Goal: Task Accomplishment & Management: Manage account settings

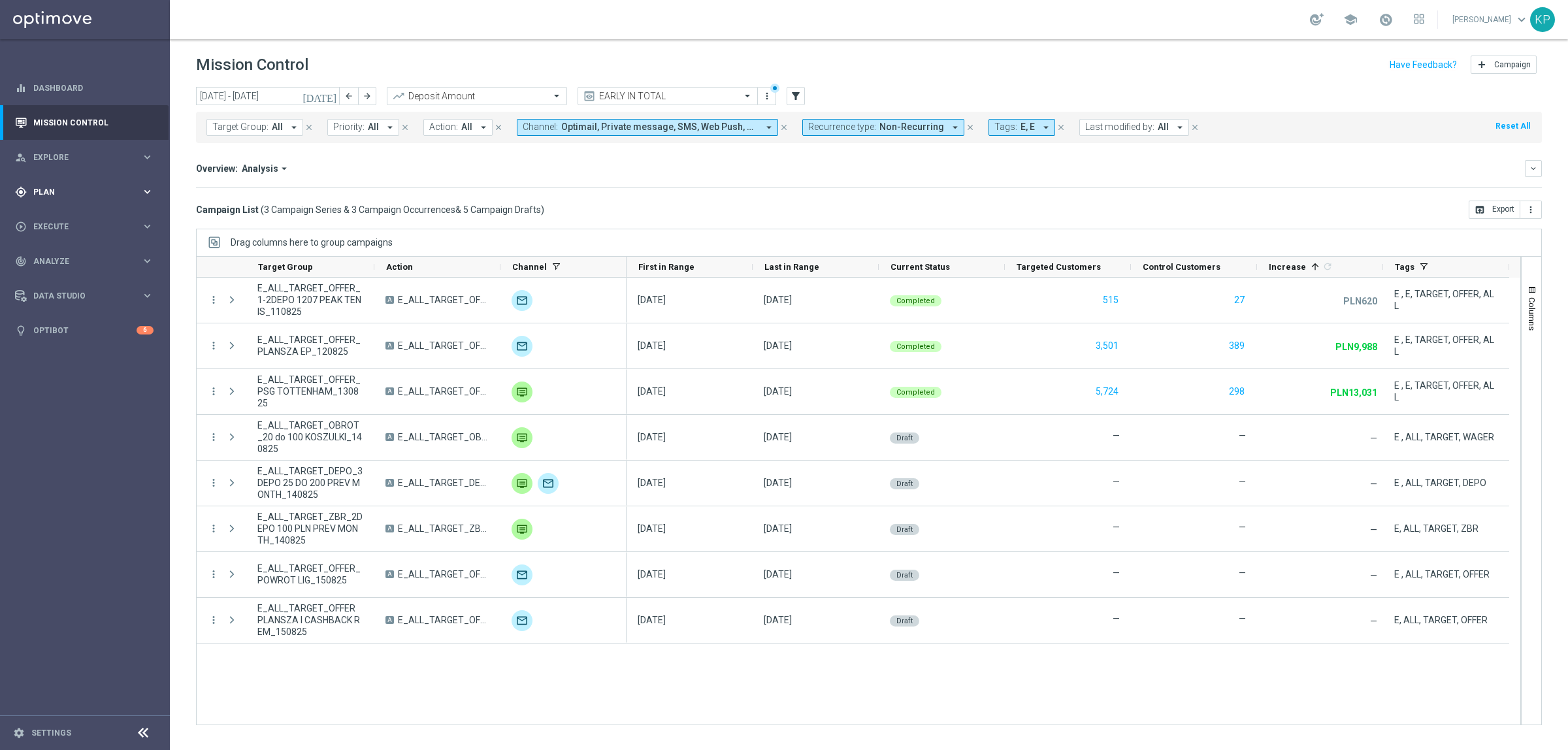
click at [115, 188] on span "Plan" at bounding box center [87, 191] width 108 height 8
click at [85, 216] on link "Target Groups" at bounding box center [85, 219] width 102 height 11
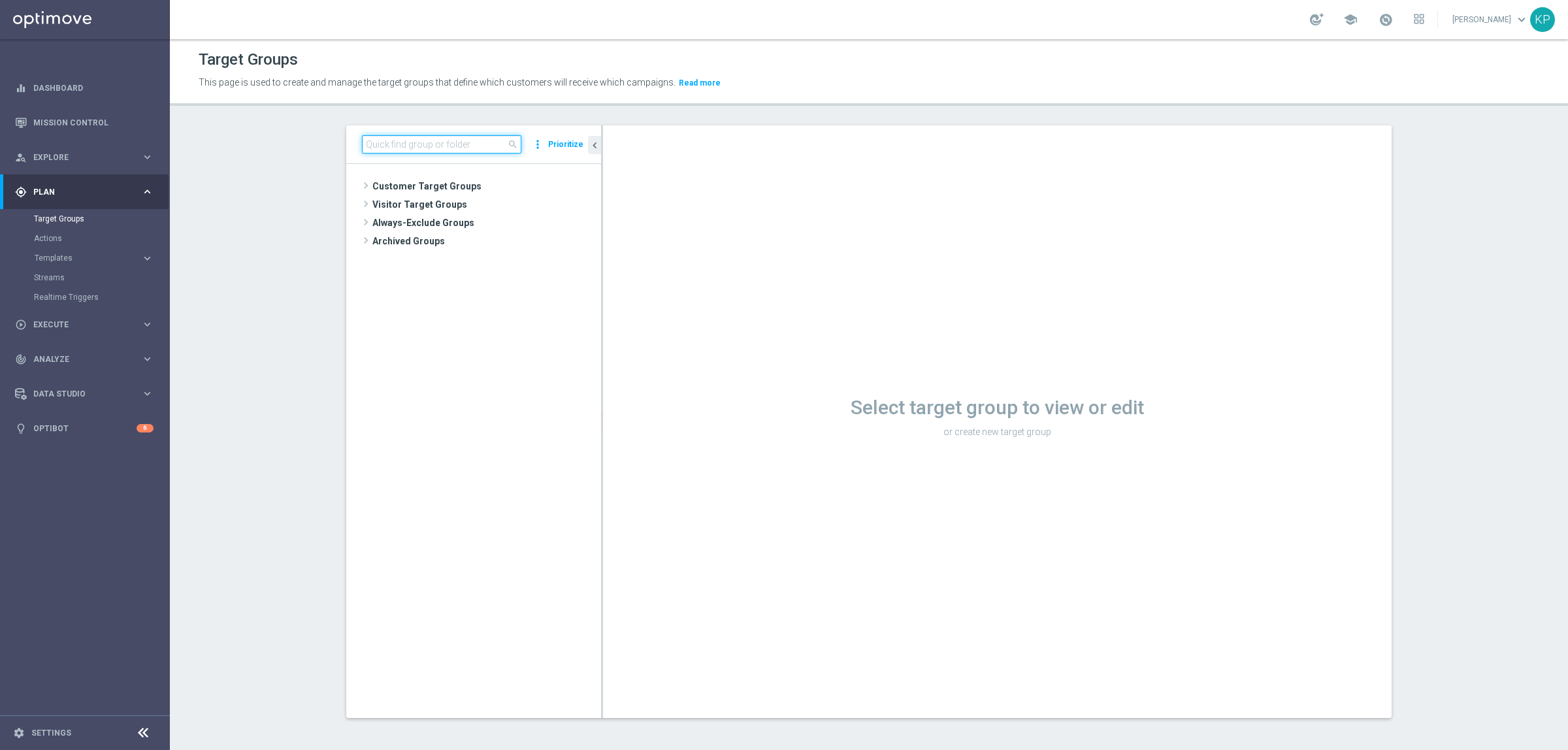
click at [449, 142] on input at bounding box center [442, 144] width 160 height 18
paste input "E_ALL_TARGET_ZBR_2DEPO 100 PLN PREV MONTH_140825"
type input "E_ALL_TARGET_ZBR_2DEPO 100 PLN PREV MONTH_140825"
click at [474, 220] on span "E_ALL_TARGET_ZBR_2DEPO 100 PLN PREV MONTH_140825" at bounding box center [492, 224] width 160 height 11
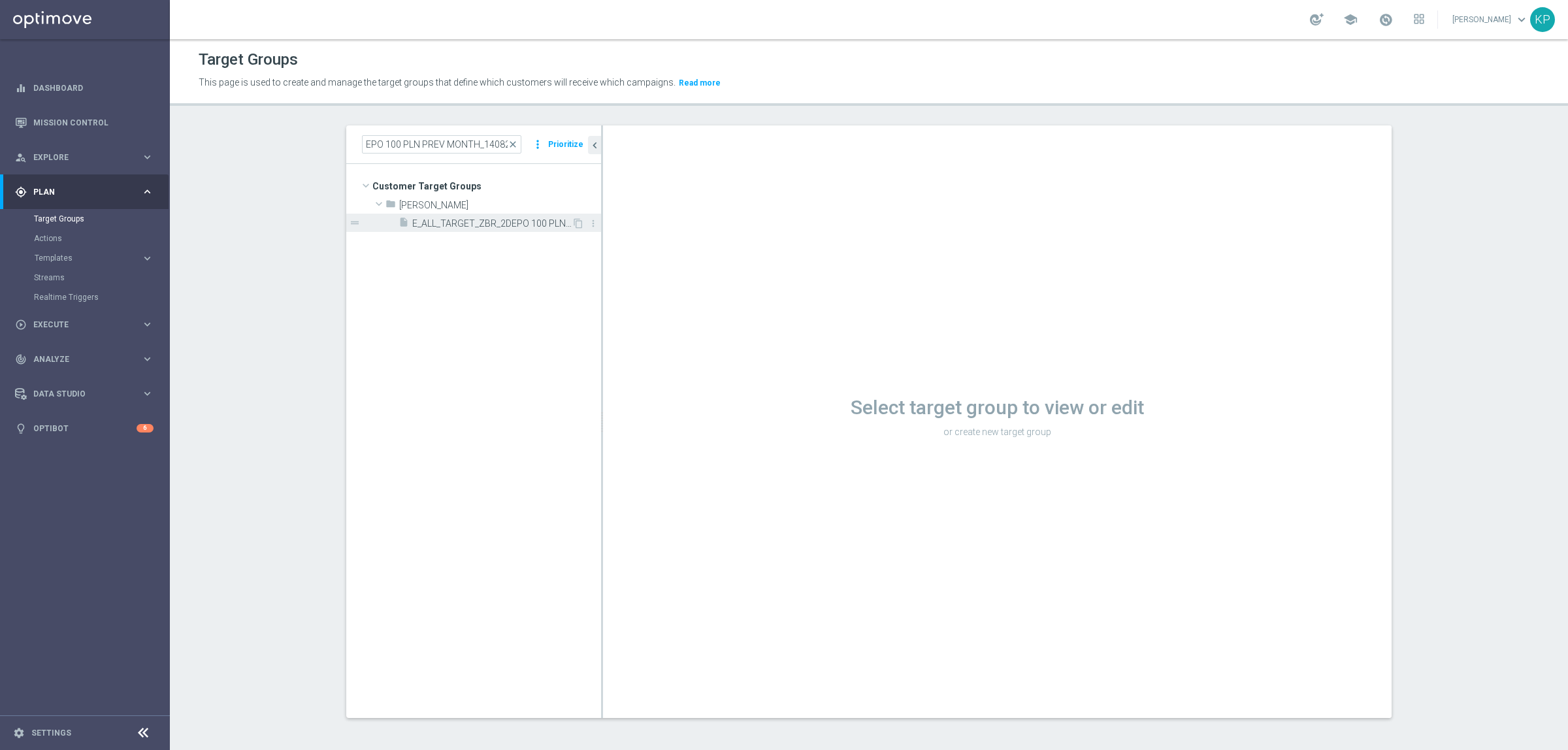
scroll to position [0, 0]
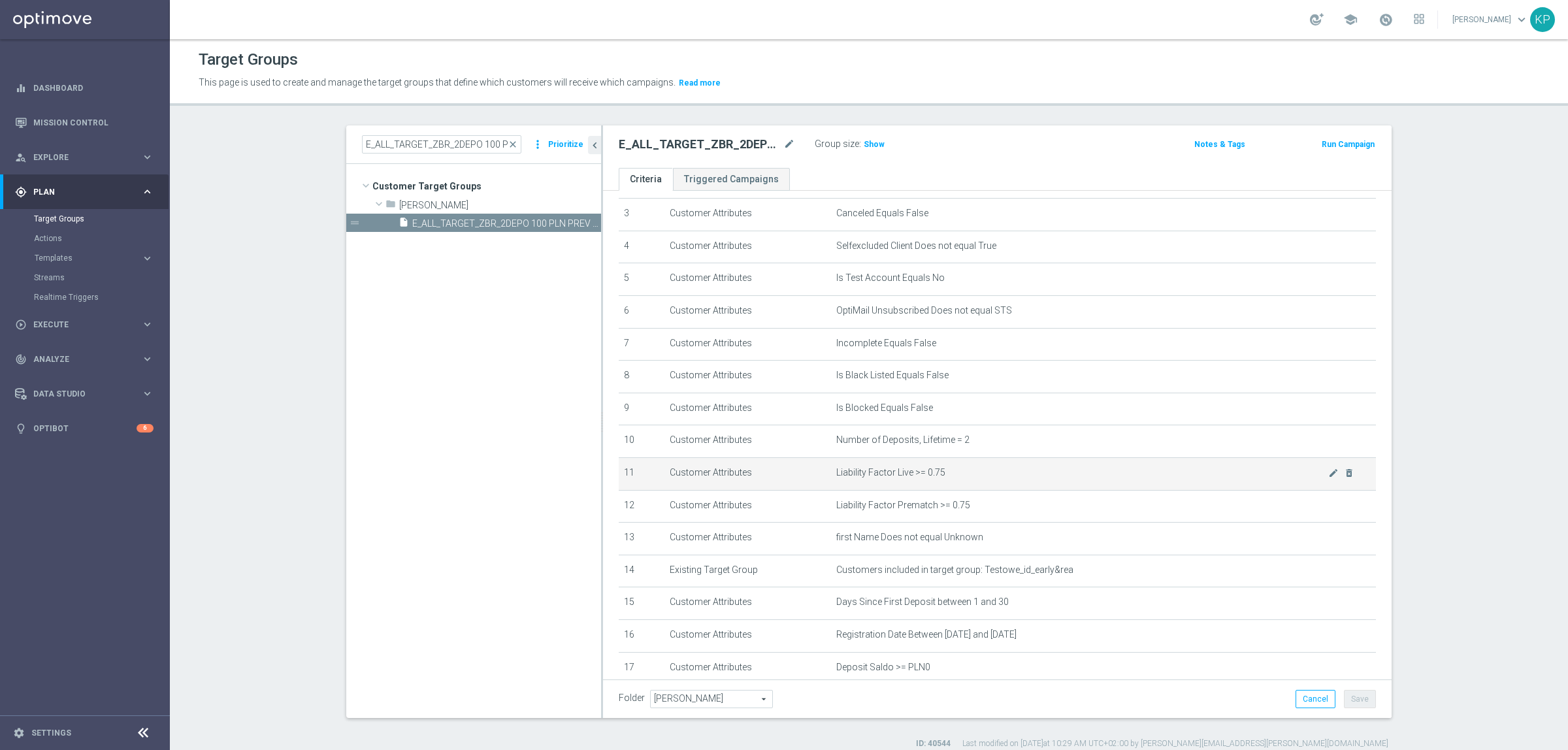
scroll to position [224, 0]
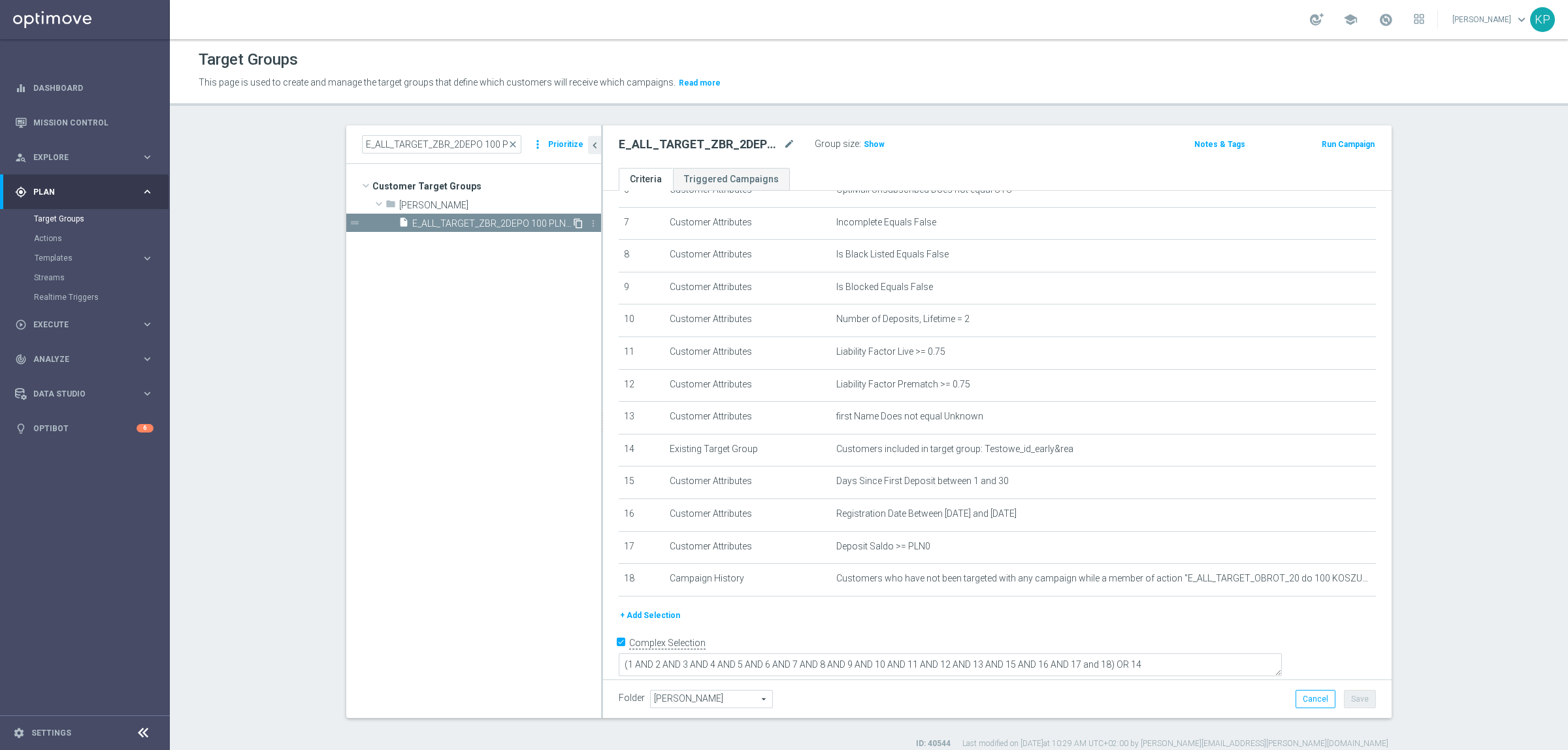
click at [573, 220] on icon "content_copy" at bounding box center [578, 223] width 11 height 11
click at [786, 145] on icon "mode_edit" at bounding box center [789, 144] width 12 height 16
click at [664, 148] on input "Copy of E_ALL_TARGET_ZBR_2DEPO 100 PLN PREV MONTH_140825" at bounding box center [707, 145] width 177 height 18
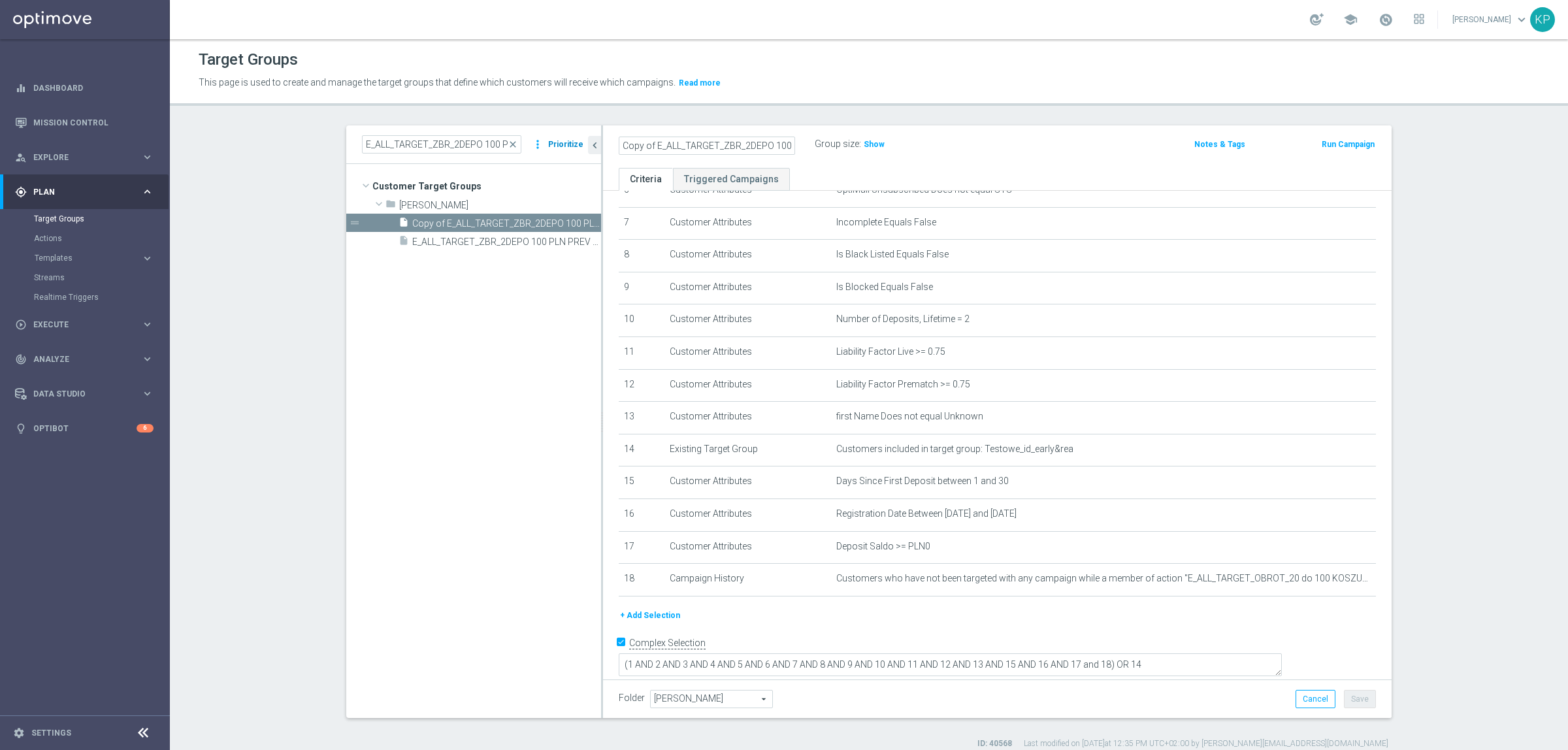
drag, startPoint x: 658, startPoint y: 148, endPoint x: 571, endPoint y: 138, distance: 87.6
click at [571, 138] on as-split "E_ALL_TARGET_ZBR_2DEPO 100 PLN PREV MONTH_140825 close more_vert Prioritize Cus…" at bounding box center [869, 422] width 1045 height 593
click at [623, 138] on input "Copy of E_ALL_TARGET_ZBR_2DEPO 100 PLN PREV MONTH_140825" at bounding box center [707, 145] width 177 height 18
drag, startPoint x: 650, startPoint y: 142, endPoint x: 554, endPoint y: 141, distance: 96.0
click at [554, 141] on as-split "E_ALL_TARGET_ZBR_2DEPO 100 PLN PREV MONTH_140825 close more_vert Prioritize Cus…" at bounding box center [869, 422] width 1045 height 593
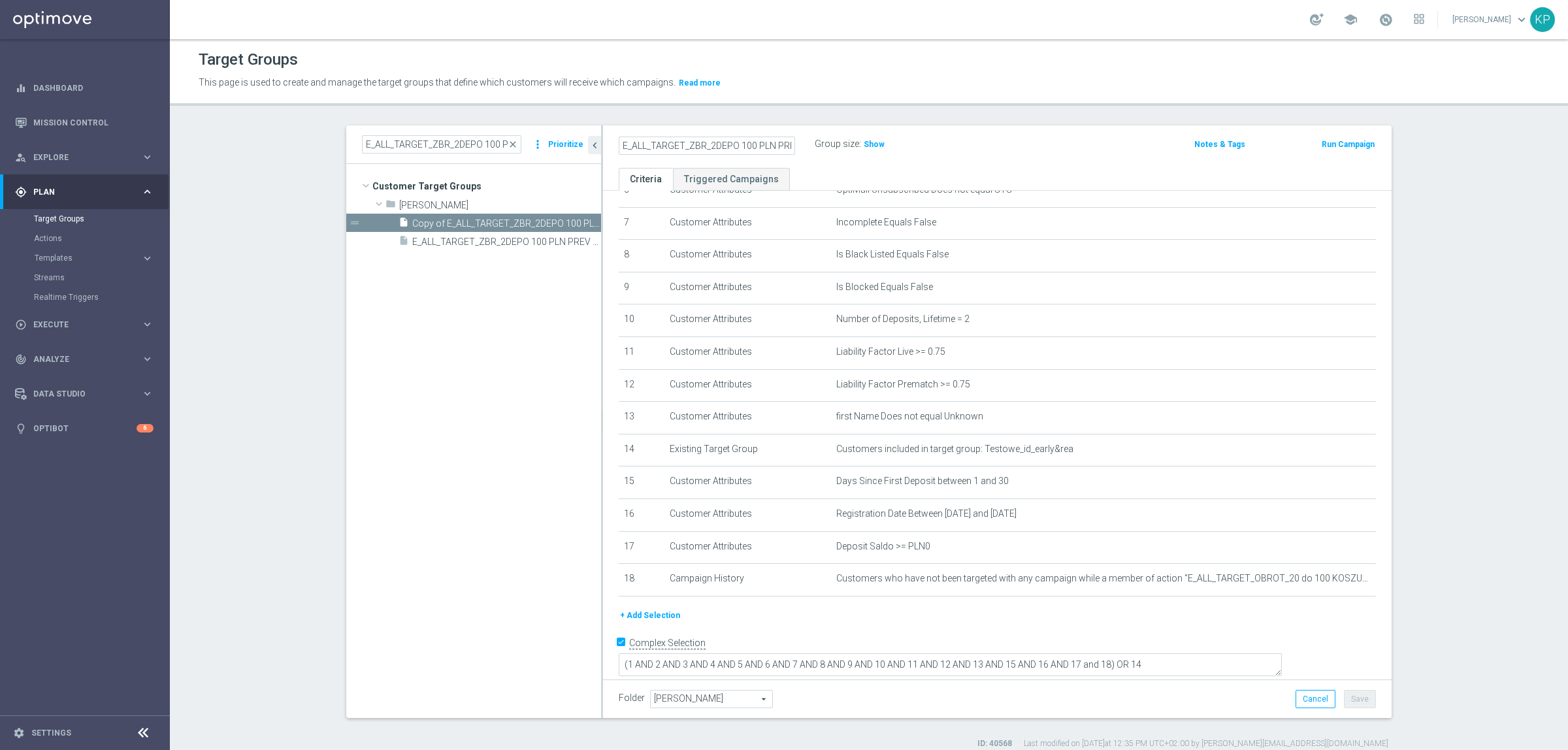
click at [706, 148] on input "E_ALL_TARGET_ZBR_2DEPO 100 PLN PREV MONTH_140825" at bounding box center [707, 145] width 177 height 18
drag, startPoint x: 726, startPoint y: 144, endPoint x: 825, endPoint y: 139, distance: 99.1
click at [825, 139] on div "E_ALL_TARGET_ZBR_1DEPO 100 PLN PREV MONTH_140825 Group size : Show" at bounding box center [868, 145] width 518 height 20
type input "E_ALL_TARGET_ZBR_1DEPO 100 PLN PREV MONTH_140825"
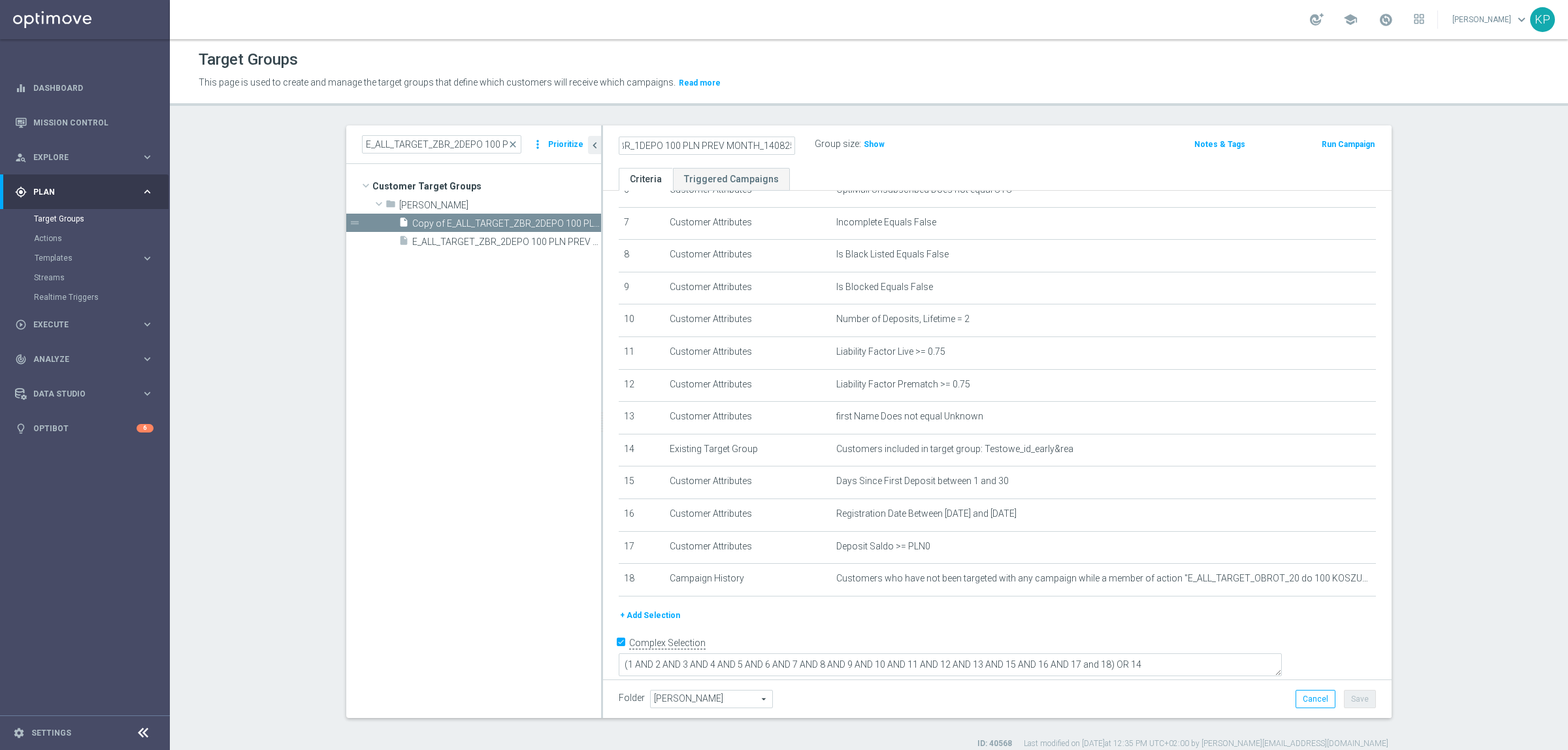
click at [792, 133] on div "E_ALL_TARGET_ZBR_1DEPO 100 PLN PREV MONTH_140825 Group size : Show Notes & Tags…" at bounding box center [997, 147] width 789 height 42
click at [1329, 320] on icon "mode_edit" at bounding box center [1334, 319] width 11 height 11
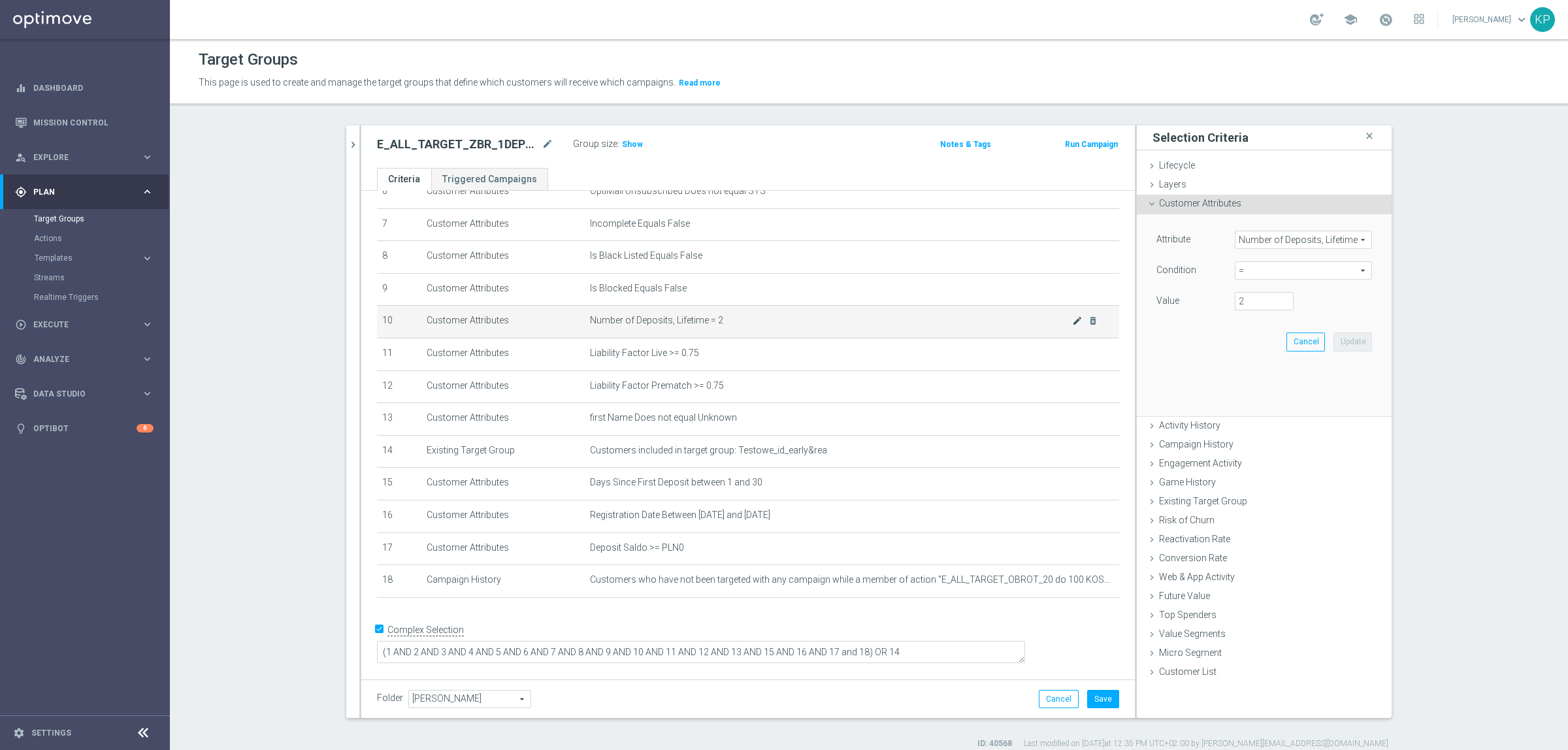
scroll to position [210, 0]
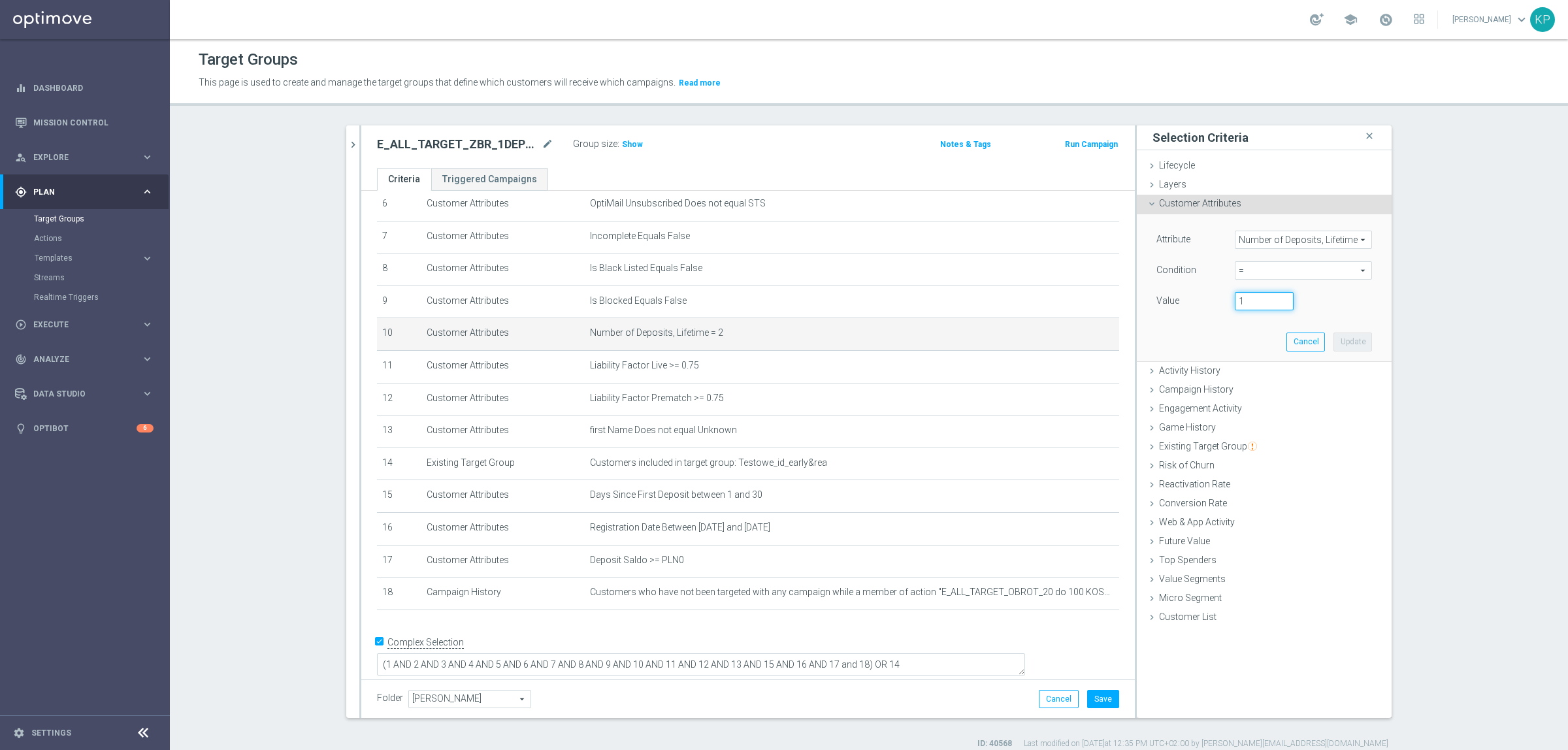
type input "1"
click at [1281, 304] on input "1" at bounding box center [1264, 302] width 59 height 18
click at [1337, 337] on button "Update" at bounding box center [1353, 342] width 39 height 18
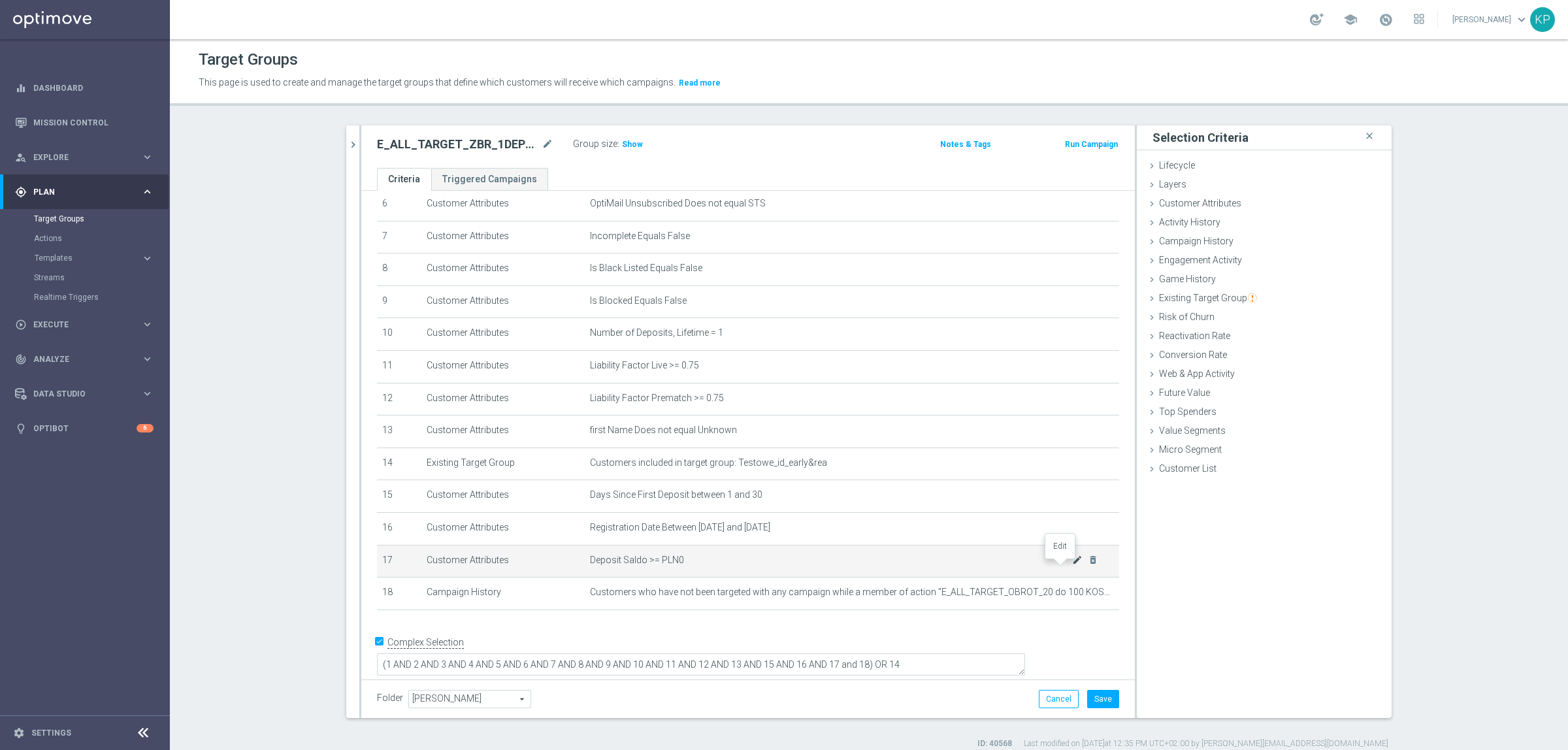
click at [1072, 562] on icon "mode_edit" at bounding box center [1077, 559] width 11 height 11
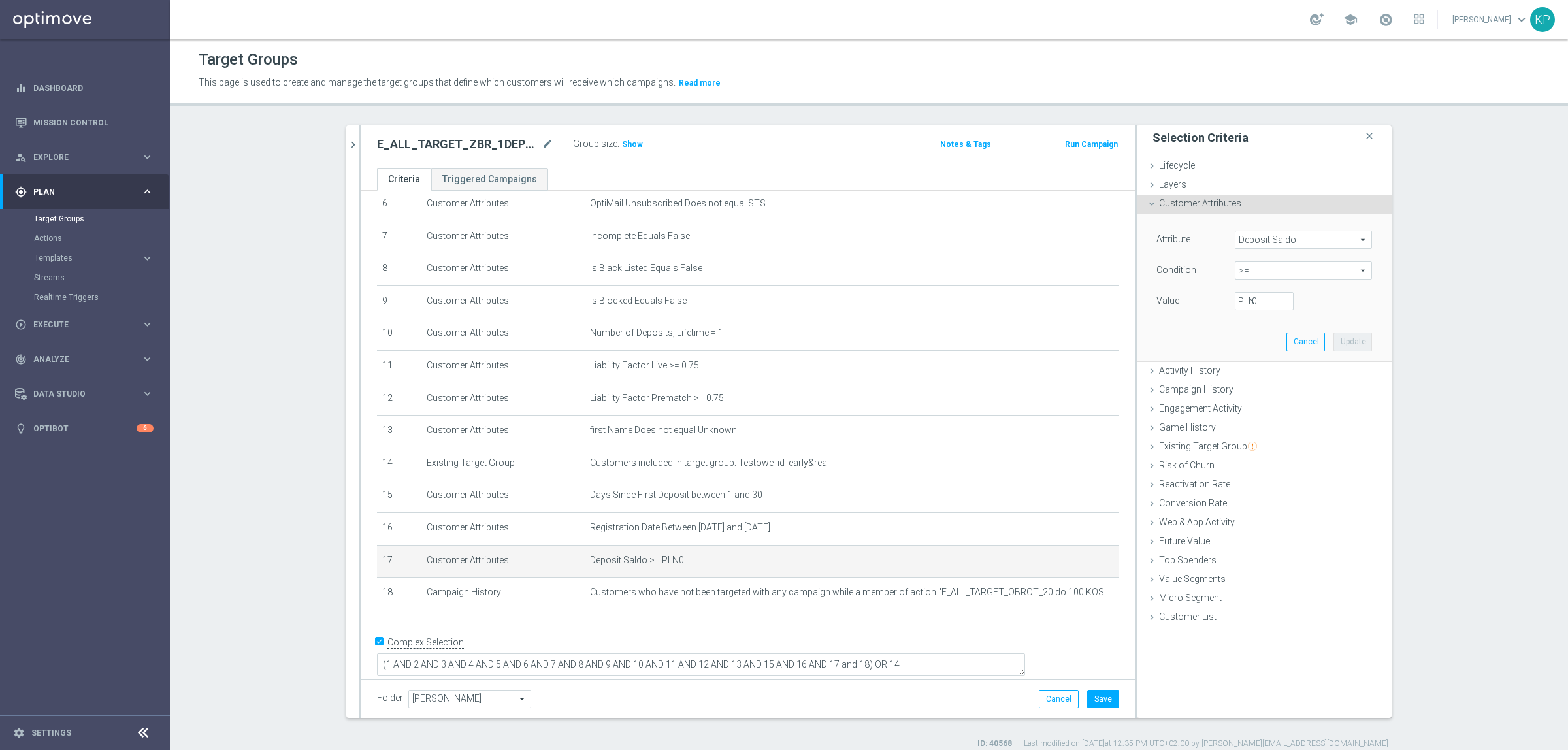
click at [1261, 242] on span "Deposit Saldo" at bounding box center [1303, 239] width 136 height 17
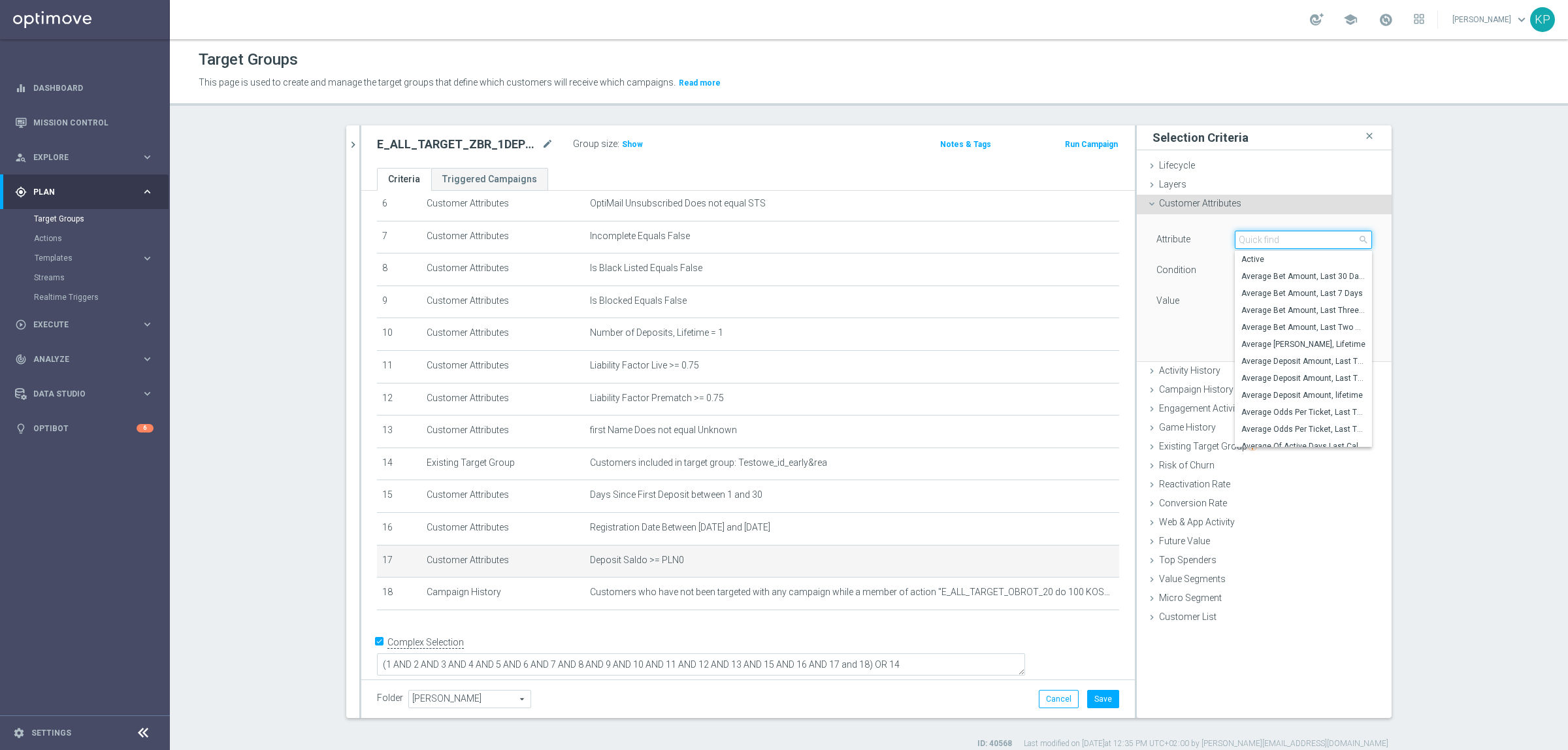
click at [1261, 242] on input "search" at bounding box center [1303, 240] width 137 height 18
type input "number of acti"
drag, startPoint x: 1330, startPoint y: 354, endPoint x: 1302, endPoint y: 299, distance: 61.7
click at [1329, 354] on label "Number of Active Days, Lifetime" at bounding box center [1303, 362] width 137 height 17
type input "Number of Active Days, Lifetime"
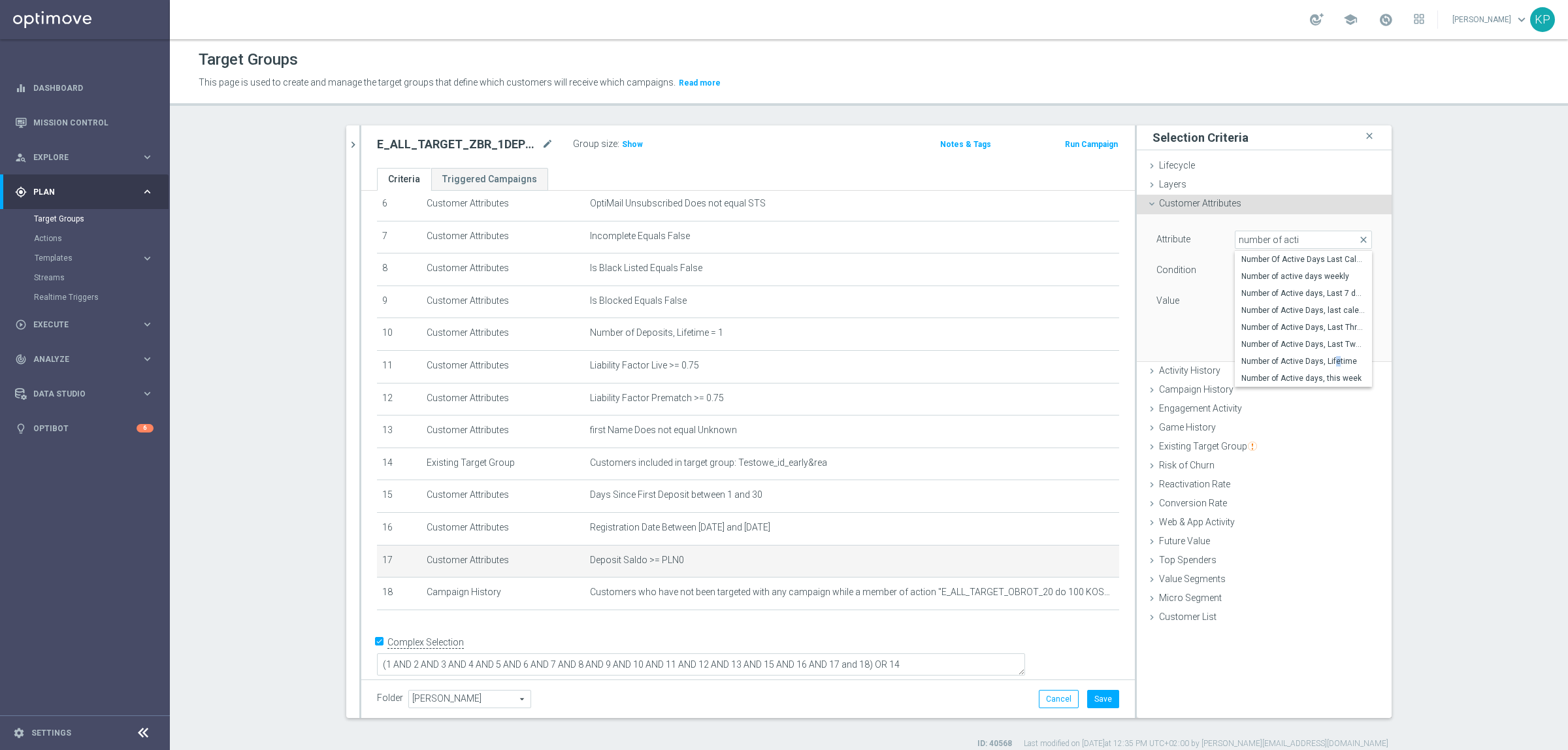
type input "="
click at [1275, 256] on div "Attribute Number of Active Days, Lifetime Number of Active Days, Lifetime arrow…" at bounding box center [1264, 272] width 215 height 83
click at [1263, 268] on span "=" at bounding box center [1303, 270] width 136 height 17
click at [1255, 387] on span "between" at bounding box center [1304, 392] width 124 height 11
type input "between"
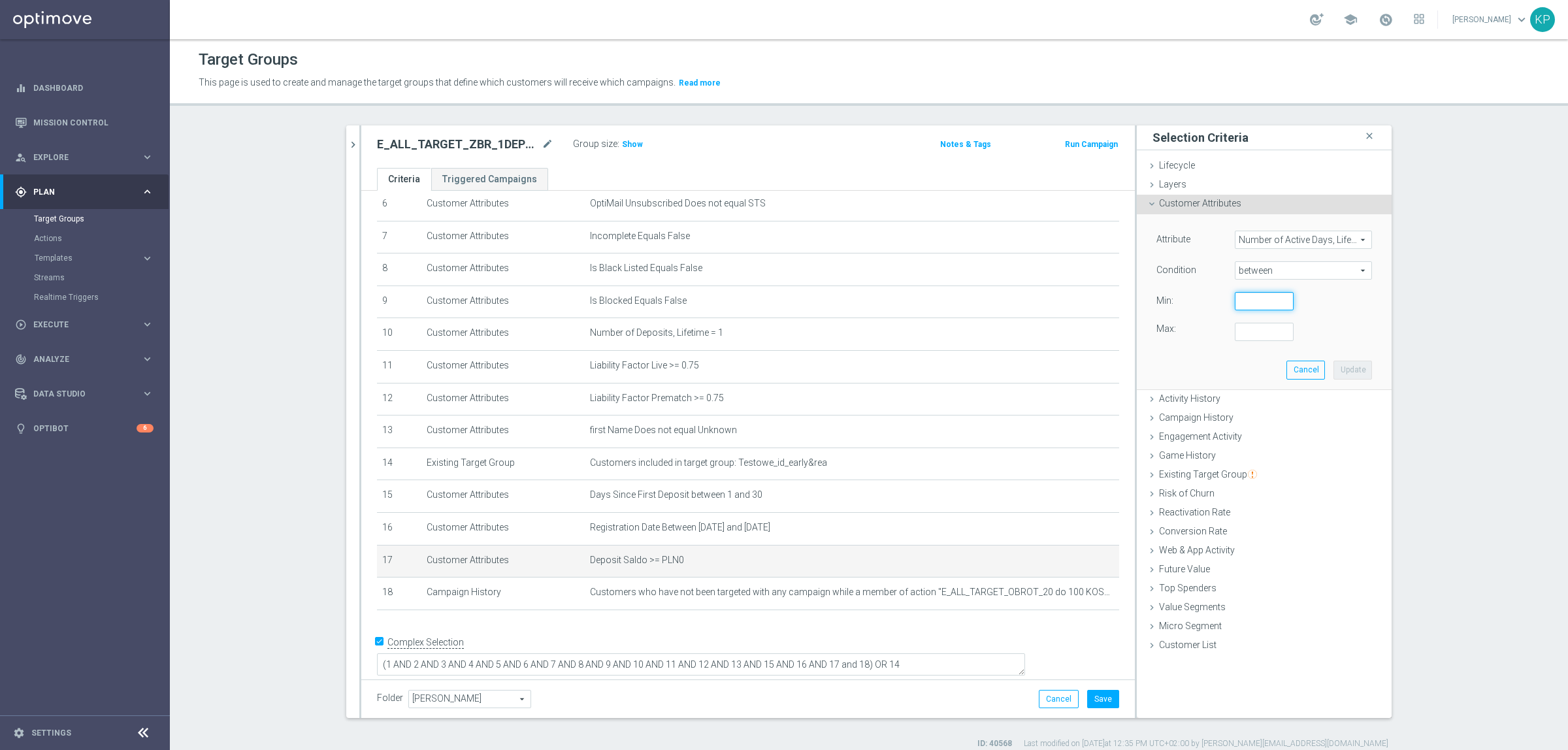
click at [1245, 309] on input "number" at bounding box center [1264, 302] width 59 height 18
type input "2"
click at [1245, 321] on div "Attribute Number of Active Days, Lifetime Number of Active Days, Lifetime arrow…" at bounding box center [1264, 286] width 215 height 110
click at [1245, 327] on input "number" at bounding box center [1264, 332] width 59 height 18
type input "4"
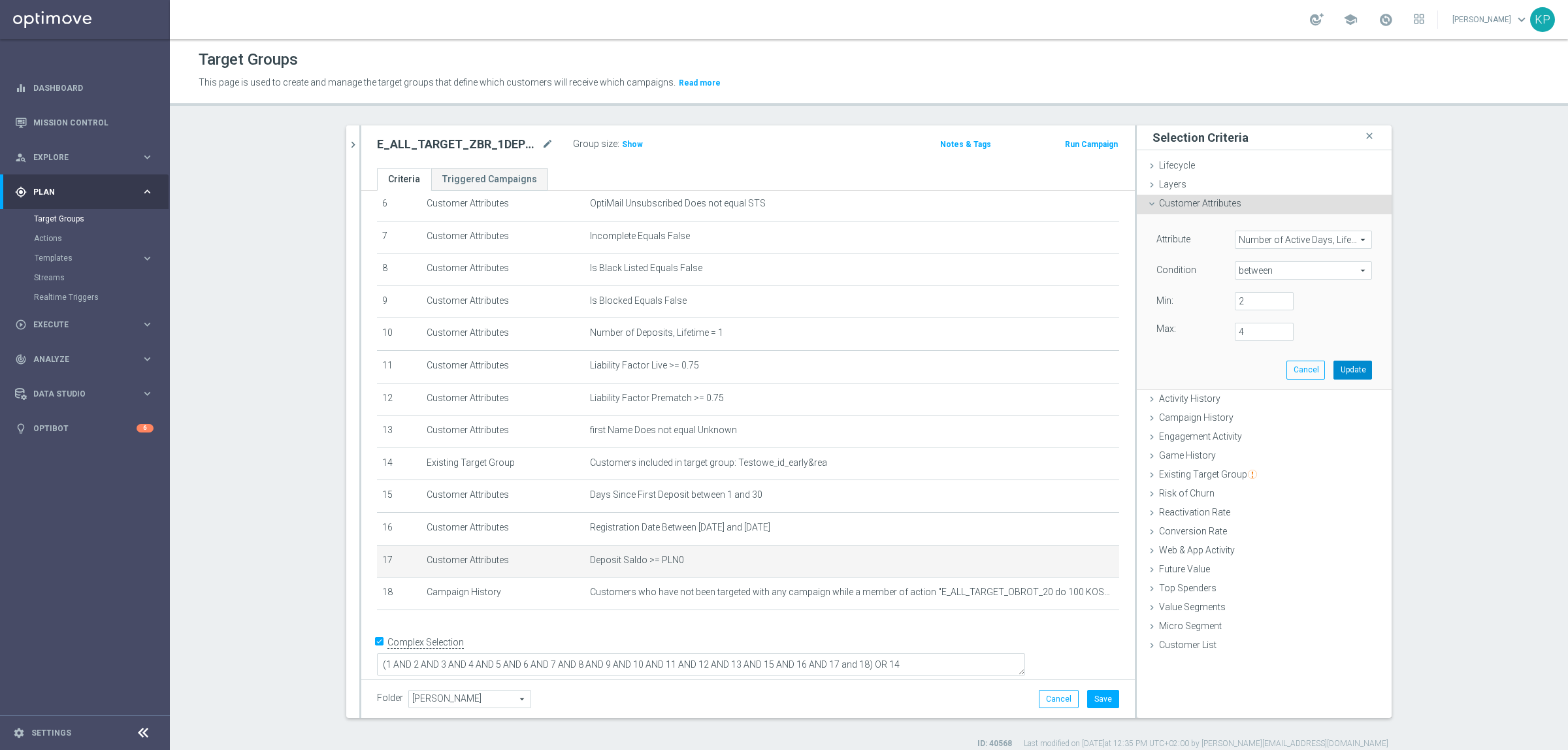
click at [1343, 367] on button "Update" at bounding box center [1353, 370] width 39 height 18
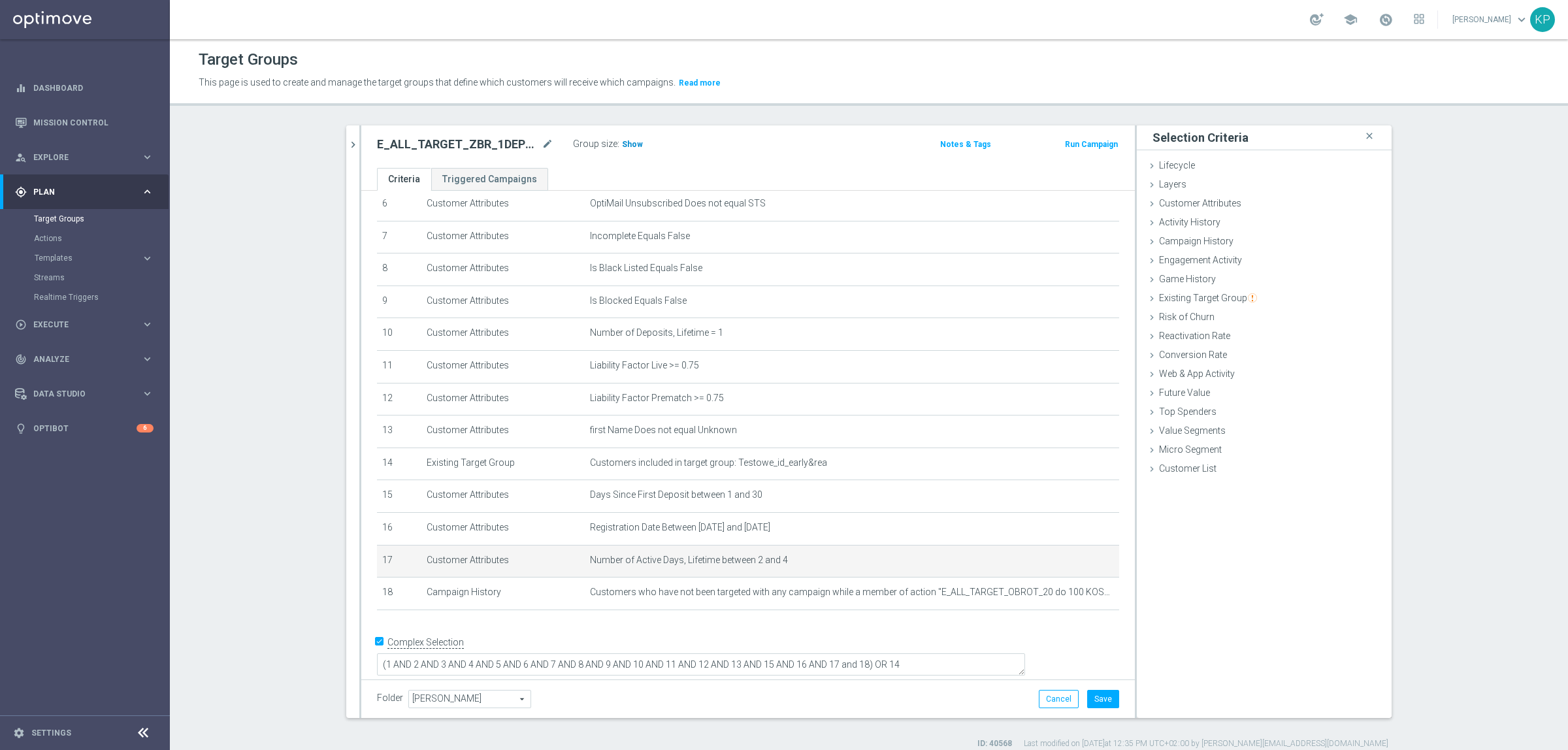
click at [633, 148] on span "Show" at bounding box center [633, 144] width 21 height 9
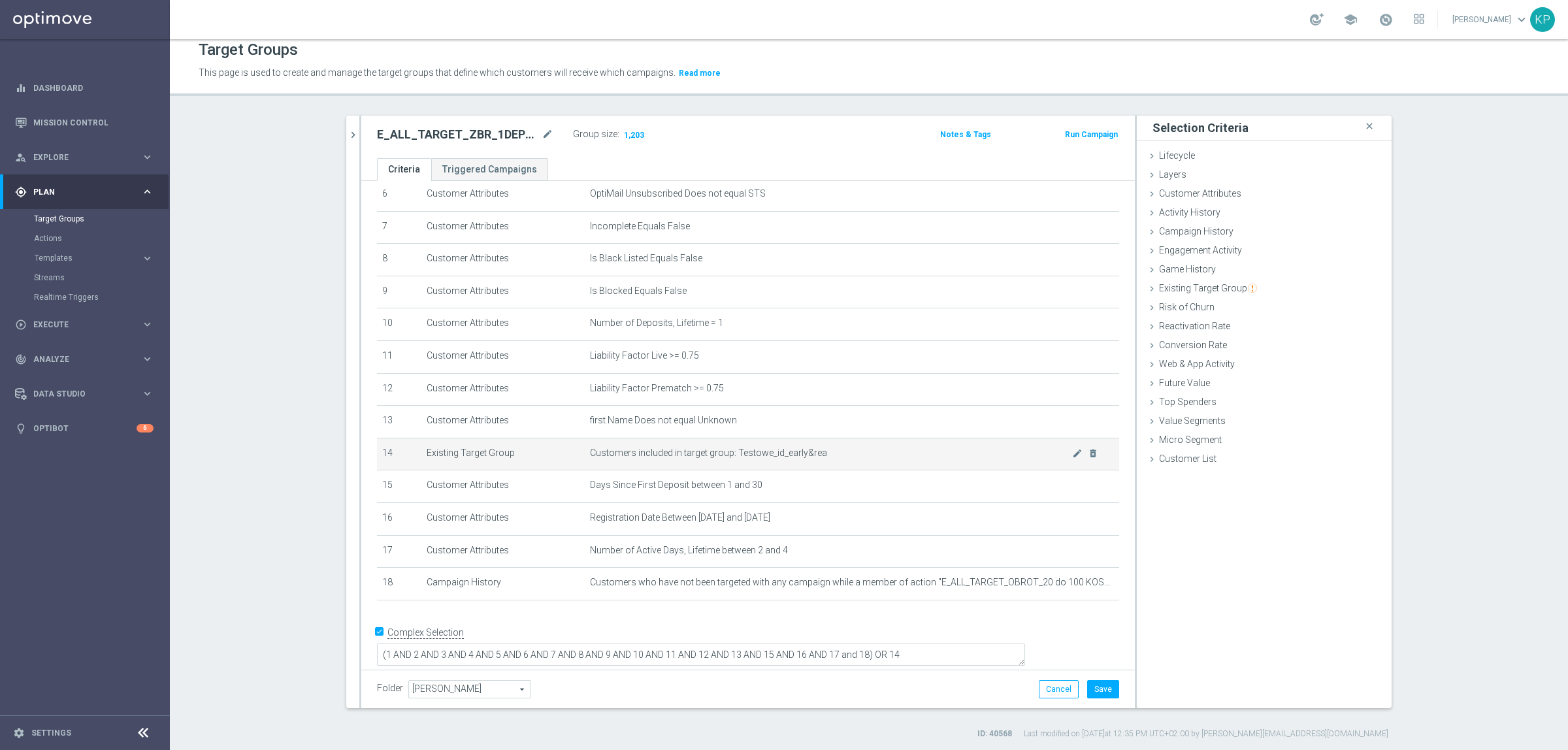
scroll to position [12, 0]
click at [1089, 681] on button "Save" at bounding box center [1103, 687] width 32 height 18
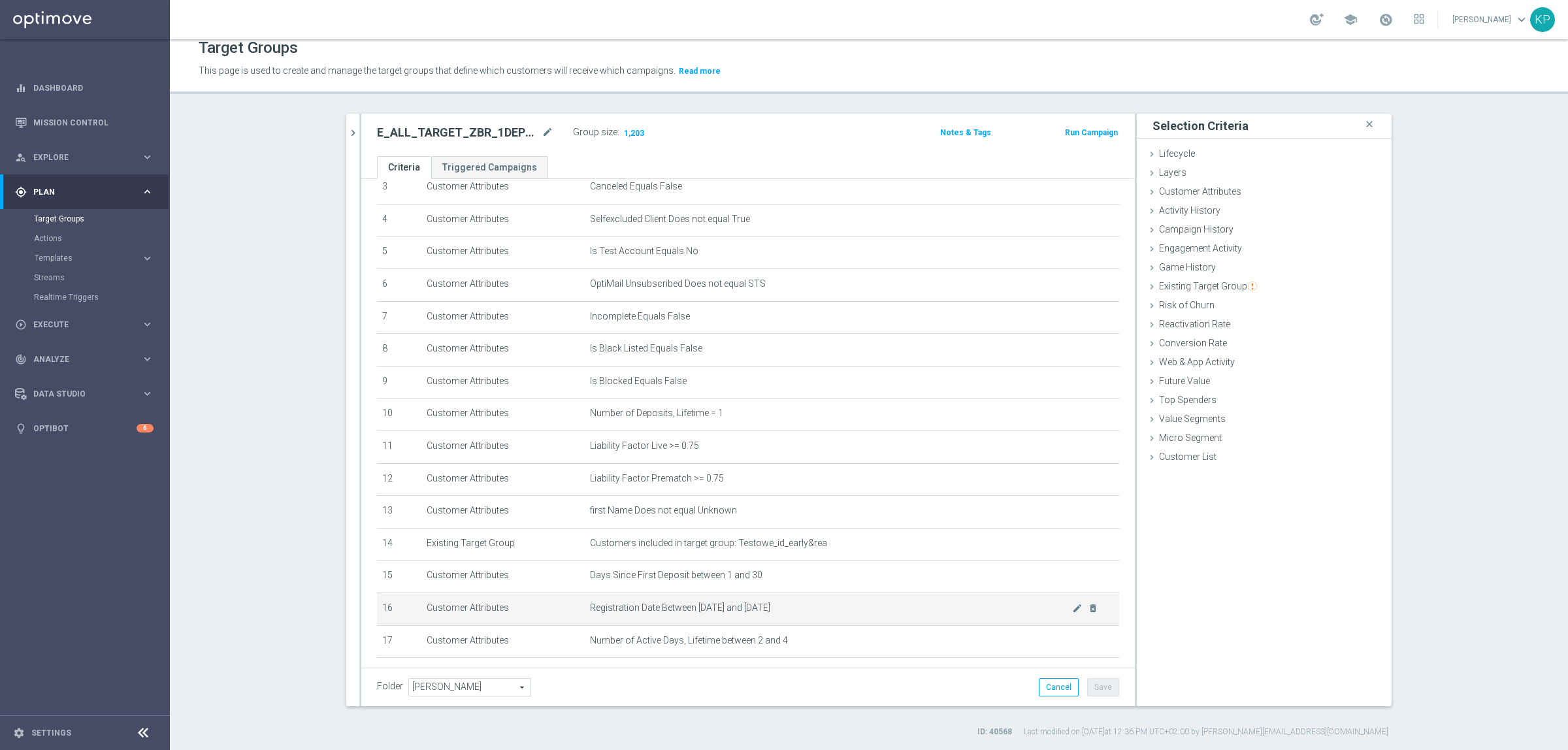
scroll to position [210, 0]
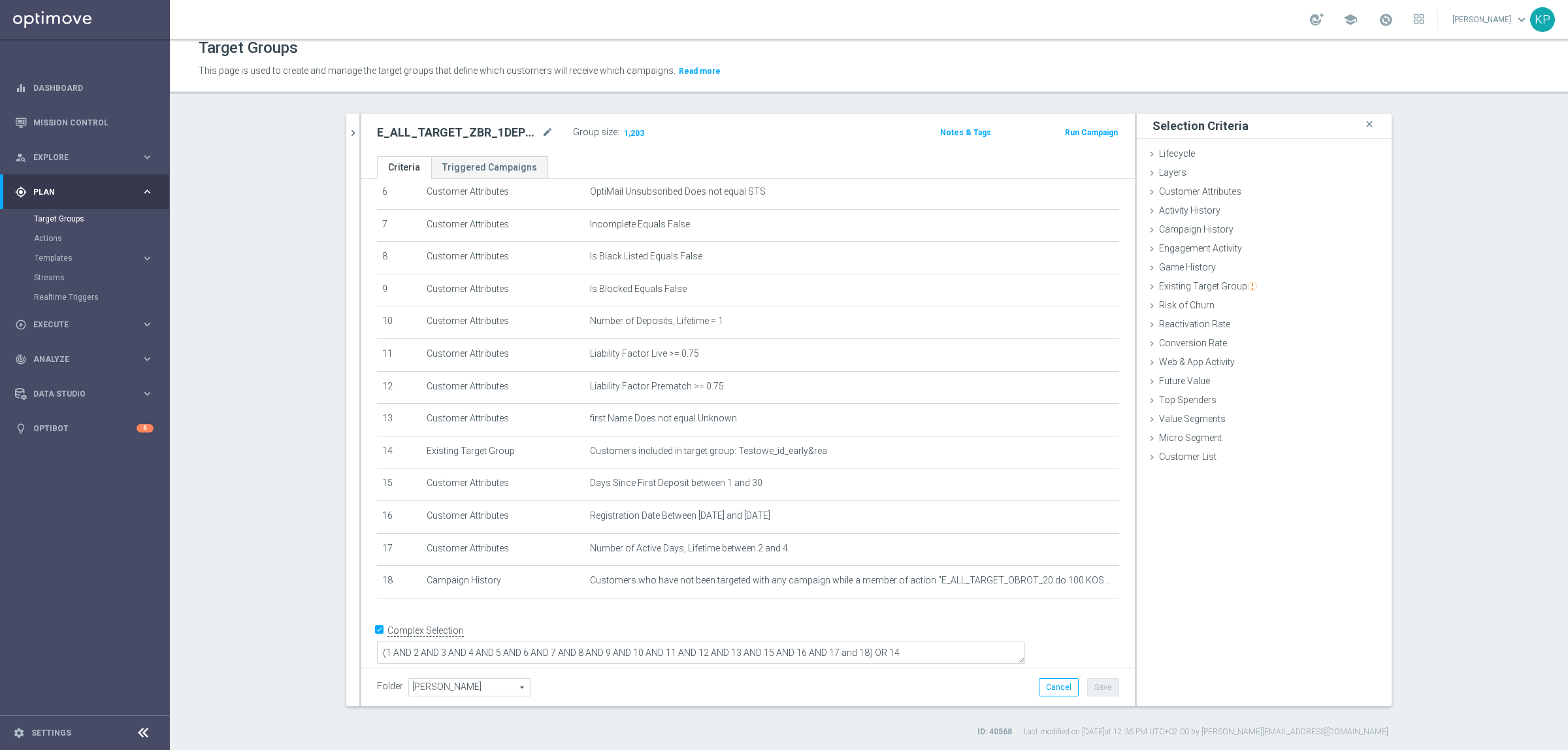
click at [479, 131] on h2 "E_ALL_TARGET_ZBR_1DEPO 100 PLN PREV MONTH_140825" at bounding box center [458, 133] width 162 height 16
copy div "E_ALL_TARGET_ZBR_1DEPO 100 PLN PREV MONTH_140825"
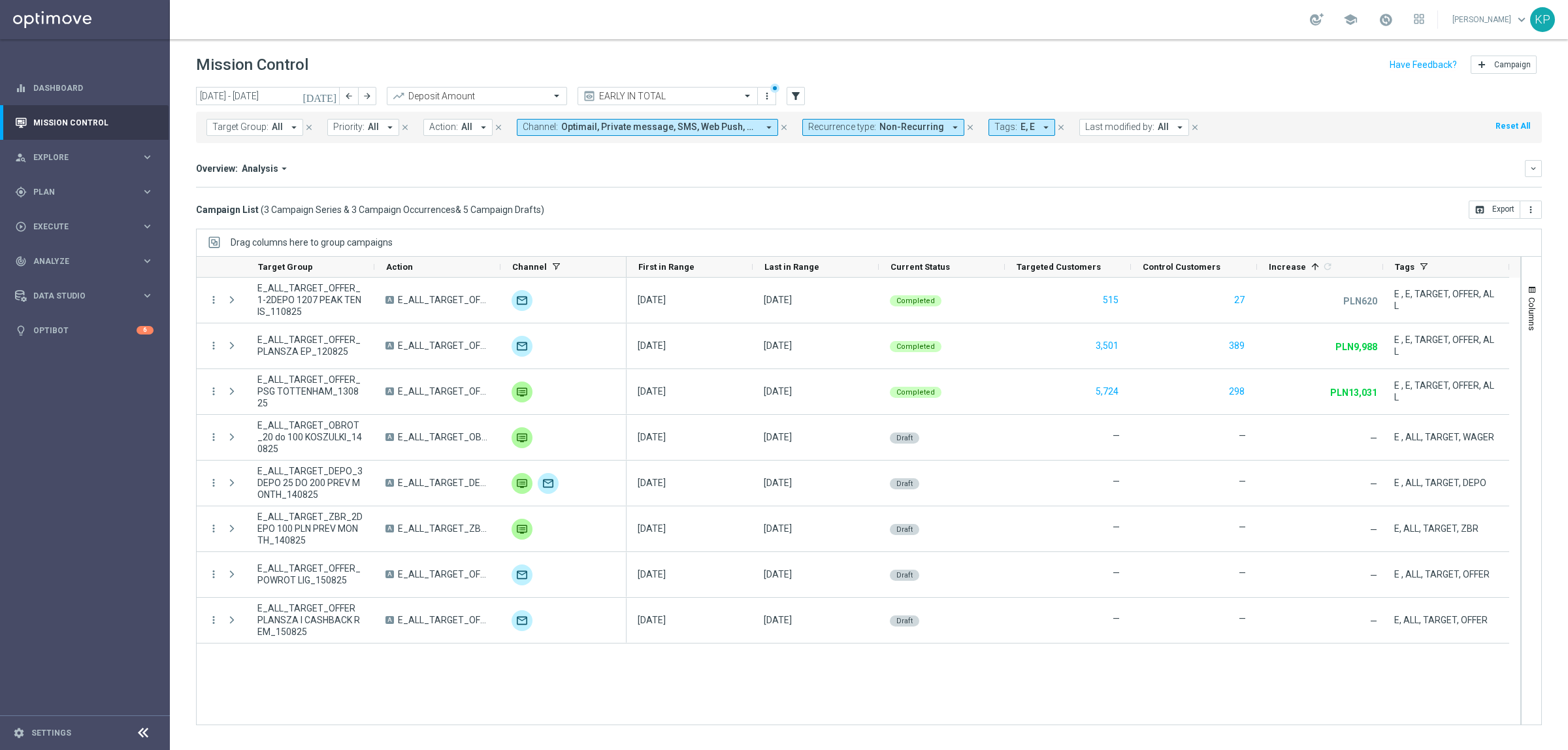
click at [659, 205] on div "Campaign List ( 3 Campaign Series & 3 Campaign Occurrences & 5 Campaign Drafts …" at bounding box center [869, 210] width 1346 height 18
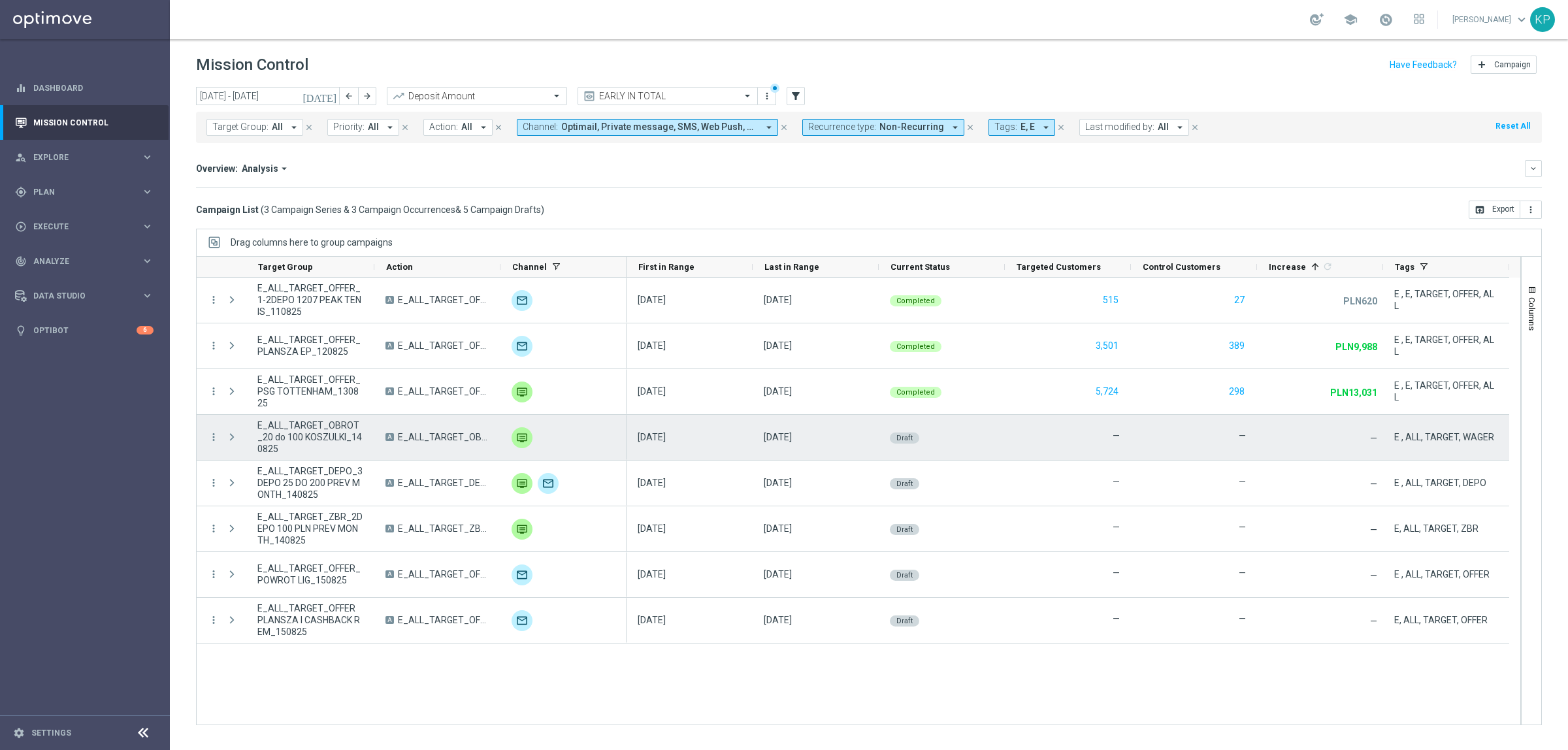
click at [217, 429] on div "more_vert" at bounding box center [208, 437] width 23 height 45
click at [210, 435] on icon "more_vert" at bounding box center [213, 437] width 12 height 12
click at [240, 444] on span "Campaign Details" at bounding box center [272, 446] width 66 height 9
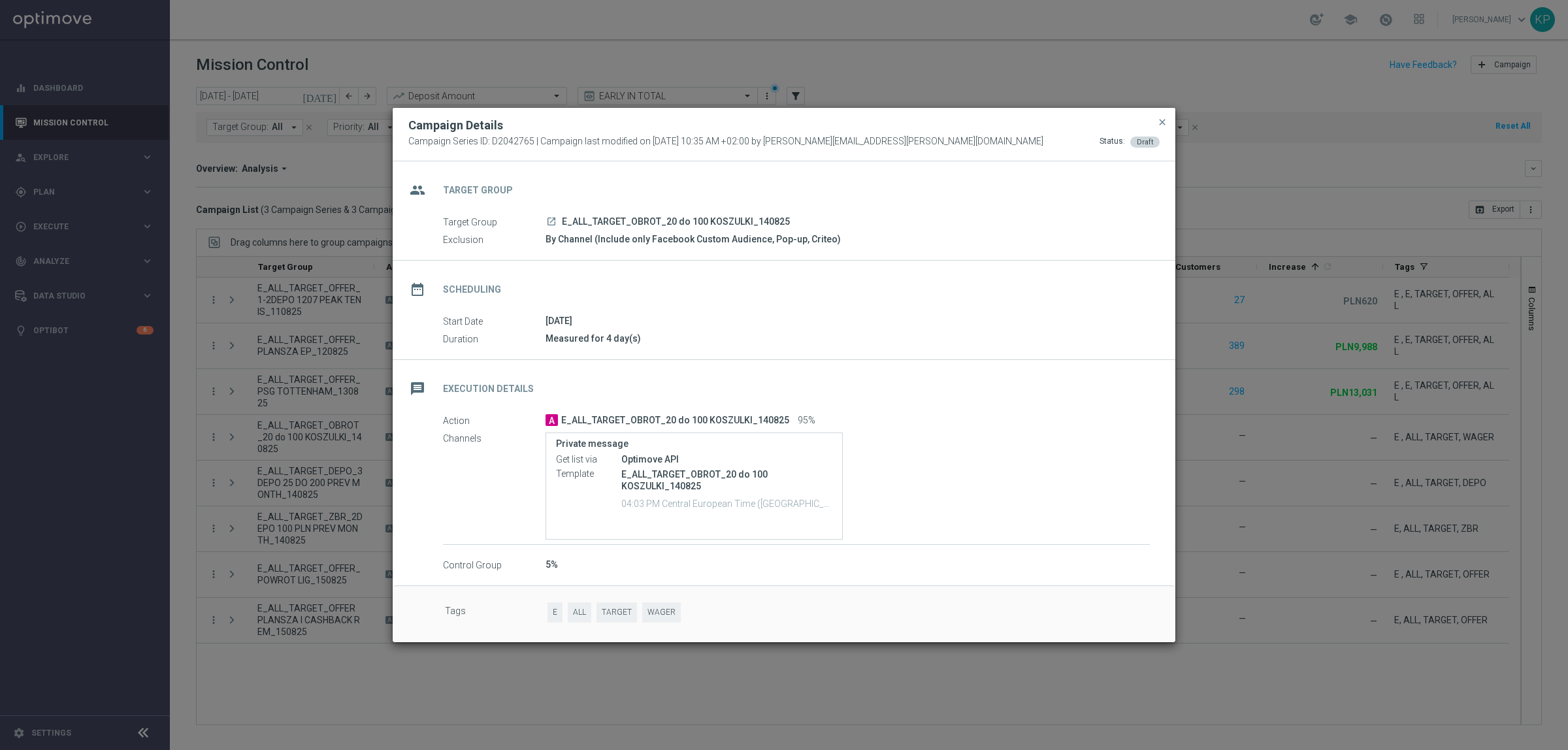
click at [665, 235] on div "By Channel (Include only Facebook Custom Audience, Pop-up, Criteo)" at bounding box center [848, 239] width 605 height 13
click at [1161, 122] on span "close" at bounding box center [1162, 122] width 11 height 11
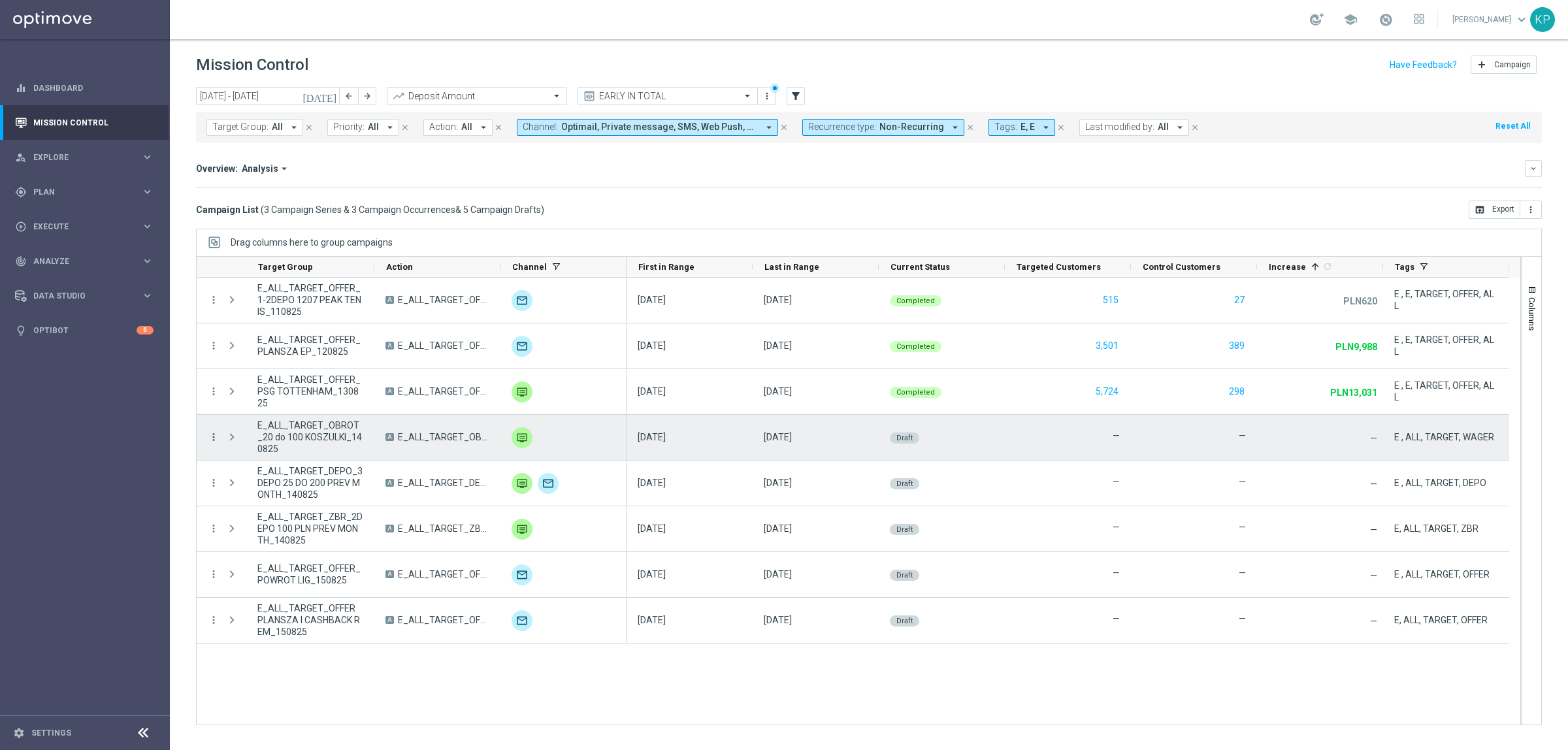
click at [213, 436] on icon "more_vert" at bounding box center [213, 437] width 12 height 12
click at [249, 443] on span "Campaign Details" at bounding box center [272, 446] width 66 height 9
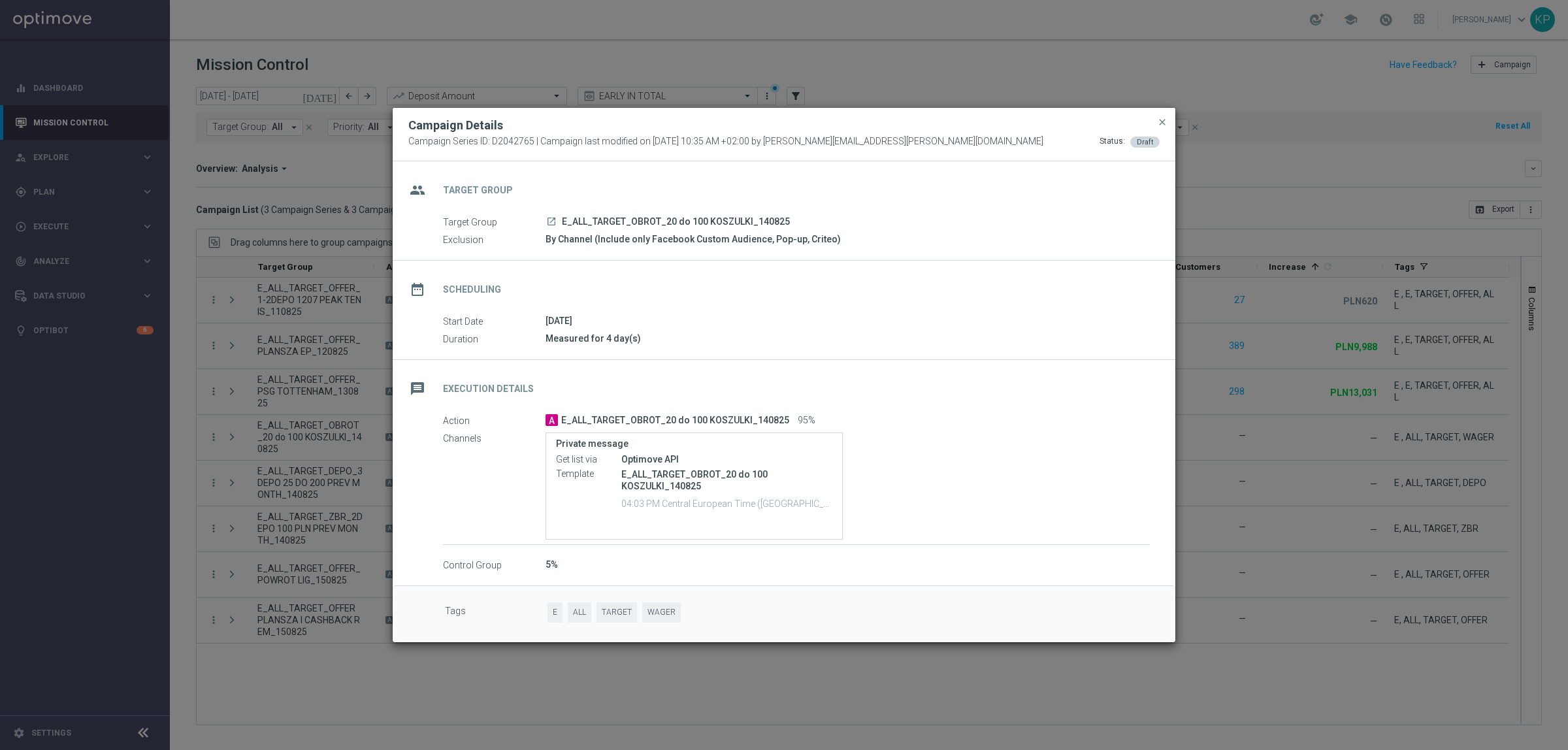
click at [551, 220] on icon "launch" at bounding box center [551, 221] width 11 height 11
click at [353, 328] on modal-container "Campaign Details Campaign Series ID: D2042765 | Campaign last modified on 14 Au…" at bounding box center [784, 375] width 1568 height 750
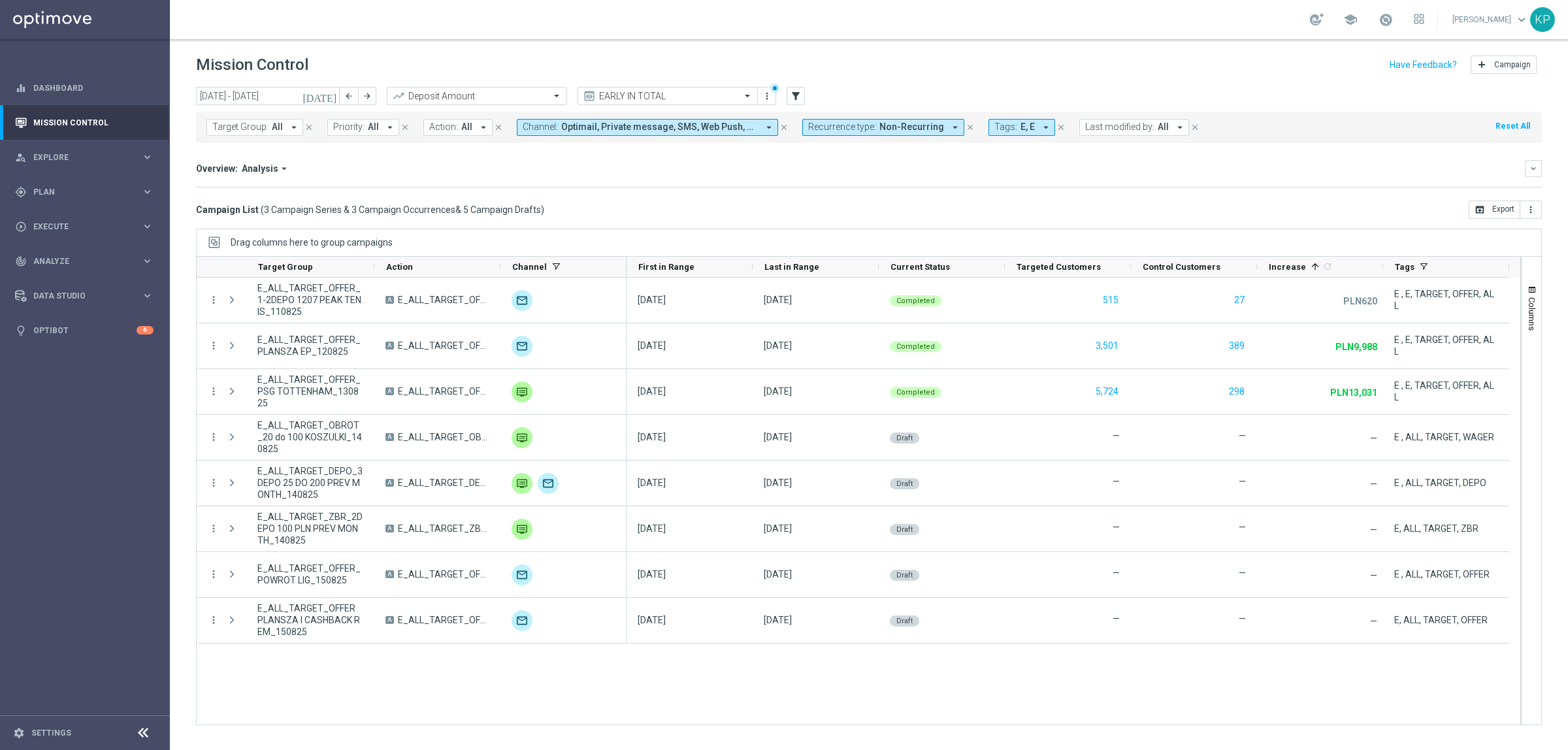
click at [475, 155] on mini-dashboard "Overview: Analysis arrow_drop_down keyboard_arrow_down Increase In Deposit Amou…" at bounding box center [869, 172] width 1346 height 57
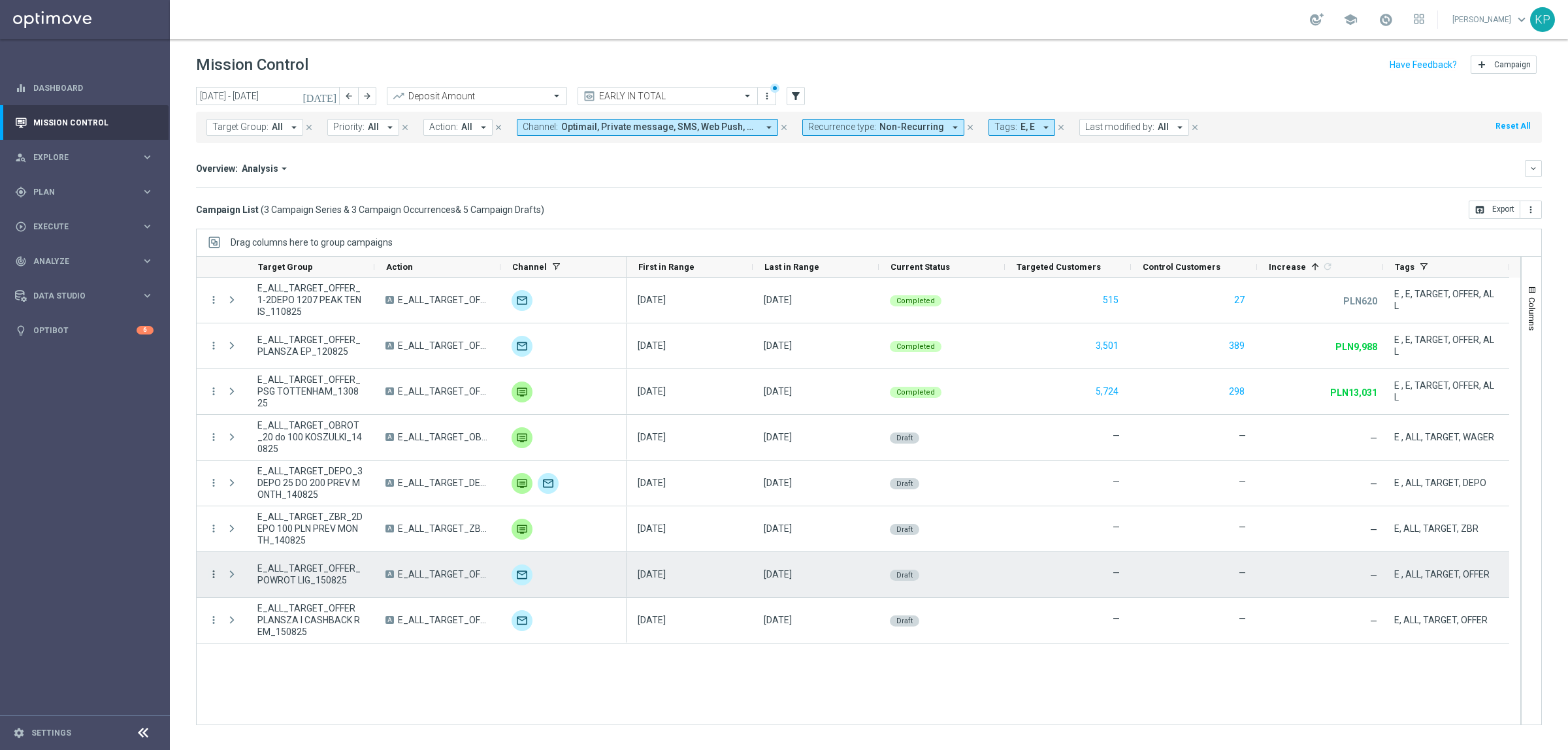
click at [210, 575] on icon "more_vert" at bounding box center [213, 574] width 12 height 12
click at [260, 581] on span "Campaign Details" at bounding box center [272, 583] width 66 height 9
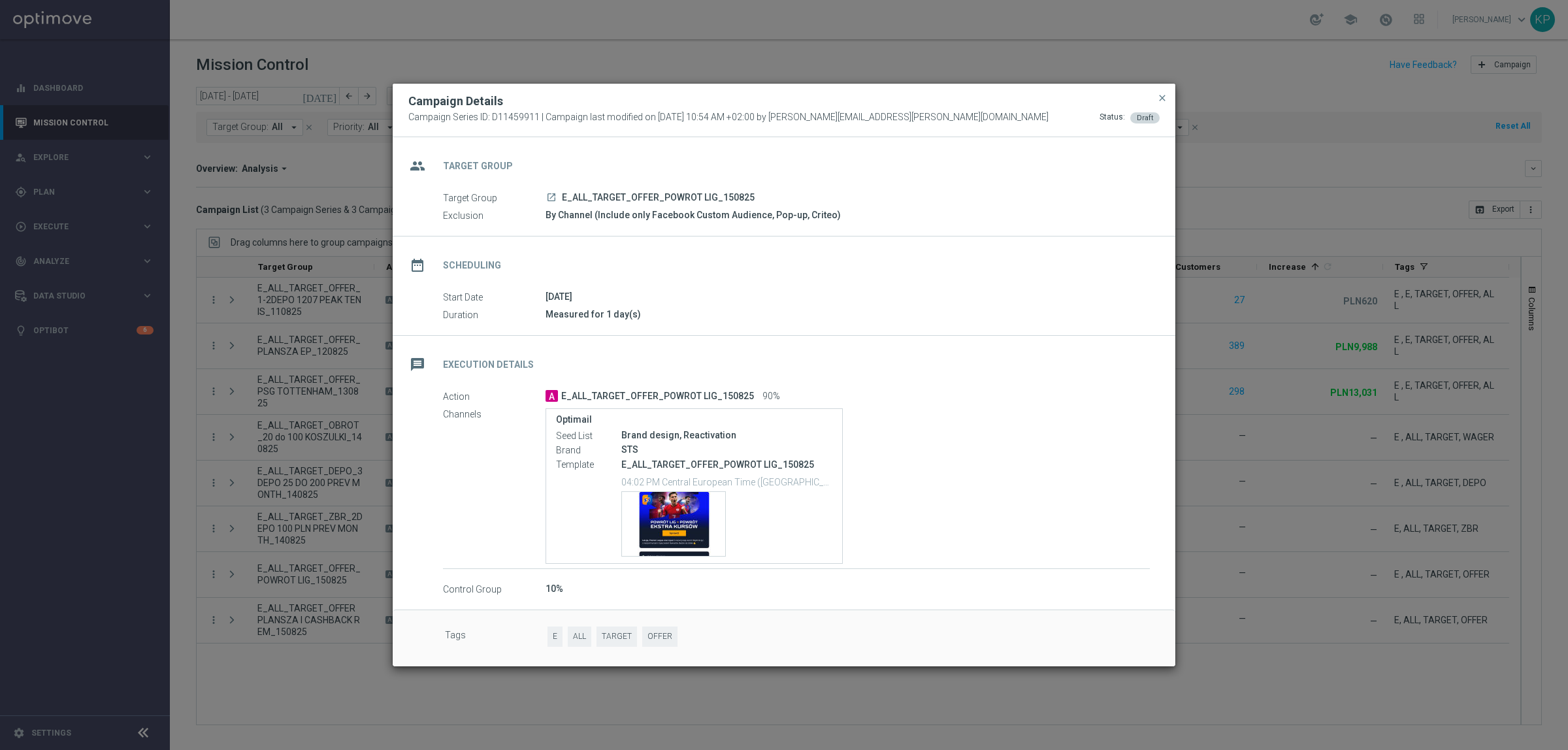
click at [735, 356] on div "message Execution Details" at bounding box center [784, 363] width 783 height 54
click at [685, 528] on div "Template preview" at bounding box center [674, 524] width 103 height 64
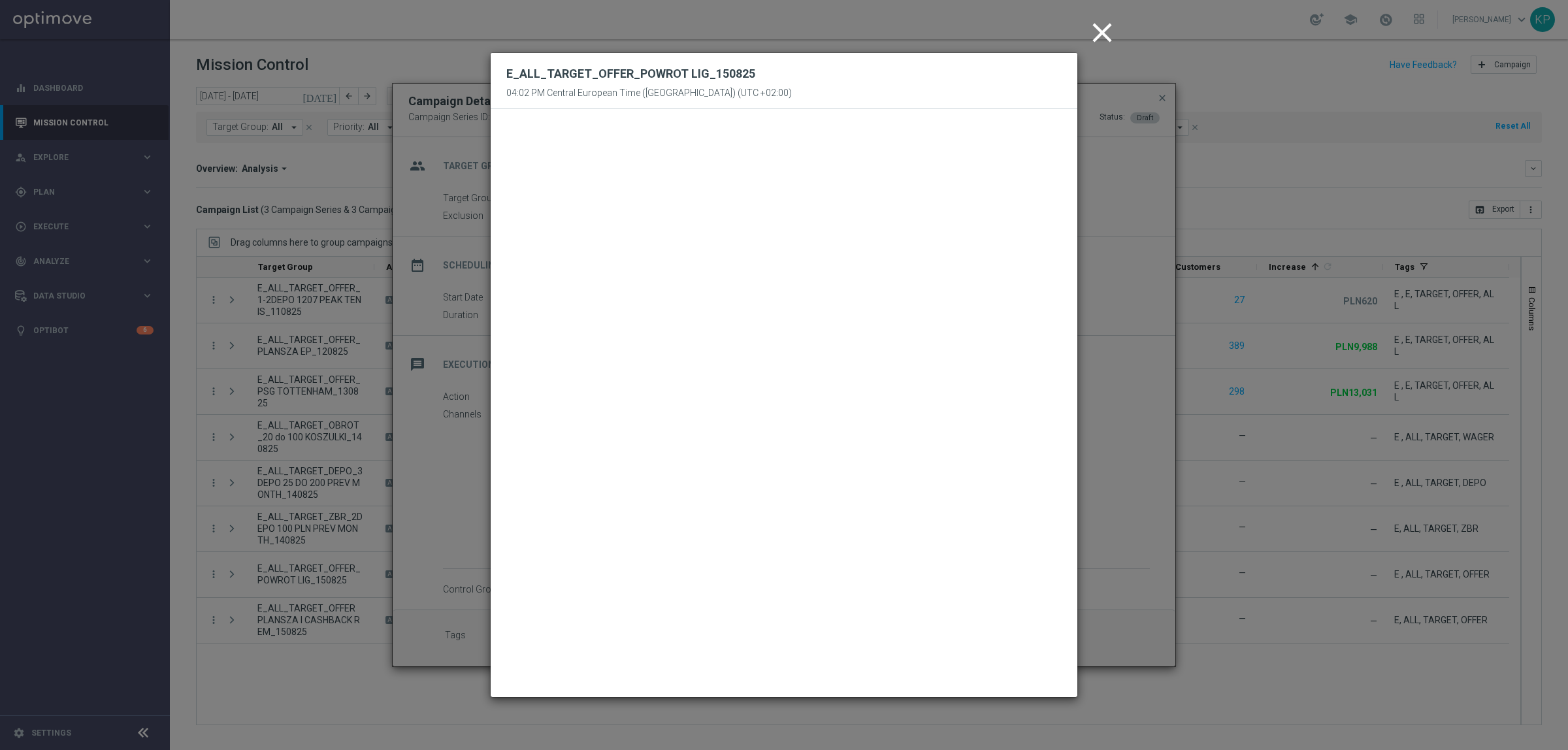
click at [458, 89] on modal-container "close E_ALL_TARGET_OFFER_POWROT LIG_150825 04:02 PM Central European Time (Wars…" at bounding box center [784, 375] width 1568 height 750
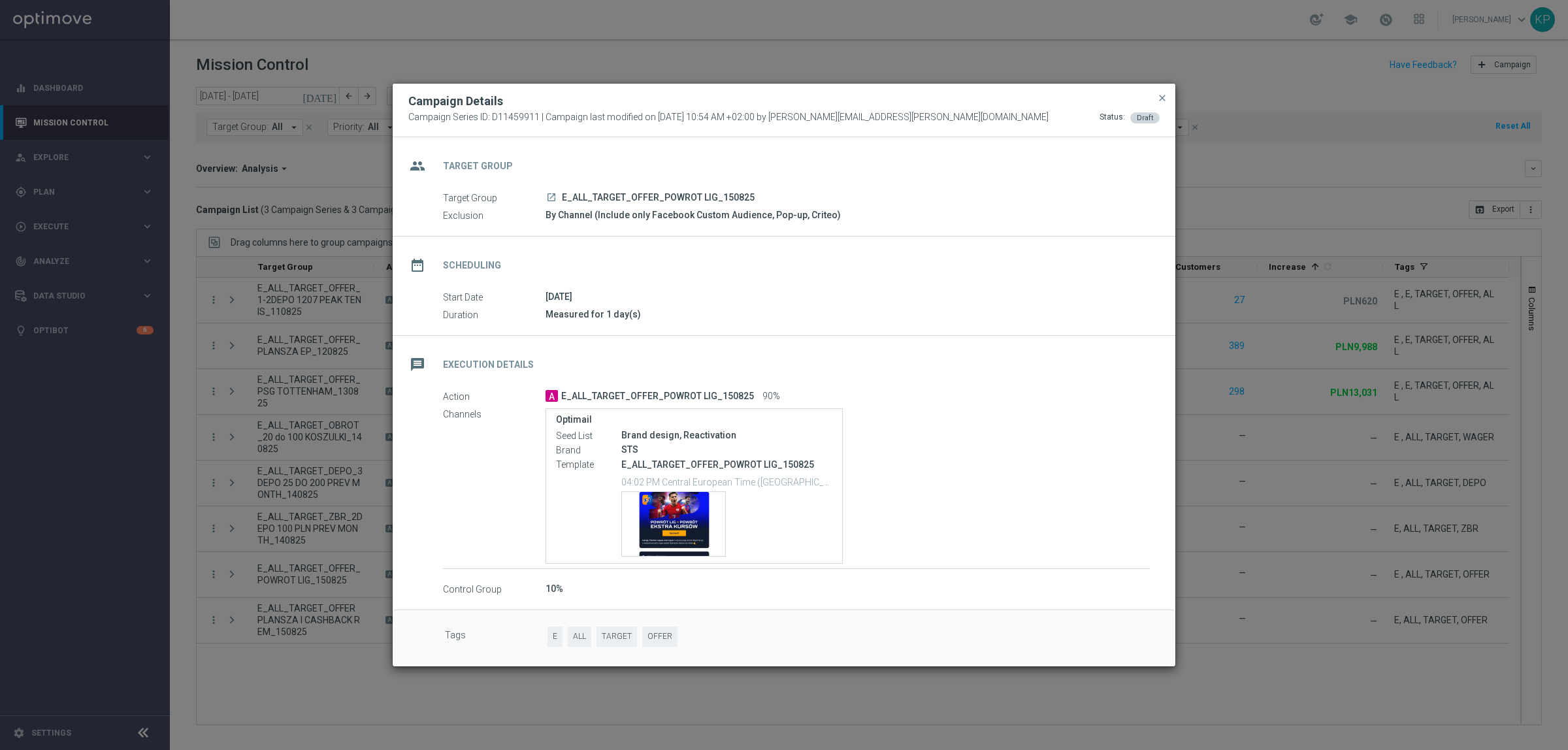
click at [347, 113] on modal-container "Campaign Details Campaign Series ID: D11459911 | Campaign last modified on 14 A…" at bounding box center [784, 375] width 1568 height 750
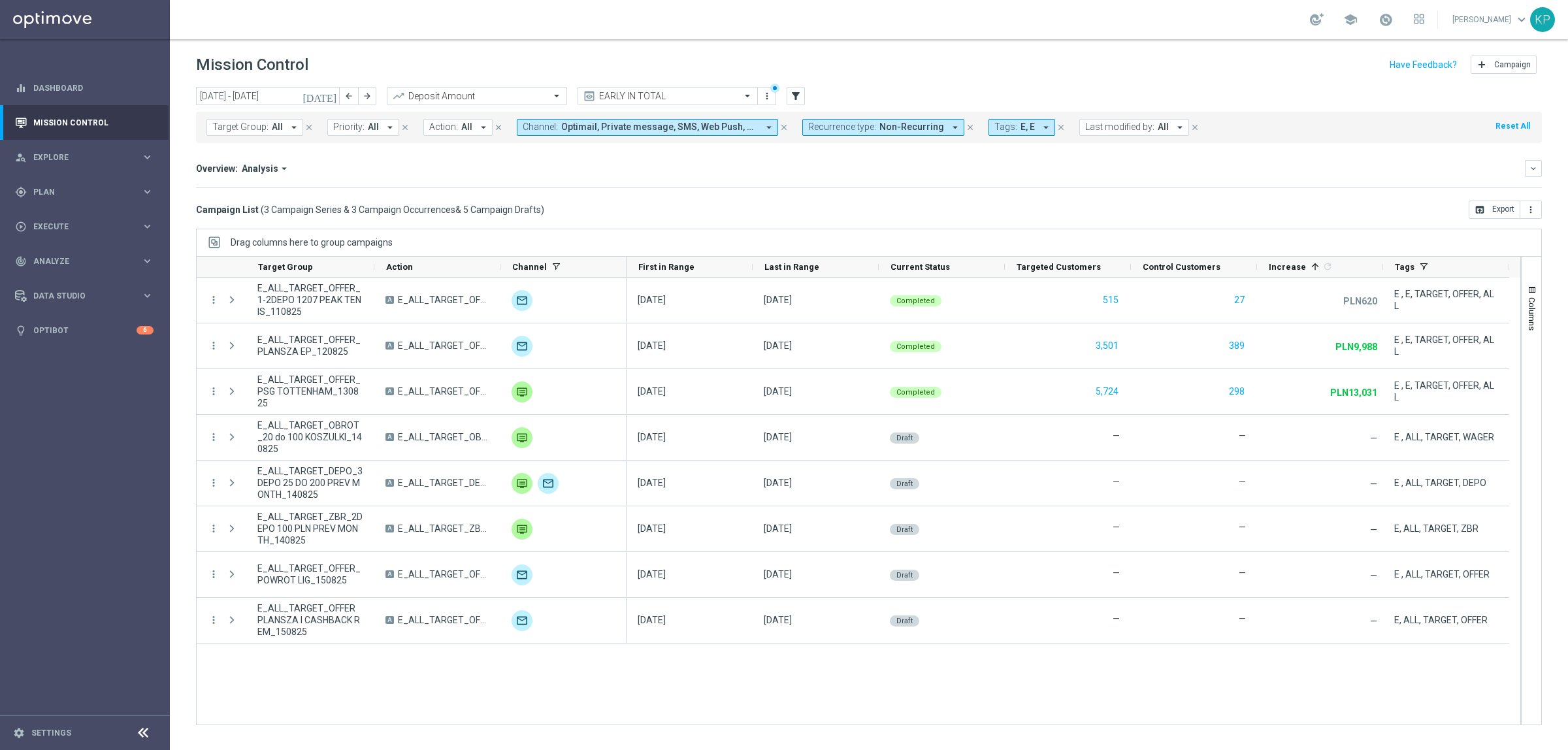
click at [344, 163] on div "Overview: Analysis arrow_drop_down" at bounding box center [861, 168] width 1329 height 12
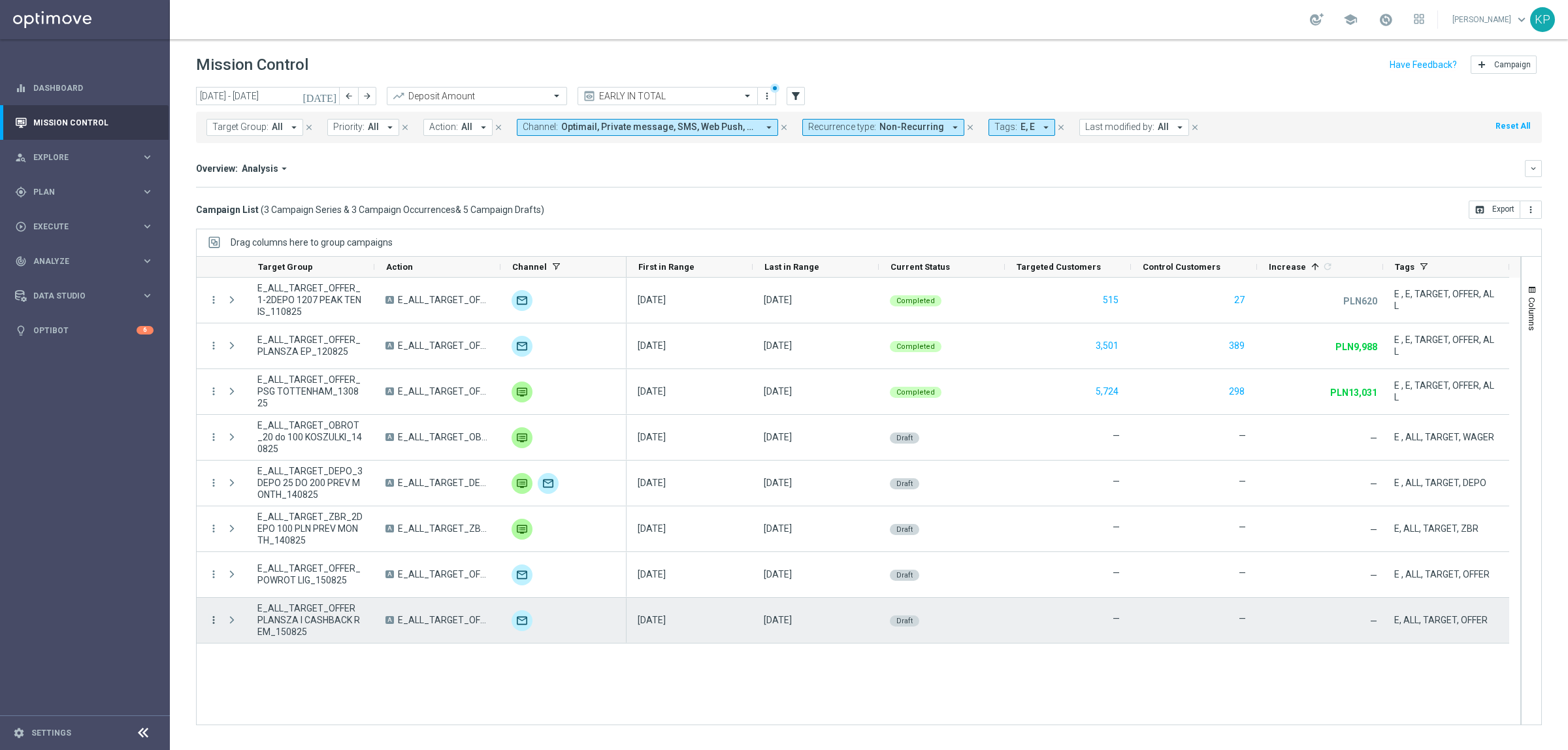
click at [215, 621] on icon "more_vert" at bounding box center [213, 620] width 12 height 12
click at [246, 624] on span "Campaign Details" at bounding box center [272, 629] width 66 height 9
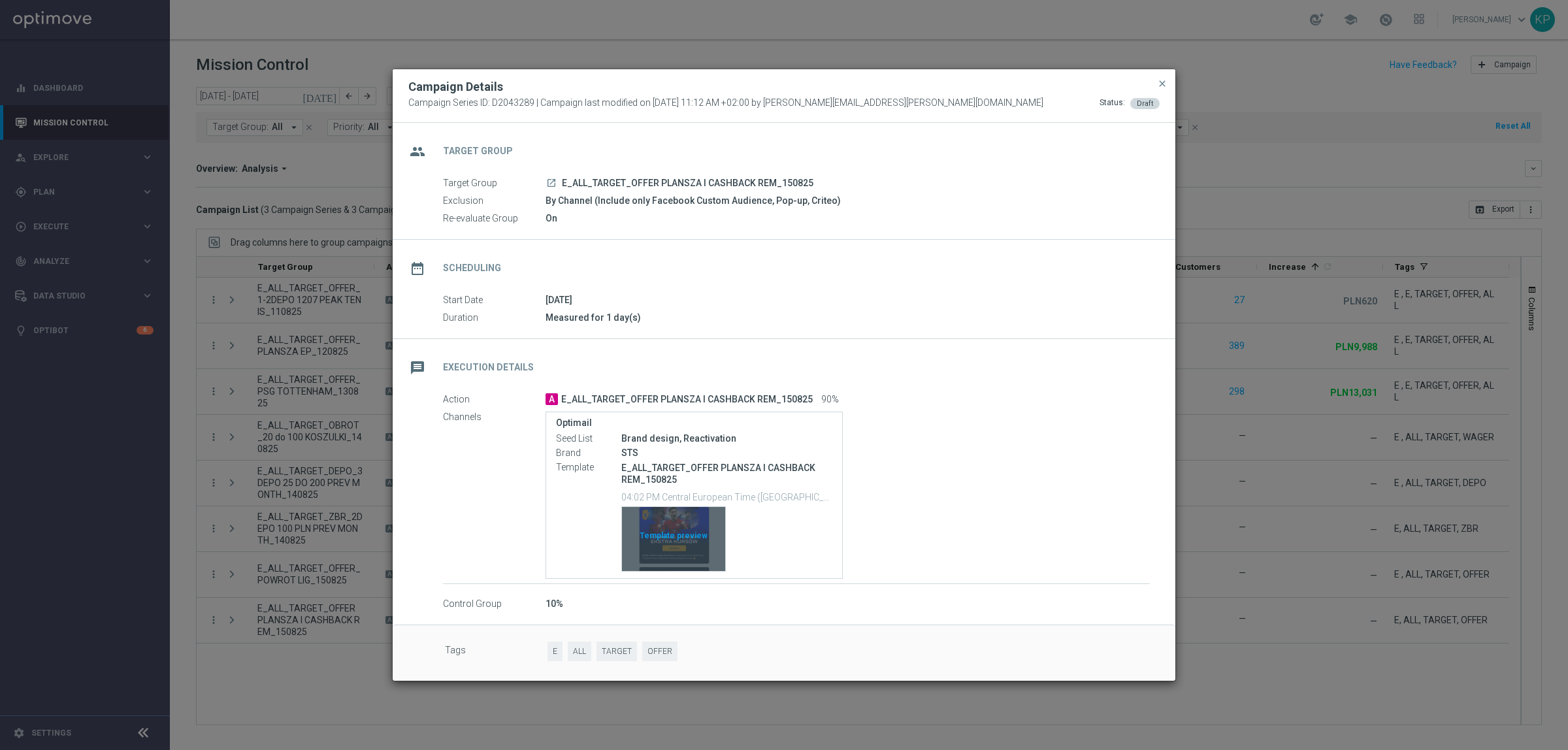
click at [675, 529] on div "Template preview" at bounding box center [674, 539] width 103 height 64
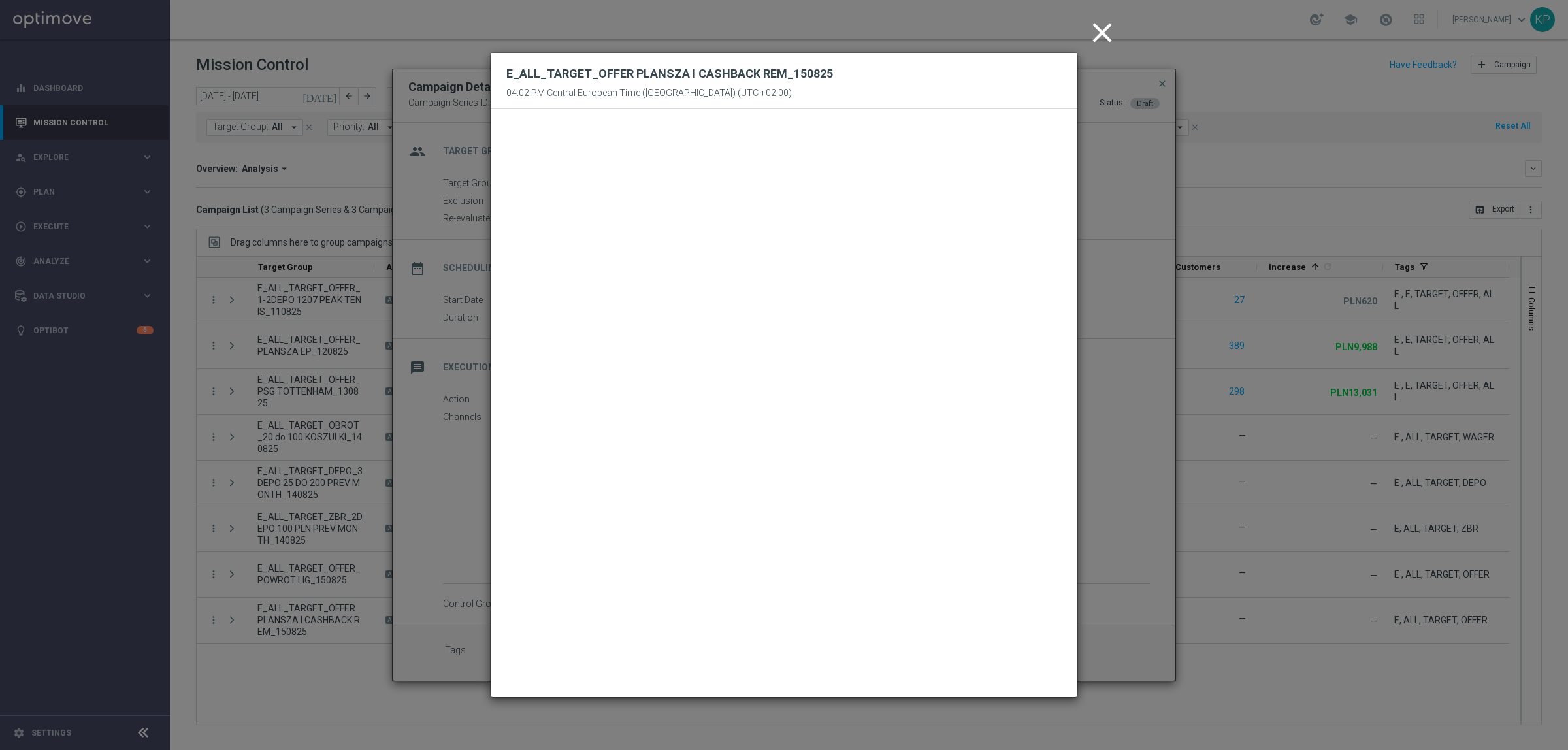
click at [1107, 37] on icon "close" at bounding box center [1103, 32] width 32 height 32
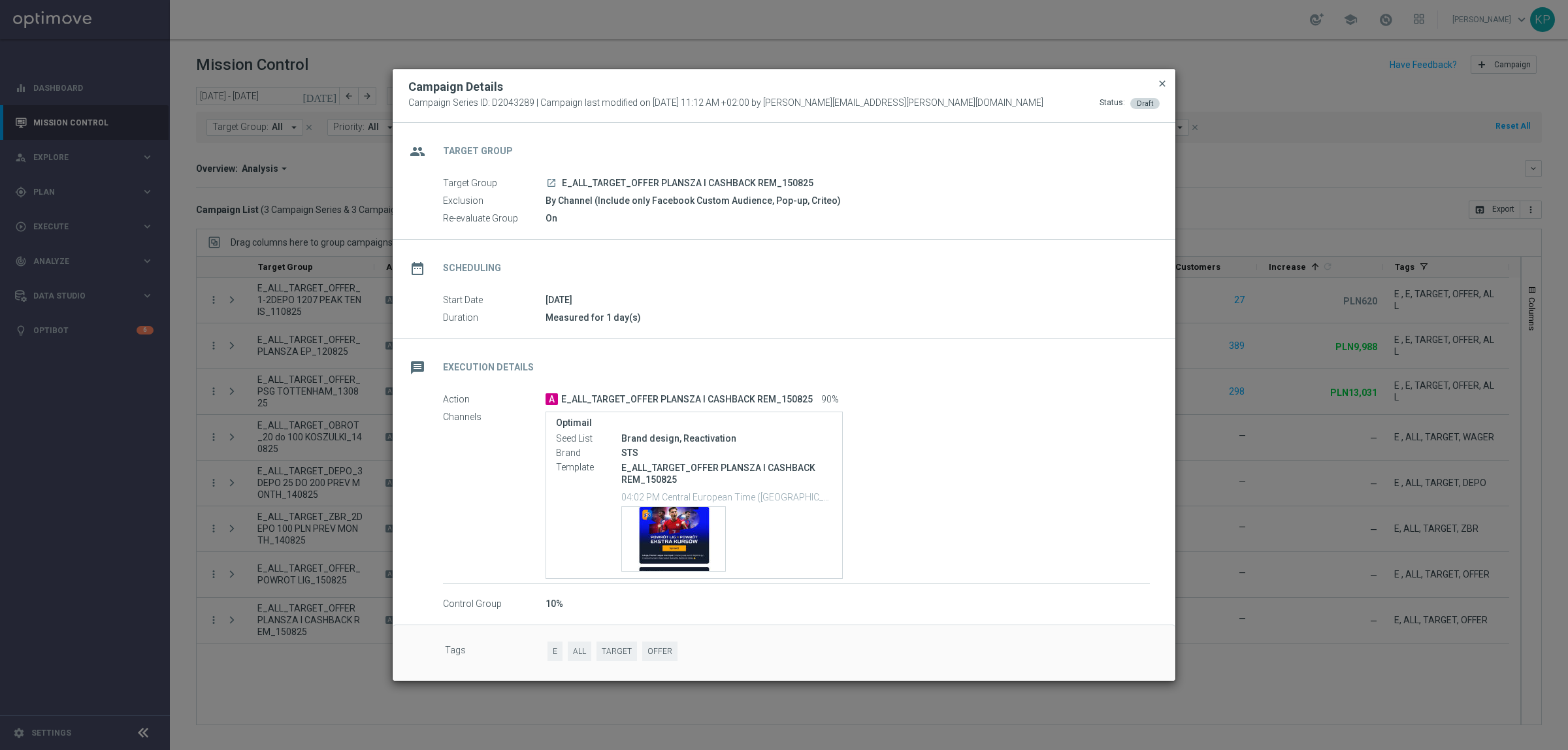
click at [1165, 80] on span "close" at bounding box center [1162, 83] width 11 height 11
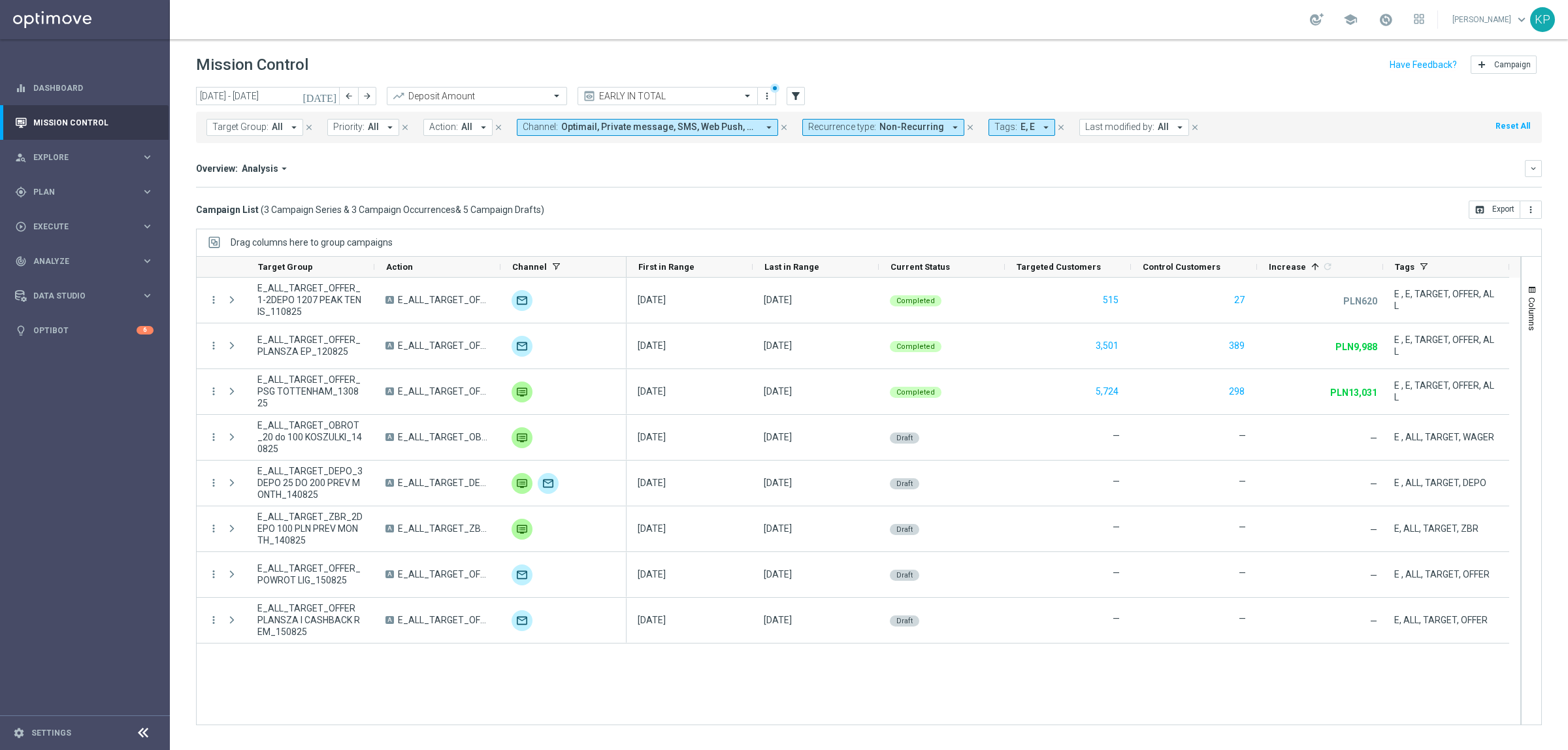
click at [494, 154] on mini-dashboard "Overview: Analysis arrow_drop_down keyboard_arrow_down Increase In Deposit Amou…" at bounding box center [869, 172] width 1346 height 57
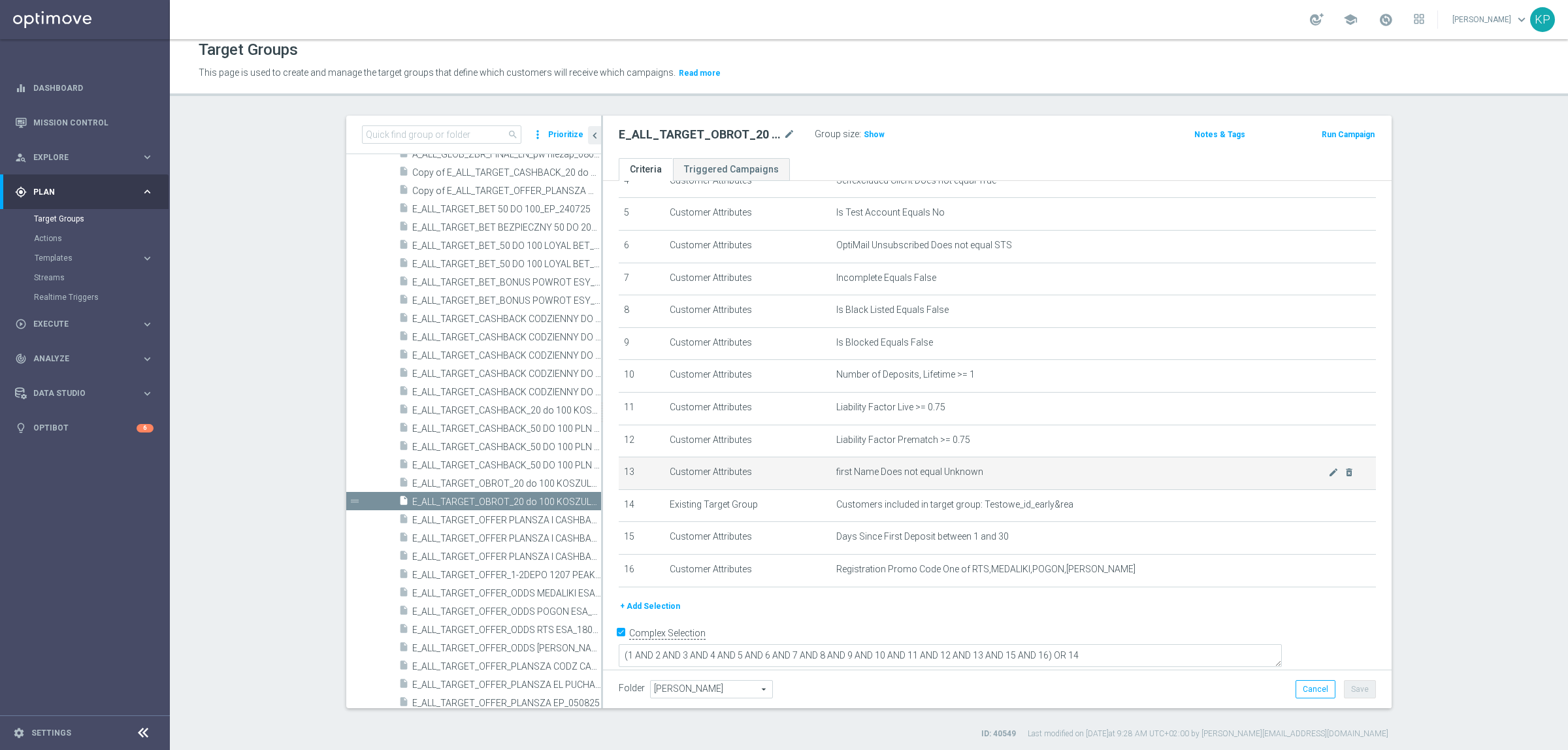
scroll to position [12, 0]
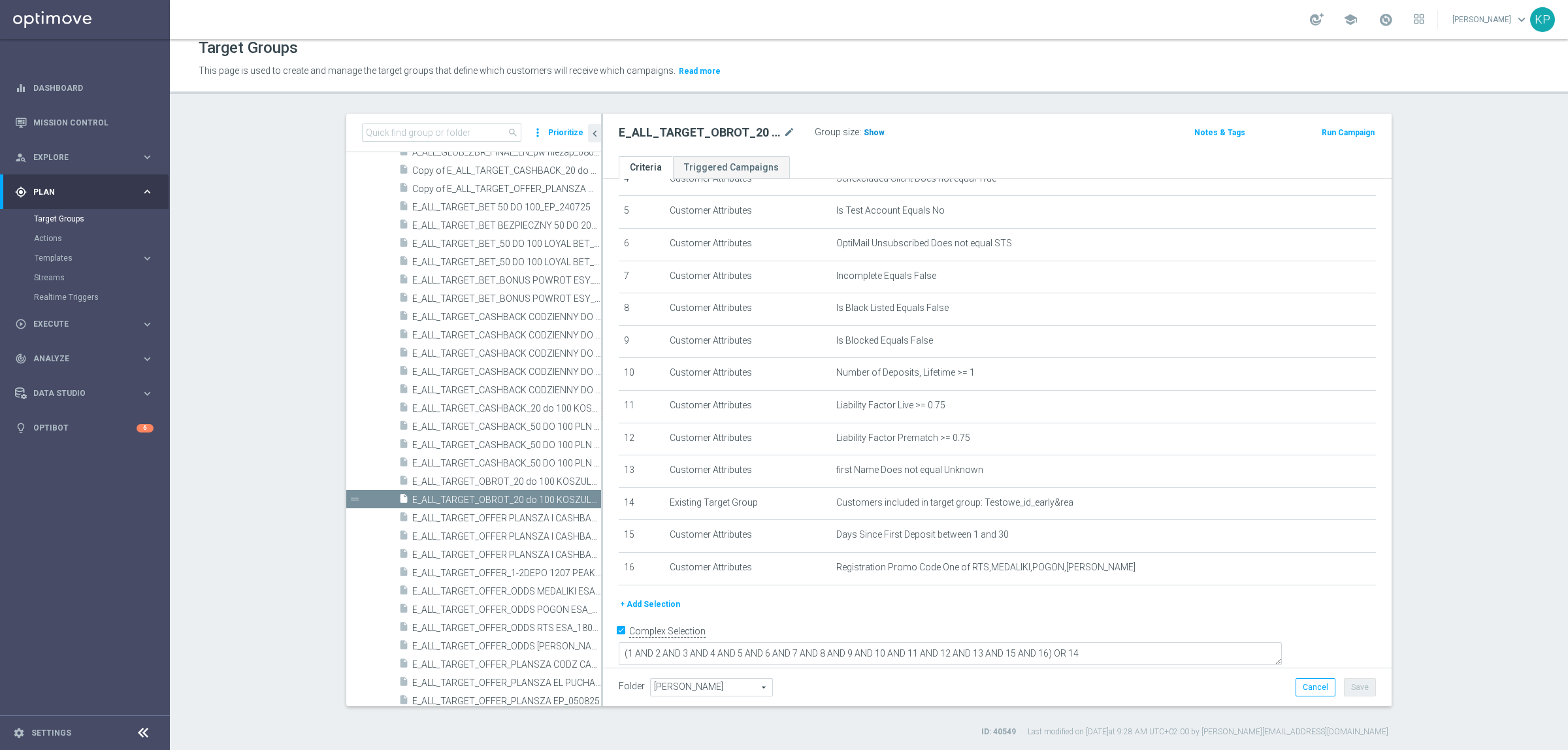
click at [864, 134] on span "Show" at bounding box center [874, 132] width 21 height 9
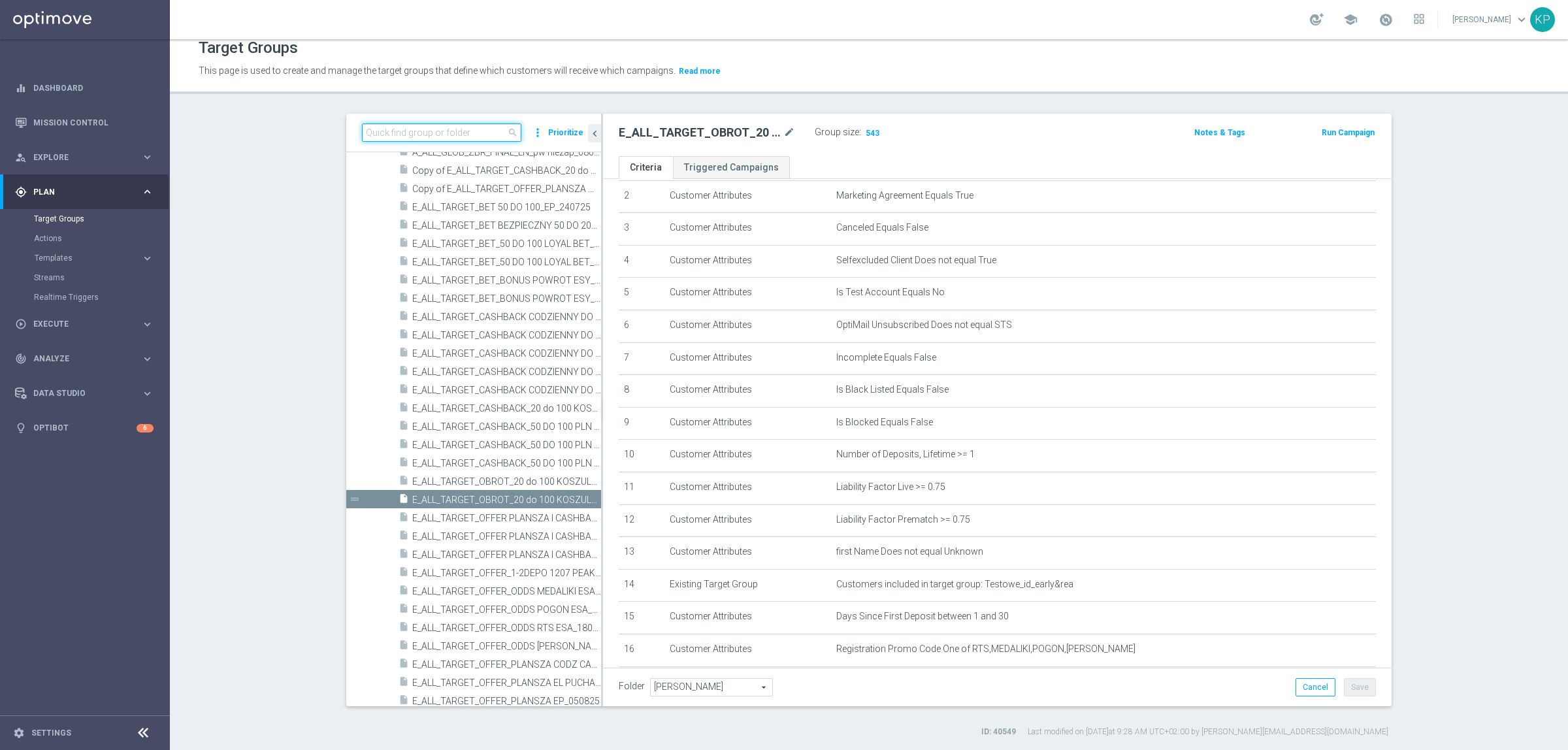
click at [381, 134] on input at bounding box center [442, 133] width 160 height 18
paste input "E_ALL_TARGET_OFFER_POWROT LIG_150825"
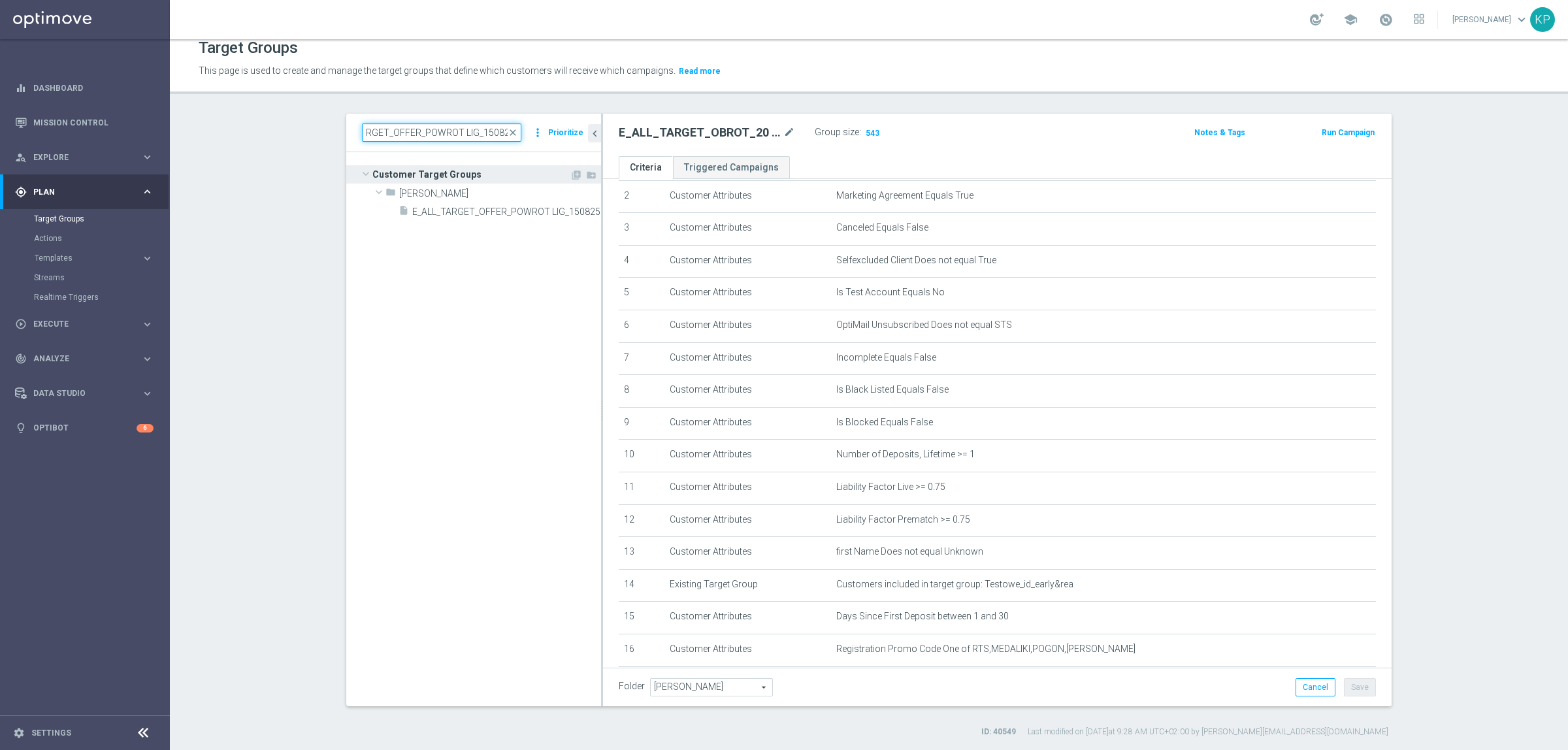
scroll to position [0, 0]
click at [453, 205] on div "insert_drive_file E_ALL_TARGET_OFFER_POWROT LIG_150825" at bounding box center [485, 211] width 173 height 18
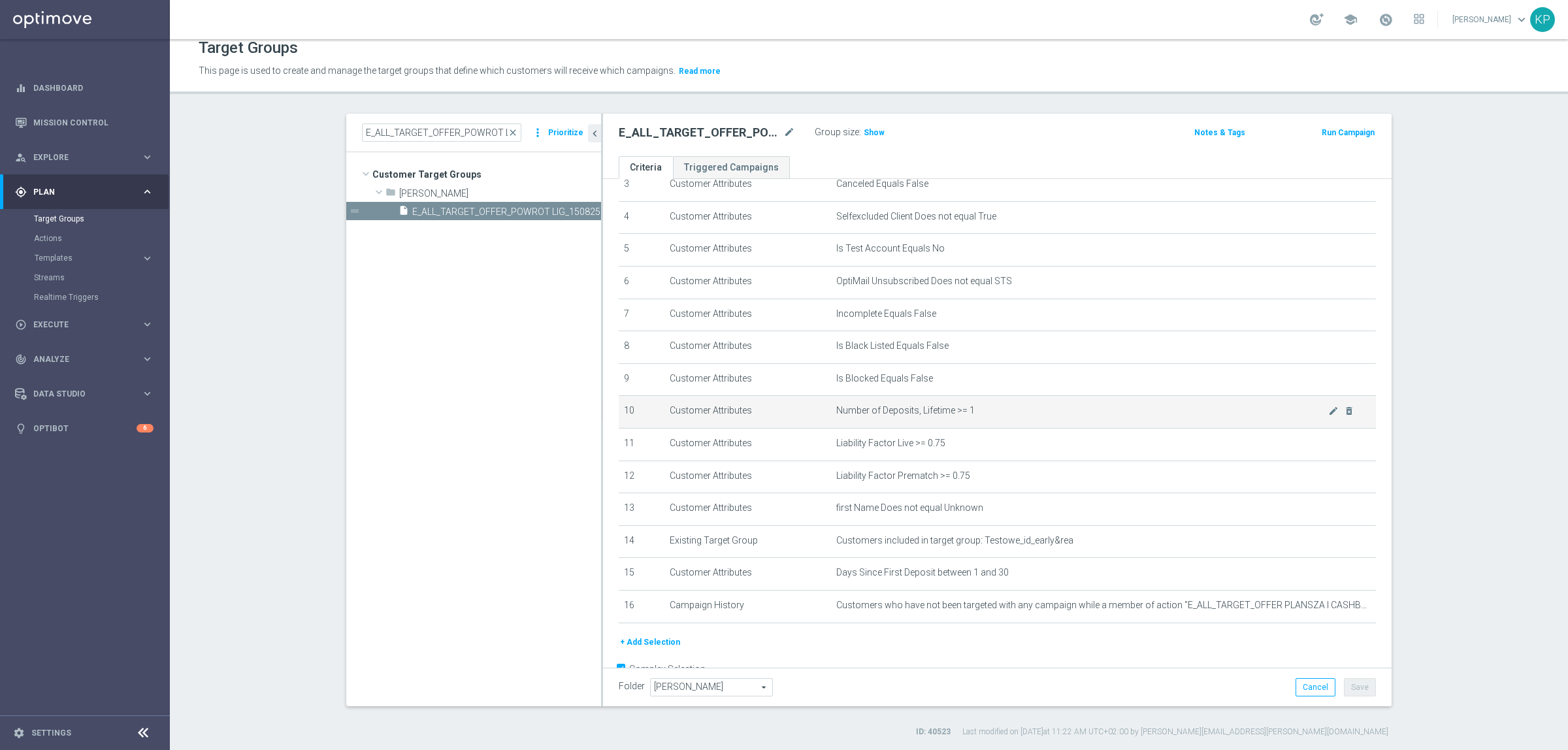
scroll to position [159, 0]
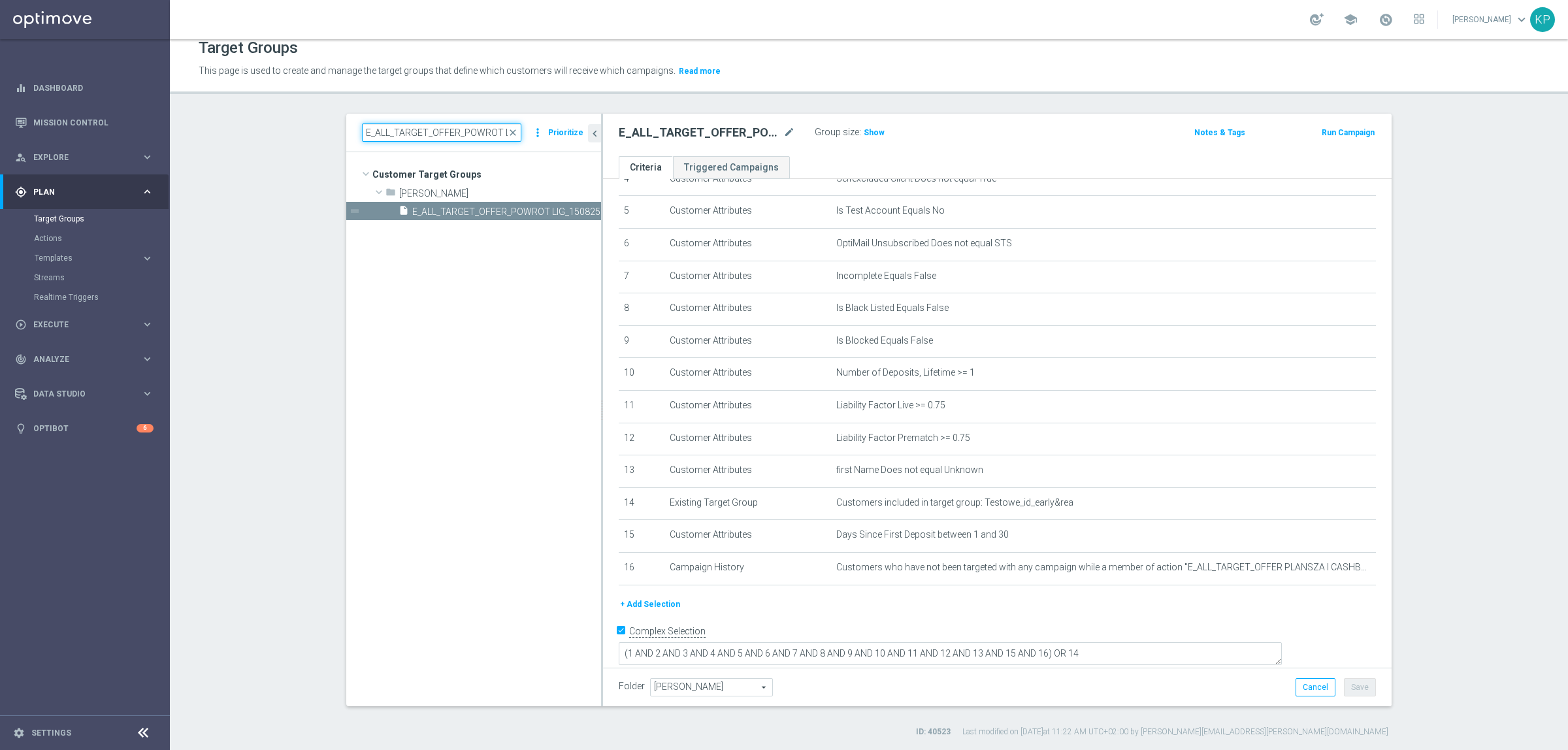
click at [379, 124] on input "E_ALL_TARGET_OFFER_POWROT LIG_150825" at bounding box center [442, 133] width 160 height 18
paste input "PLANSZA I CASHBACK REM"
type input "E_ALL_TARGET_OFFER PLANSZA I CASHBACK REM_150825"
click at [442, 213] on span "E_ALL_TARGET_OFFER PLANSZA I CASHBACK REM_150825" at bounding box center [492, 212] width 160 height 11
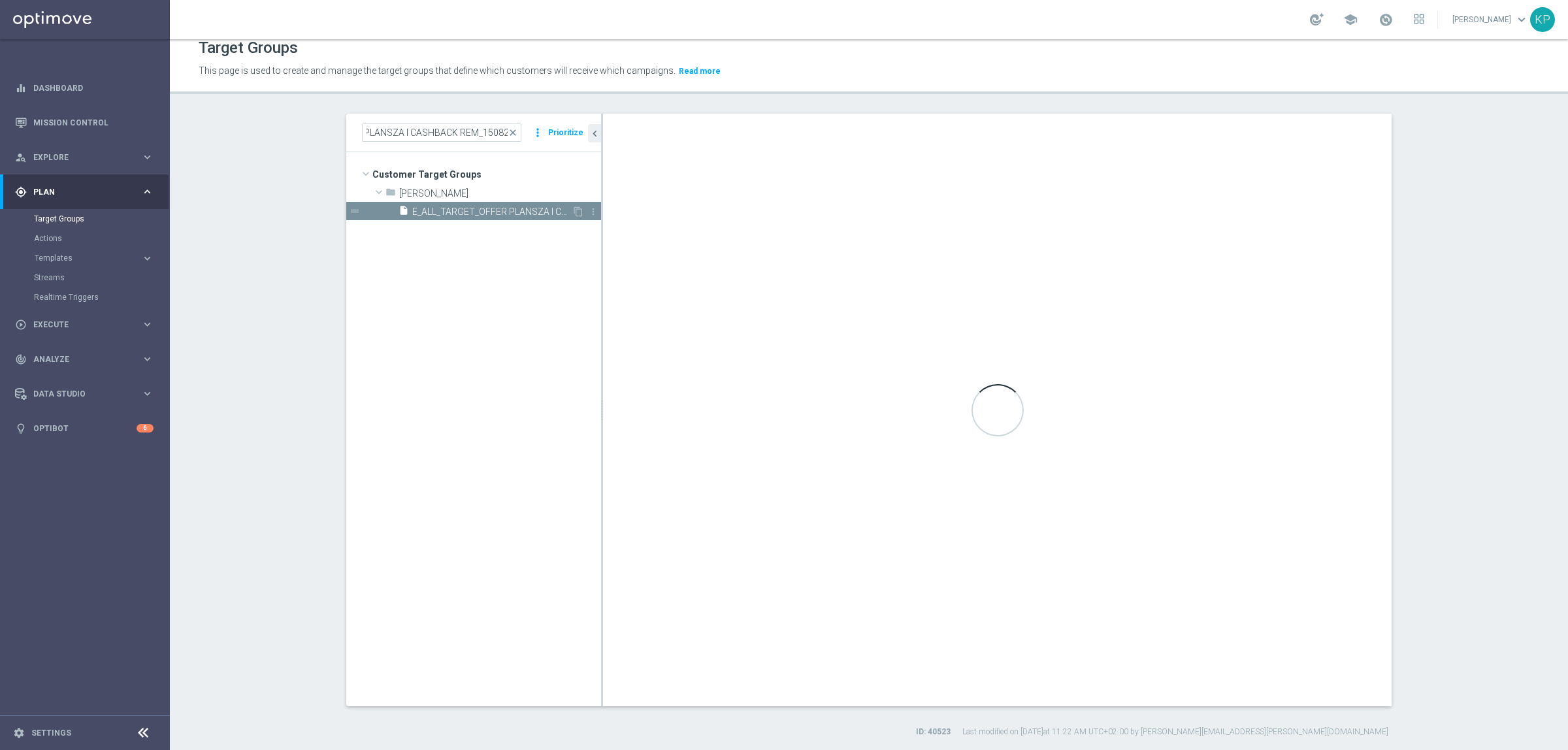
scroll to position [0, 0]
checkbox input "false"
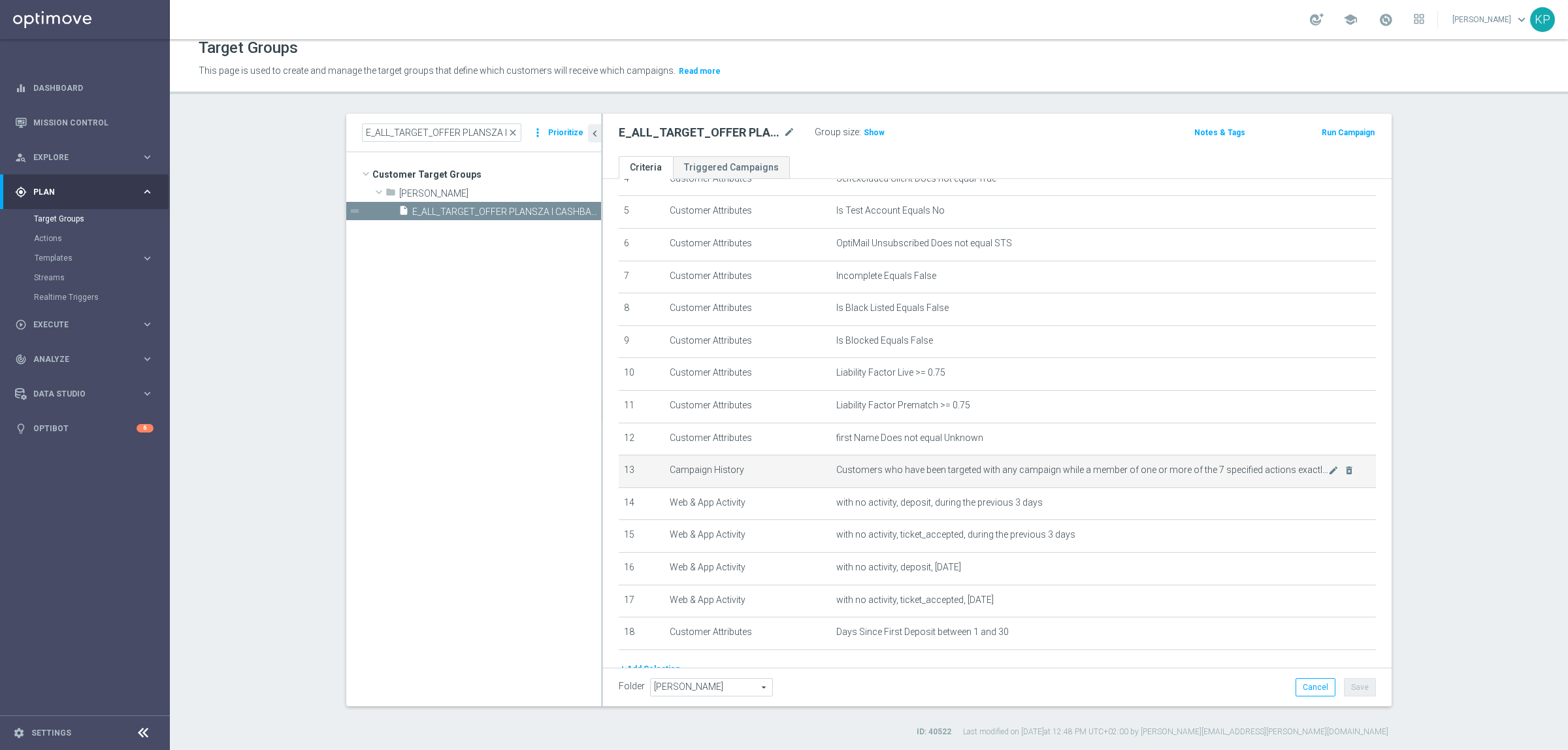
scroll to position [222, 0]
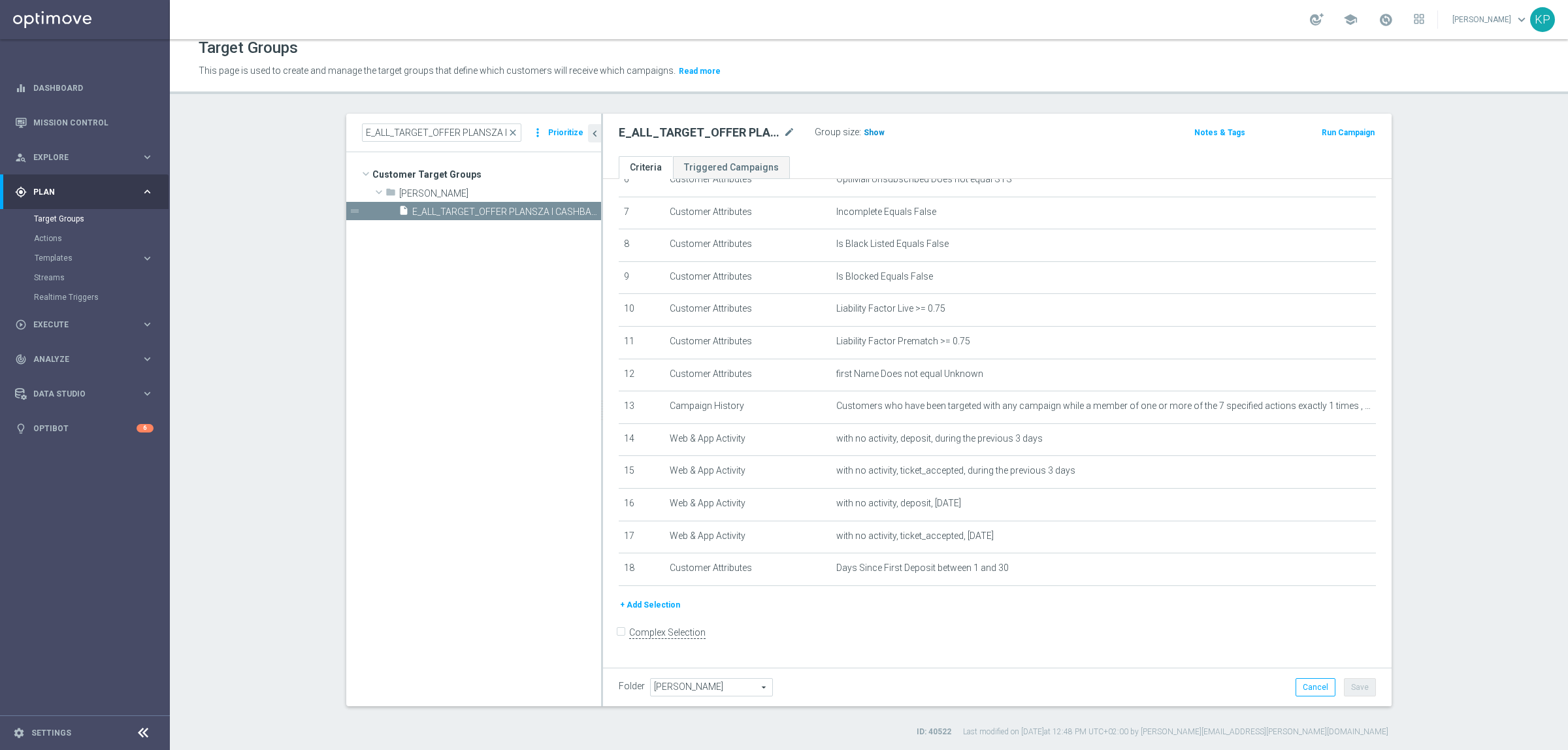
click at [864, 133] on span "Show" at bounding box center [874, 132] width 21 height 9
click at [364, 124] on input "E_ALL_TARGET_OFFER PLANSZA I CASHBACK REM_150825" at bounding box center [442, 133] width 160 height 18
paste input "REACQ_ALL_TARGET_OFFER_POWROT LIG"
type input "REACQ_ALL_TARGET_OFFER_POWROT LIG_150825"
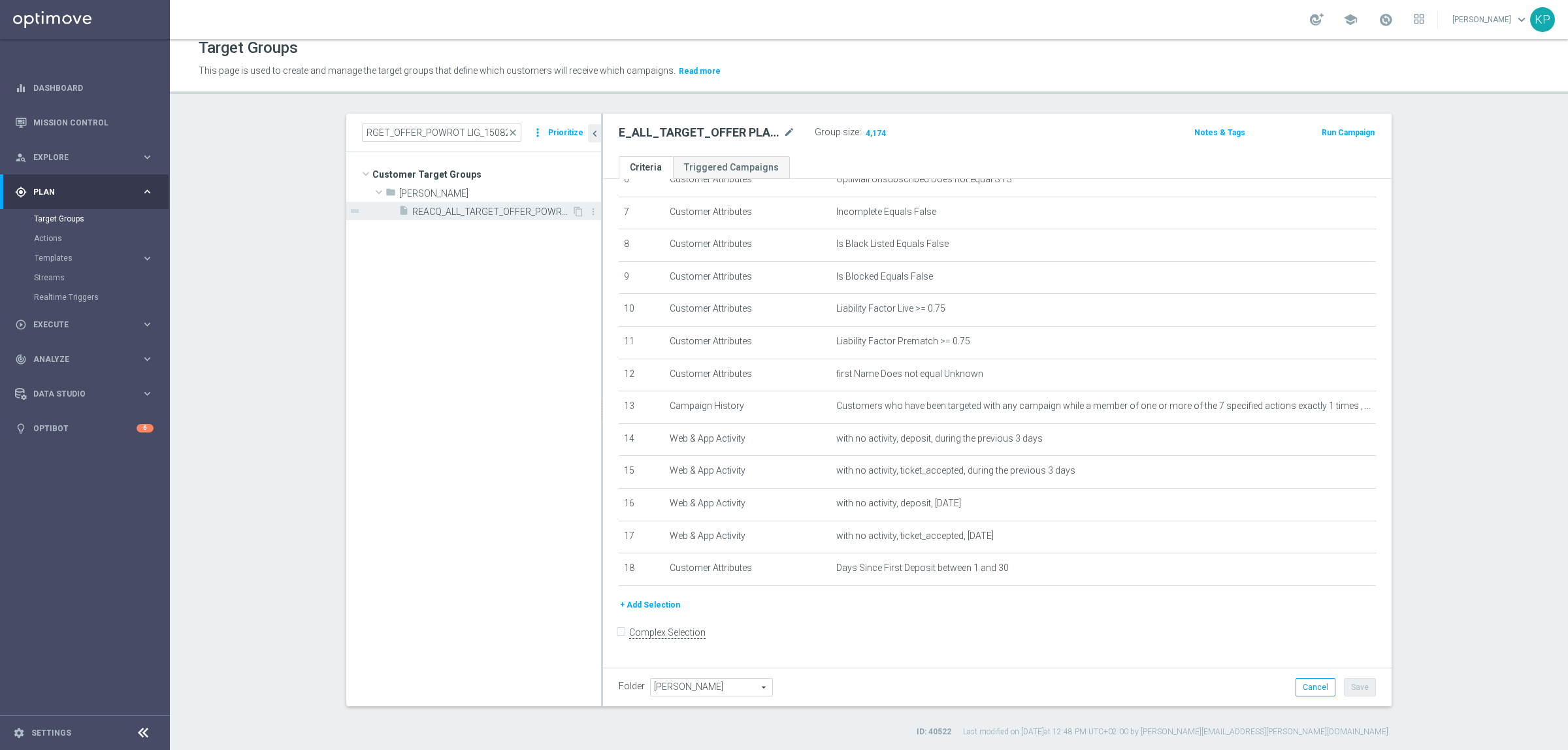
click at [511, 207] on span "REACQ_ALL_TARGET_OFFER_POWROT LIG_150825" at bounding box center [492, 212] width 160 height 11
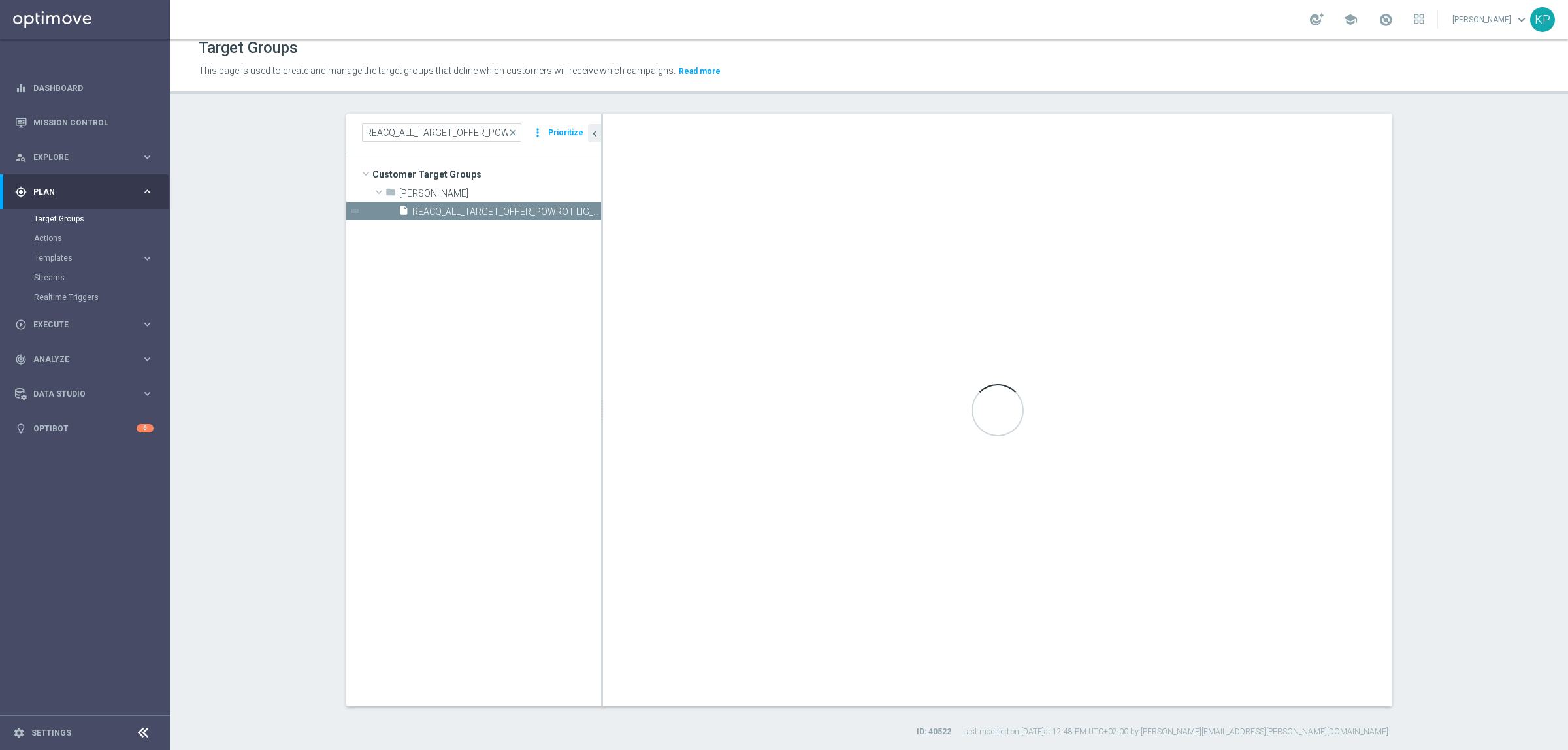
checkbox input "true"
type input "Tomasz K."
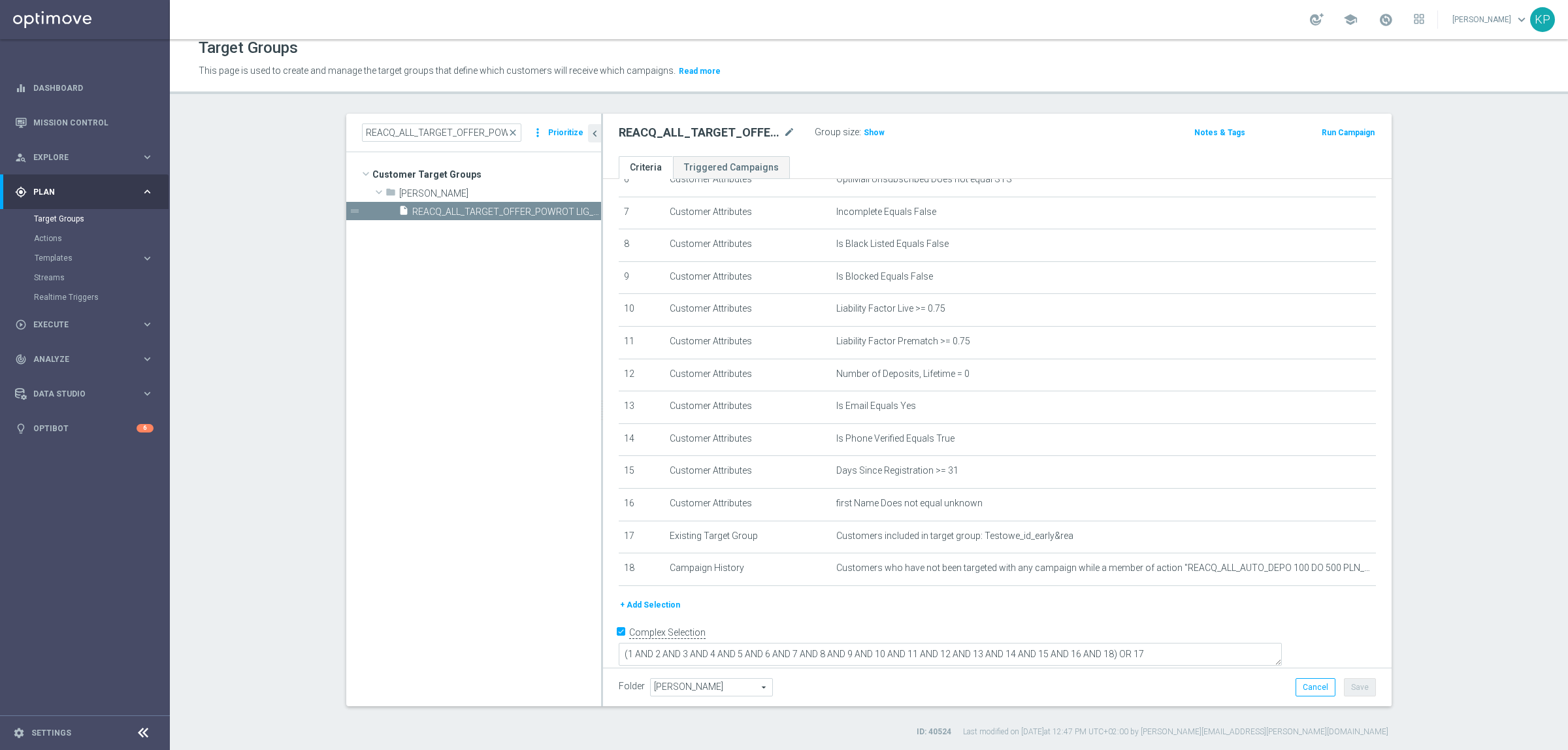
click at [880, 133] on div "Group size : Show" at bounding box center [880, 131] width 131 height 16
click at [867, 131] on span "Show" at bounding box center [874, 132] width 21 height 9
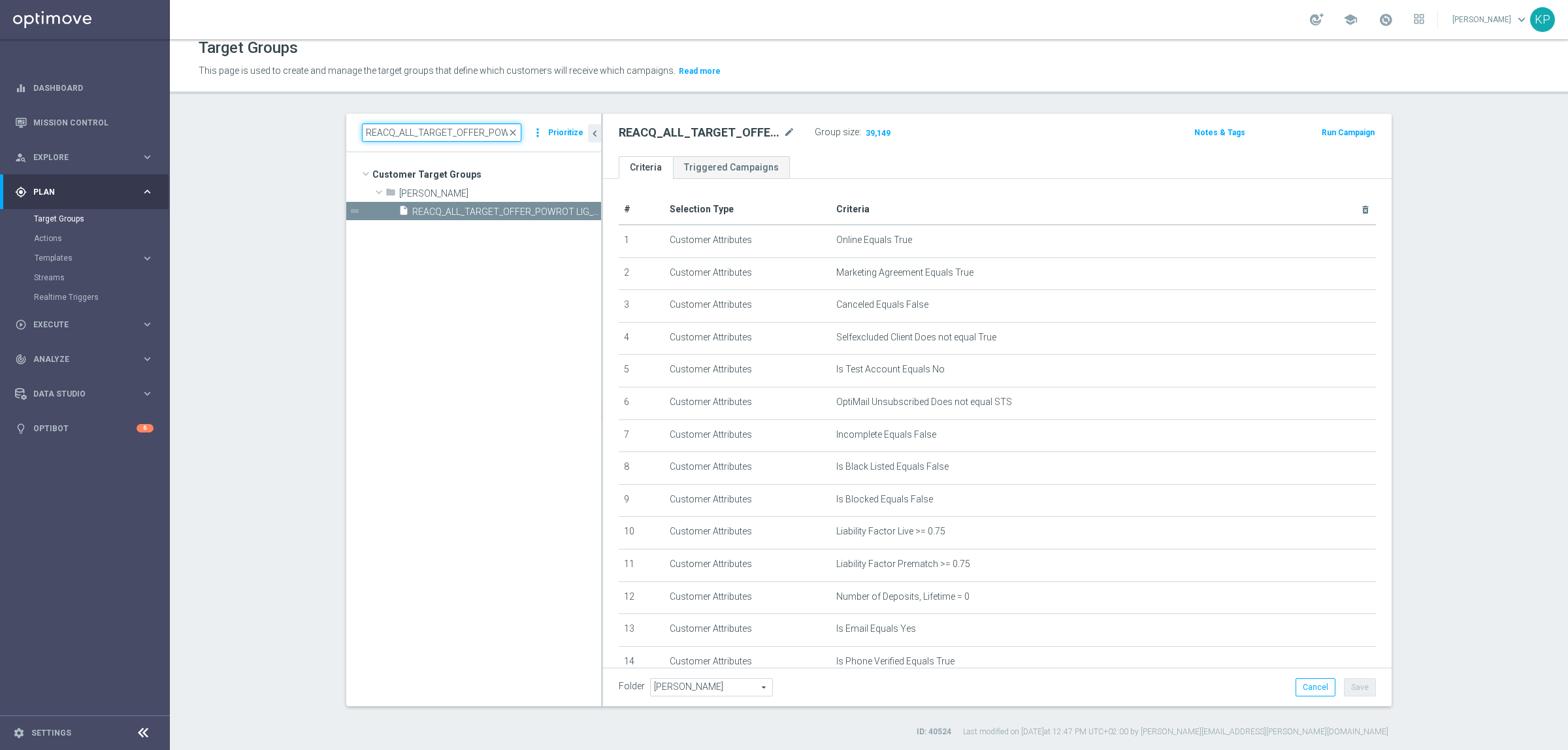
click at [463, 133] on input "REACQ_ALL_TARGET_OFFER_POWROT LIG_150825" at bounding box center [442, 133] width 160 height 18
paste input "E_ALL_TARGET_DEPO_3DEPO 25 DO 200 PREV MONTH_14"
type input "E_ALL_TARGET_DEPO_3DEPO 25 DO 200 PREV MONTH_140825"
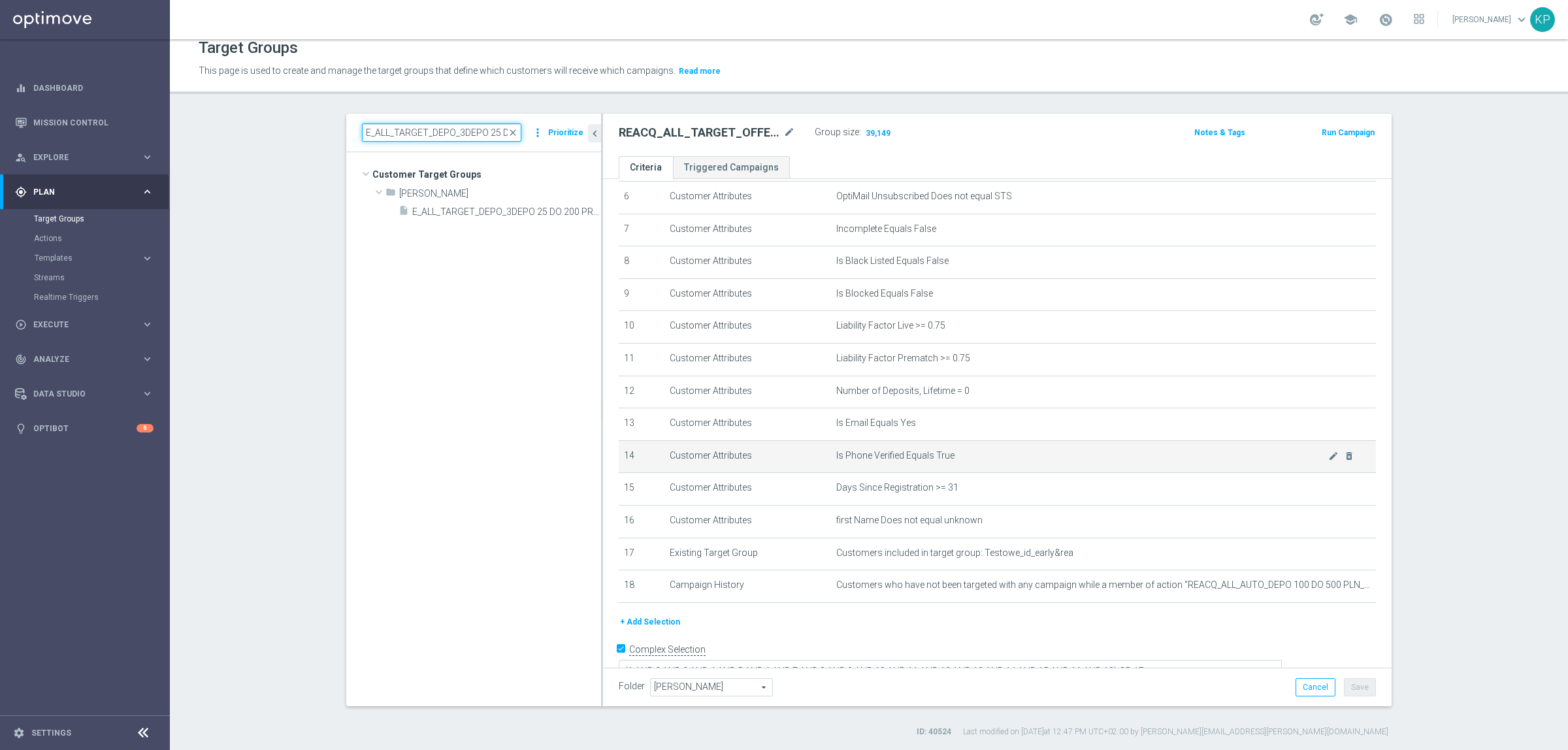
scroll to position [224, 0]
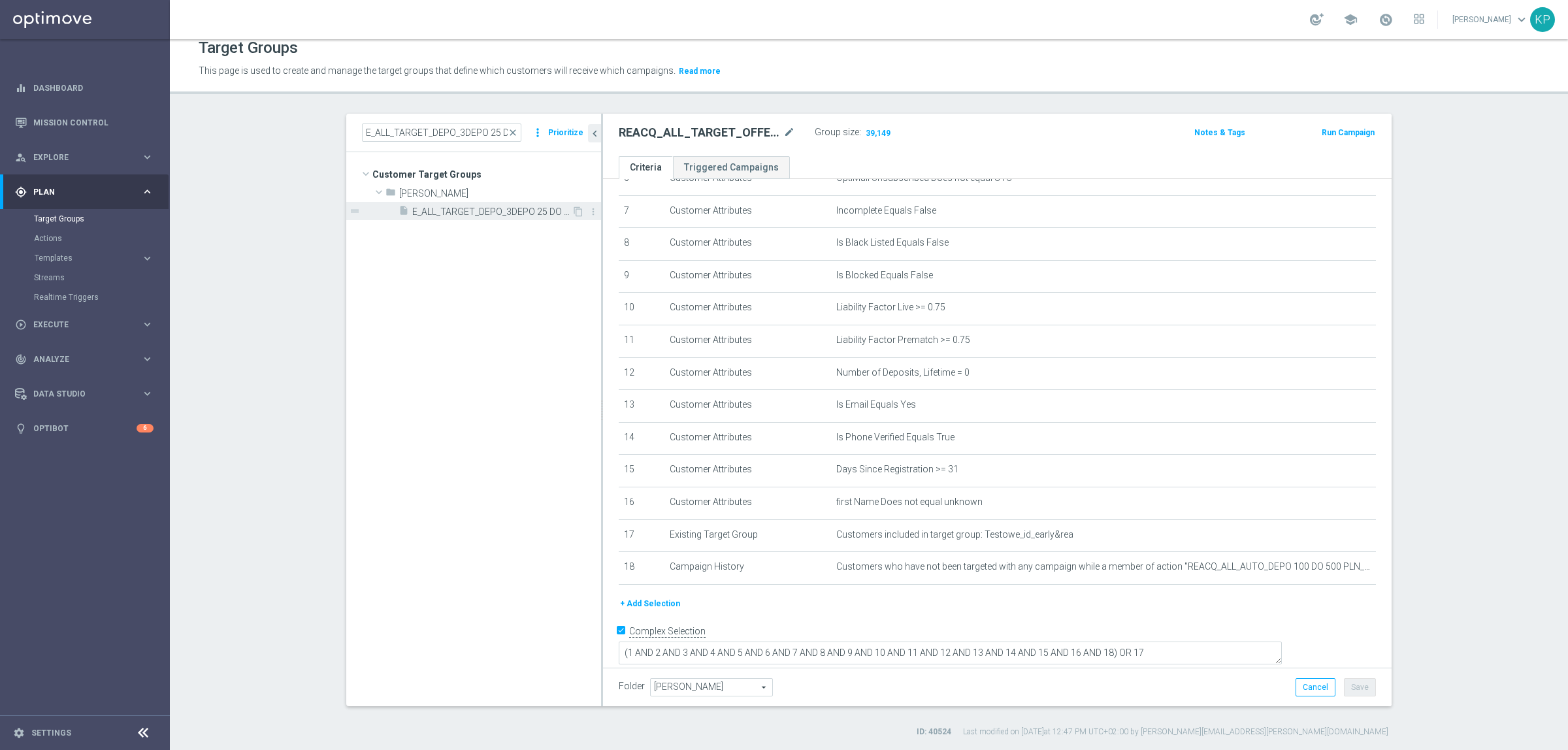
click at [477, 216] on span "E_ALL_TARGET_DEPO_3DEPO 25 DO 200 PREV MONTH_140825" at bounding box center [492, 212] width 160 height 11
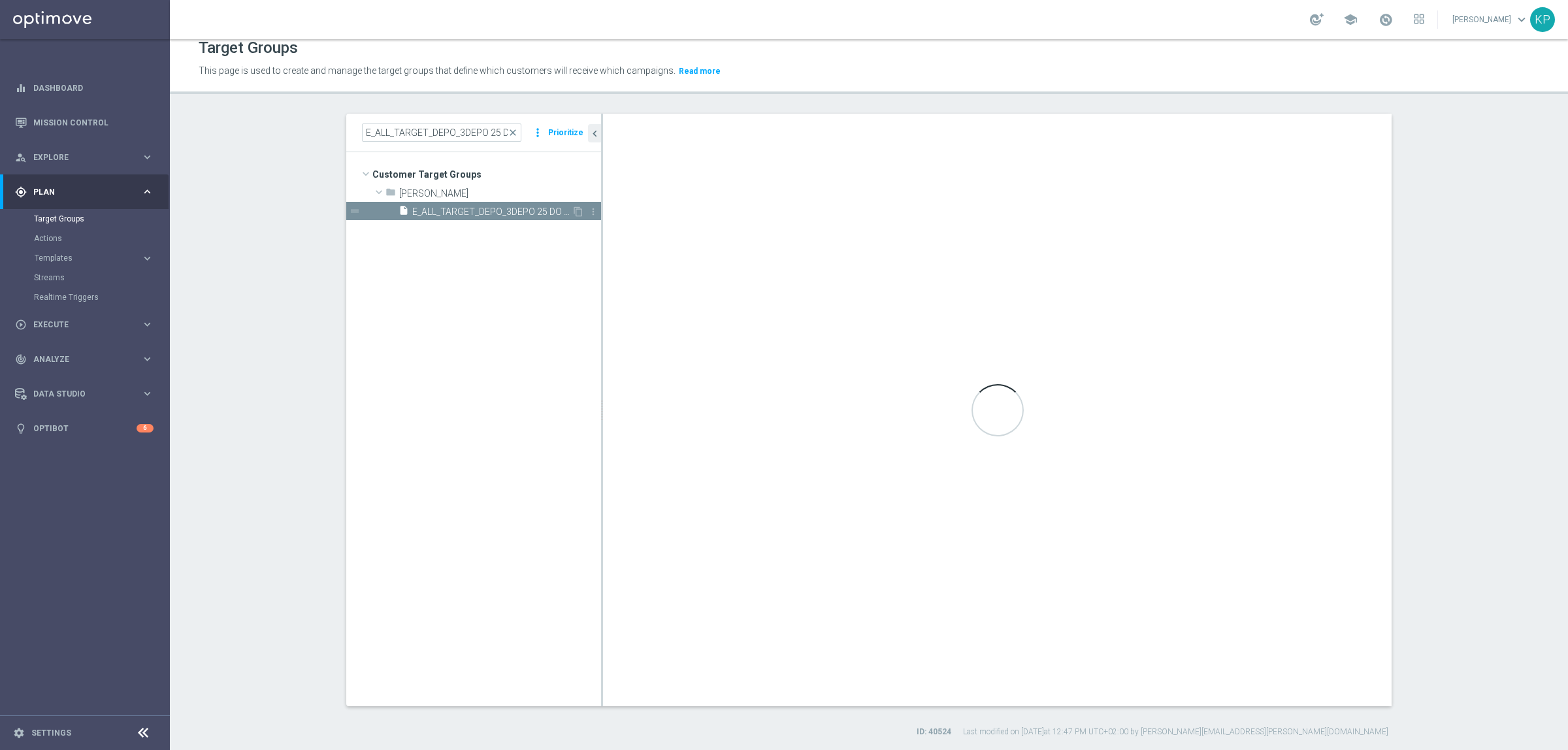
type textarea "(1 AND 2 AND 3 AND 4 AND 5 AND 6 AND 7 AND 8 AND 9 AND 10 AND 11 AND 12 AND 13 …"
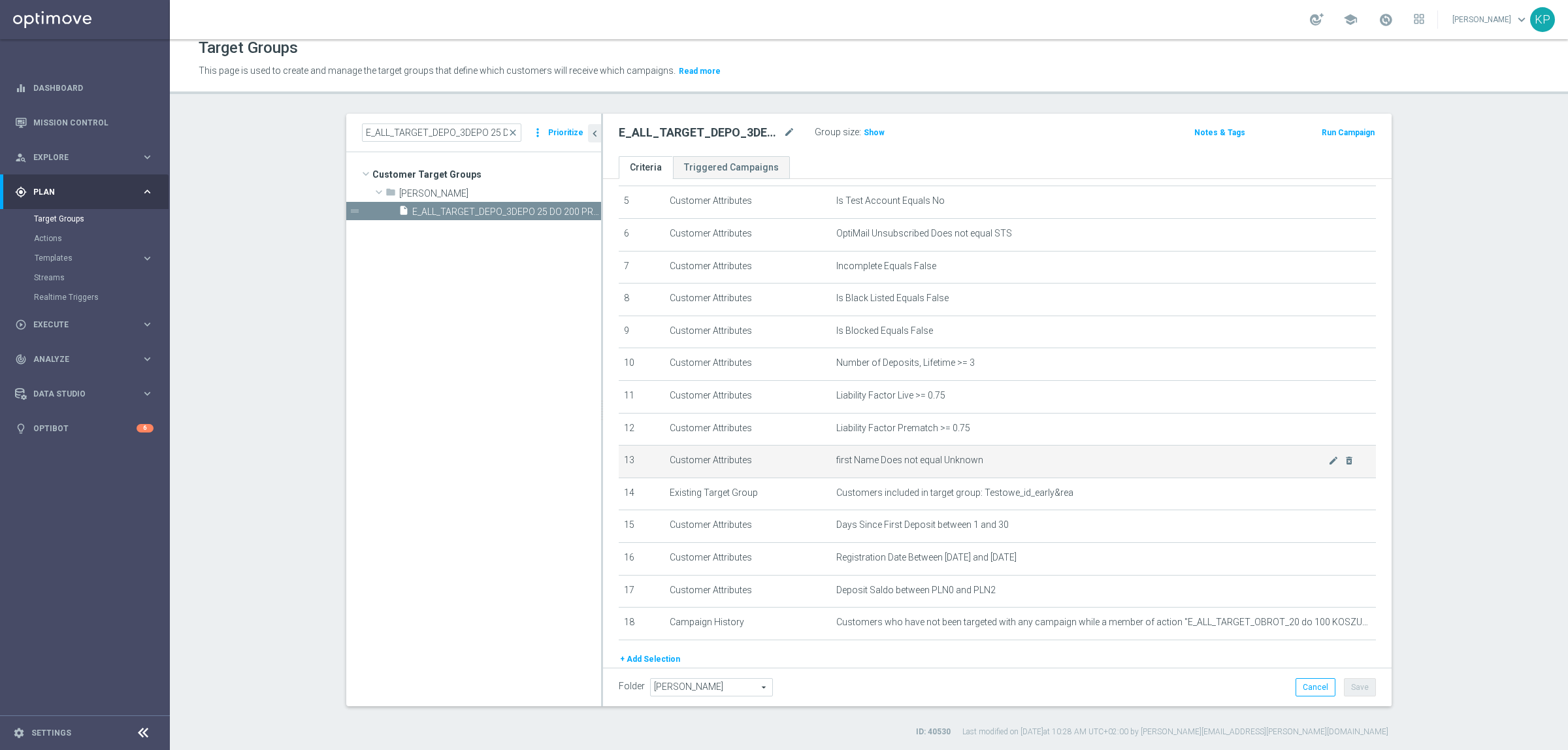
scroll to position [224, 0]
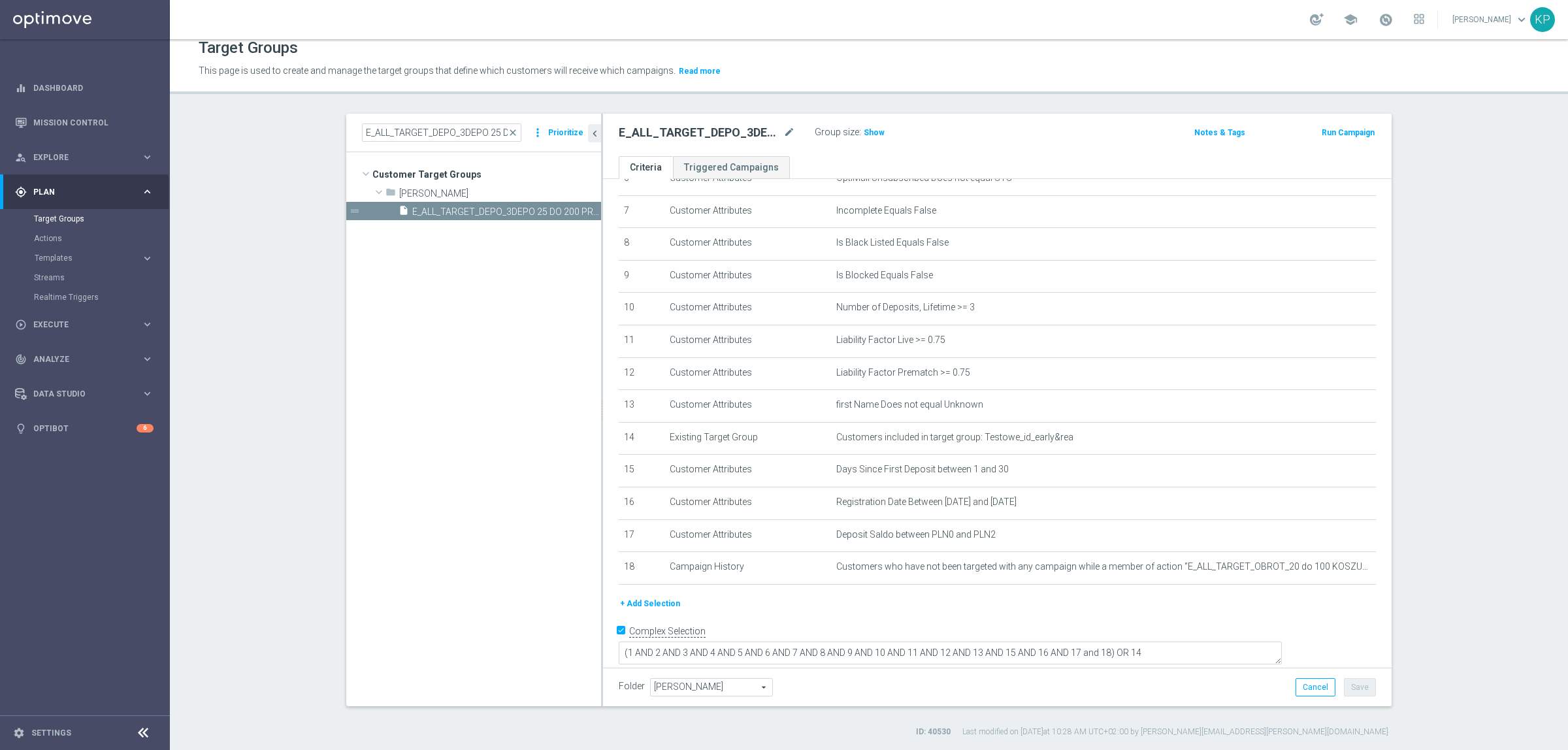
click at [407, 121] on div "E_ALL_TARGET_DEPO_3DEPO 25 DO 200 PREV MONTH_140825 close more_vert Prioritize" at bounding box center [473, 133] width 255 height 39
click at [406, 127] on input "E_ALL_TARGET_DEPO_3DEPO 25 DO 200 PREV MONTH_140825" at bounding box center [442, 133] width 160 height 18
paste input "ZBR_2DEPO 100 PLN"
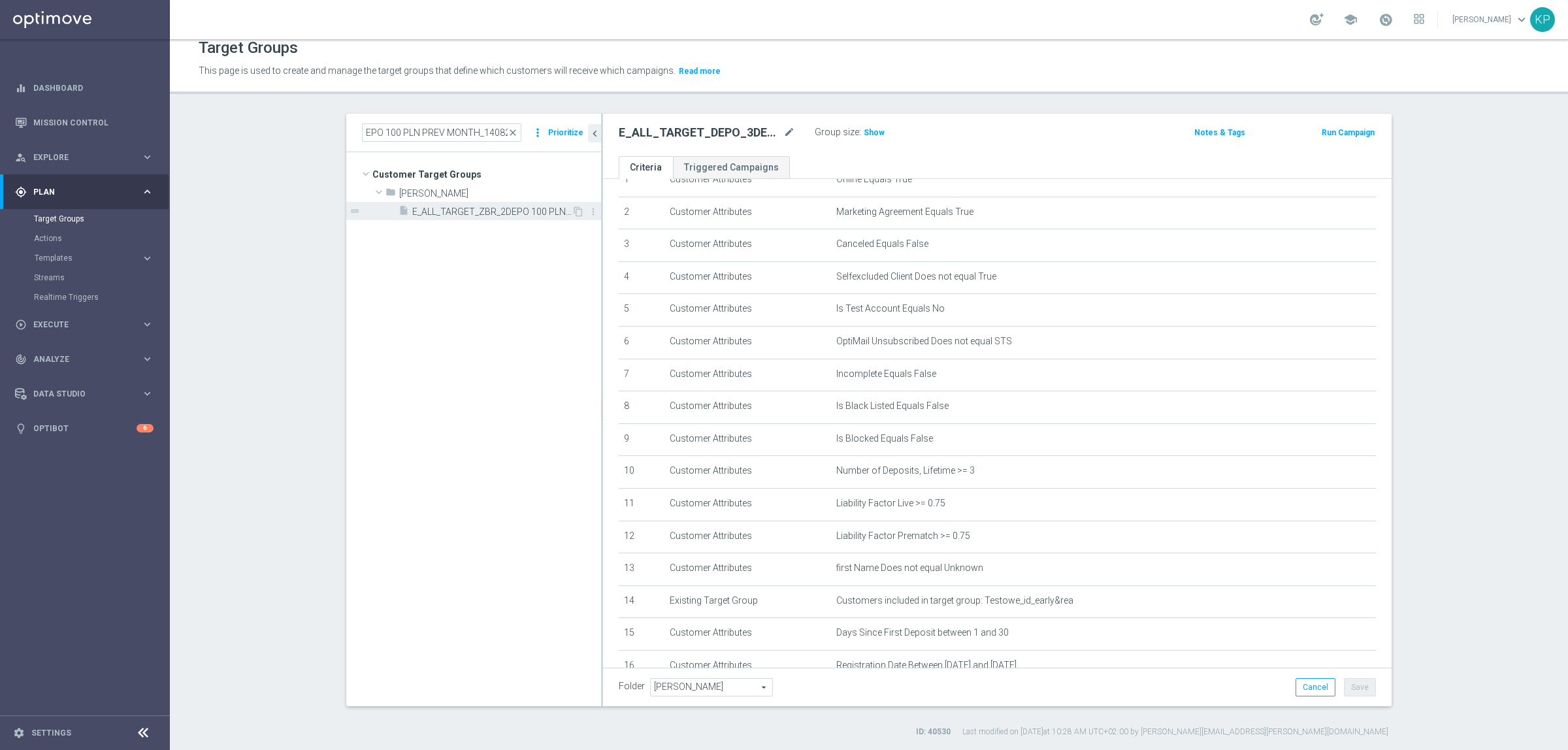
scroll to position [0, 0]
click at [470, 207] on span "E_ALL_TARGET_ZBR_2DEPO 100 PLN PREV MONTH_140825" at bounding box center [492, 212] width 160 height 11
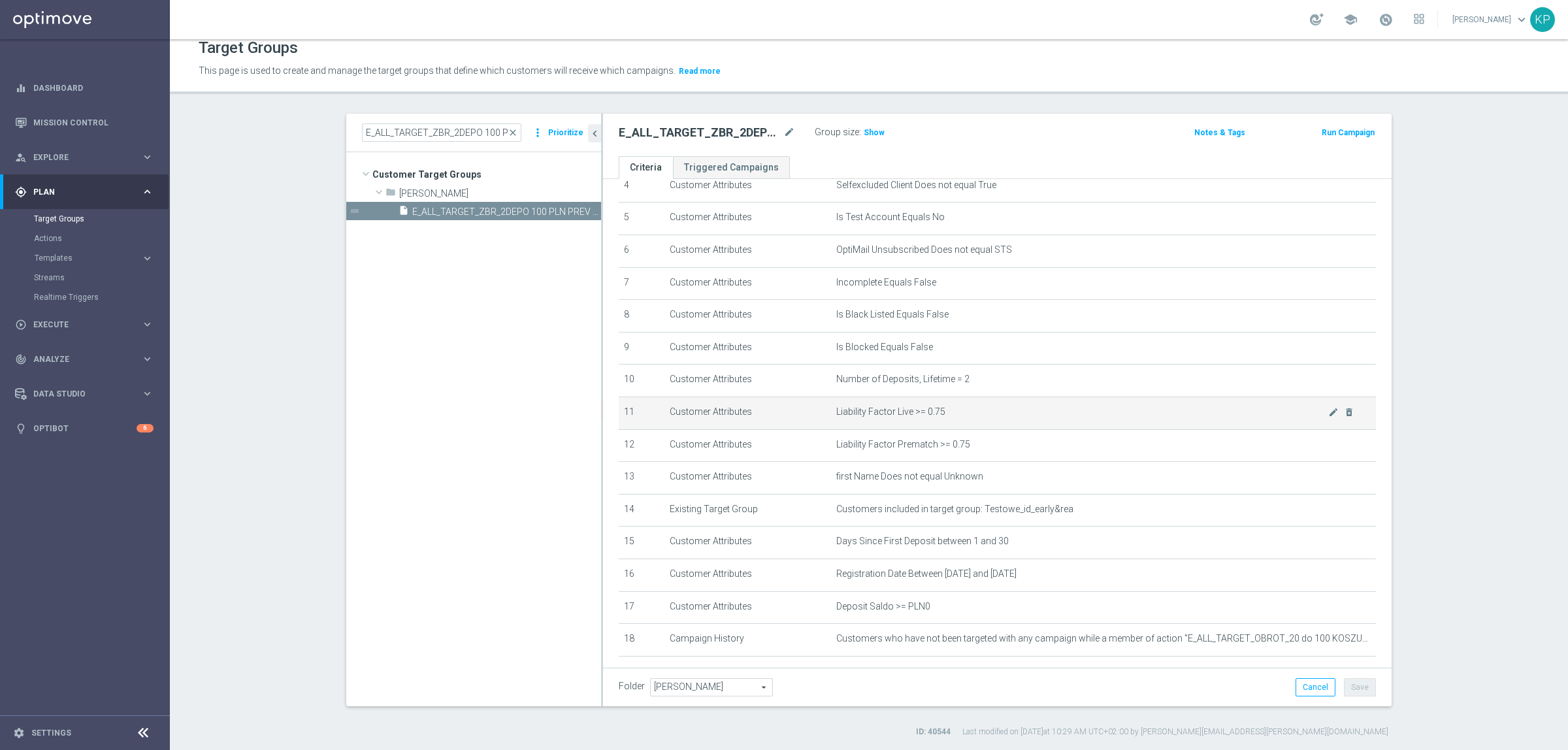
scroll to position [224, 0]
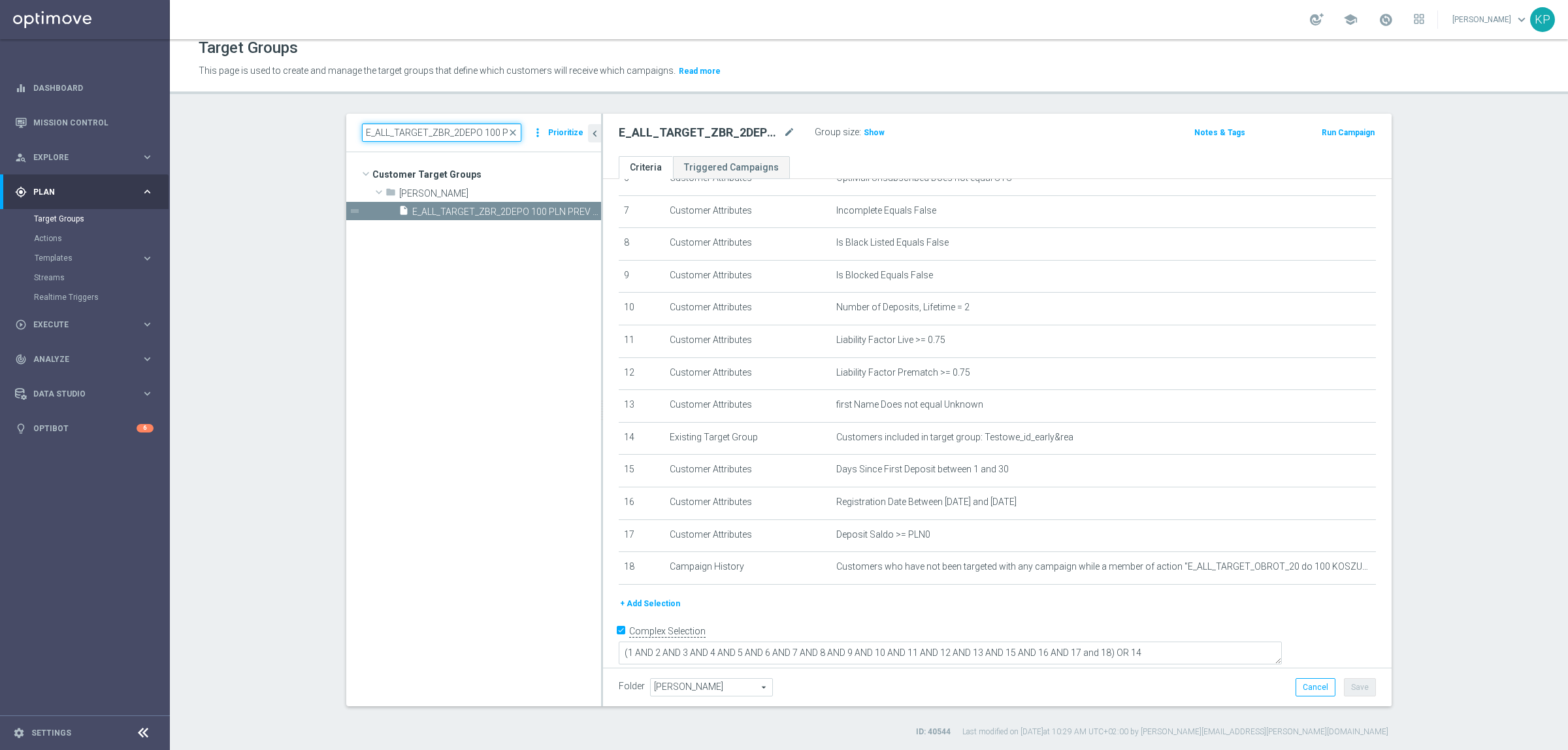
click at [441, 138] on input "E_ALL_TARGET_ZBR_2DEPO 100 PLN PREV MONTH_140825" at bounding box center [442, 133] width 160 height 18
paste input "1"
click at [497, 203] on div "insert_drive_file E_ALL_TARGET_ZBR_1DEPO 100 PLN PREV MONTH_140825" at bounding box center [485, 211] width 173 height 18
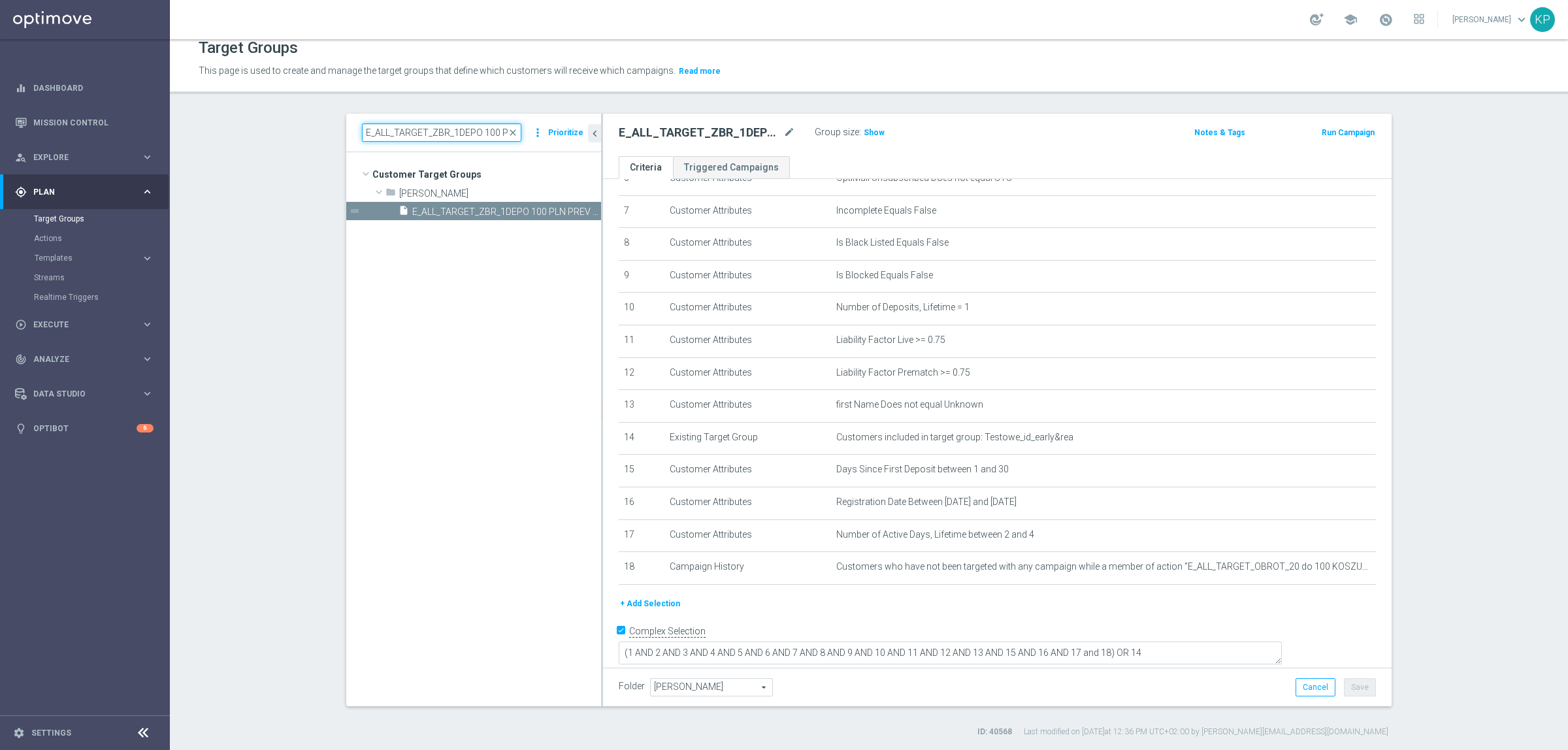
click at [367, 124] on input "E_ALL_TARGET_ZBR_1DEPO 100 PLN PREV MONTH_140825" at bounding box center [442, 133] width 160 height 18
paste input "DEPO_3DEPO 25 DO 200"
click at [456, 205] on div "insert_drive_file E_ALL_TARGET_DEPO_3DEPO 25 DO 200 PREV MONTH_140825" at bounding box center [485, 211] width 173 height 18
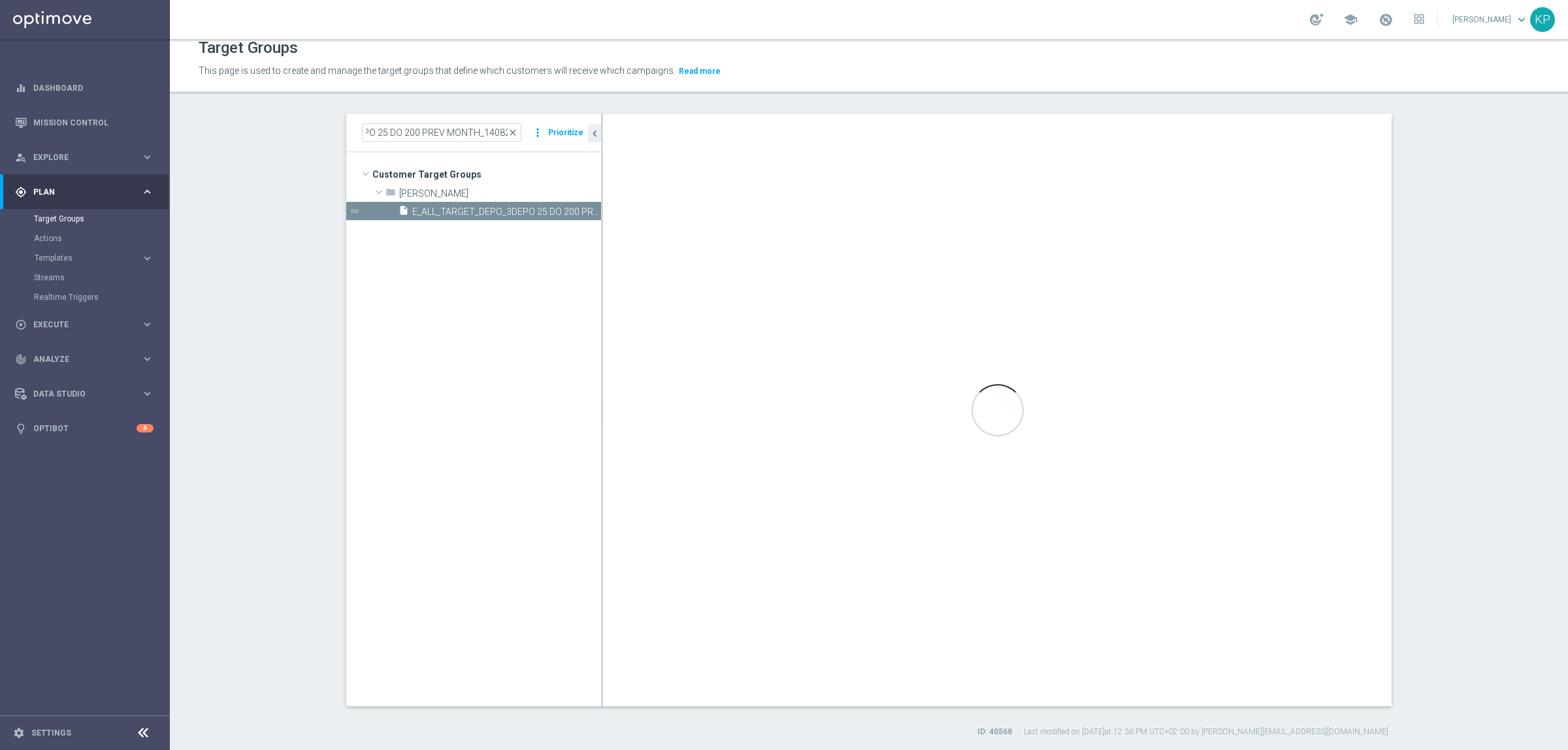
scroll to position [0, 0]
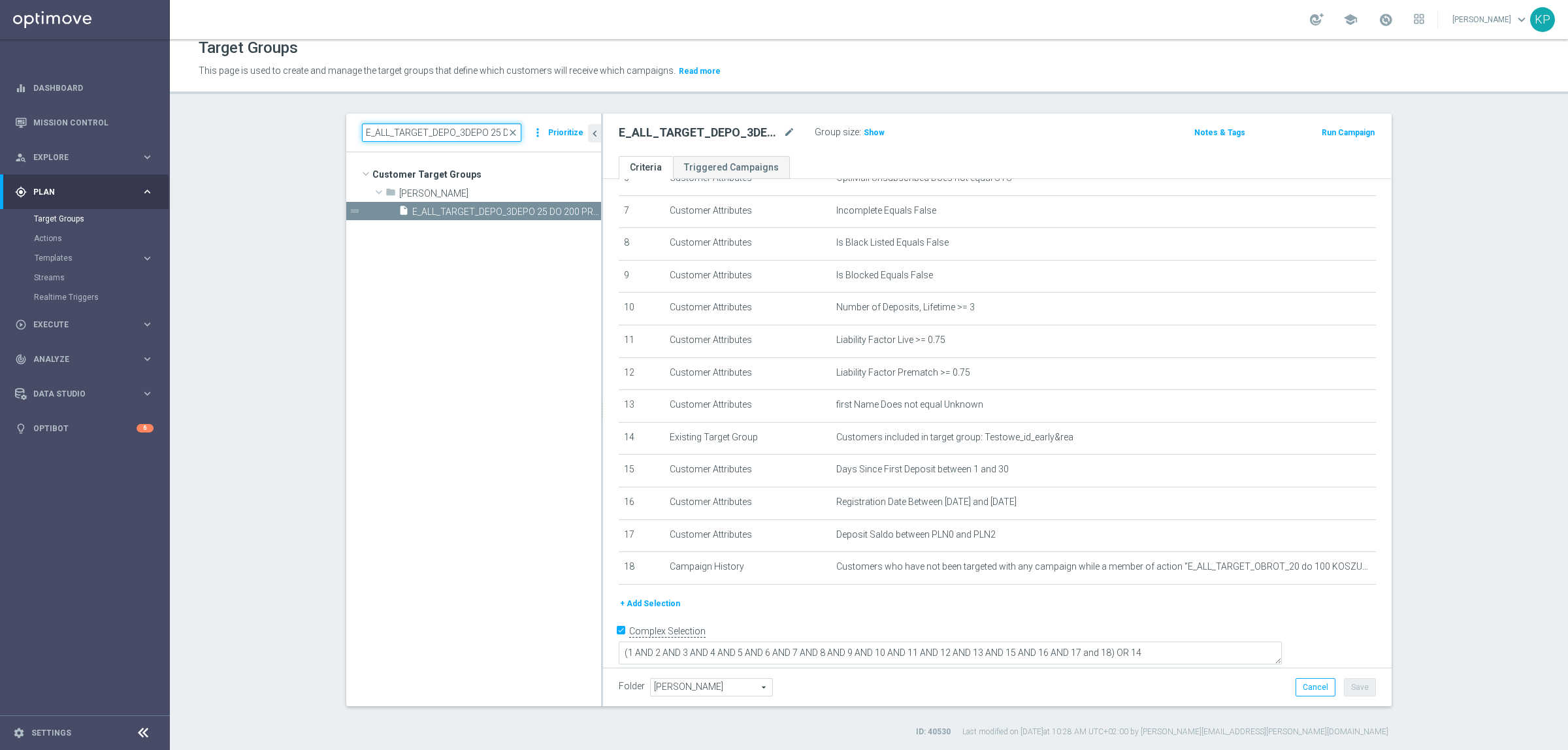
click at [446, 138] on input "E_ALL_TARGET_DEPO_3DEPO 25 DO 200 PREV MONTH_140825" at bounding box center [442, 133] width 160 height 18
paste input "ZBR_2DEPO 100 PLN"
click at [470, 216] on span "E_ALL_TARGET_ZBR_2DEPO 100 PLN PREV MONTH_140825" at bounding box center [506, 212] width 189 height 11
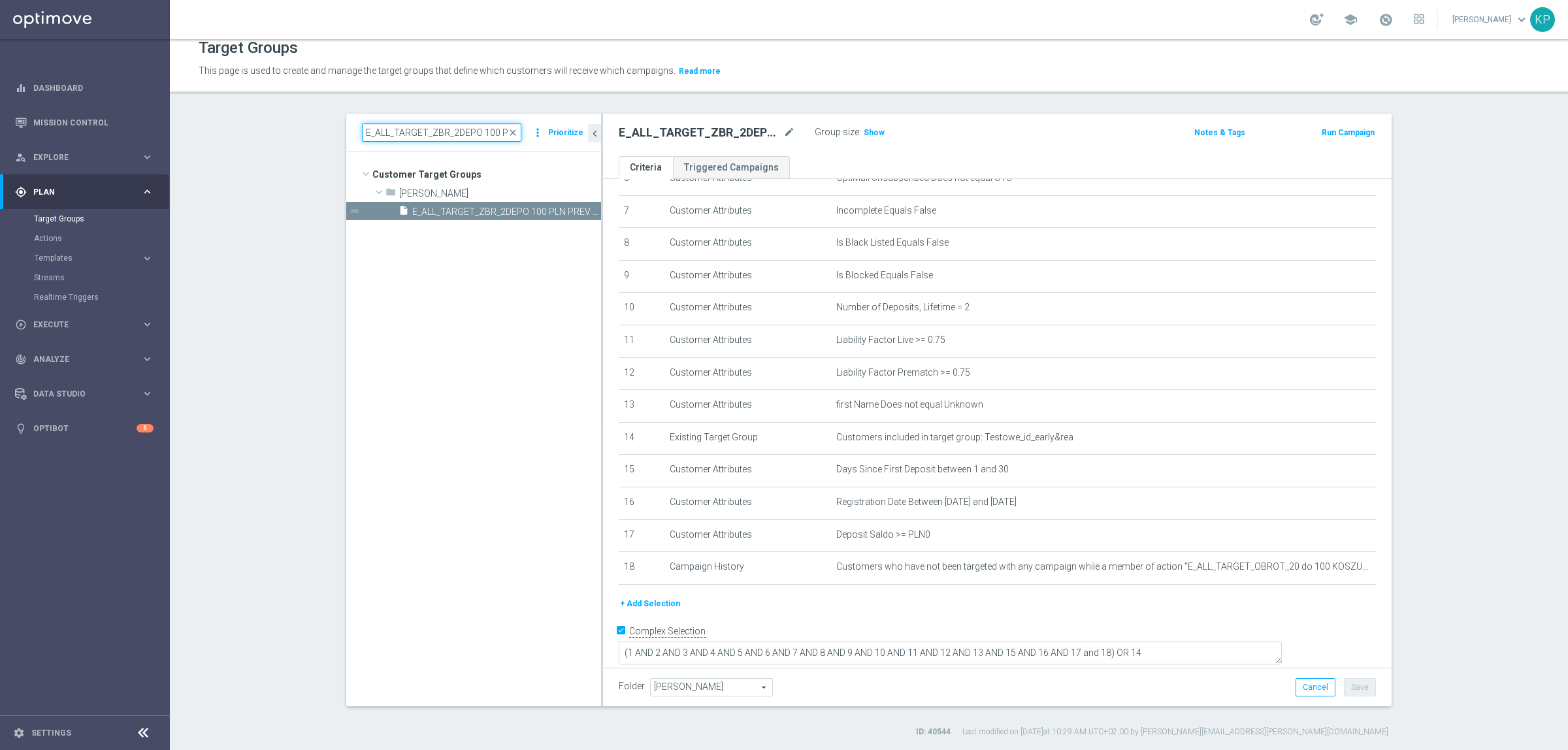
click at [452, 131] on input "E_ALL_TARGET_ZBR_2DEPO 100 PLN PREV MONTH_140825" at bounding box center [442, 133] width 160 height 18
paste input "1"
type input "E_ALL_TARGET_ZBR_1DEPO 100 PLN PREV MONTH_140825"
click at [492, 210] on span "E_ALL_TARGET_ZBR_1DEPO 100 PLN PREV MONTH_140825" at bounding box center [492, 212] width 160 height 11
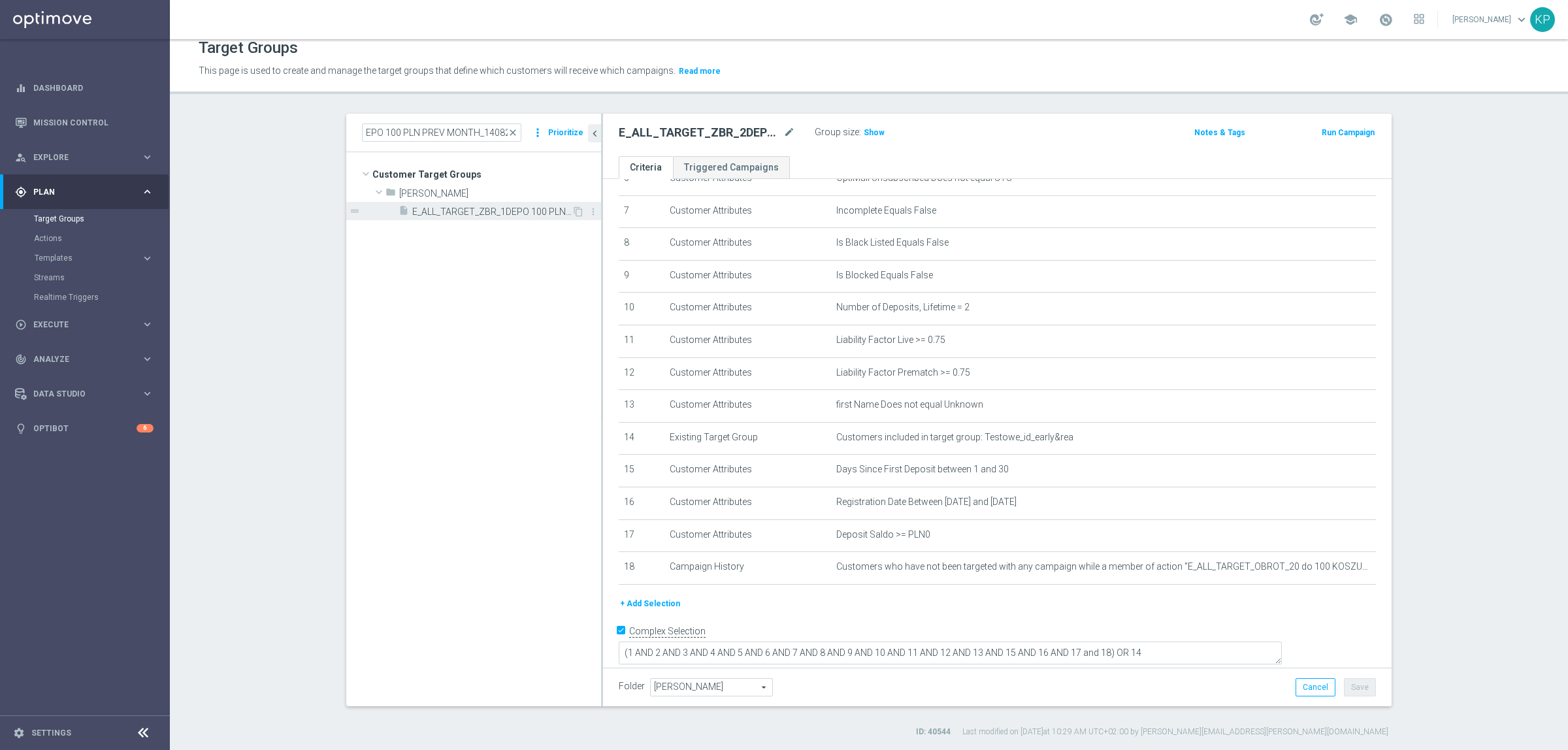
scroll to position [0, 0]
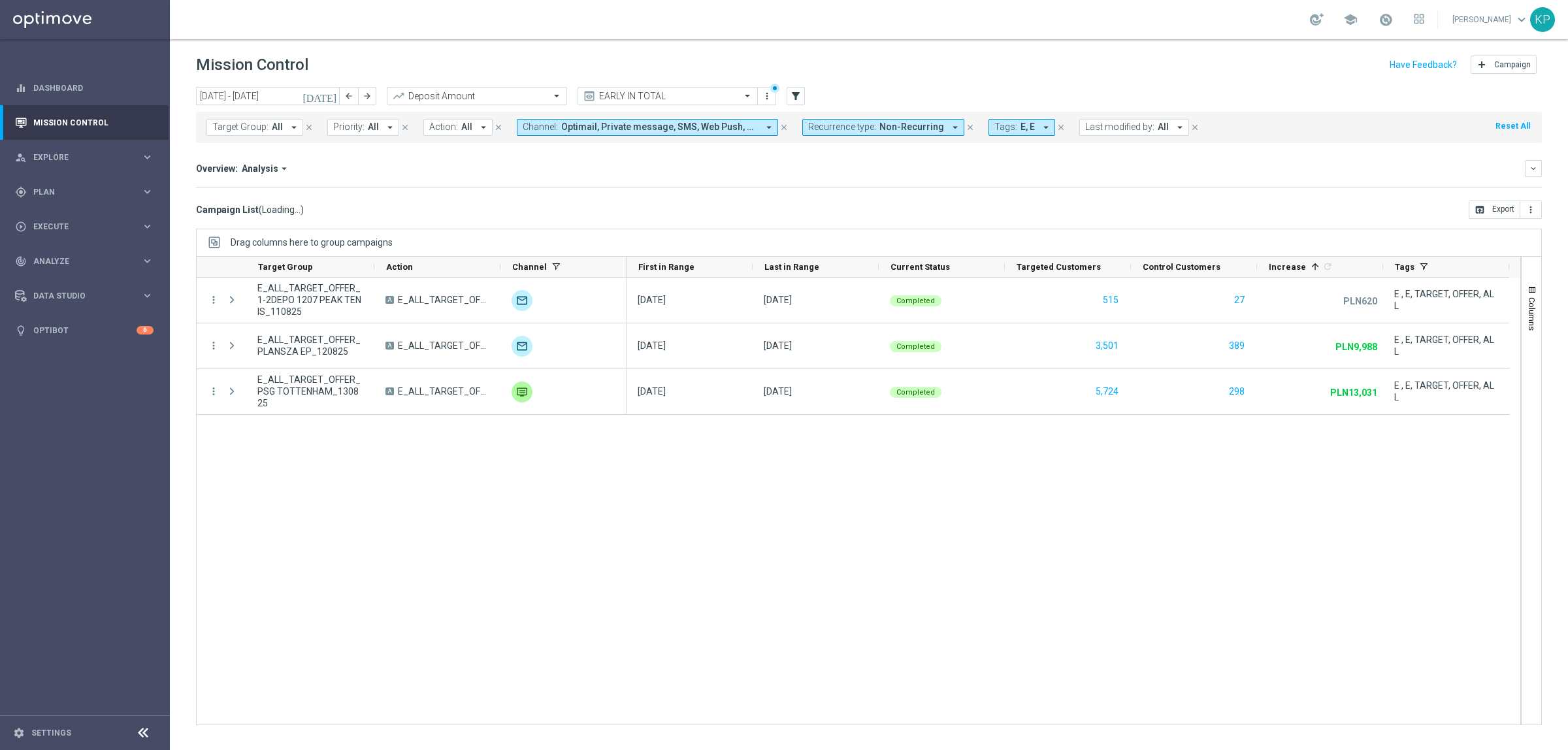
click at [1007, 132] on span "Tags:" at bounding box center [1006, 127] width 23 height 11
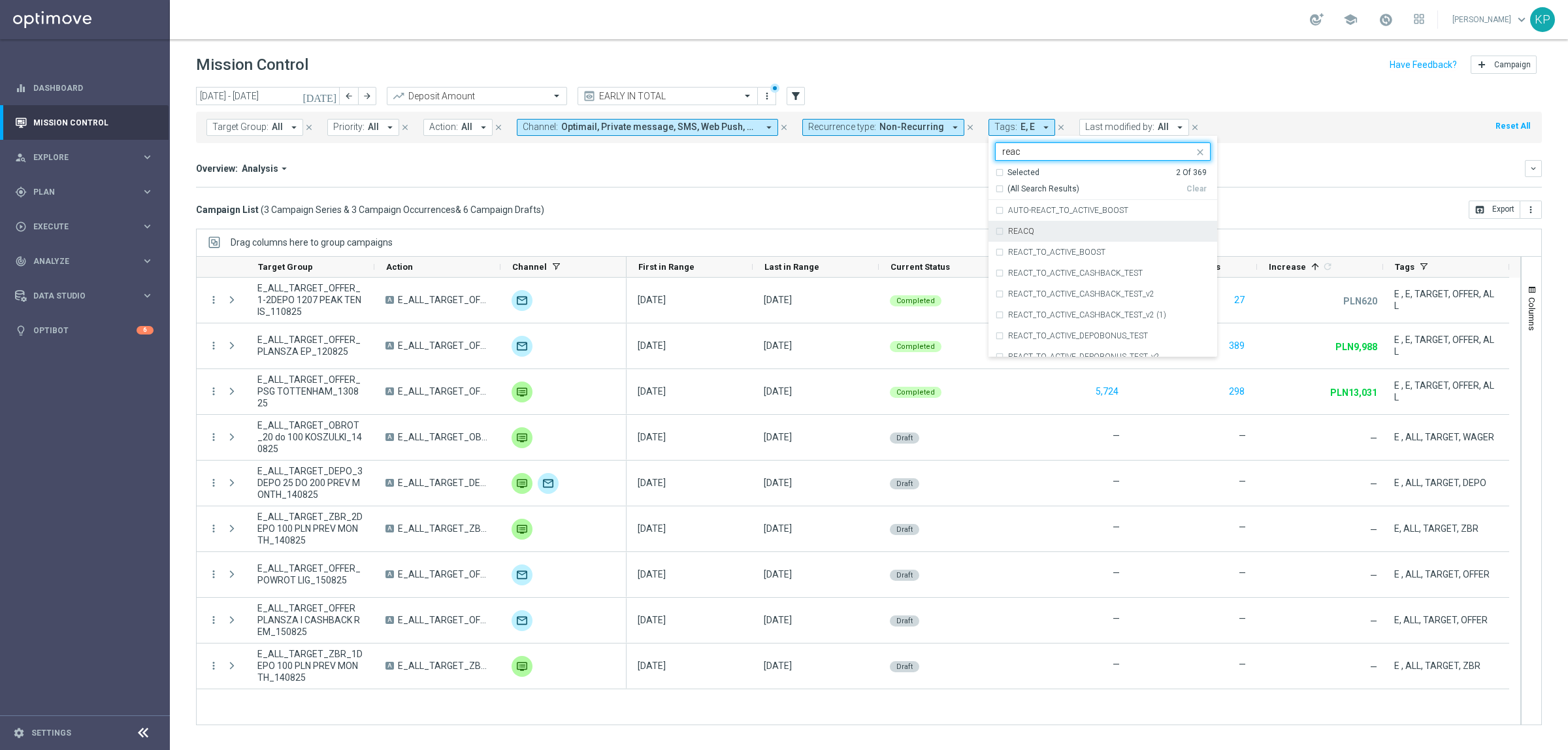
click at [1011, 232] on label "REACQ" at bounding box center [1021, 231] width 26 height 8
type input "reac"
click at [909, 209] on div "Campaign List ( 3 Campaign Series & 3 Campaign Occurrences & 6 Campaign Drafts …" at bounding box center [869, 210] width 1346 height 18
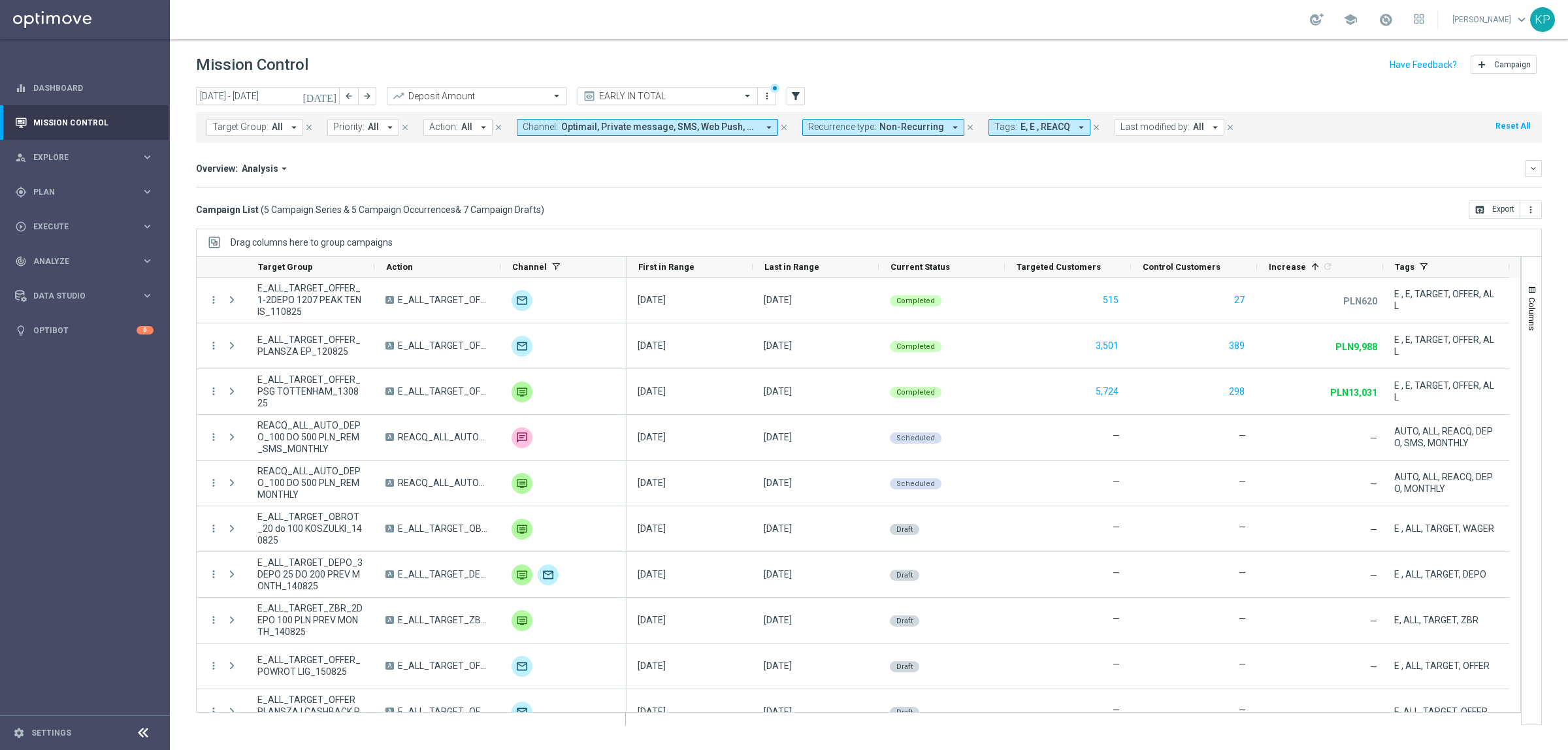
click at [889, 209] on div "Campaign List ( 5 Campaign Series & 5 Campaign Occurrences & 7 Campaign Drafts …" at bounding box center [869, 210] width 1346 height 18
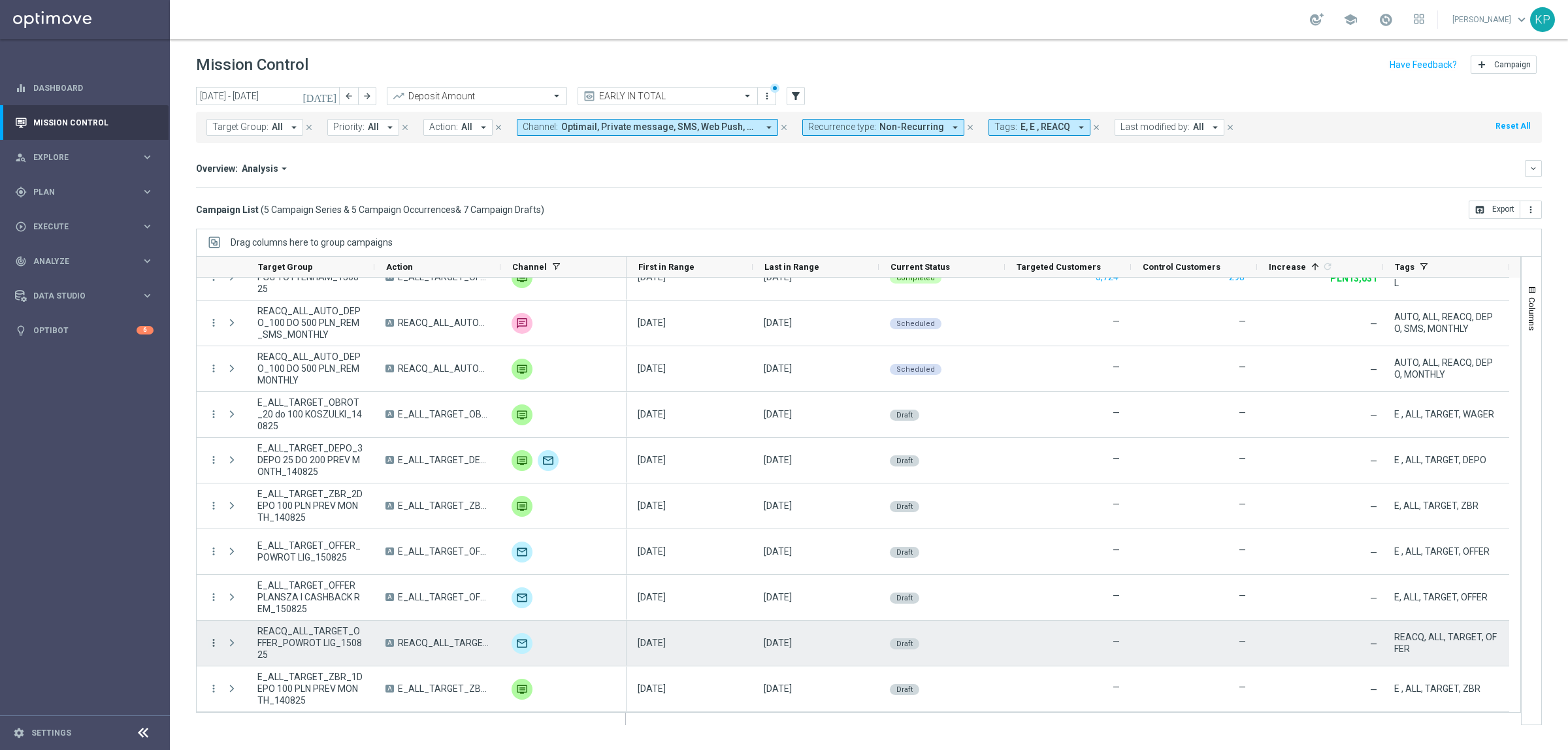
click at [214, 642] on icon "more_vert" at bounding box center [213, 643] width 12 height 12
click at [237, 644] on div "list Campaign Details" at bounding box center [293, 651] width 147 height 18
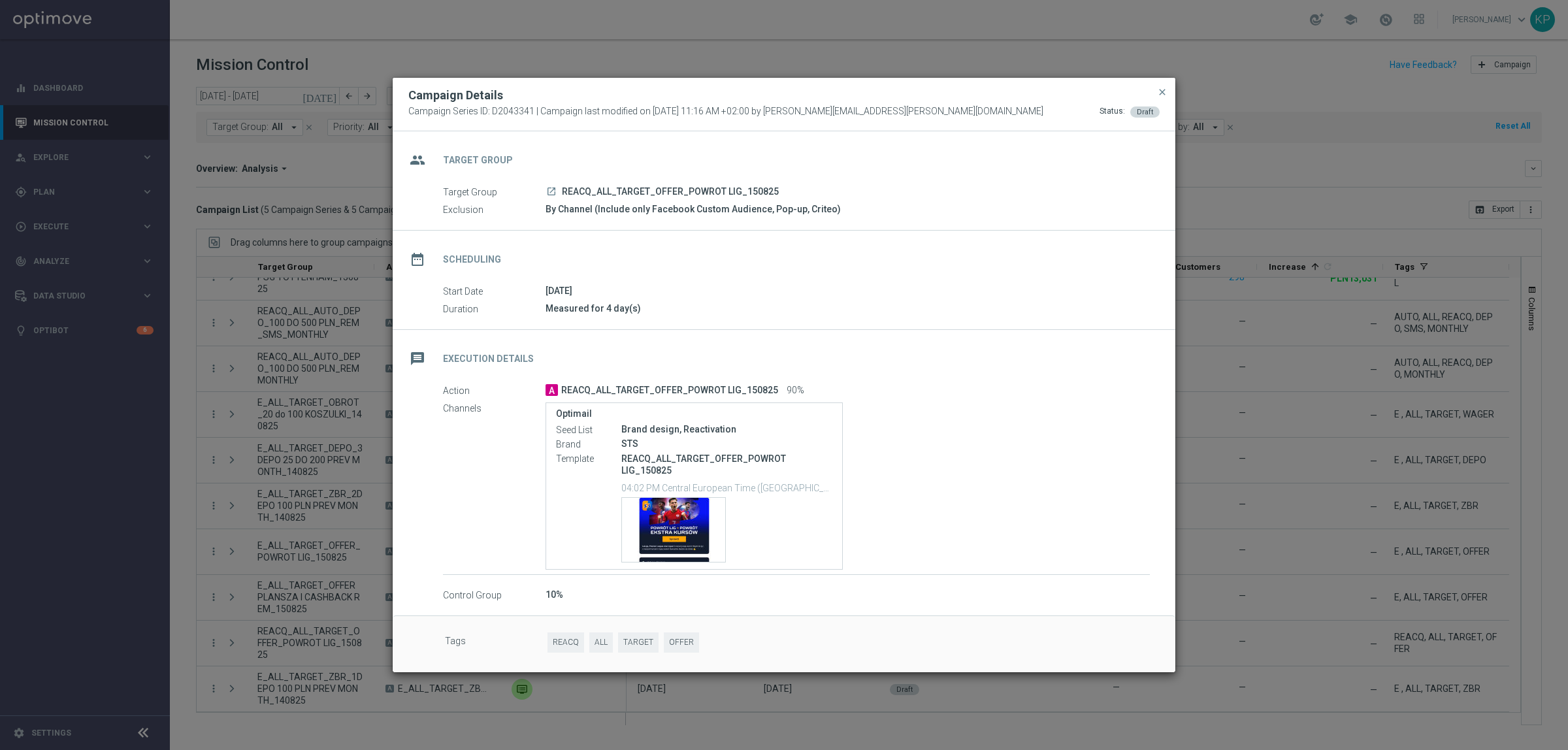
click at [668, 345] on div "message Execution Details" at bounding box center [784, 357] width 783 height 54
click at [668, 530] on div "Template preview" at bounding box center [674, 530] width 103 height 64
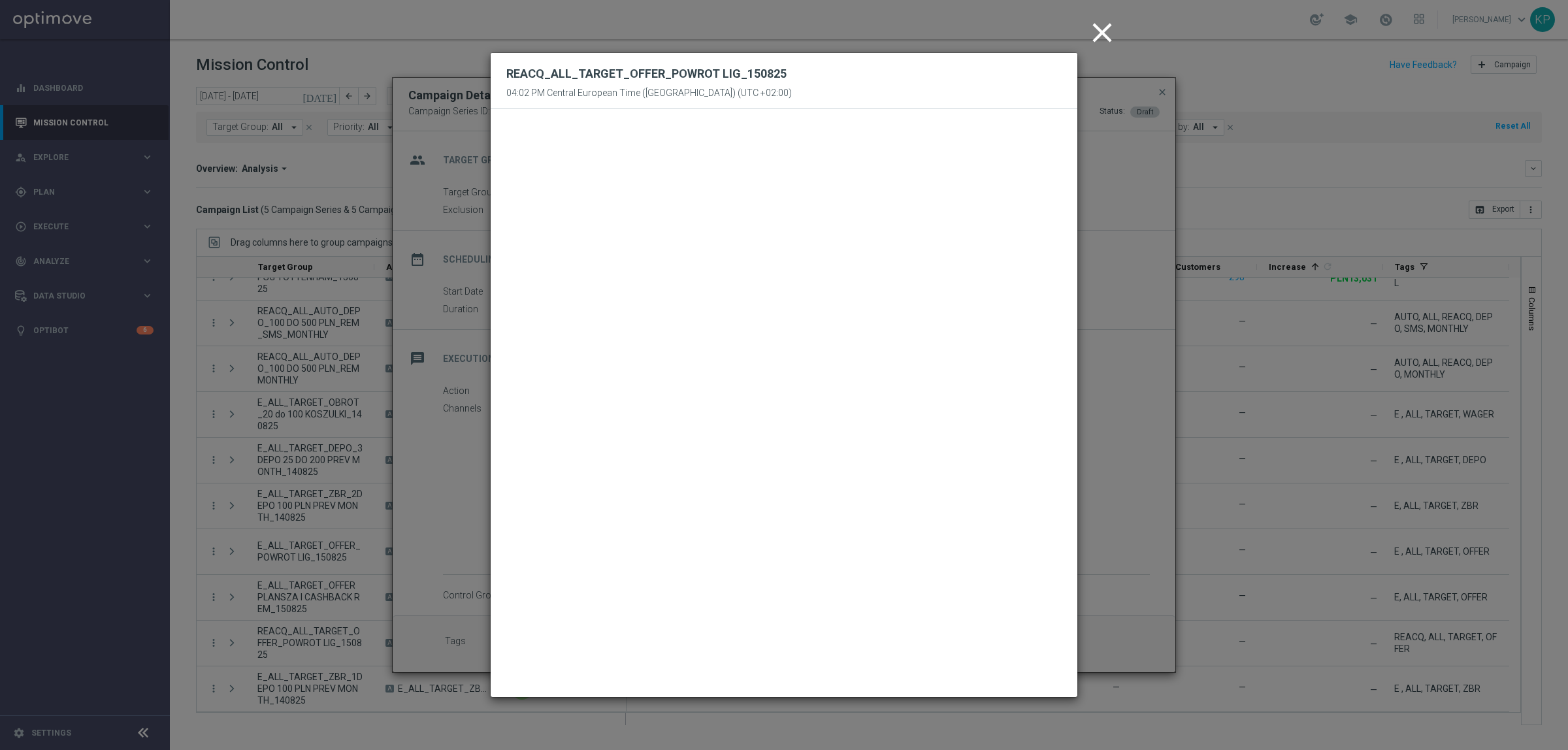
click at [1101, 28] on icon "close" at bounding box center [1103, 32] width 32 height 32
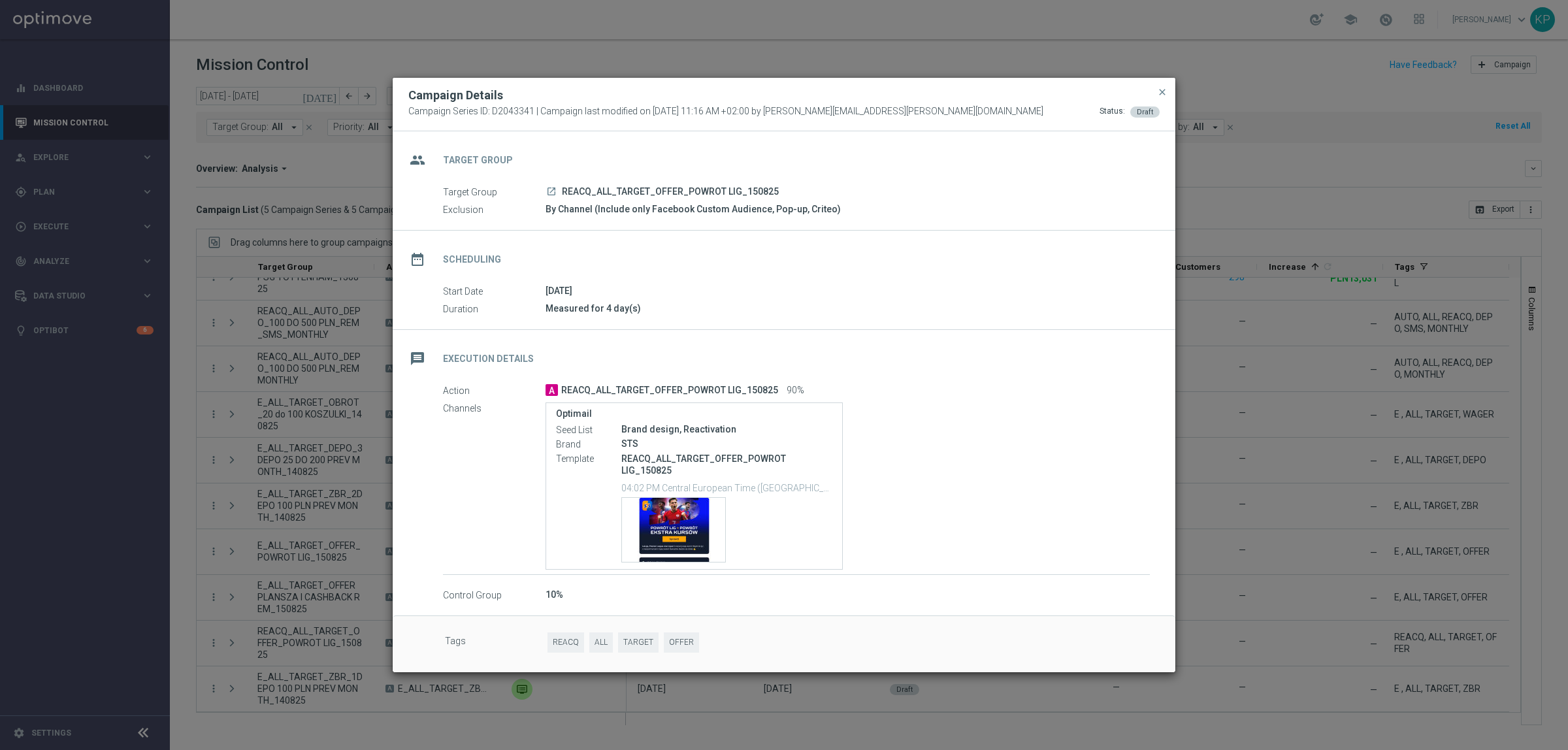
click at [1357, 216] on modal-container "Campaign Details Campaign Series ID: D2043341 | Campaign last modified on 14 Au…" at bounding box center [784, 375] width 1568 height 750
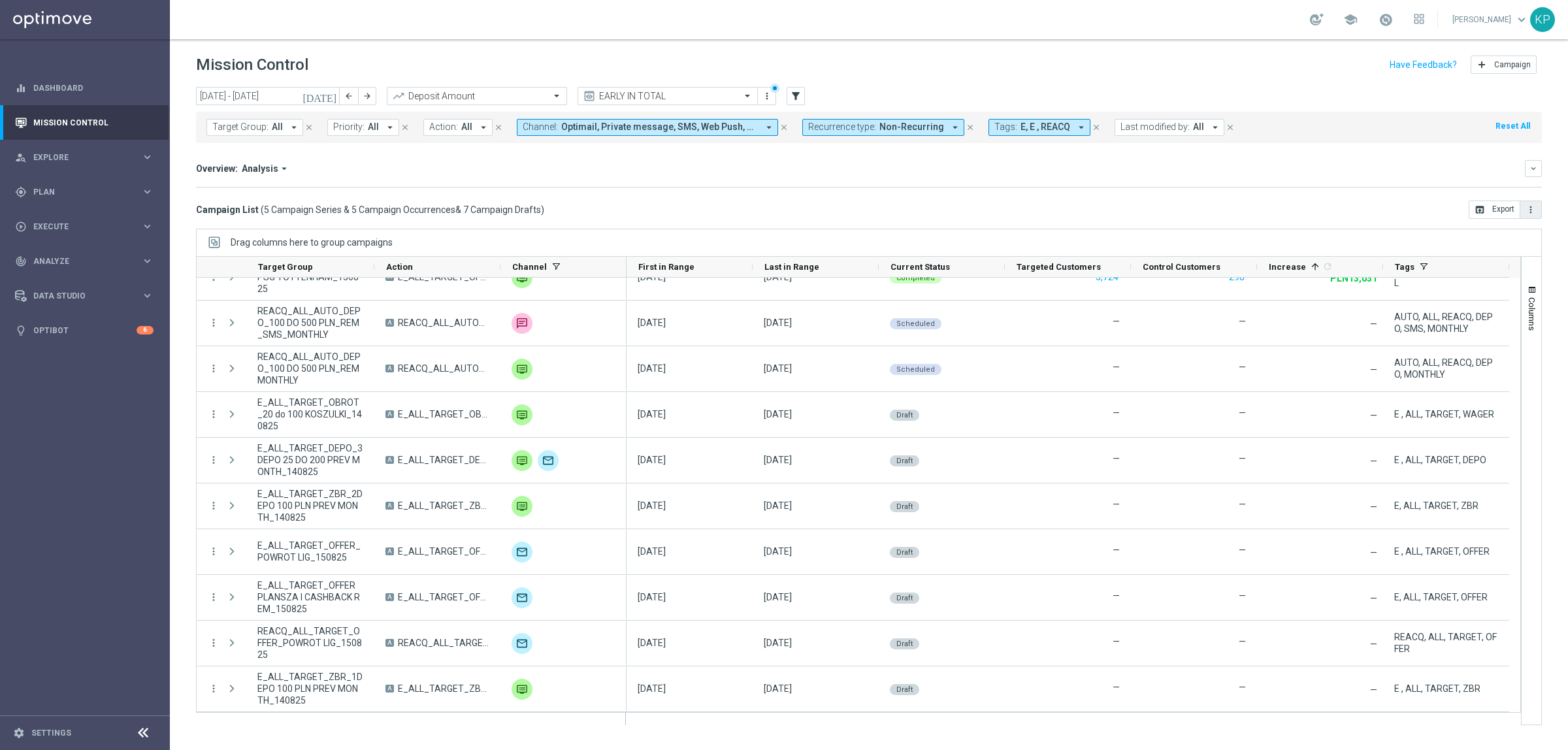
click at [1531, 201] on button "more_vert" at bounding box center [1531, 210] width 22 height 18
click at [1396, 188] on mini-dashboard "Overview: Analysis arrow_drop_down keyboard_arrow_down Increase In Deposit Amou…" at bounding box center [869, 172] width 1346 height 57
click at [1536, 287] on span "button" at bounding box center [1532, 290] width 11 height 11
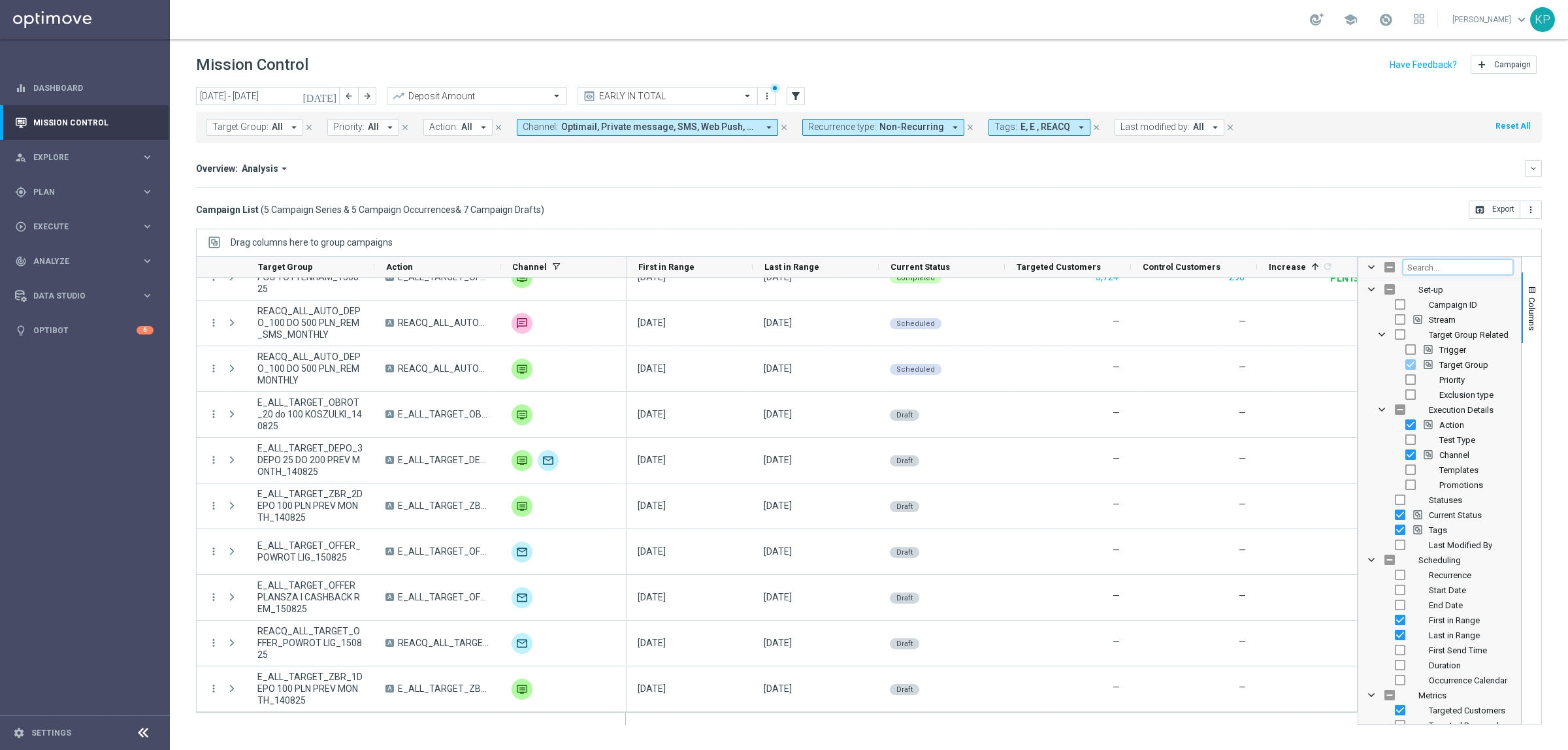
click at [1442, 271] on input "Filter Columns Input" at bounding box center [1458, 267] width 110 height 16
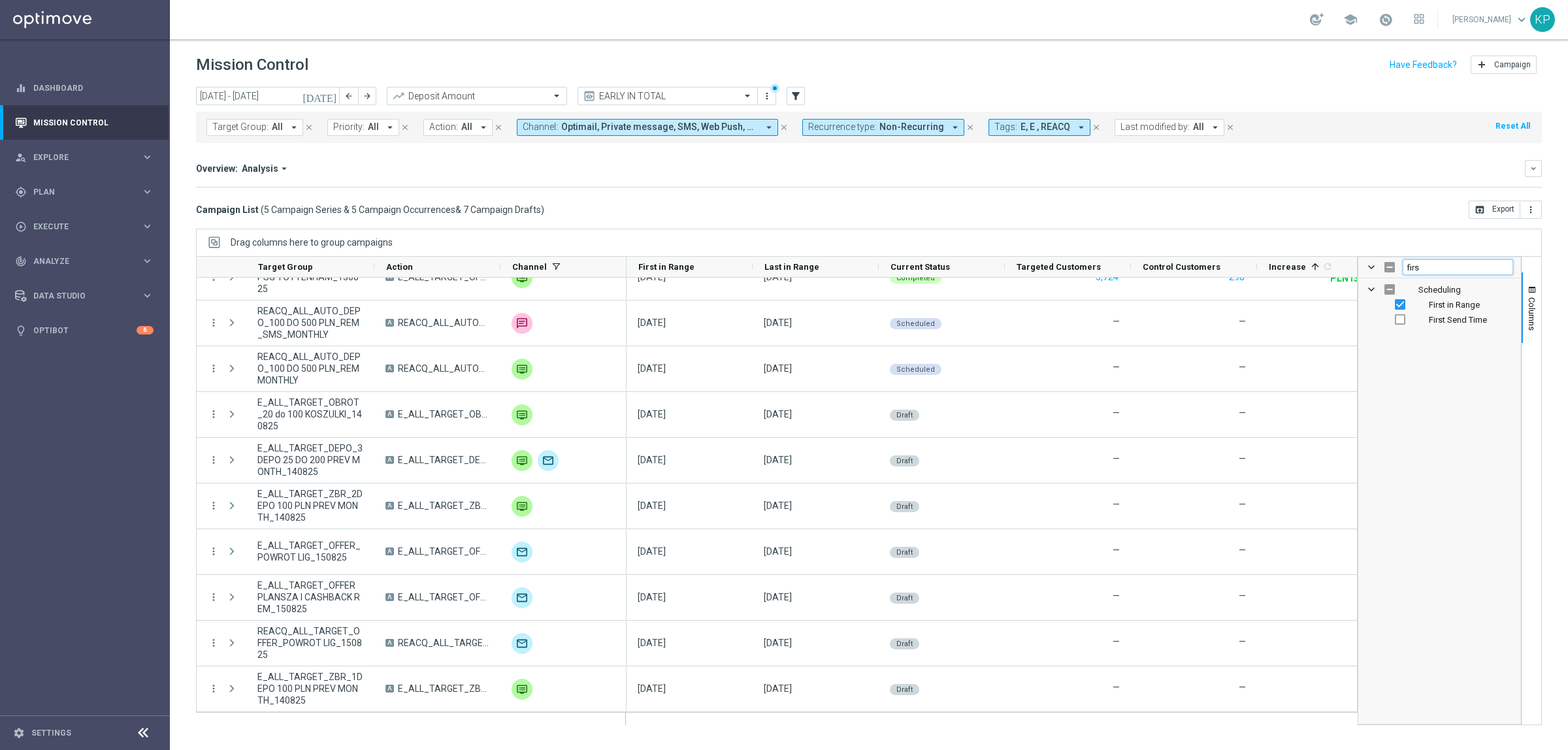
type input "firs"
click at [1447, 318] on span "First Send Time" at bounding box center [1458, 320] width 58 height 10
checkbox input "true"
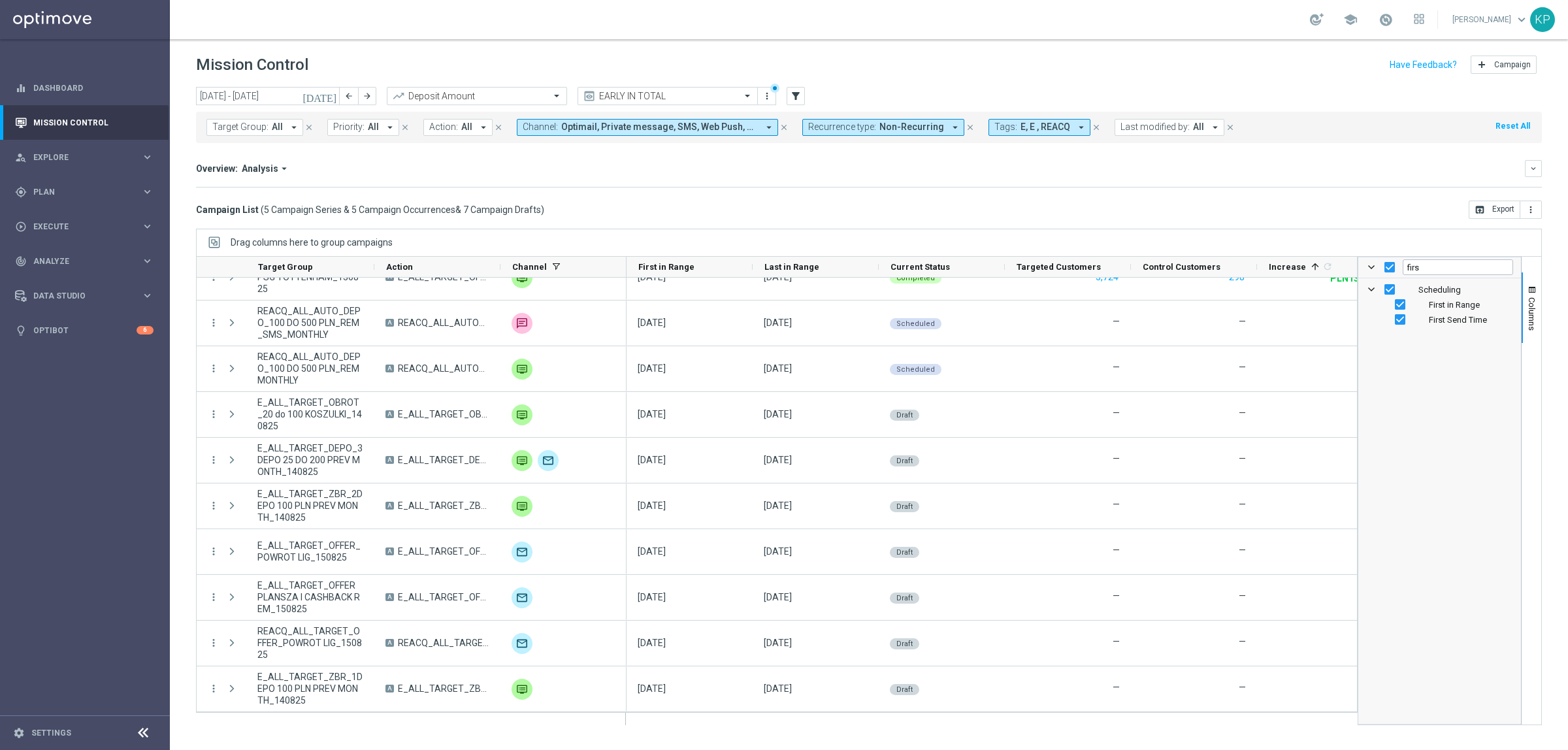
click at [1459, 304] on span "First in Range" at bounding box center [1454, 305] width 51 height 10
checkbox input "false"
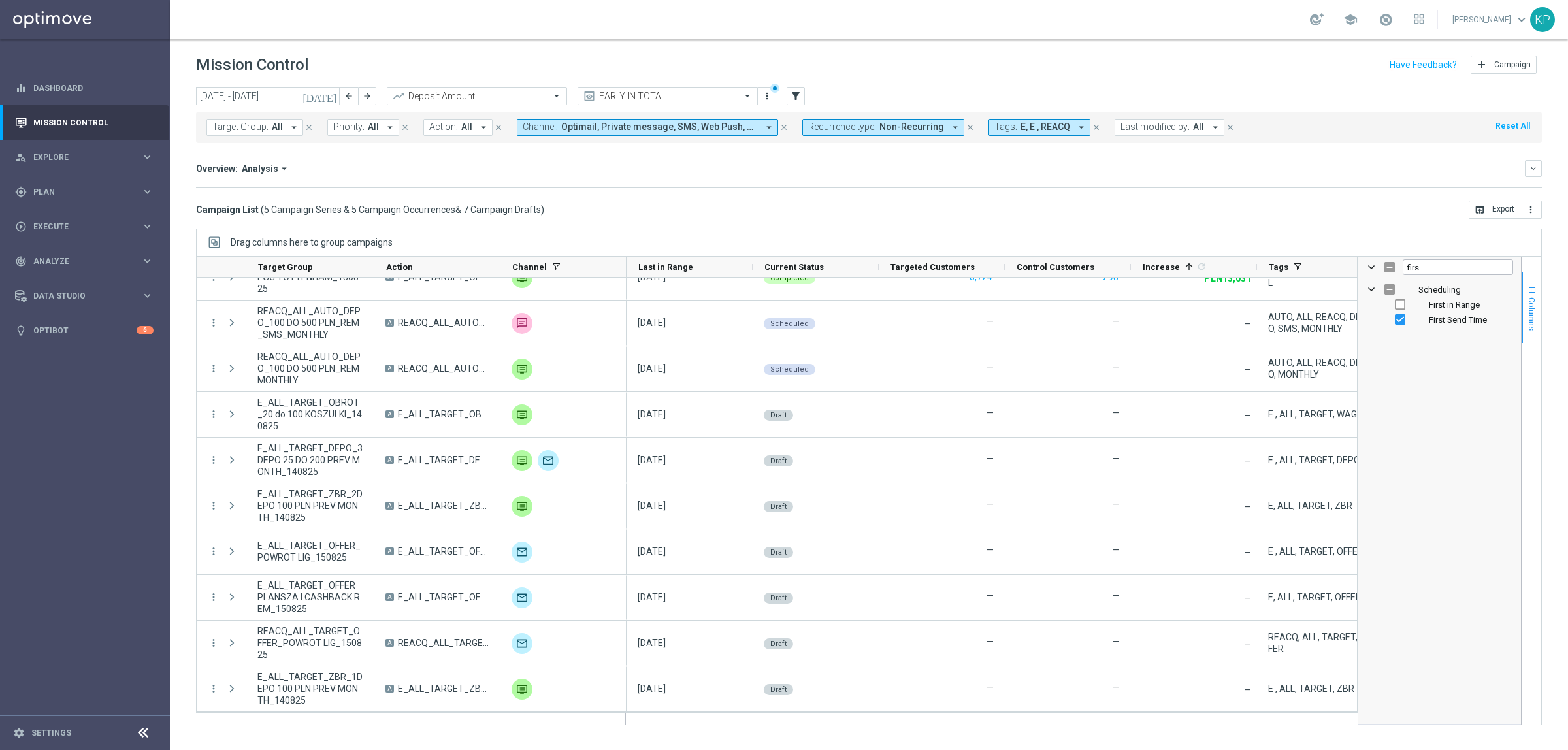
click at [1531, 304] on span "Columns" at bounding box center [1532, 314] width 11 height 33
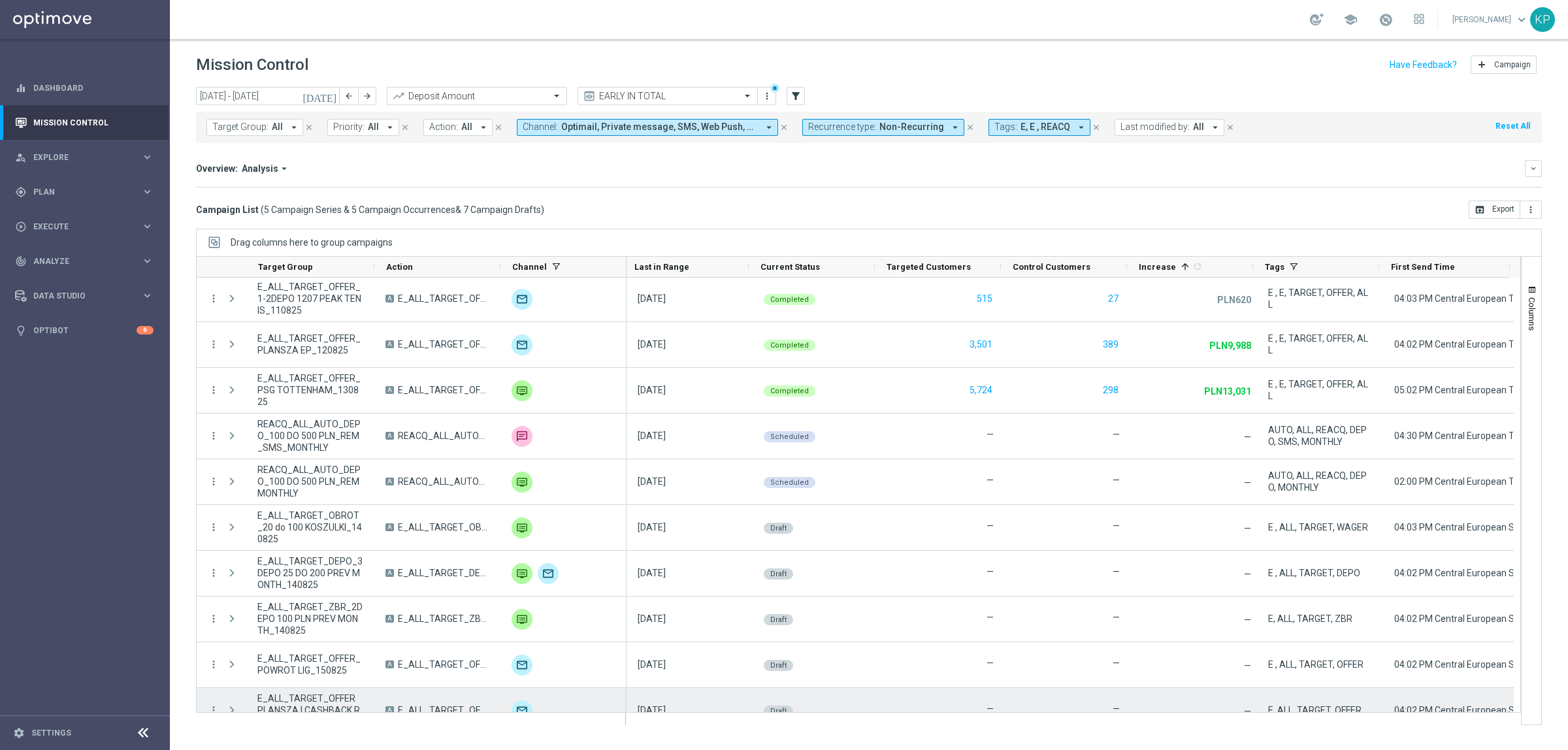
scroll to position [0, 0]
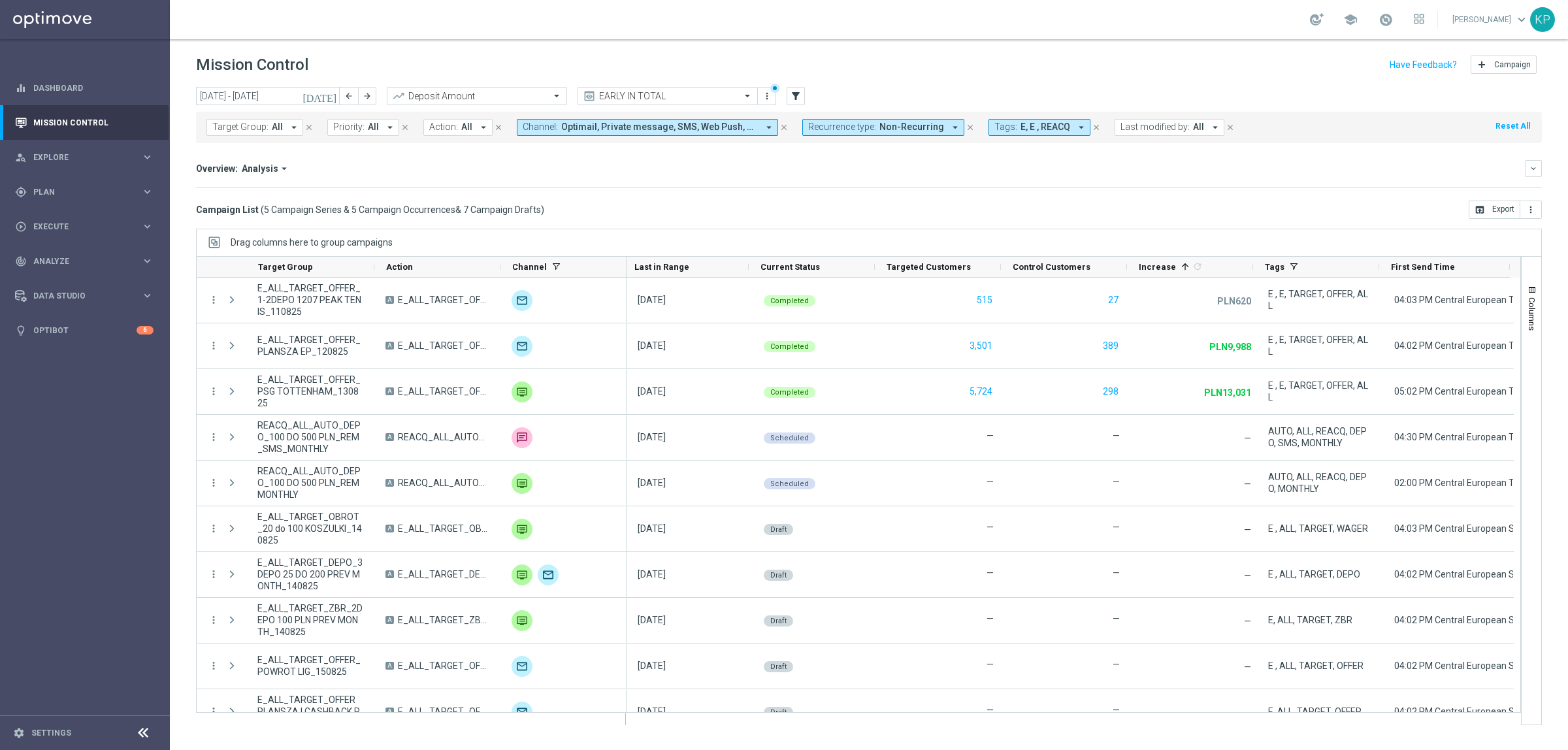
click at [333, 96] on icon "[DATE]" at bounding box center [320, 96] width 35 height 12
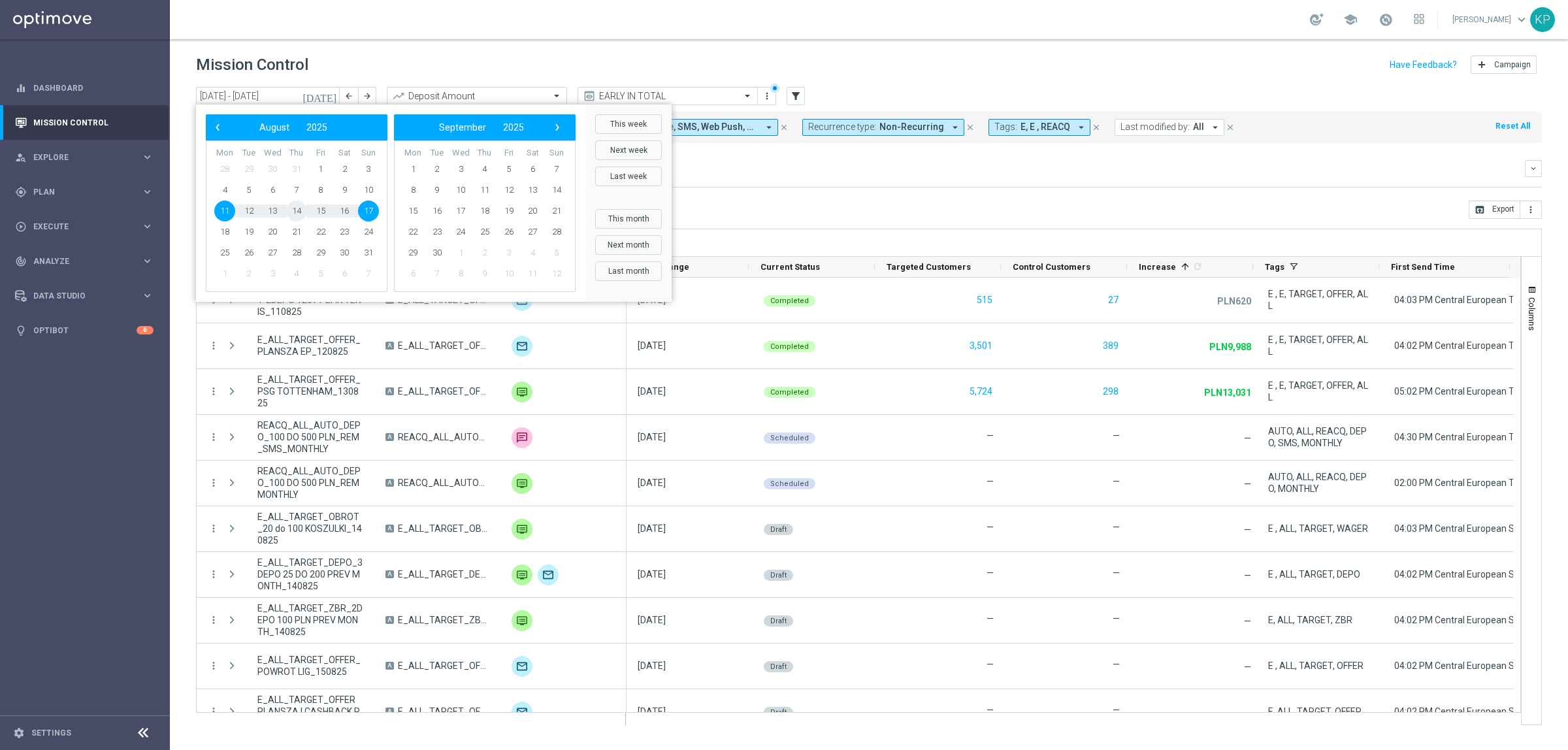
click at [302, 213] on span "14" at bounding box center [297, 211] width 21 height 21
click at [360, 206] on span "17" at bounding box center [369, 211] width 21 height 21
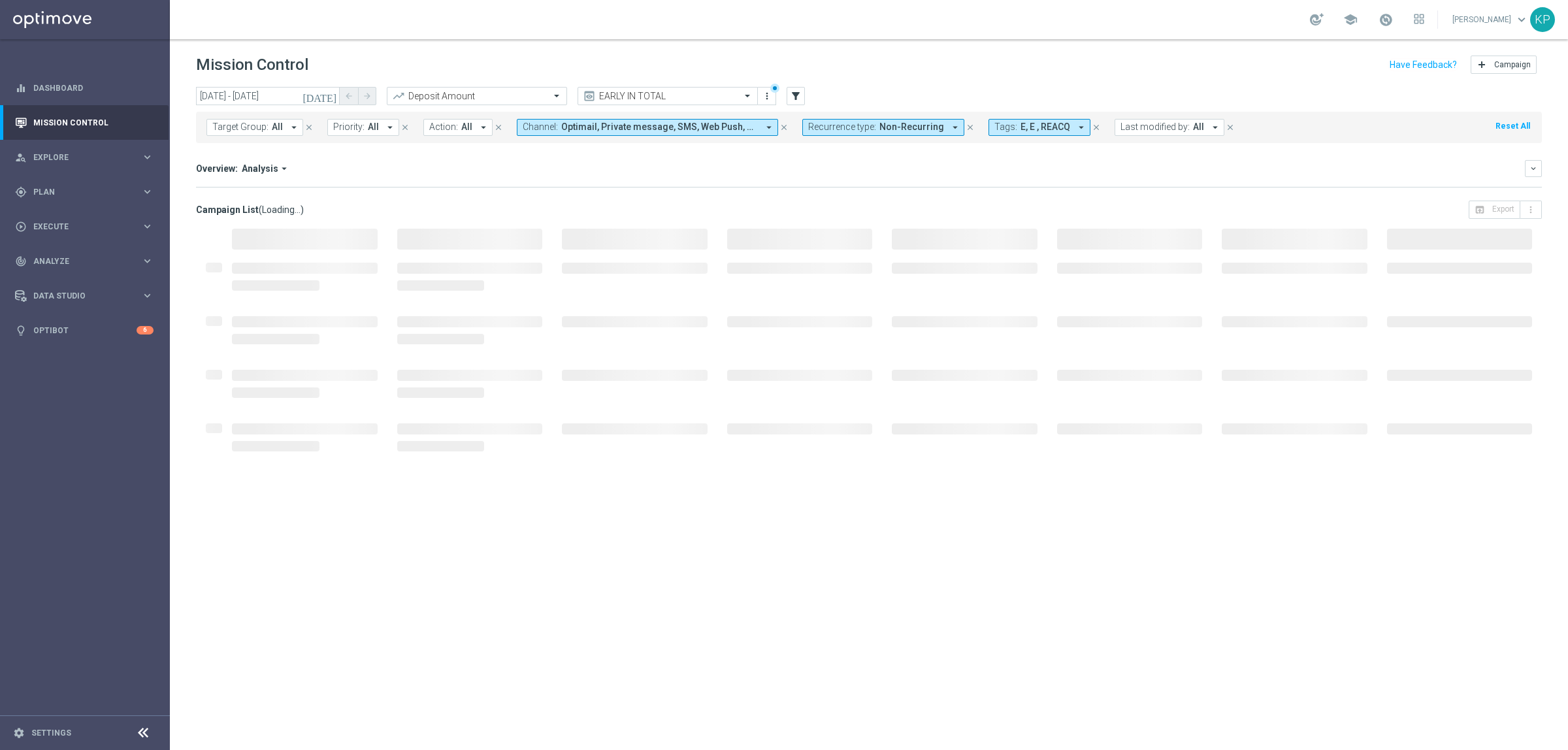
click at [738, 193] on mini-dashboard "Overview: Analysis arrow_drop_down keyboard_arrow_down Increase In Deposit Amou…" at bounding box center [869, 172] width 1346 height 57
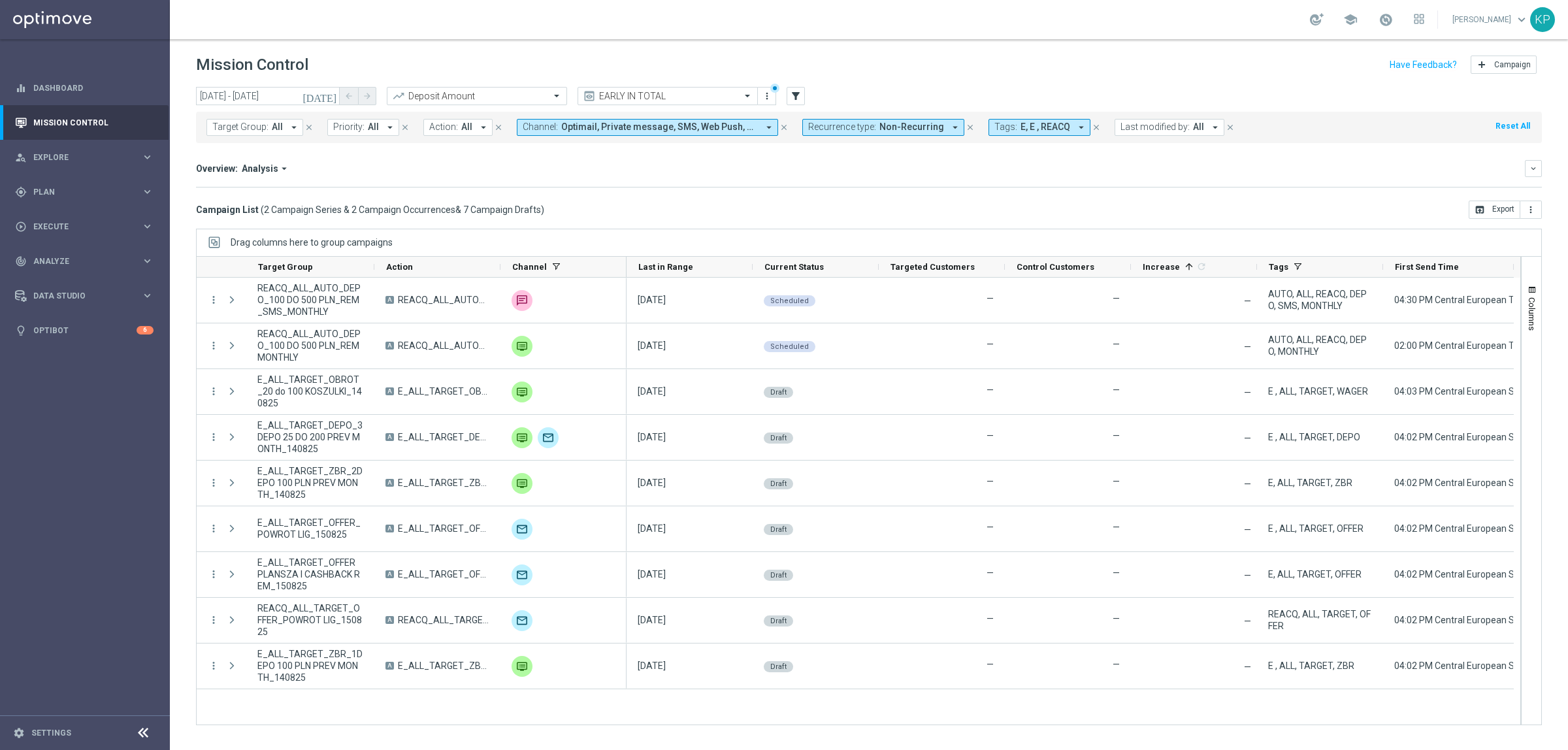
click at [676, 201] on div "Campaign List ( 2 Campaign Series & 2 Campaign Occurrences & 7 Campaign Drafts …" at bounding box center [869, 210] width 1346 height 18
click at [397, 172] on div "Overview: Analysis arrow_drop_down" at bounding box center [861, 168] width 1329 height 12
click at [520, 218] on div "Campaign List ( 2 Campaign Series & 2 Campaign Occurrences & 7 Campaign Drafts …" at bounding box center [869, 210] width 1346 height 18
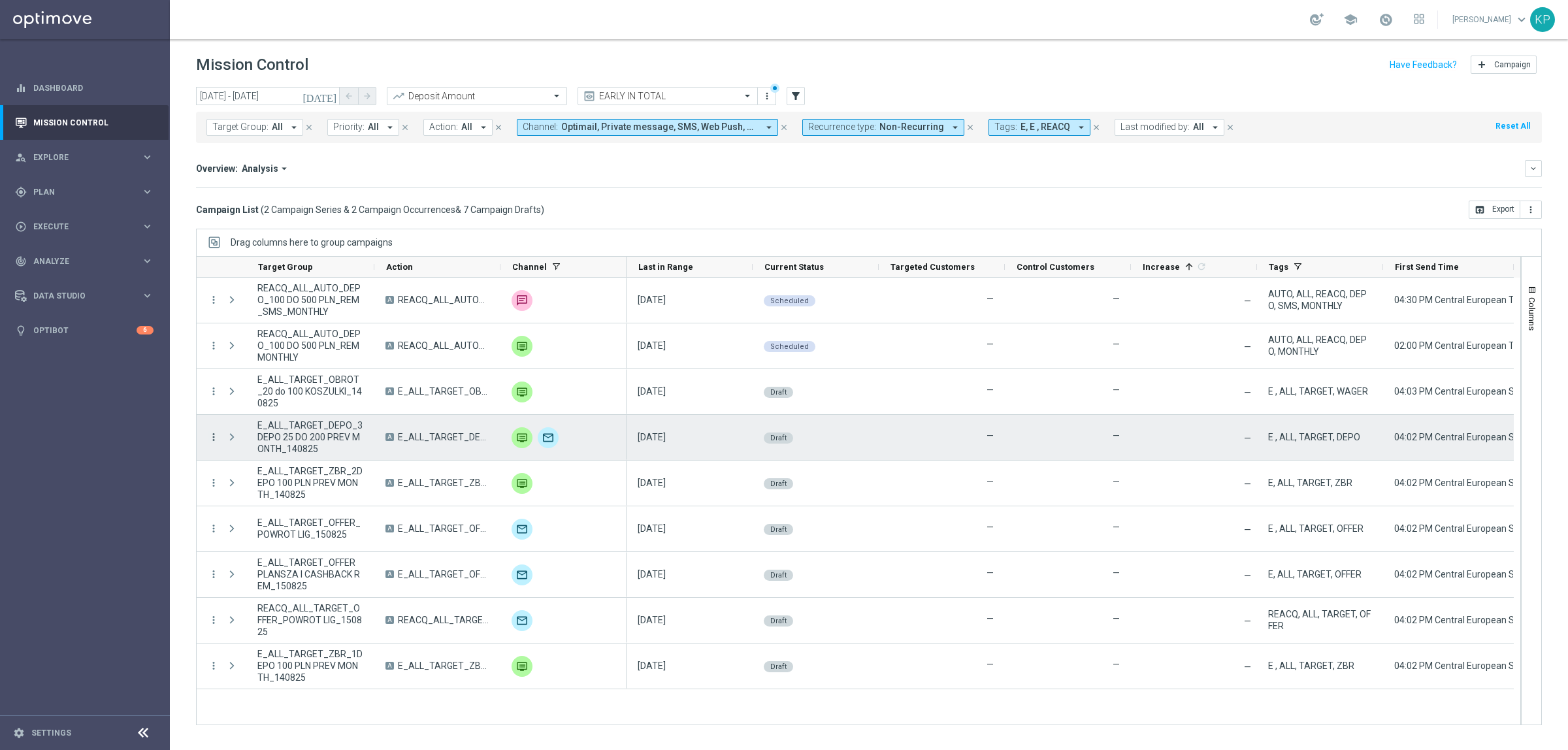
click at [210, 436] on icon "more_vert" at bounding box center [213, 437] width 12 height 12
click at [239, 442] on div "list" at bounding box center [230, 446] width 20 height 9
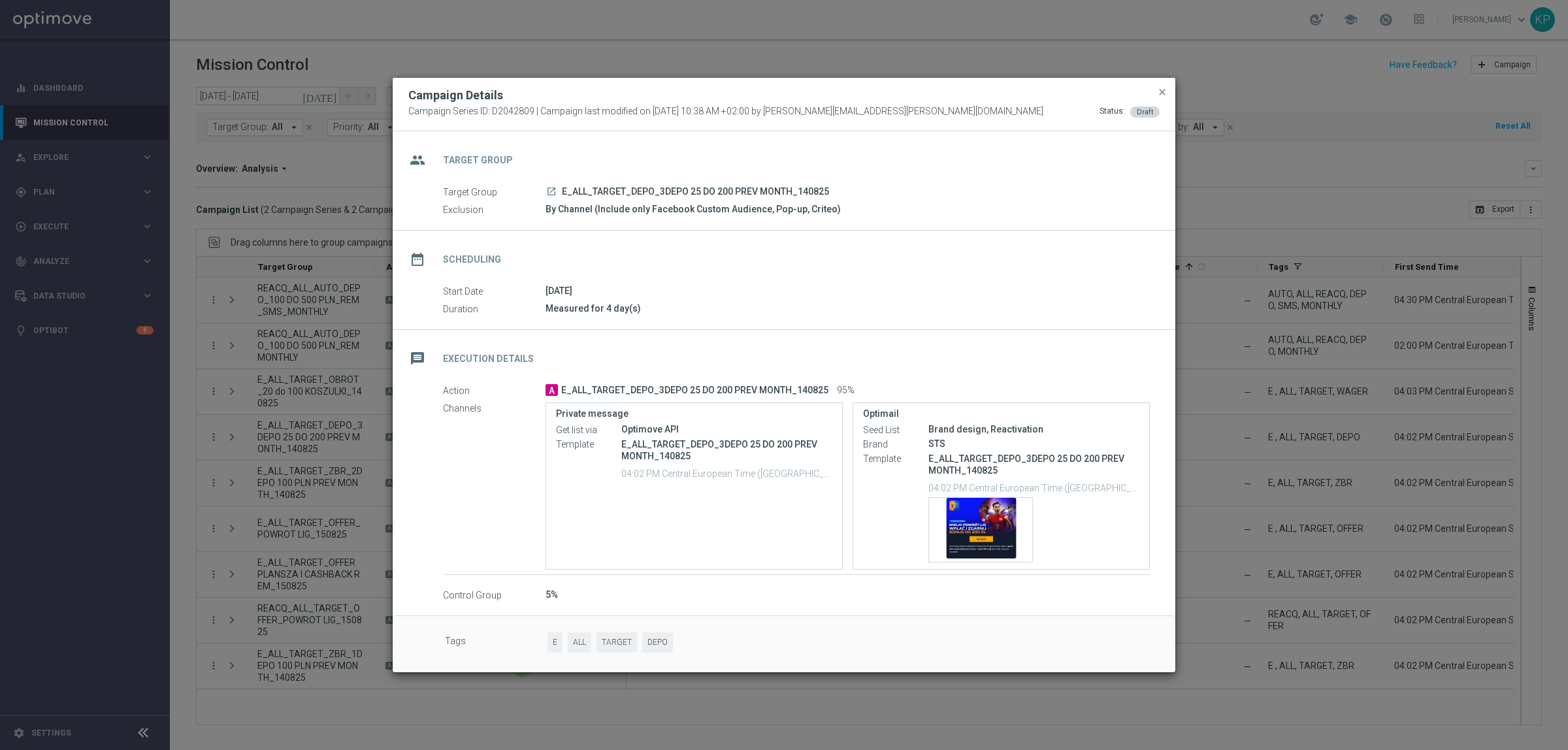
click at [761, 191] on span "E_ALL_TARGET_DEPO_3DEPO 25 DO 200 PREV MONTH_140825" at bounding box center [696, 192] width 267 height 12
click at [985, 518] on div "Template preview" at bounding box center [981, 530] width 103 height 64
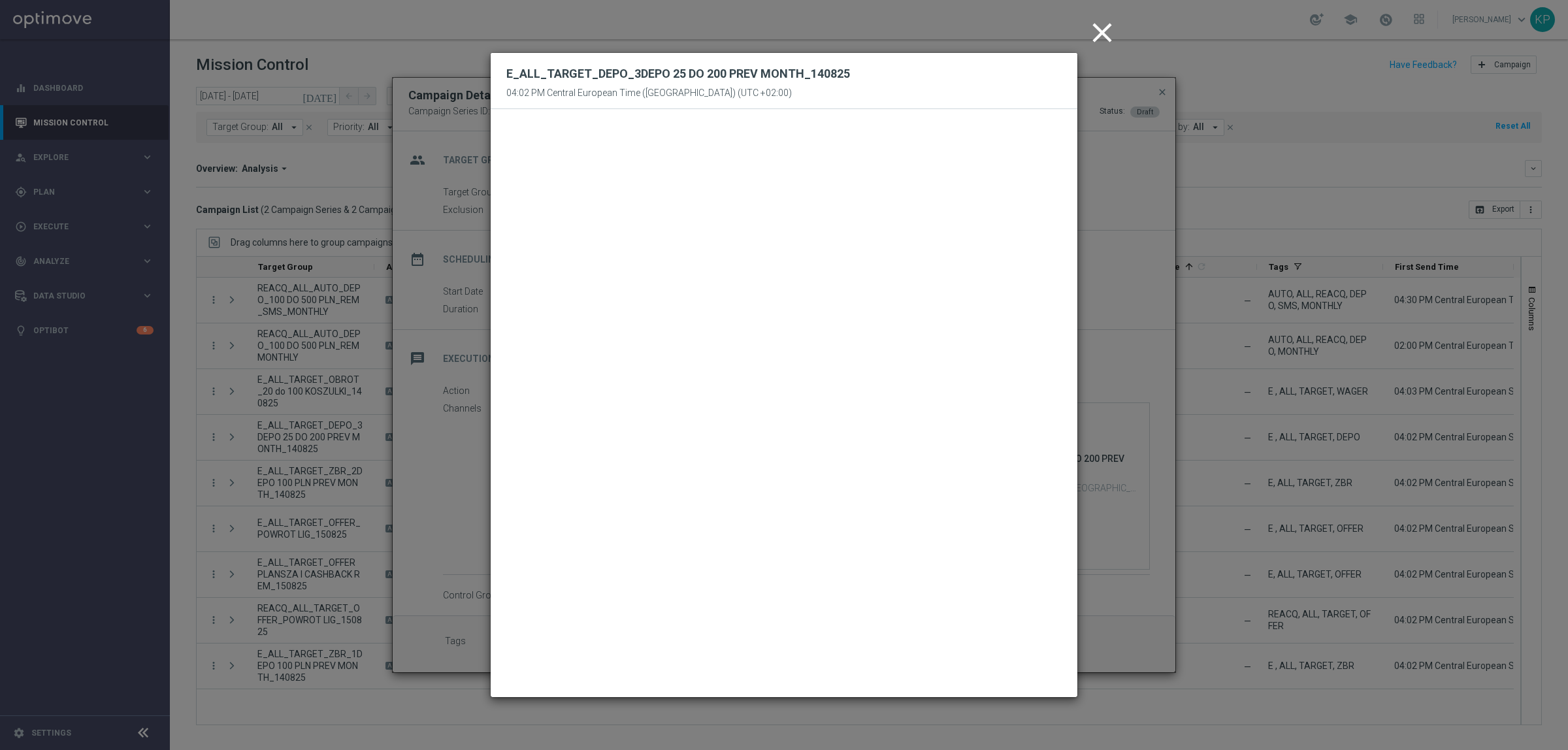
click at [1110, 33] on icon "close" at bounding box center [1103, 32] width 32 height 32
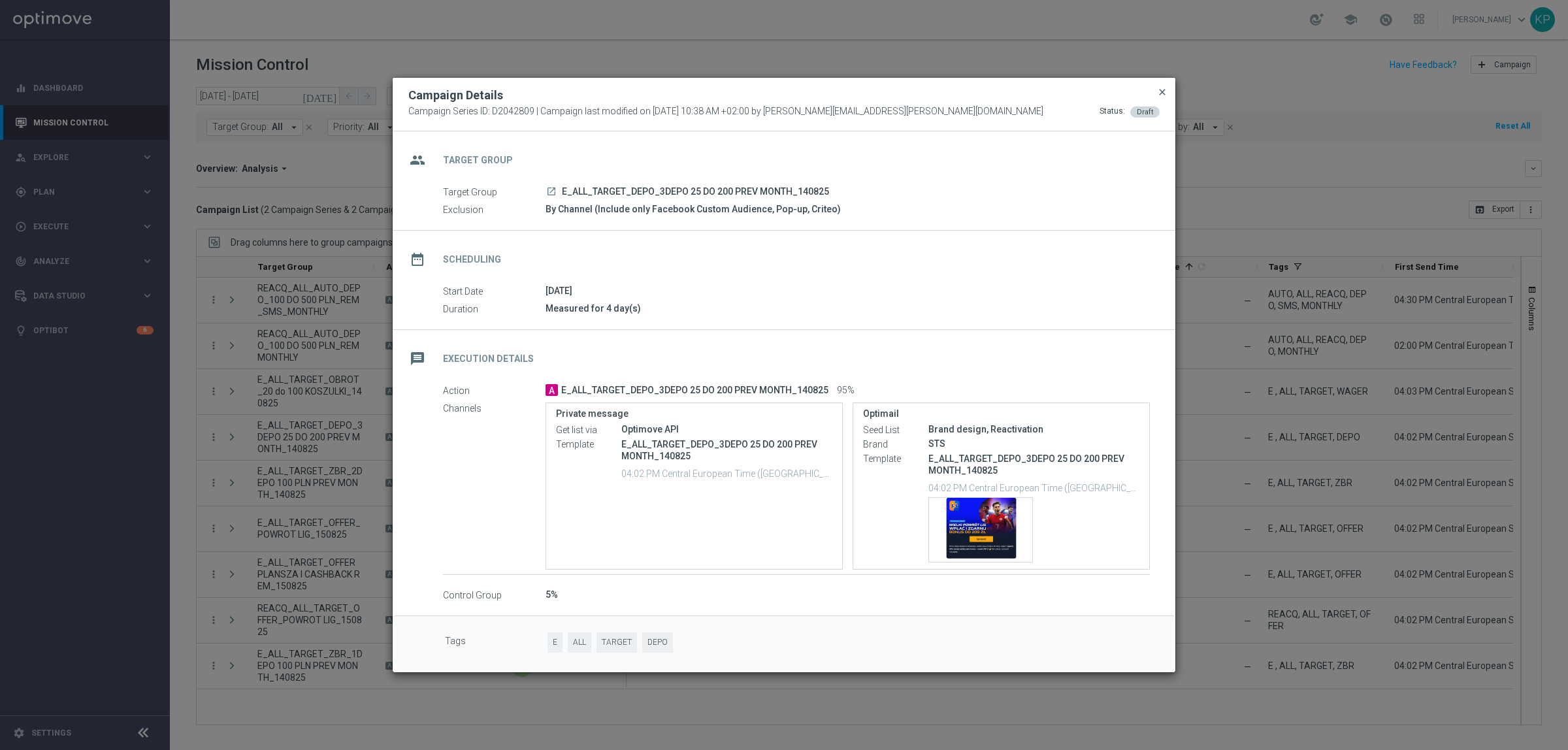
click at [1160, 90] on span "close" at bounding box center [1162, 92] width 11 height 11
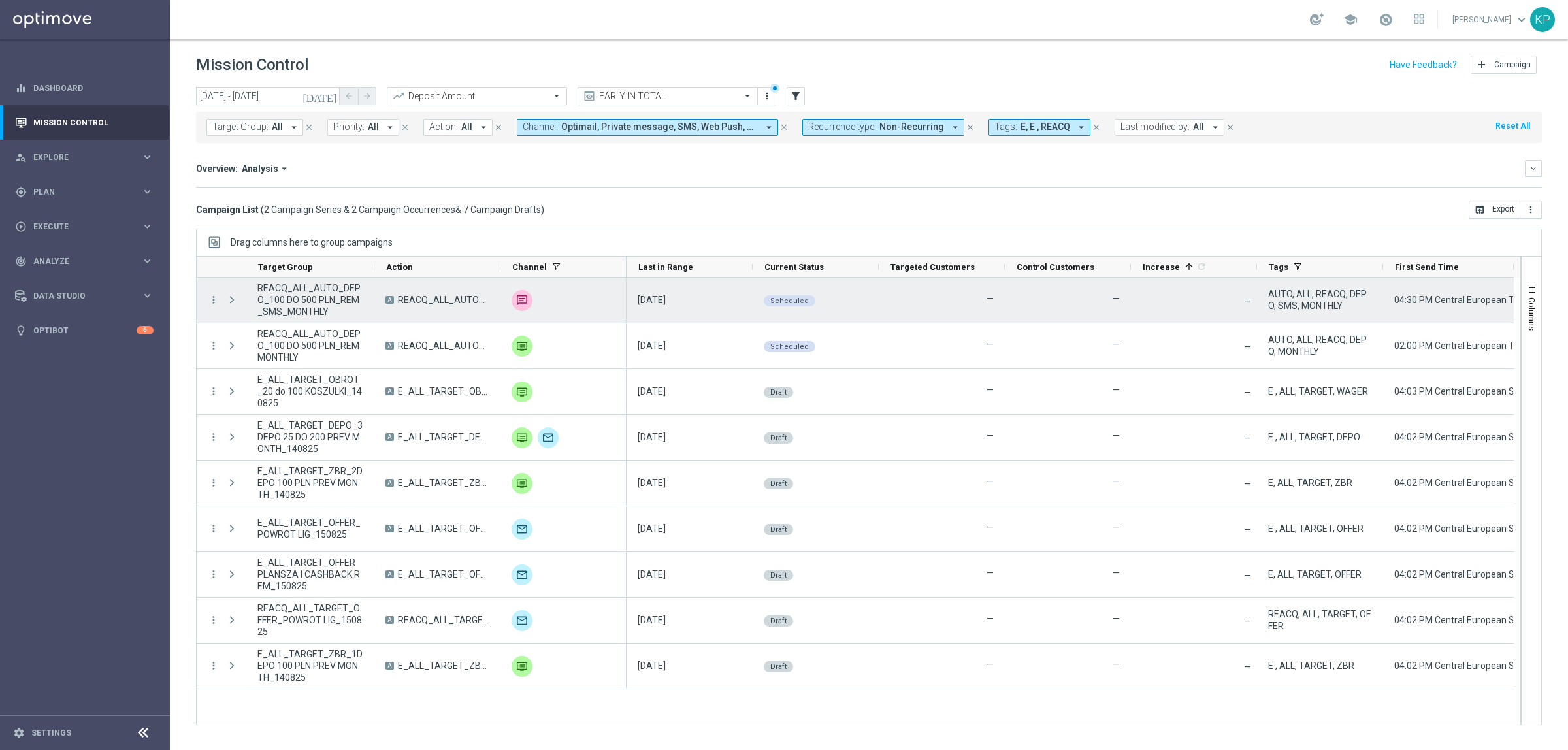
click at [511, 210] on span "7 Campaign Drafts" at bounding box center [502, 210] width 78 height 12
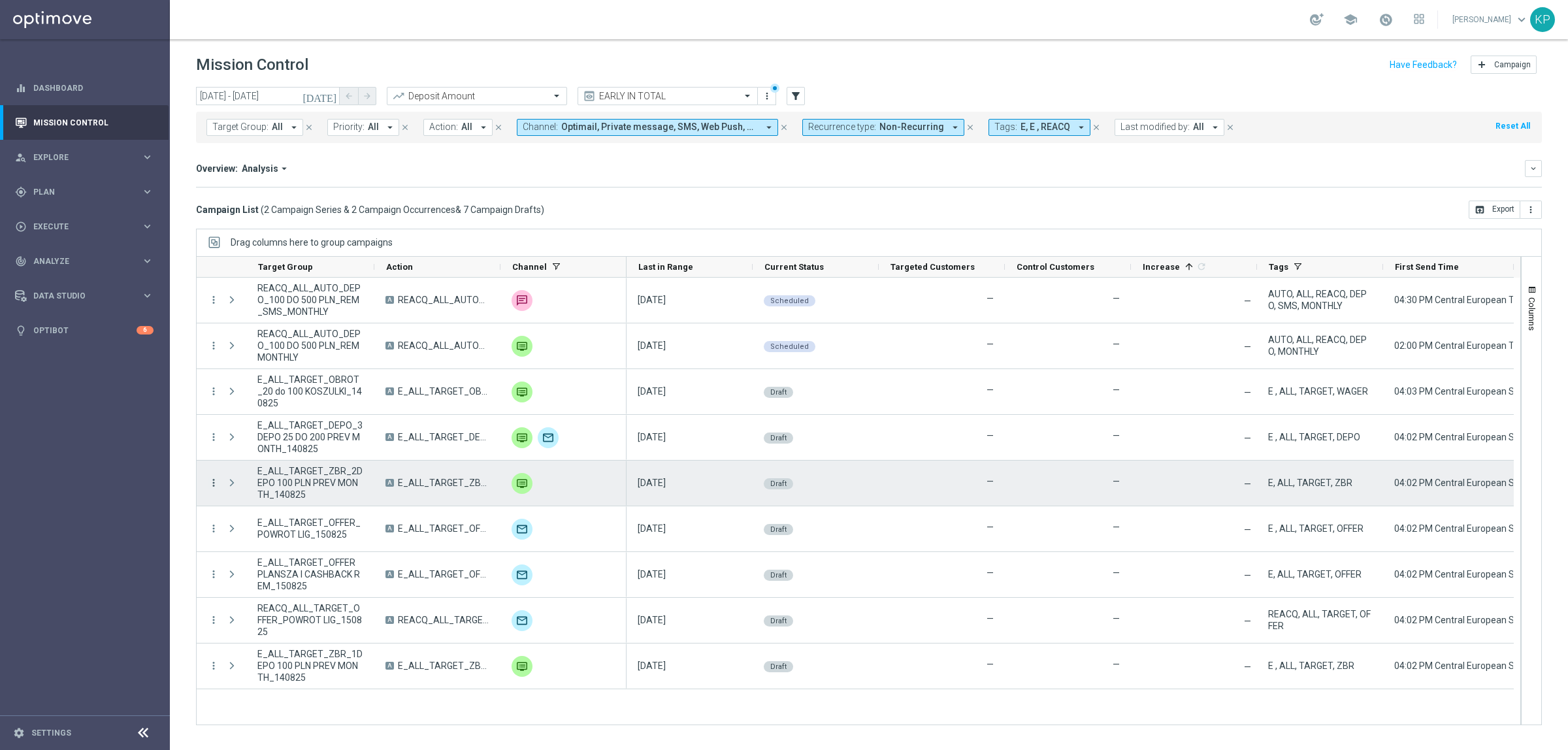
click at [214, 484] on icon "more_vert" at bounding box center [213, 482] width 12 height 12
click at [244, 495] on span "Campaign Details" at bounding box center [272, 492] width 66 height 9
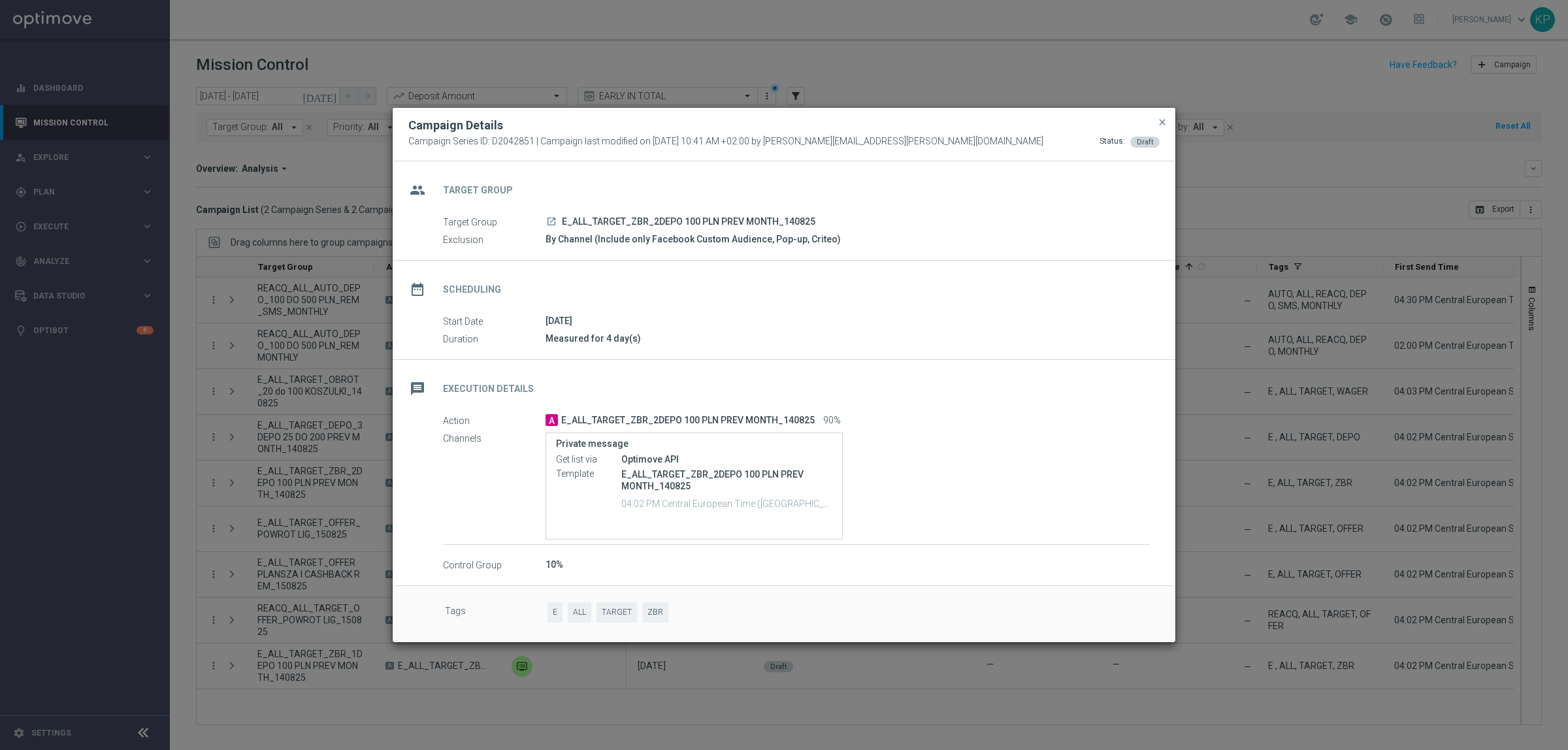
click at [729, 559] on div "10%" at bounding box center [848, 564] width 605 height 13
click at [1164, 117] on span "close" at bounding box center [1162, 122] width 11 height 11
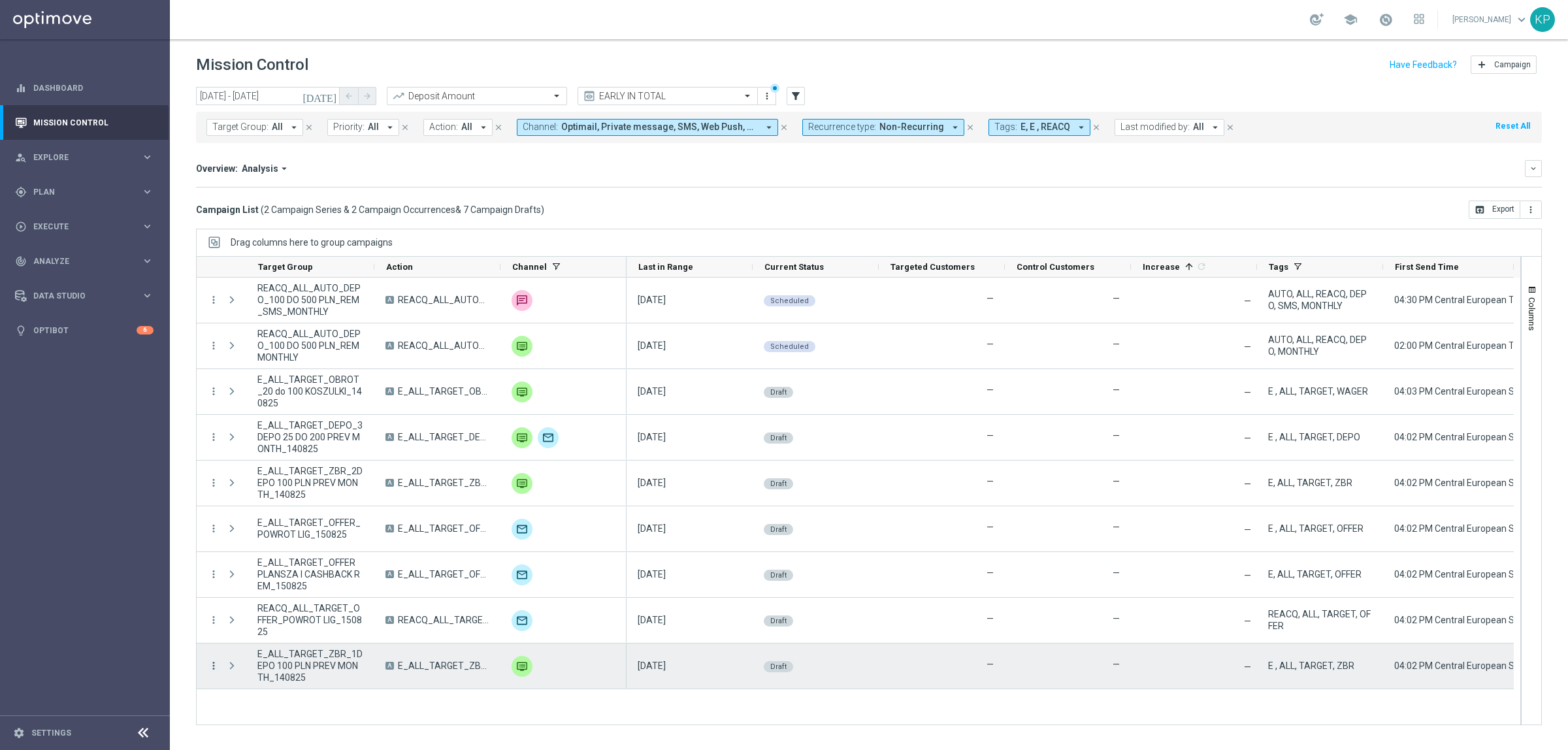
click at [213, 672] on icon "more_vert" at bounding box center [213, 665] width 12 height 12
click at [260, 676] on span "Campaign Details" at bounding box center [272, 674] width 66 height 9
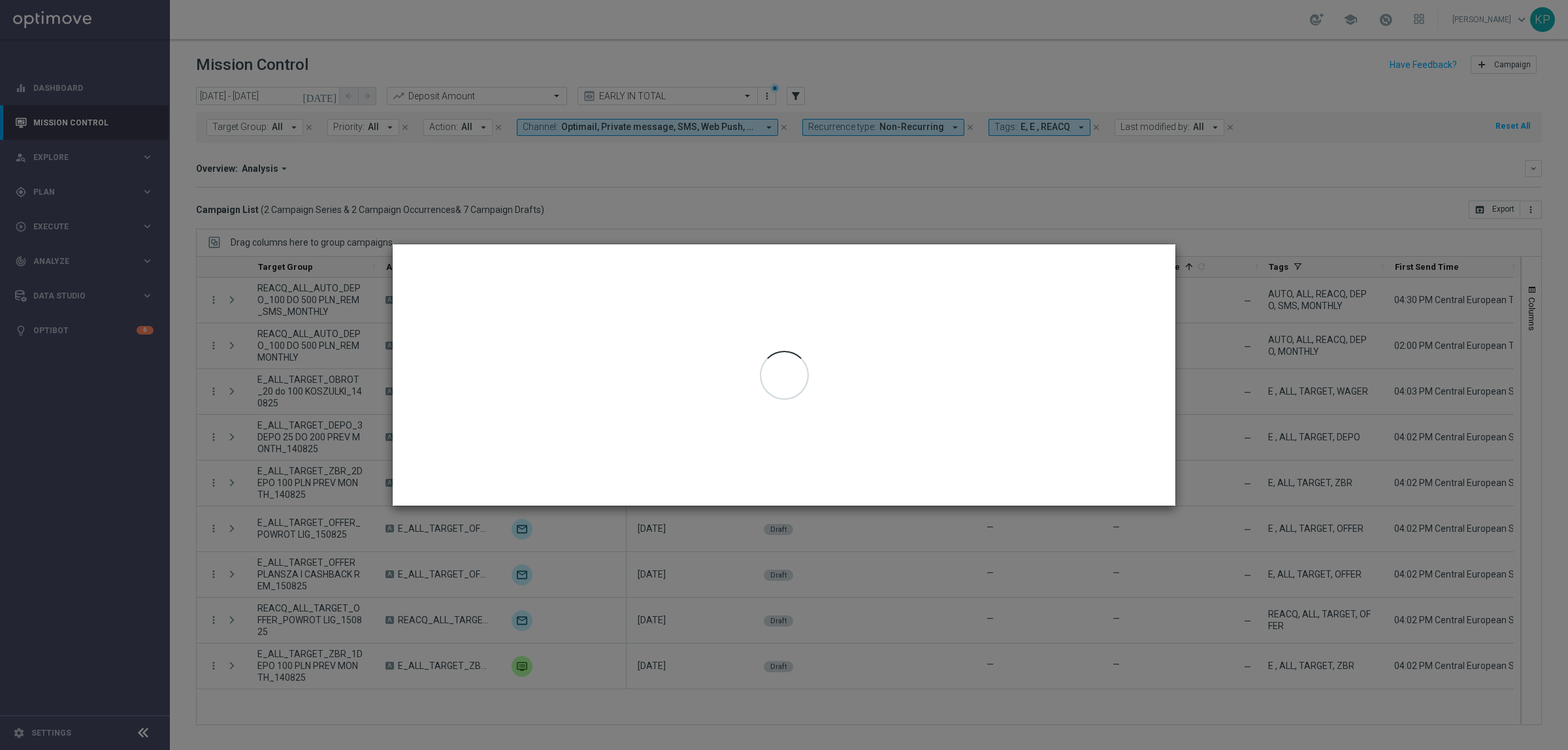
click at [713, 362] on div at bounding box center [784, 375] width 783 height 261
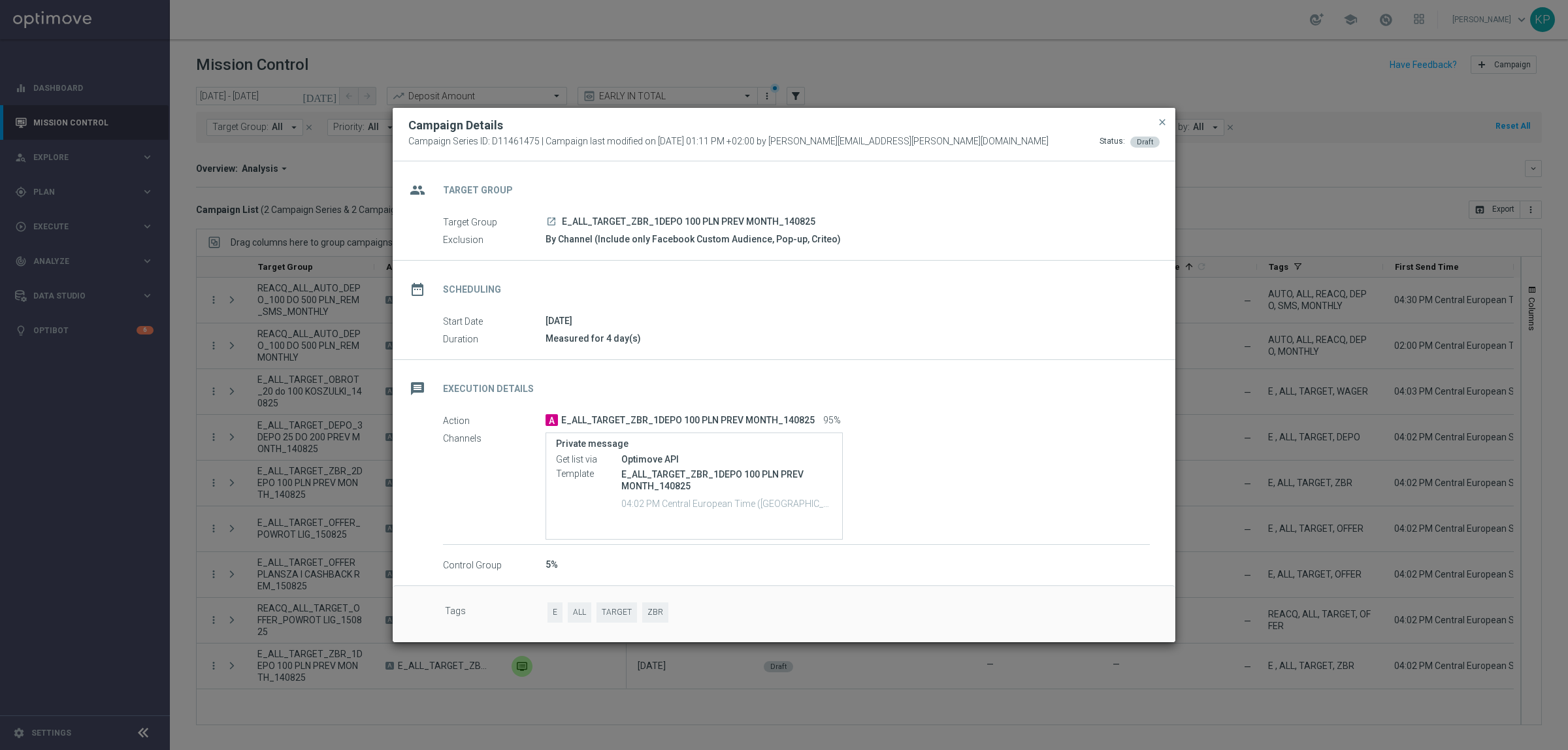
click at [261, 572] on modal-container "Campaign Details Campaign Series ID: D11461475 | Campaign last modified on 14 A…" at bounding box center [784, 375] width 1568 height 750
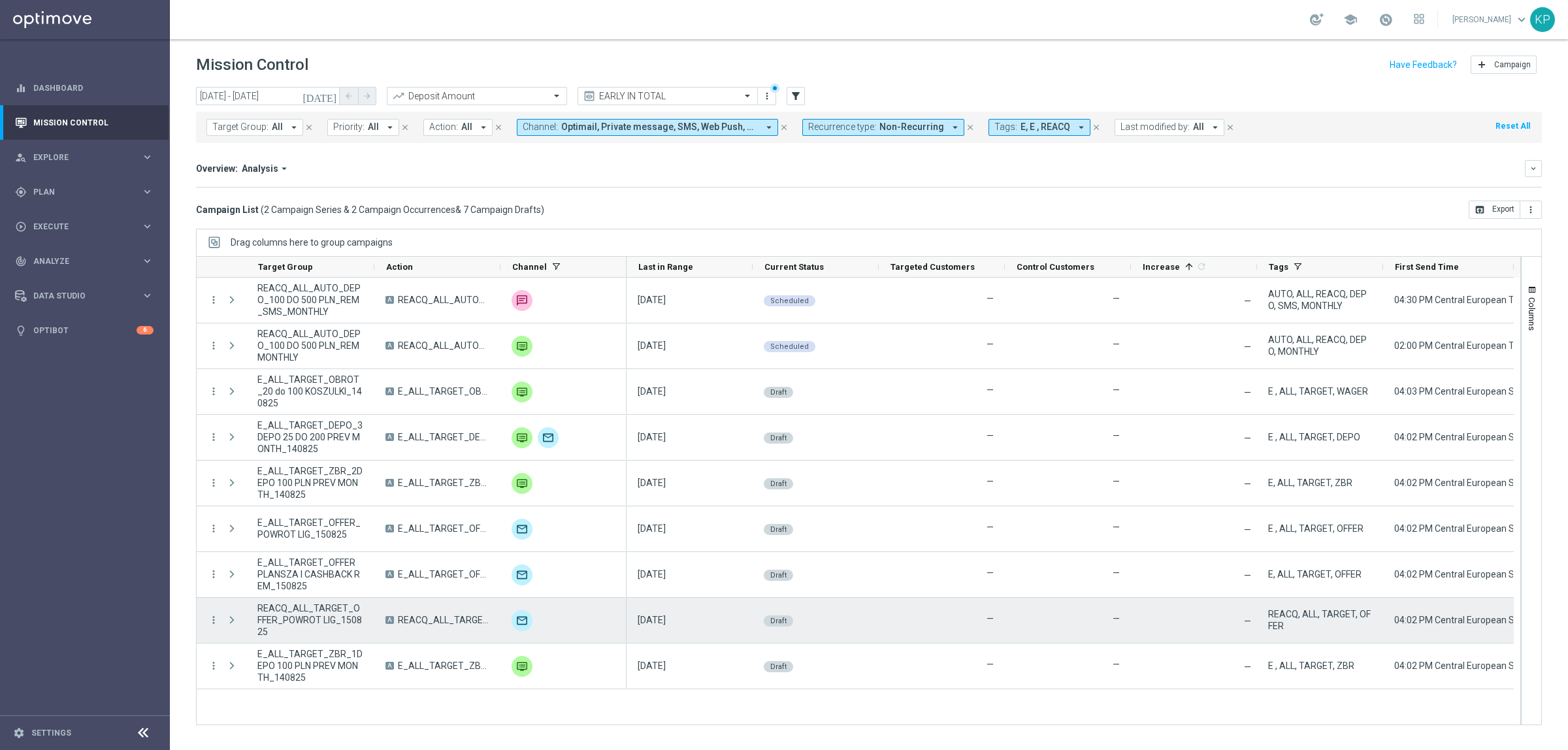
click at [289, 621] on span "REACQ_ALL_TARGET_OFFER_POWROT LIG_150825" at bounding box center [310, 620] width 106 height 35
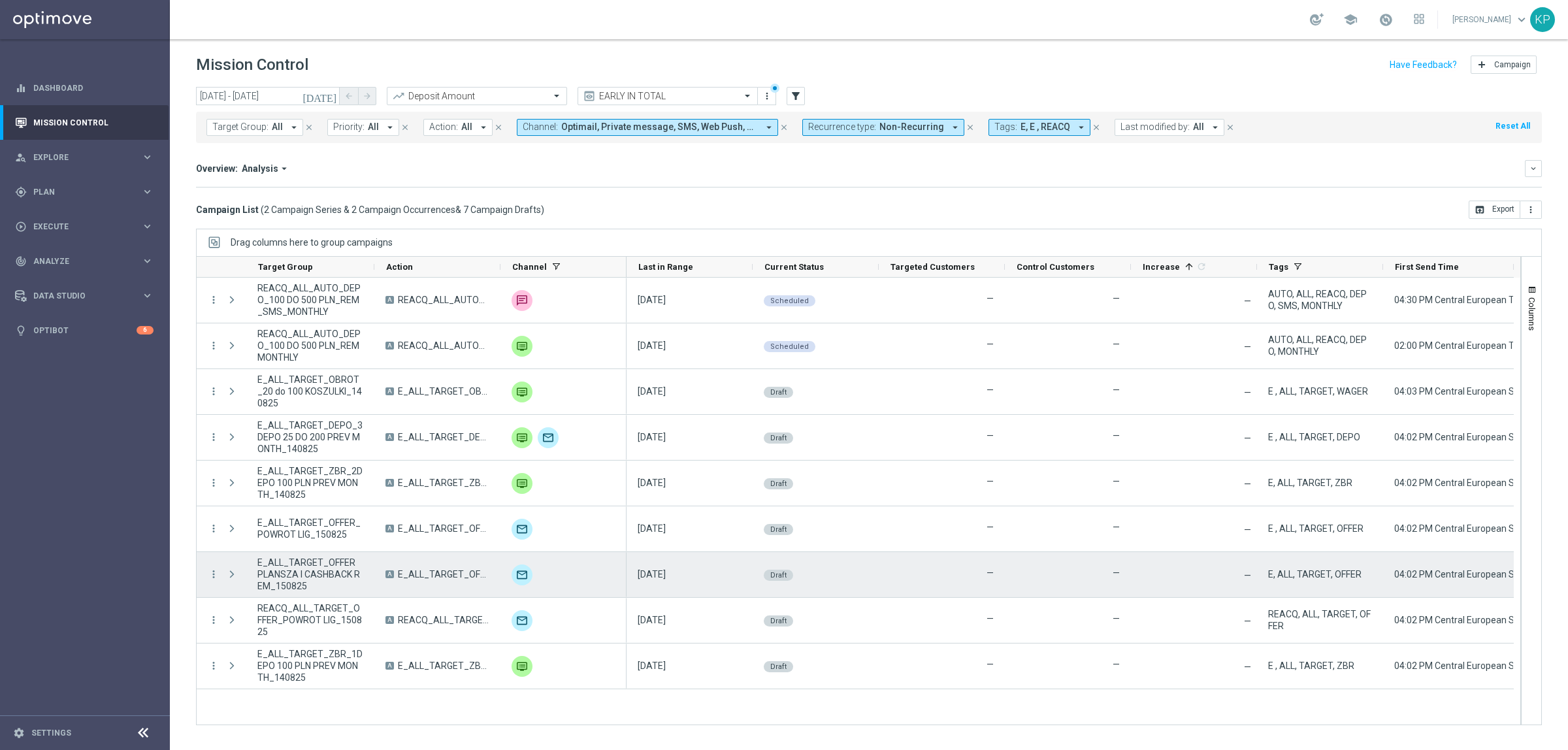
click at [362, 492] on span "E_ALL_TARGET_ZBR_2DEPO 100 PLN PREV MONTH_140825" at bounding box center [310, 483] width 106 height 35
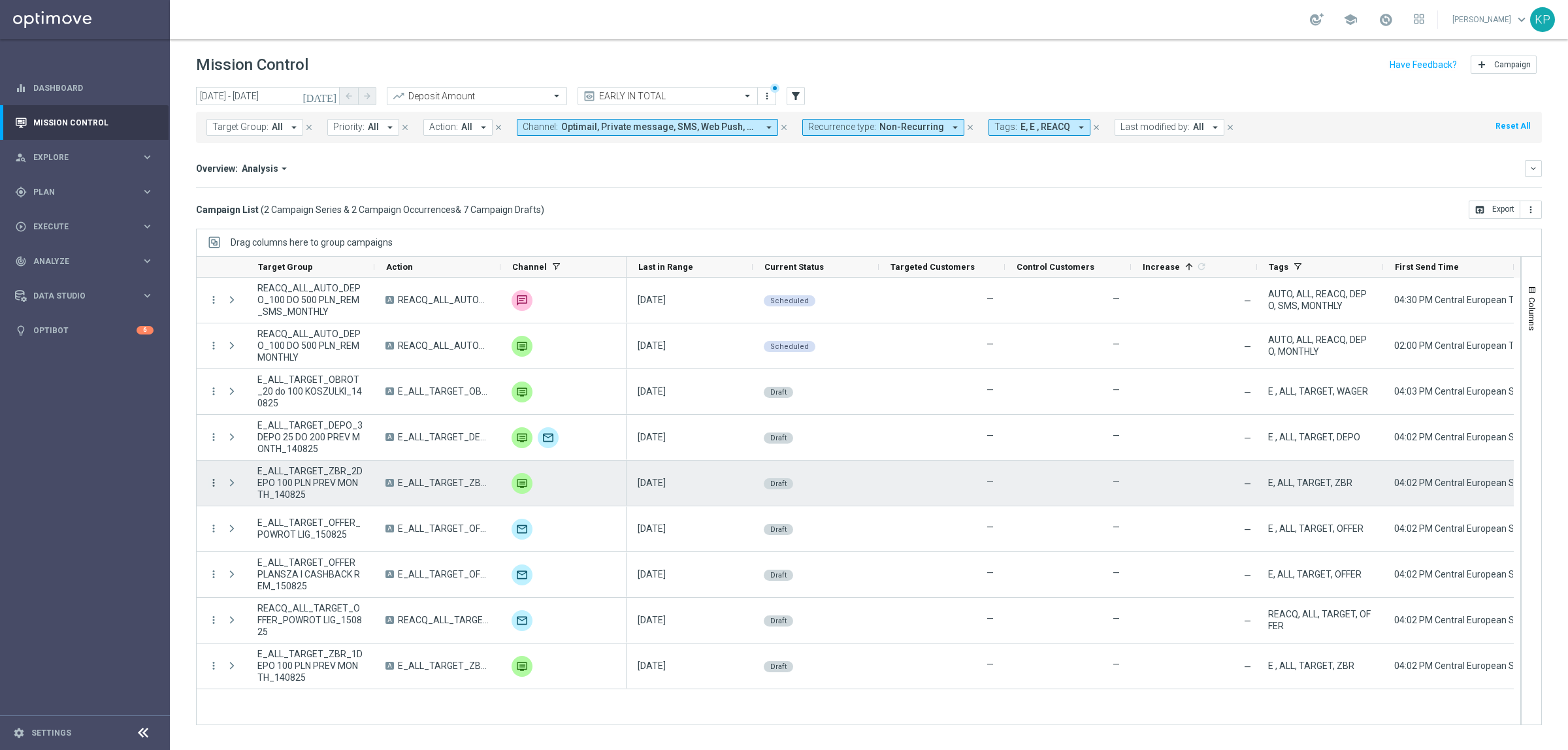
click at [211, 480] on icon "more_vert" at bounding box center [213, 482] width 12 height 12
click at [230, 487] on icon "list" at bounding box center [229, 492] width 9 height 9
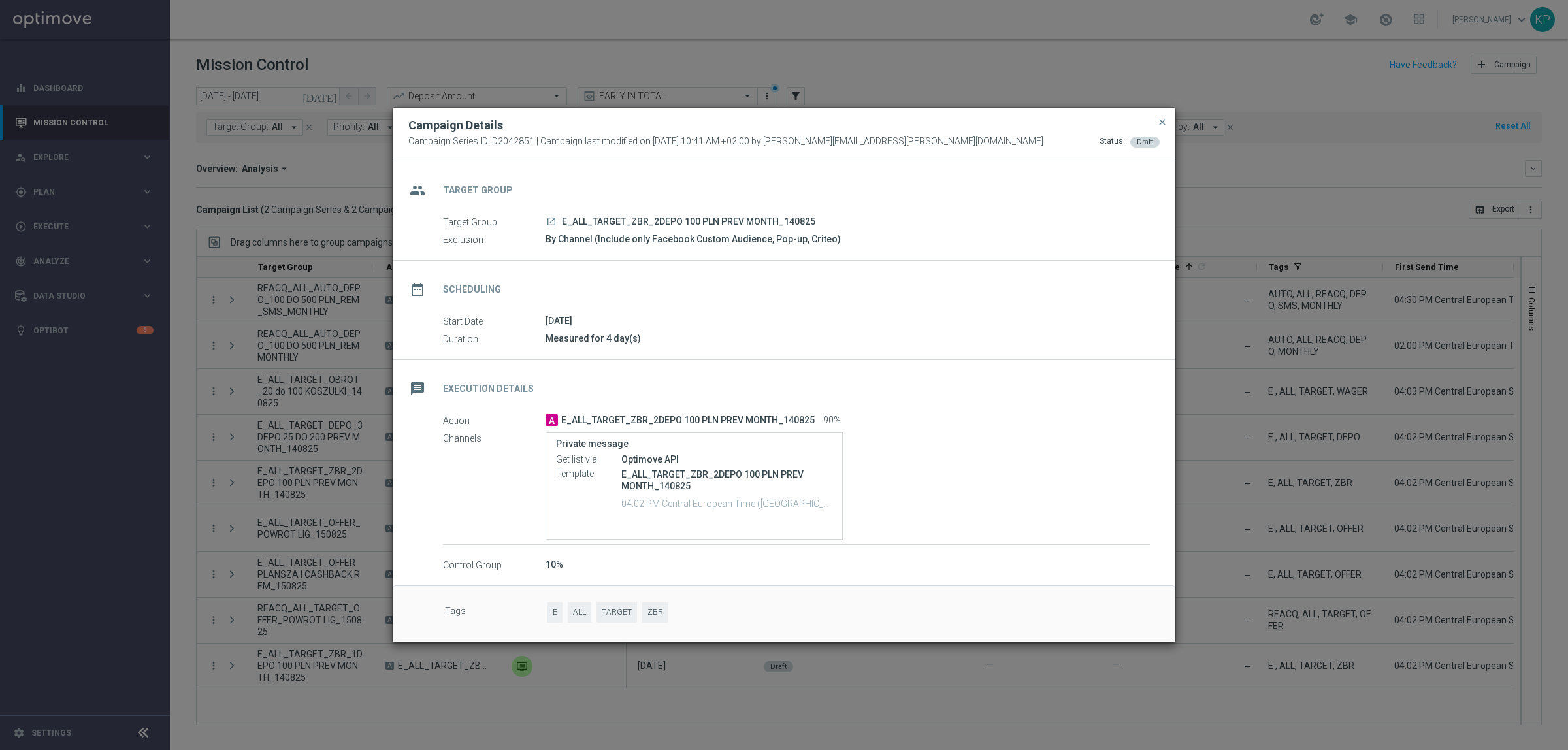
click at [685, 216] on span "E_ALL_TARGET_ZBR_2DEPO 100 PLN PREV MONTH_140825" at bounding box center [689, 222] width 254 height 12
copy div "E_ALL_TARGET_ZBR_2DEPO 100 PLN PREV MONTH_140825"
click at [1246, 384] on modal-container "Campaign Details Campaign Series ID: D2042851 | Campaign last modified on 14 Au…" at bounding box center [784, 375] width 1568 height 750
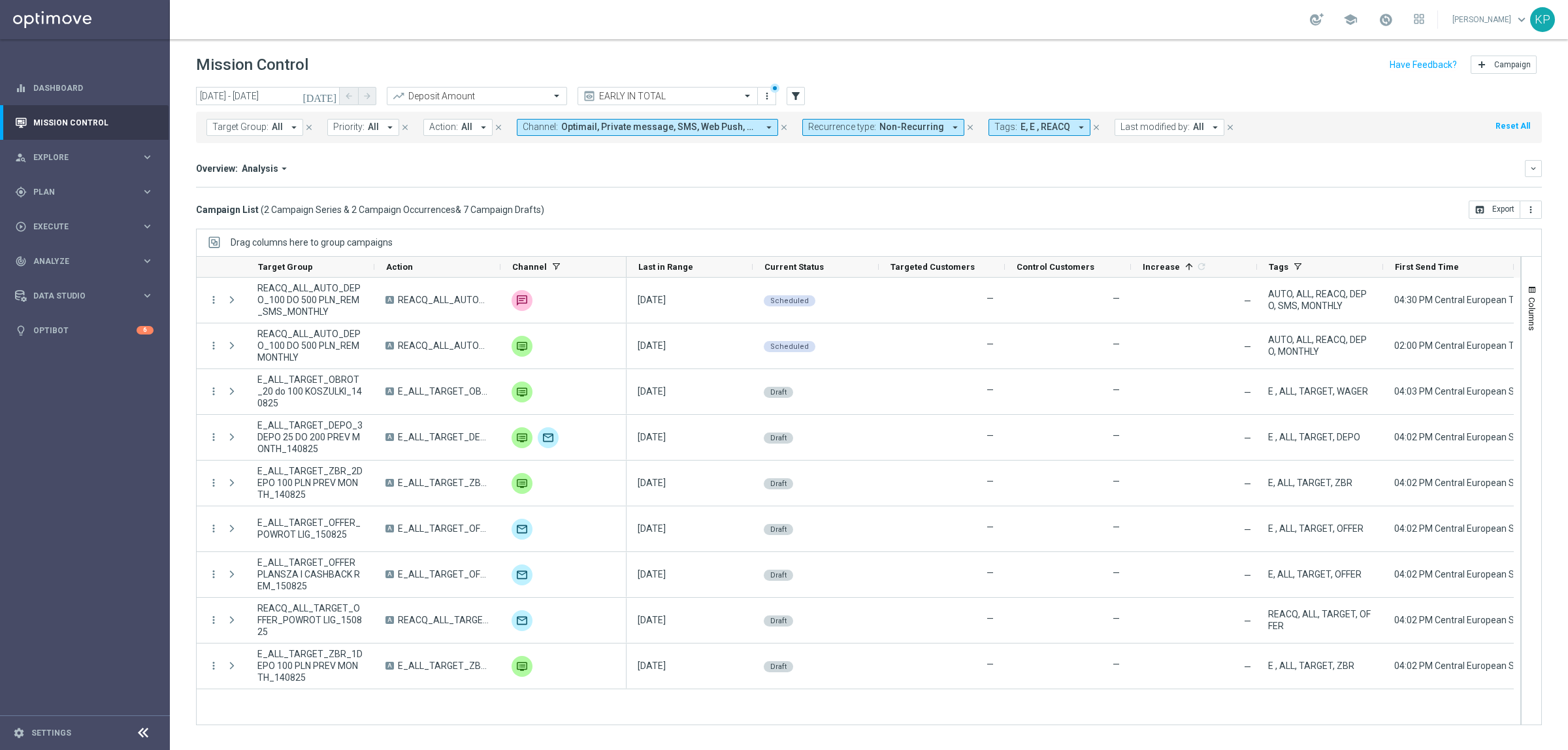
click at [335, 99] on icon "[DATE]" at bounding box center [320, 96] width 35 height 12
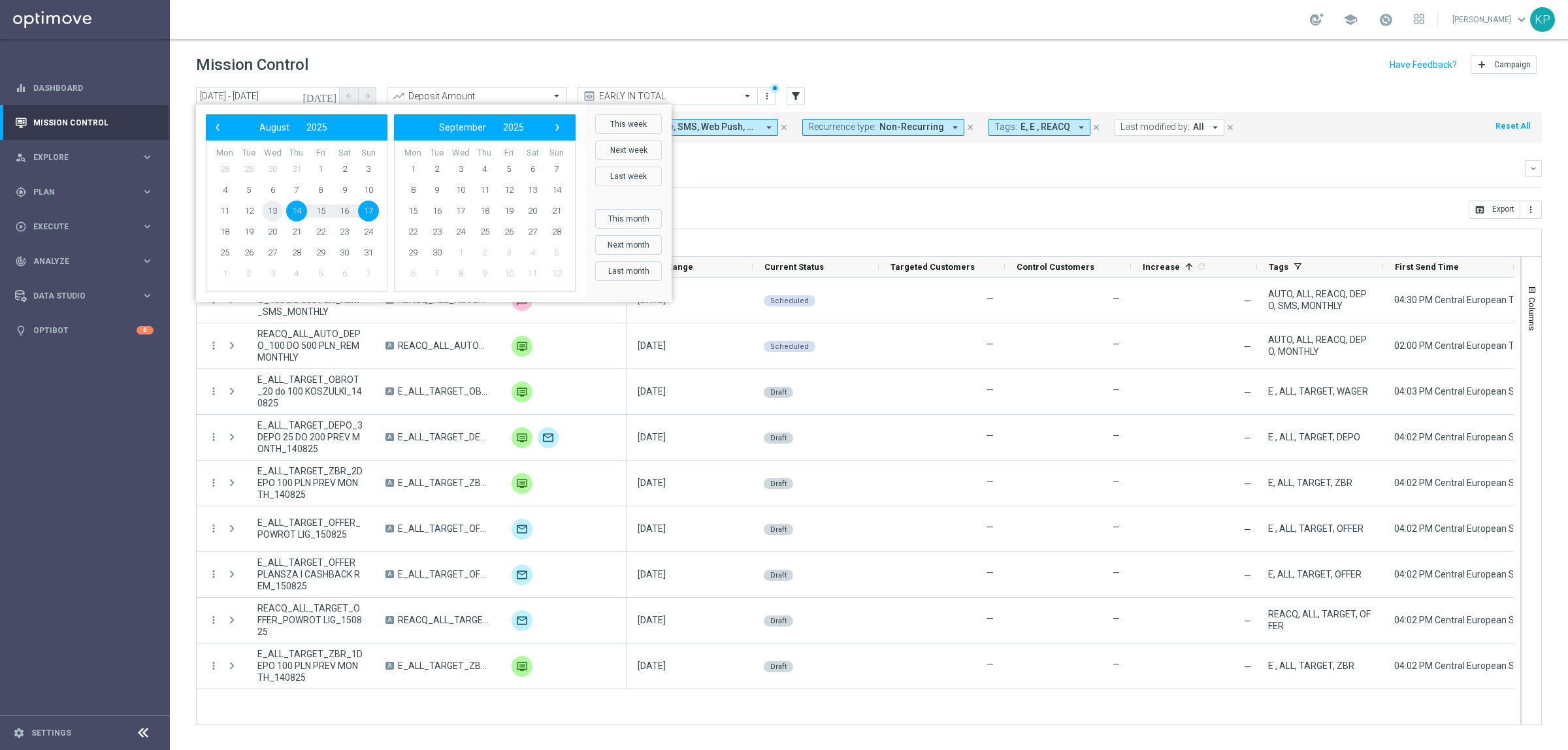
click at [278, 210] on span "13" at bounding box center [273, 211] width 21 height 21
type input "13 Aug 2025 - 13 Aug 2025"
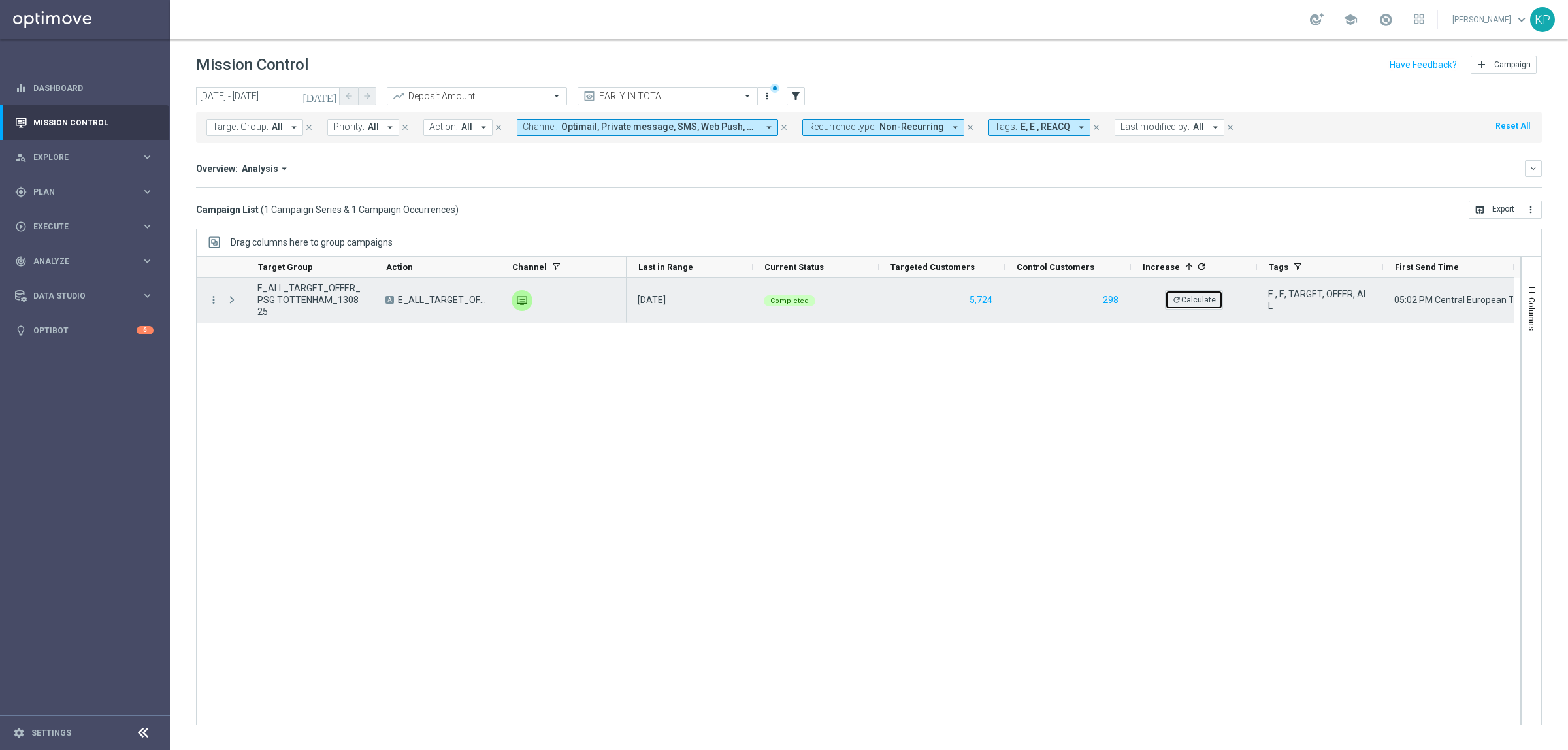
click at [1182, 292] on button "refresh Calculate" at bounding box center [1194, 300] width 58 height 20
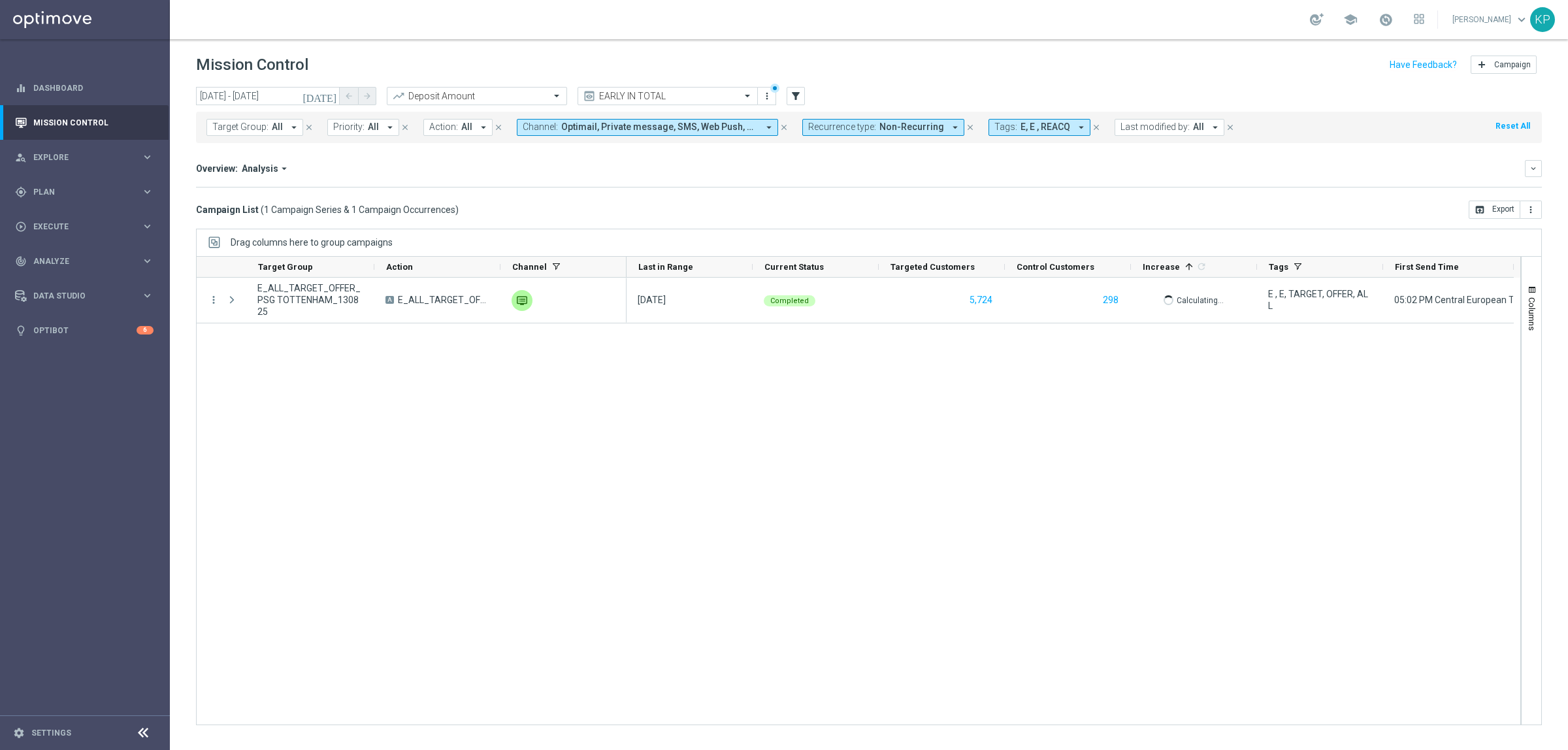
click at [922, 193] on mini-dashboard "Overview: Analysis arrow_drop_down keyboard_arrow_down Increase In Deposit Amou…" at bounding box center [869, 172] width 1346 height 57
click at [631, 219] on div "Campaign List ( 1 Campaign Series & 1 Campaign Occurrences ) open_in_browser Ex…" at bounding box center [869, 210] width 1346 height 18
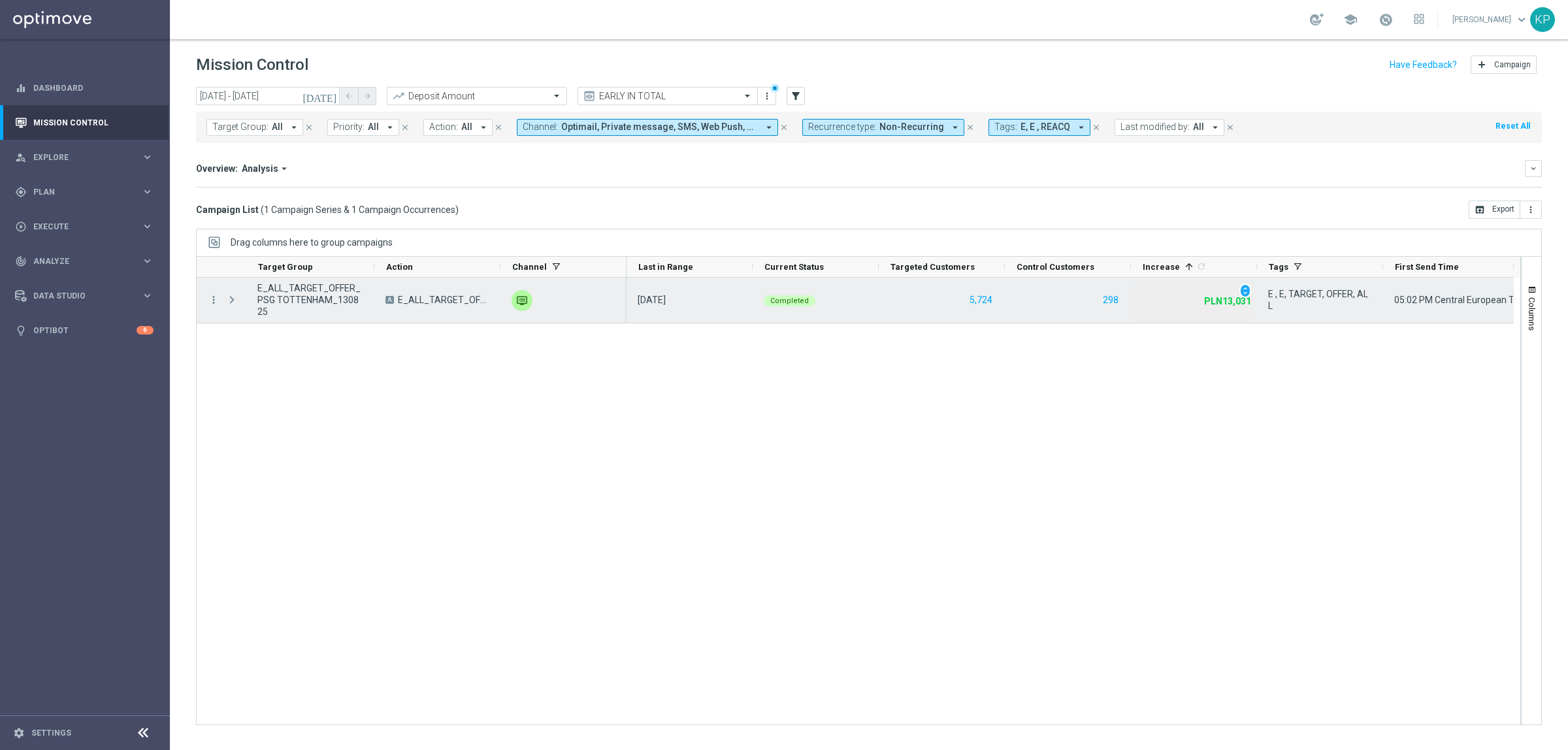
click at [336, 302] on span "E_ALL_TARGET_OFFER_PSG TOTTENHAM_130825" at bounding box center [310, 300] width 106 height 35
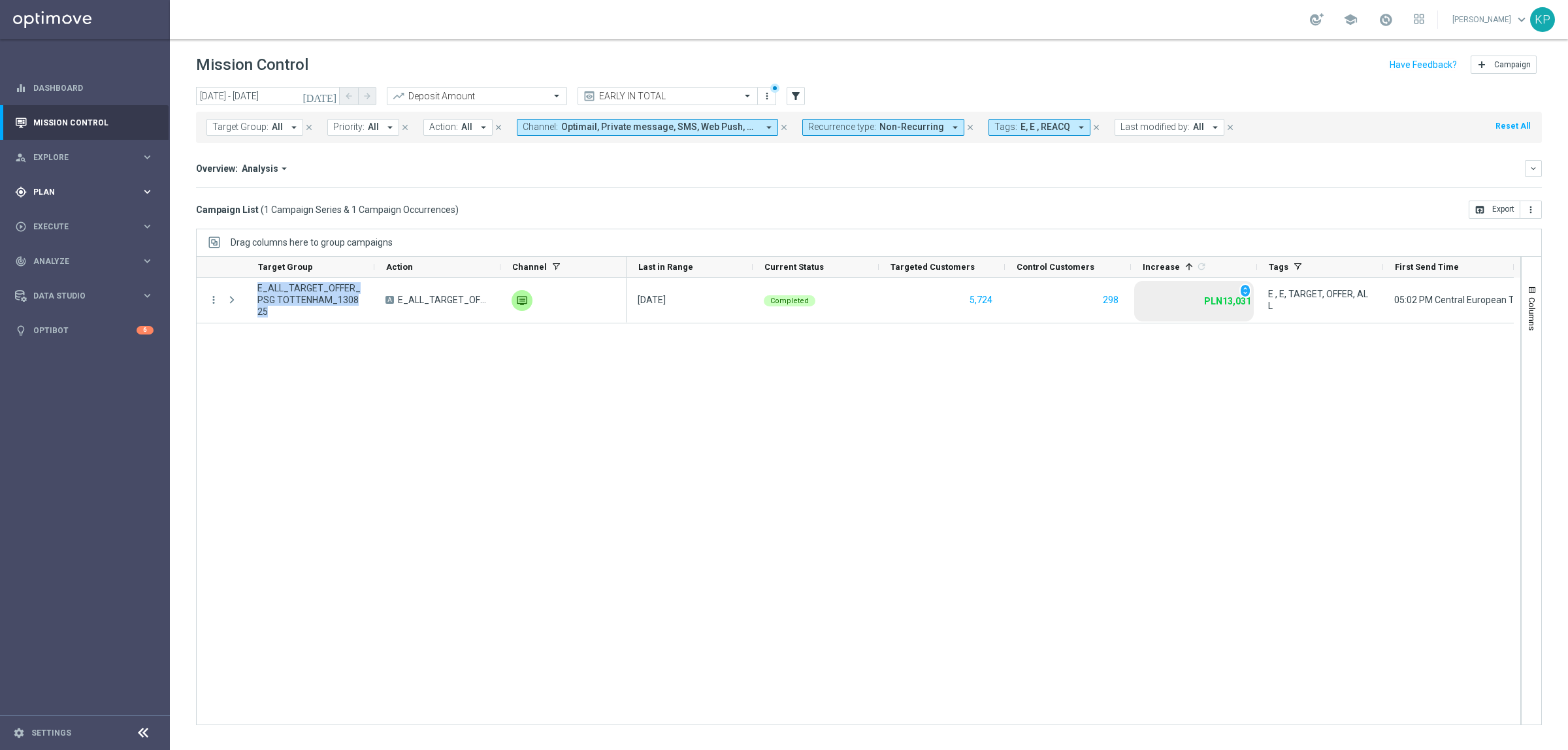
click at [111, 184] on div "gps_fixed Plan keyboard_arrow_right" at bounding box center [84, 191] width 169 height 35
click at [49, 217] on link "Target Groups" at bounding box center [85, 219] width 102 height 11
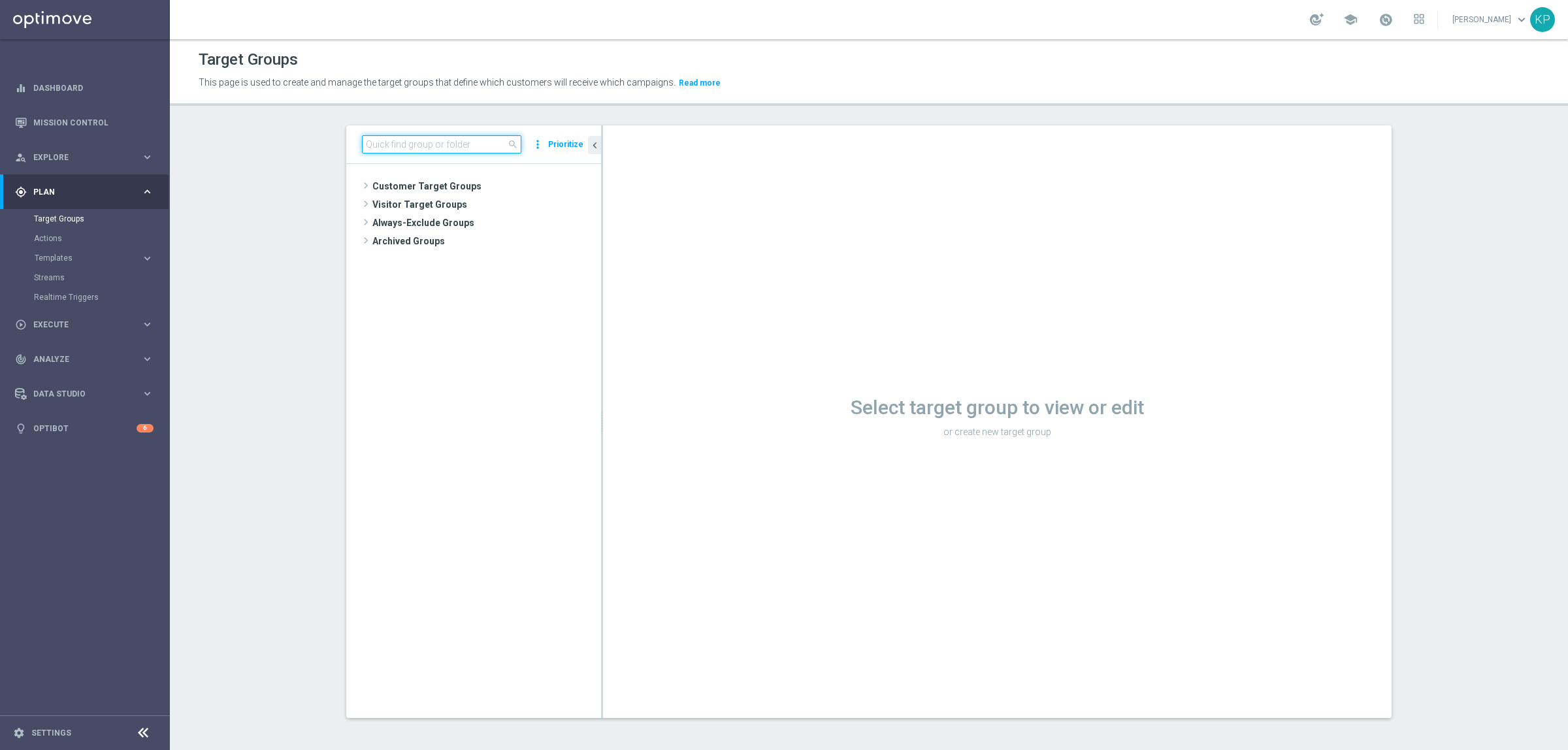
click at [410, 152] on input at bounding box center [442, 144] width 160 height 18
click at [453, 142] on input at bounding box center [442, 144] width 160 height 18
paste input "E_ALL_TARGET_OFFER_PSG TOTTENHAM_130825"
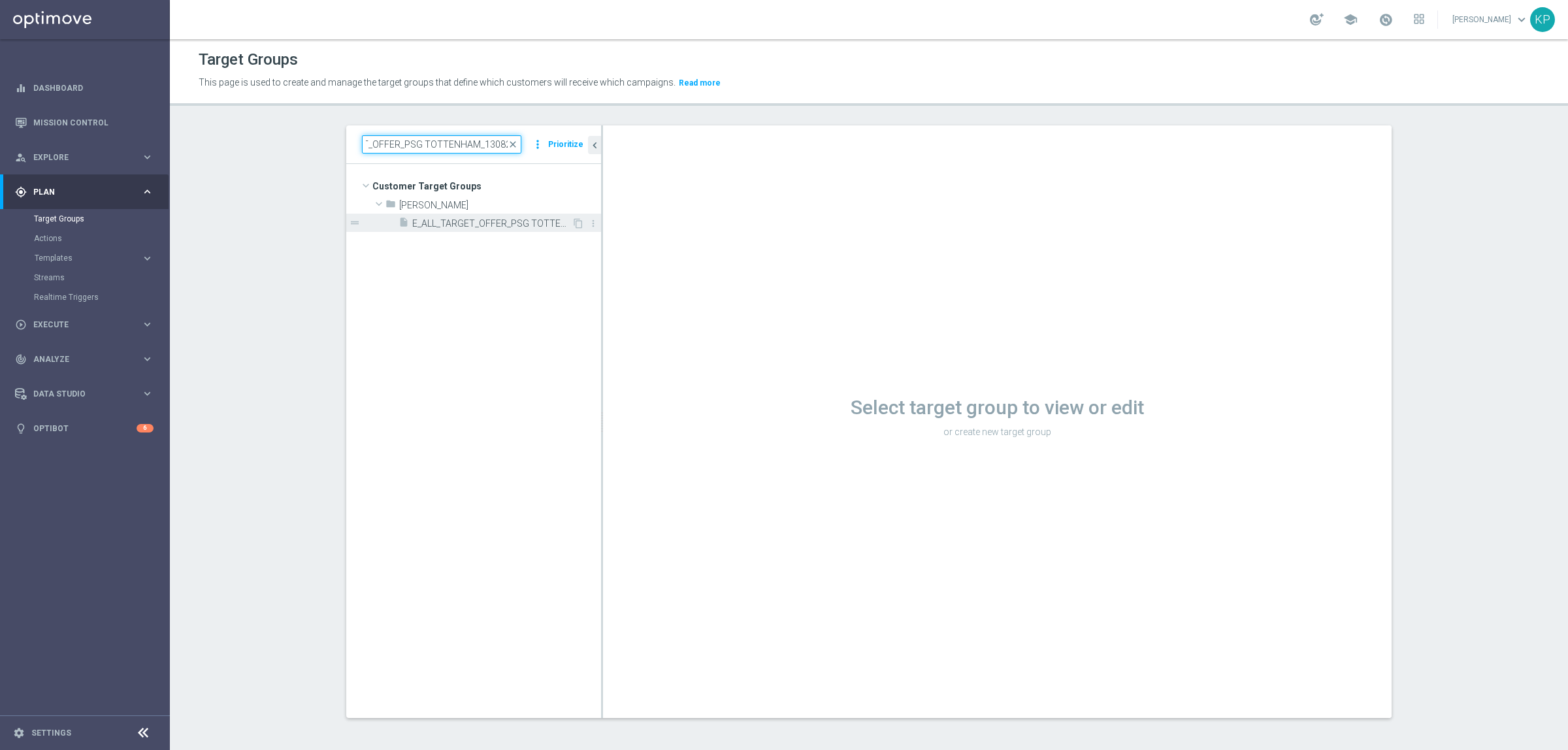
type input "E_ALL_TARGET_OFFER_PSG TOTTENHAM_130825"
click at [467, 217] on div "insert_drive_file E_ALL_TARGET_OFFER_PSG TOTTENHAM_130825" at bounding box center [485, 223] width 173 height 18
click at [420, 148] on input at bounding box center [442, 144] width 160 height 18
paste input "E_ALL_TARGET_OFFER_PSG TOTTENHAM_130825"
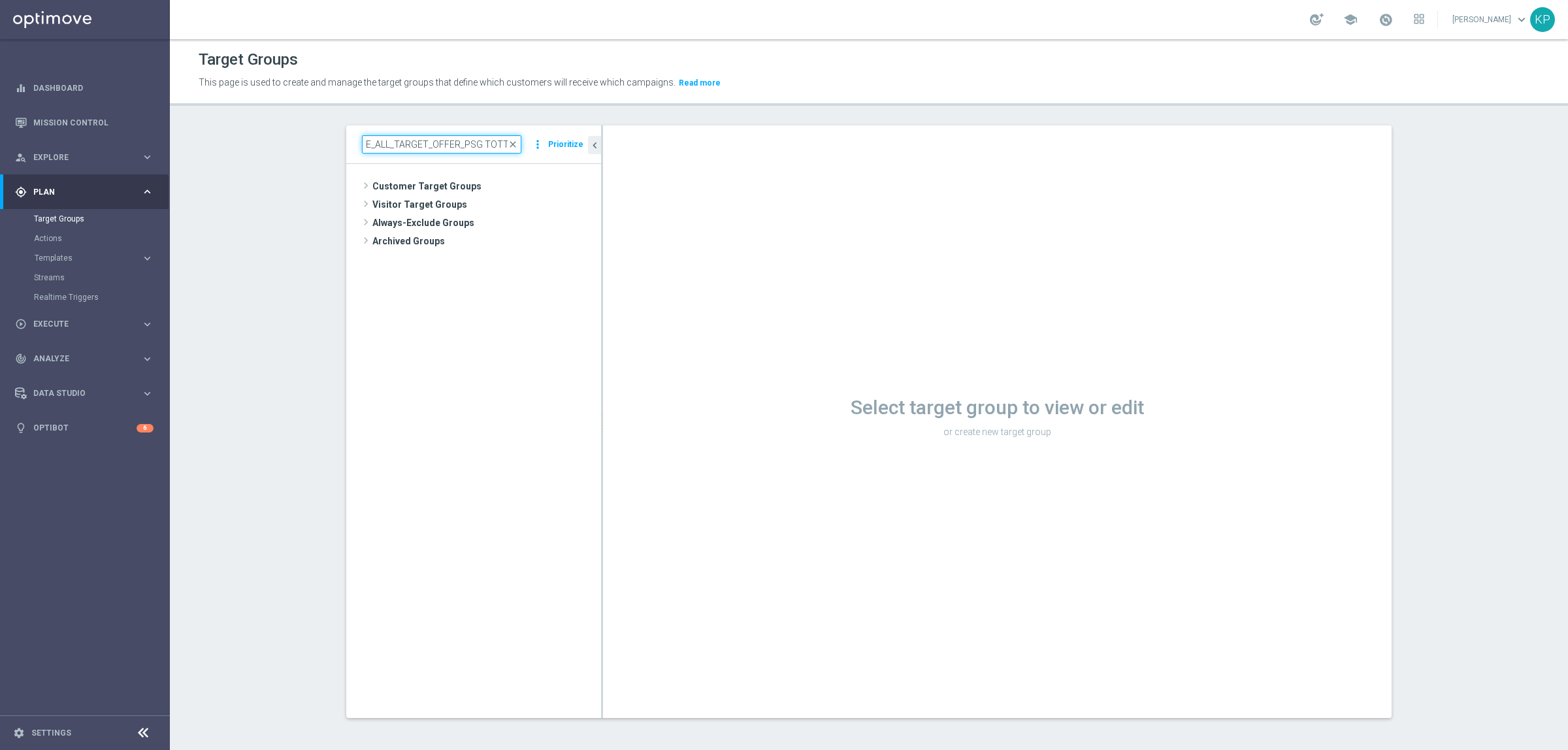
scroll to position [0, 60]
type input "E_ALL_TARGET_OFFER_PSG TOTTENHAM_130825"
click at [458, 224] on span "E_ALL_TARGET_OFFER_PSG TOTTENHAM_130825" at bounding box center [492, 224] width 160 height 11
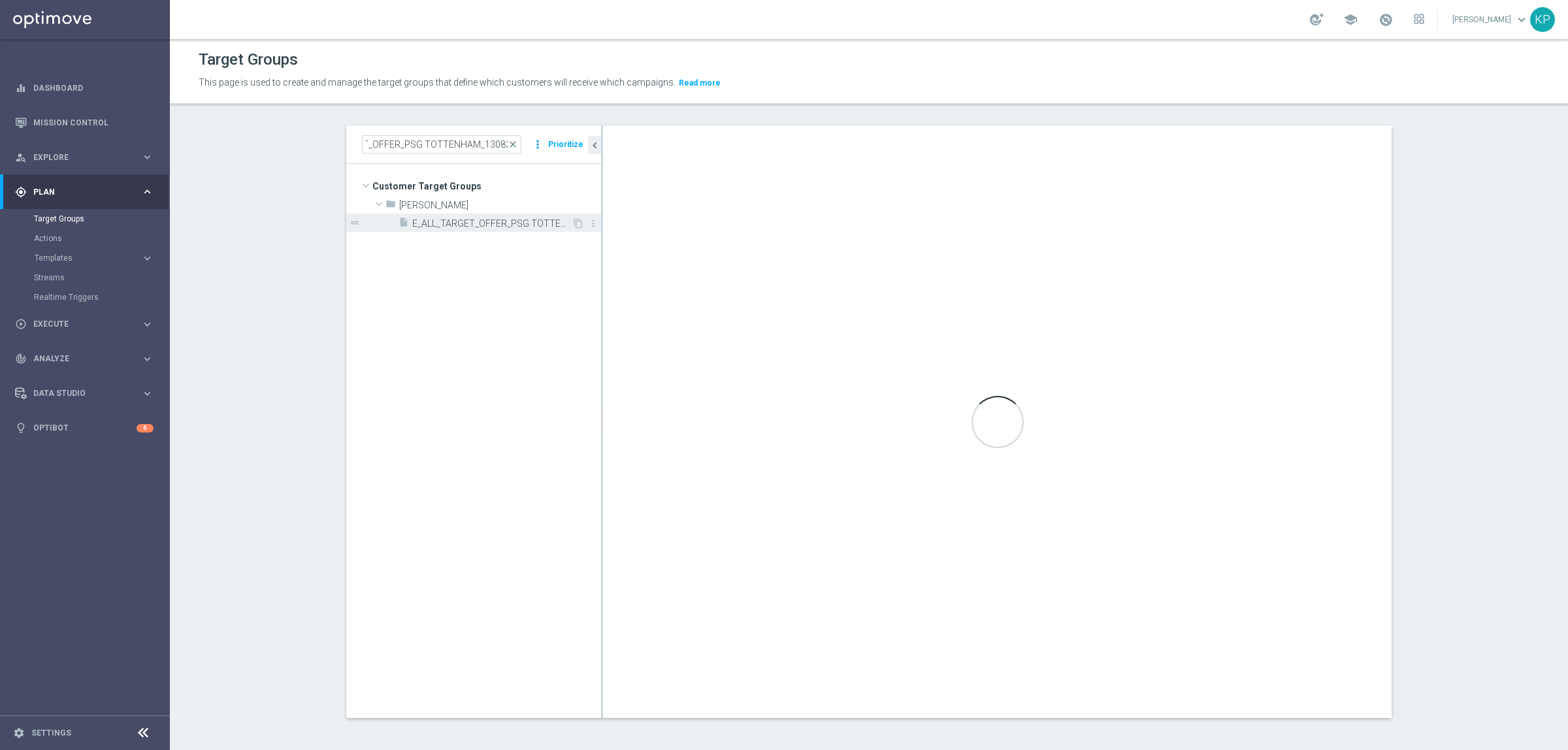
scroll to position [0, 0]
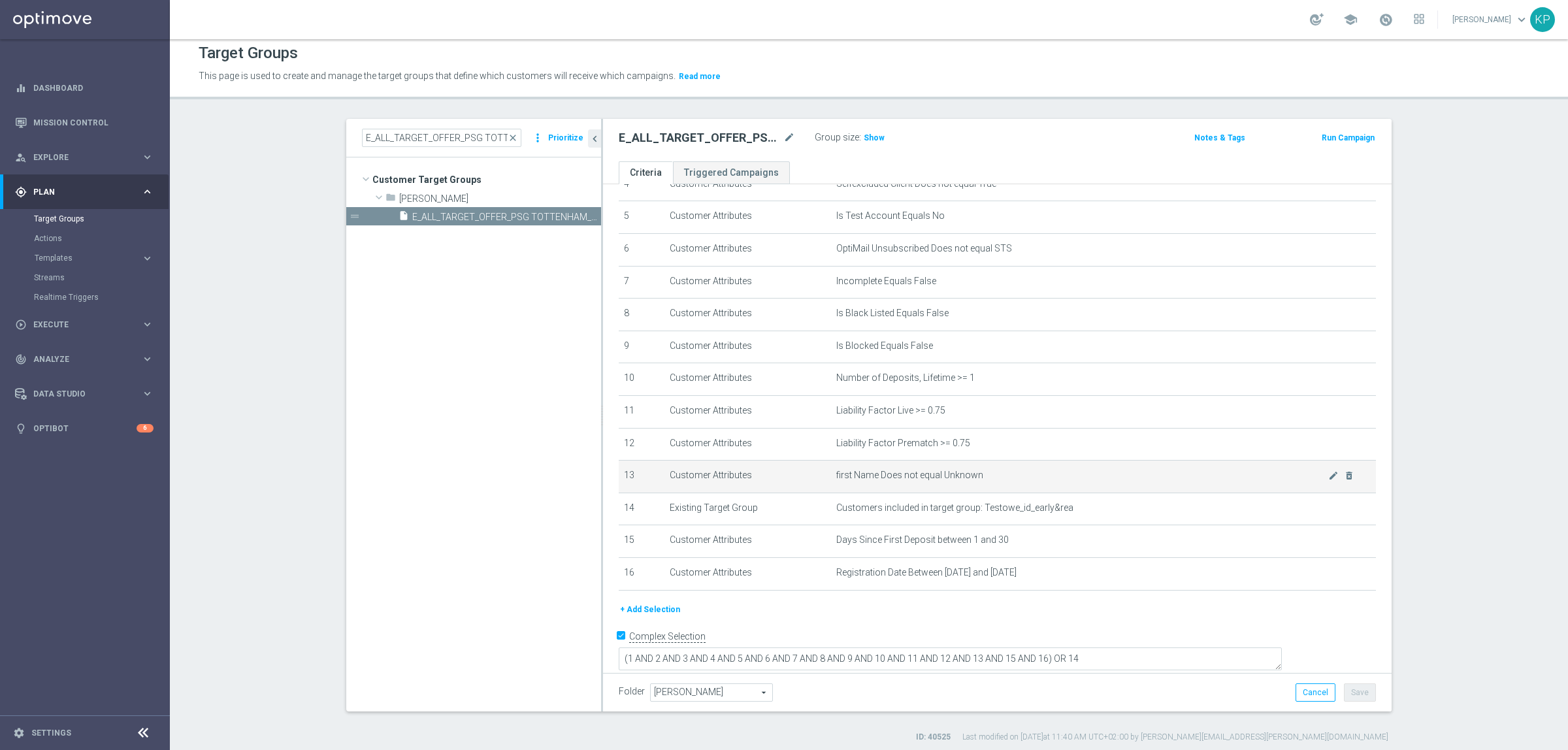
scroll to position [12, 0]
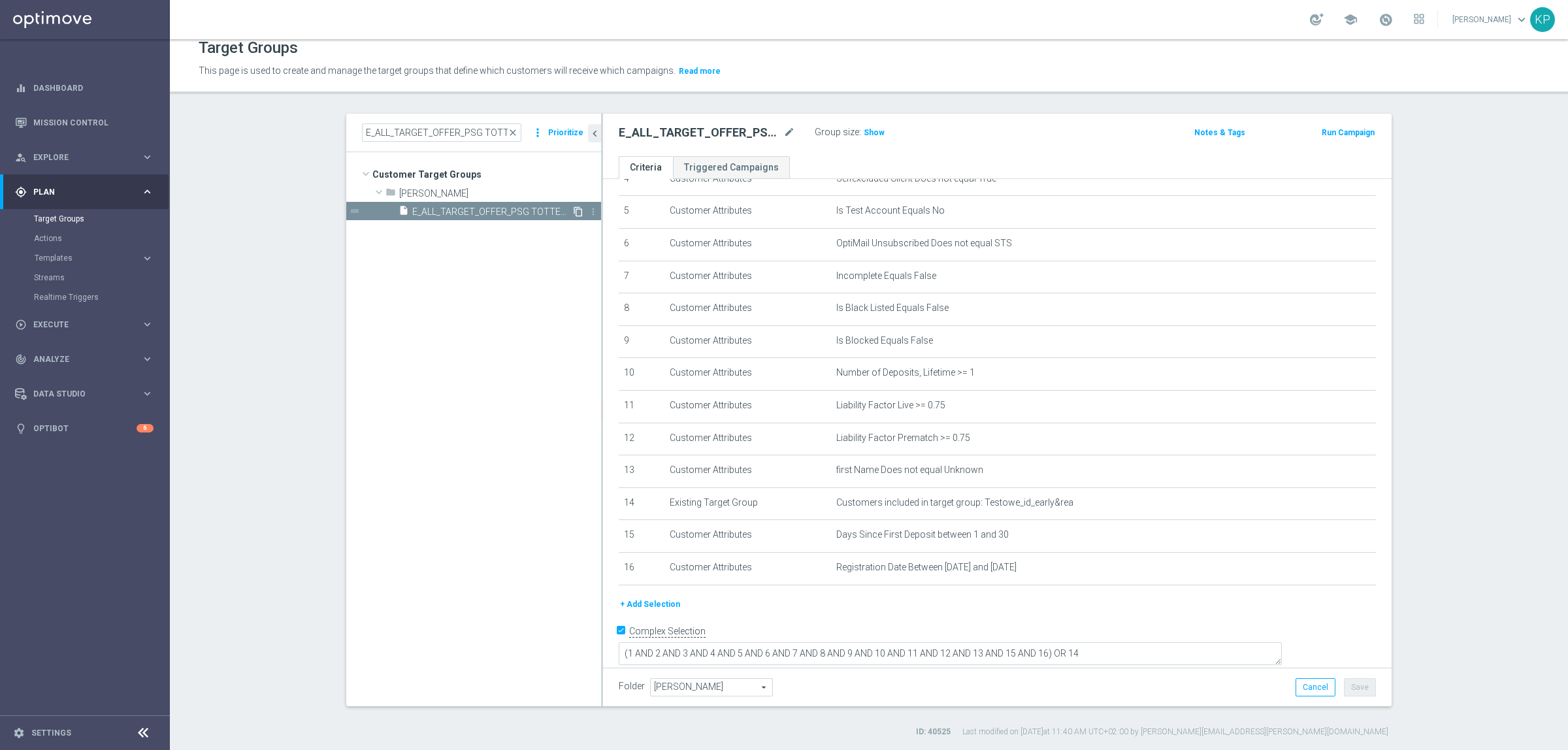
click at [573, 206] on icon "content_copy" at bounding box center [578, 211] width 11 height 11
click at [783, 131] on icon "mode_edit" at bounding box center [789, 133] width 12 height 16
click at [704, 133] on input "Copy of E_ALL_TARGET_OFFER_PSG TOTTENHAM_130825" at bounding box center [707, 134] width 177 height 18
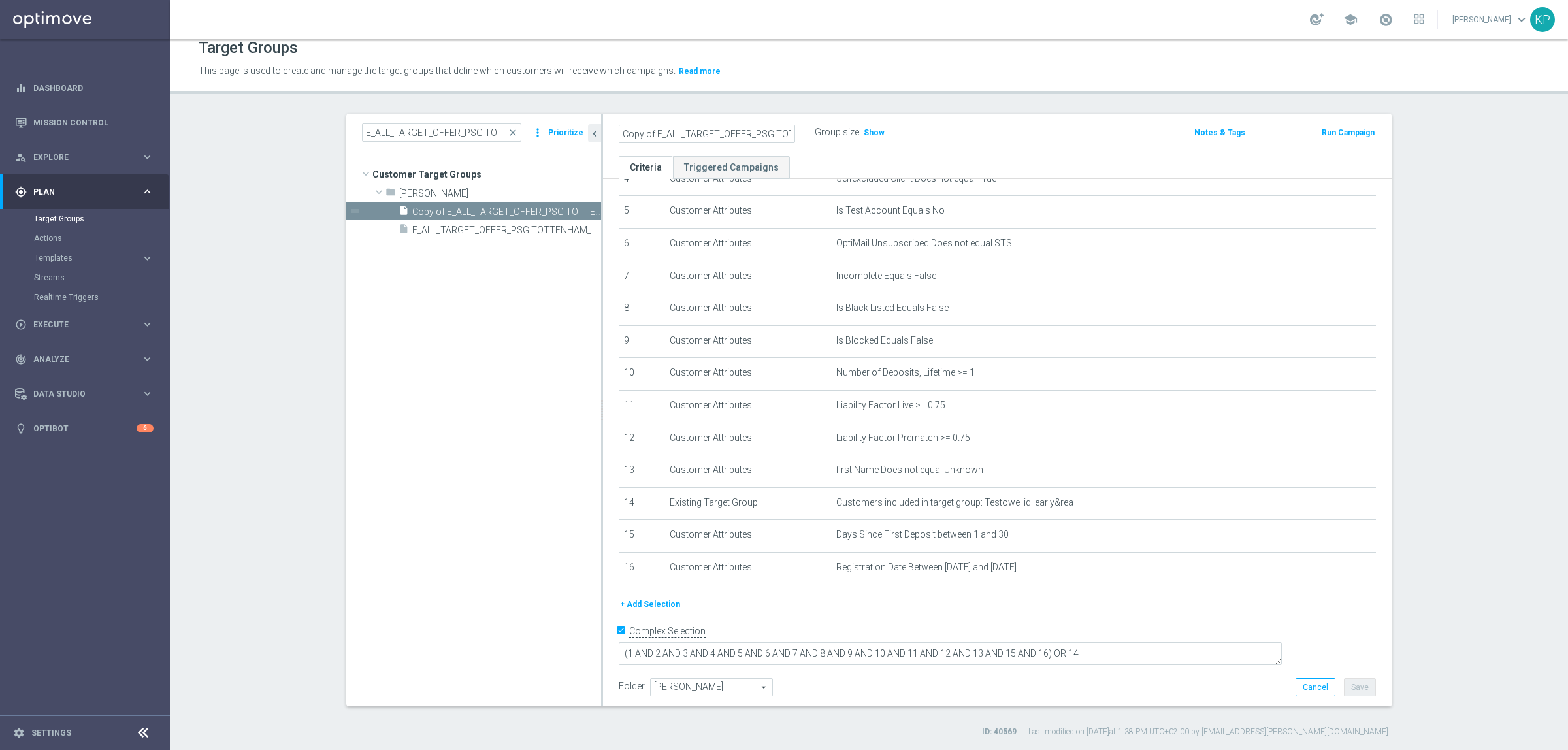
drag, startPoint x: 703, startPoint y: 133, endPoint x: 609, endPoint y: 132, distance: 94.0
click at [609, 132] on div "Copy of E_ALL_TARGET_OFFER_PSG TOTTENHAM_130825" at bounding box center [707, 134] width 196 height 18
click at [676, 128] on input "Copy of E_ALL_TARGET_OFFER_PSG TOTTENHAM_130825" at bounding box center [707, 134] width 177 height 18
drag, startPoint x: 651, startPoint y: 128, endPoint x: 547, endPoint y: 127, distance: 104.0
click at [547, 127] on as-split "E_ALL_TARGET_OFFER_PSG TOTTENHAM_130825 close more_vert Prioritize Customer Tar…" at bounding box center [869, 410] width 1045 height 593
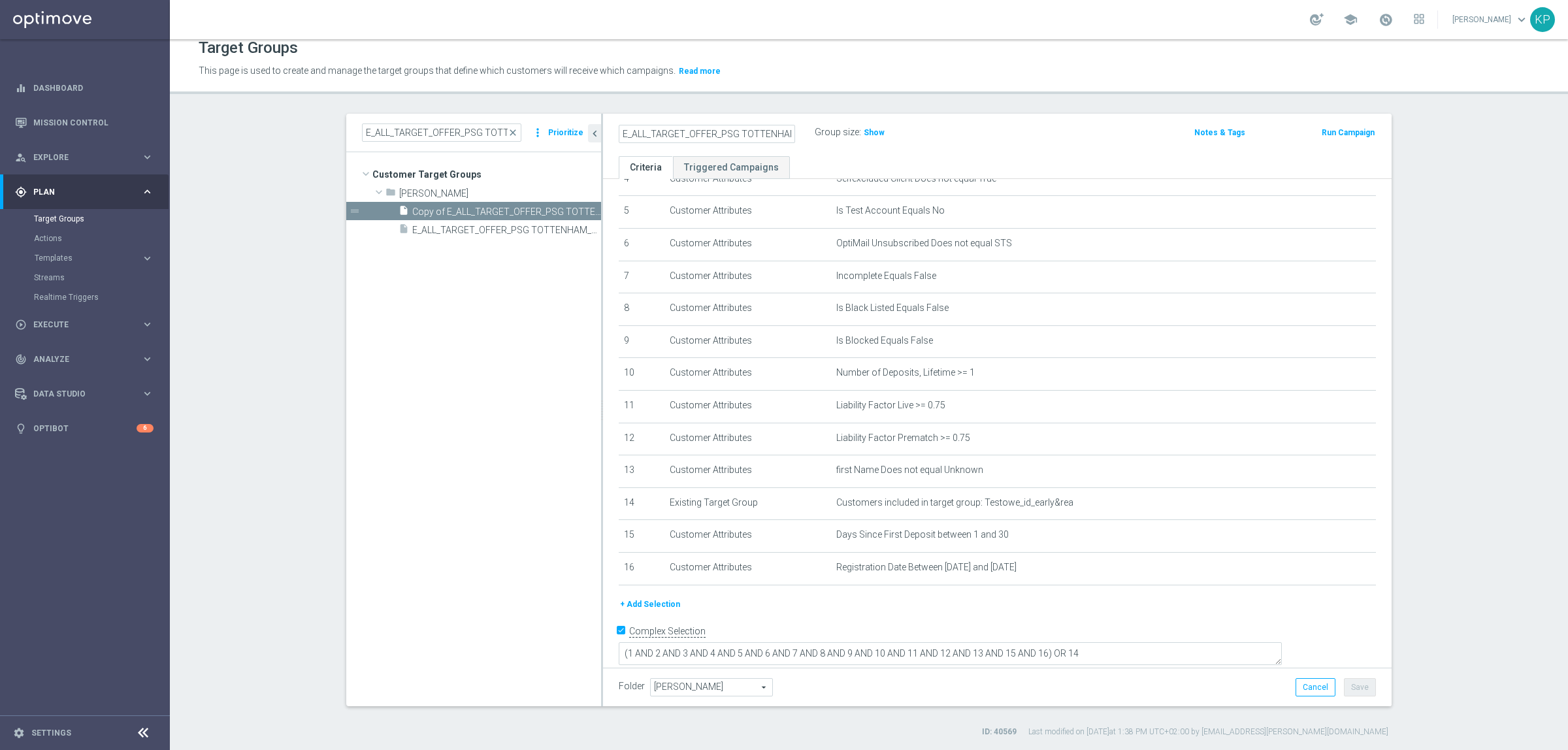
scroll to position [0, 37]
drag, startPoint x: 665, startPoint y: 133, endPoint x: 814, endPoint y: 131, distance: 149.0
click at [819, 131] on div "E_ALL_TARGET_OFFER_PSG TOTTENHAM_130825 Group size : Show" at bounding box center [868, 133] width 518 height 20
click at [722, 119] on div "E_ALL_TARGET_OFFER_PSG TOTTENHAM_130825 Group size : Show Notes & Tags Run Camp…" at bounding box center [997, 135] width 789 height 42
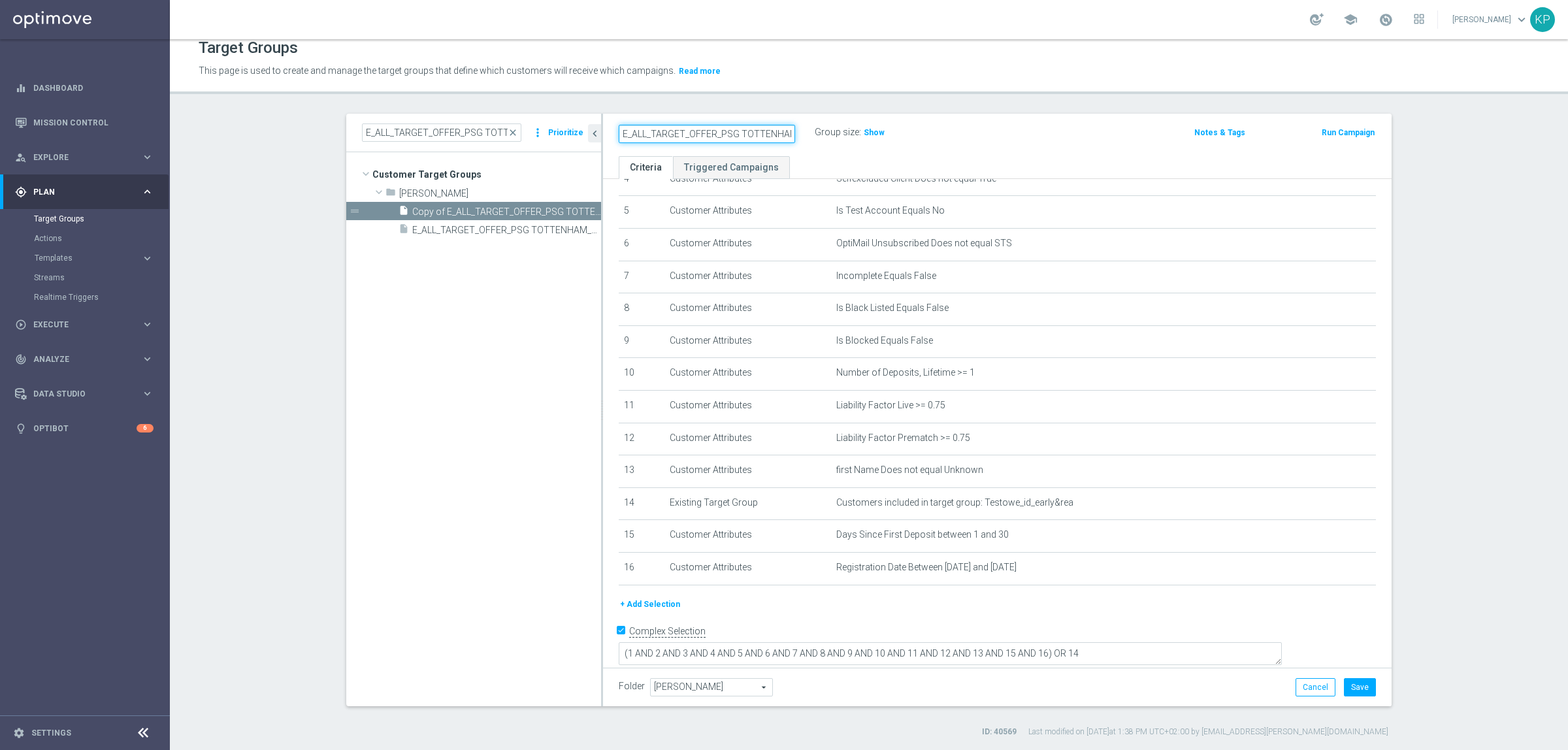
click at [758, 133] on input "E_ALL_TARGET_OFFER_PSG TOTTENHAM_130825" at bounding box center [707, 134] width 177 height 18
drag, startPoint x: 747, startPoint y: 131, endPoint x: 842, endPoint y: 126, distance: 95.1
click at [843, 126] on div "E_ALL_TARGET_OFFER_PSG TOTTENHAM_130825 Name length must be more than 2 charact…" at bounding box center [868, 133] width 518 height 20
click at [763, 131] on input "E_ALL_TARGET_OFFER_PSG TOTTENHAM_130825" at bounding box center [707, 134] width 177 height 18
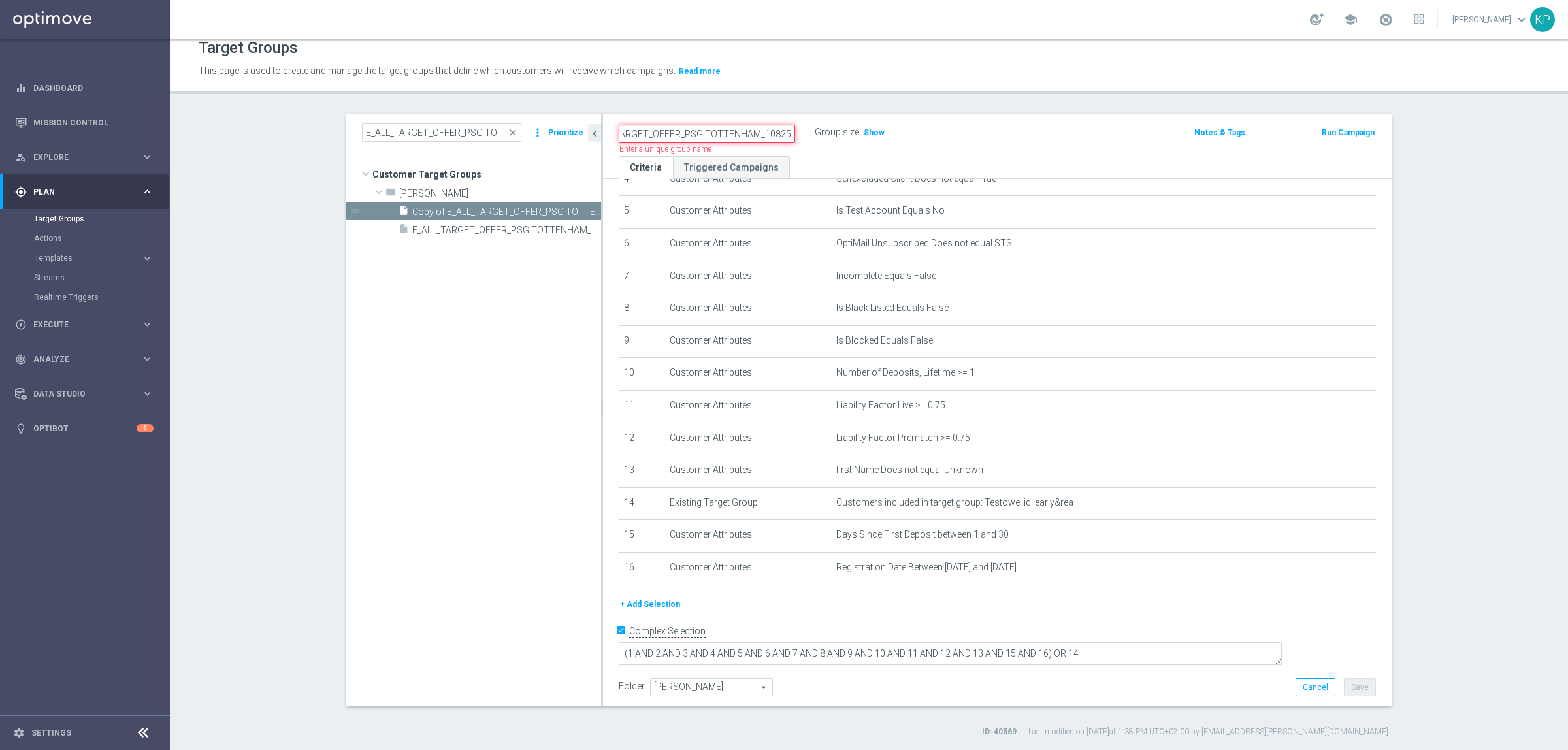
scroll to position [0, 31]
drag, startPoint x: 754, startPoint y: 134, endPoint x: 684, endPoint y: 133, distance: 70.0
click at [684, 133] on input "E_ALL_TARGET_OFFER_PSG TOTTENHAM_160825" at bounding box center [707, 134] width 177 height 18
click at [653, 135] on input "E_ALL_TARGET_OFFER_SUPER PUCHAR [PERSON_NAME] 1-2DEPO WO_160825" at bounding box center [707, 134] width 177 height 18
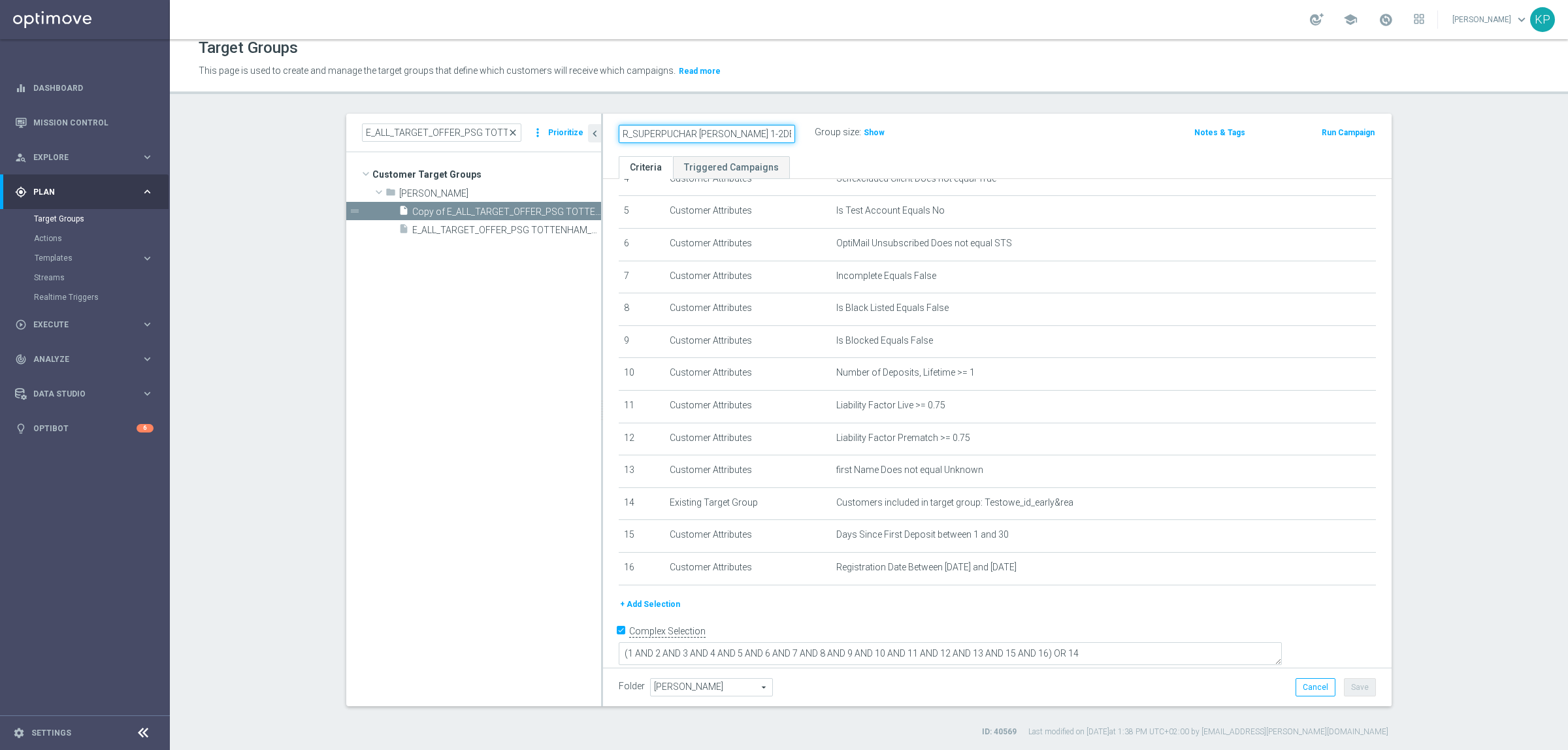
scroll to position [0, 0]
drag, startPoint x: 758, startPoint y: 133, endPoint x: 501, endPoint y: 135, distance: 257.0
click at [501, 135] on as-split "E_ALL_TARGET_OFFER_PSG TOTTENHAM_130825 close more_vert Prioritize Customer Tar…" at bounding box center [869, 410] width 1045 height 593
click at [634, 136] on input "E_ALL_TARGET_OFFER_SUPERPUCHAR [PERSON_NAME] 1-2DEPO WO_160825" at bounding box center [707, 134] width 177 height 18
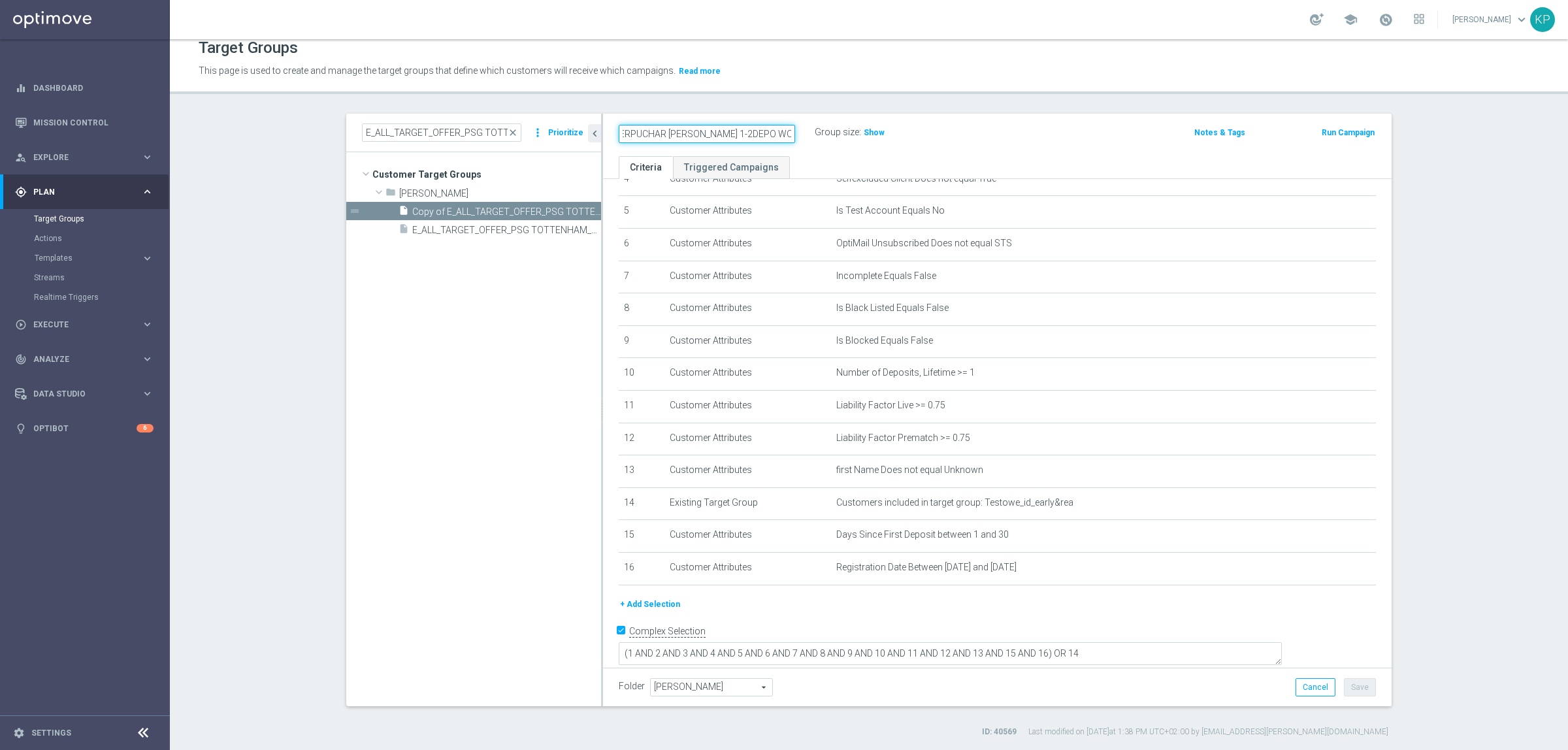
drag, startPoint x: 635, startPoint y: 136, endPoint x: 825, endPoint y: 129, distance: 190.1
click at [825, 129] on div "E_ALL_TARGET_OFFER_SUPERPUCHAR [PERSON_NAME] 1-2DEPO WO_160825 Group size : Show" at bounding box center [868, 133] width 518 height 20
click at [744, 134] on input "E_ALL_TARGET_OFFER_SUPERPUCHAR [PERSON_NAME] 1-2DEPO WO_160825" at bounding box center [707, 134] width 177 height 18
type input "E_ALL_TARGET_OFFER_SUPERPUCHAR [PERSON_NAME] 1-2DEPO WO_160825"
click at [809, 114] on div "E_ALL_TARGET_OFFER_SUPERPUCHAR [PERSON_NAME] 1-2DEPO WO_160825 Group size : Sho…" at bounding box center [997, 135] width 789 height 42
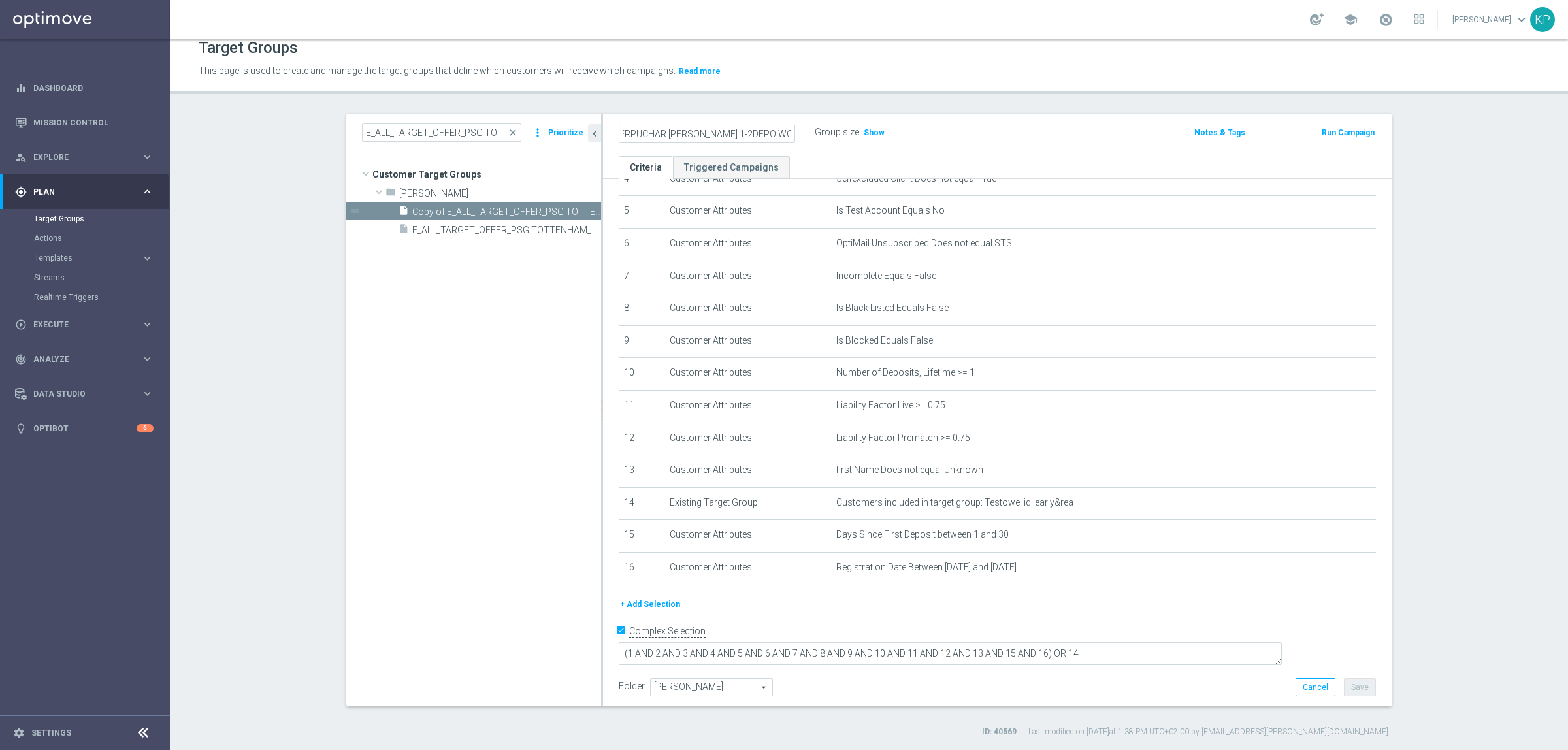
scroll to position [0, 0]
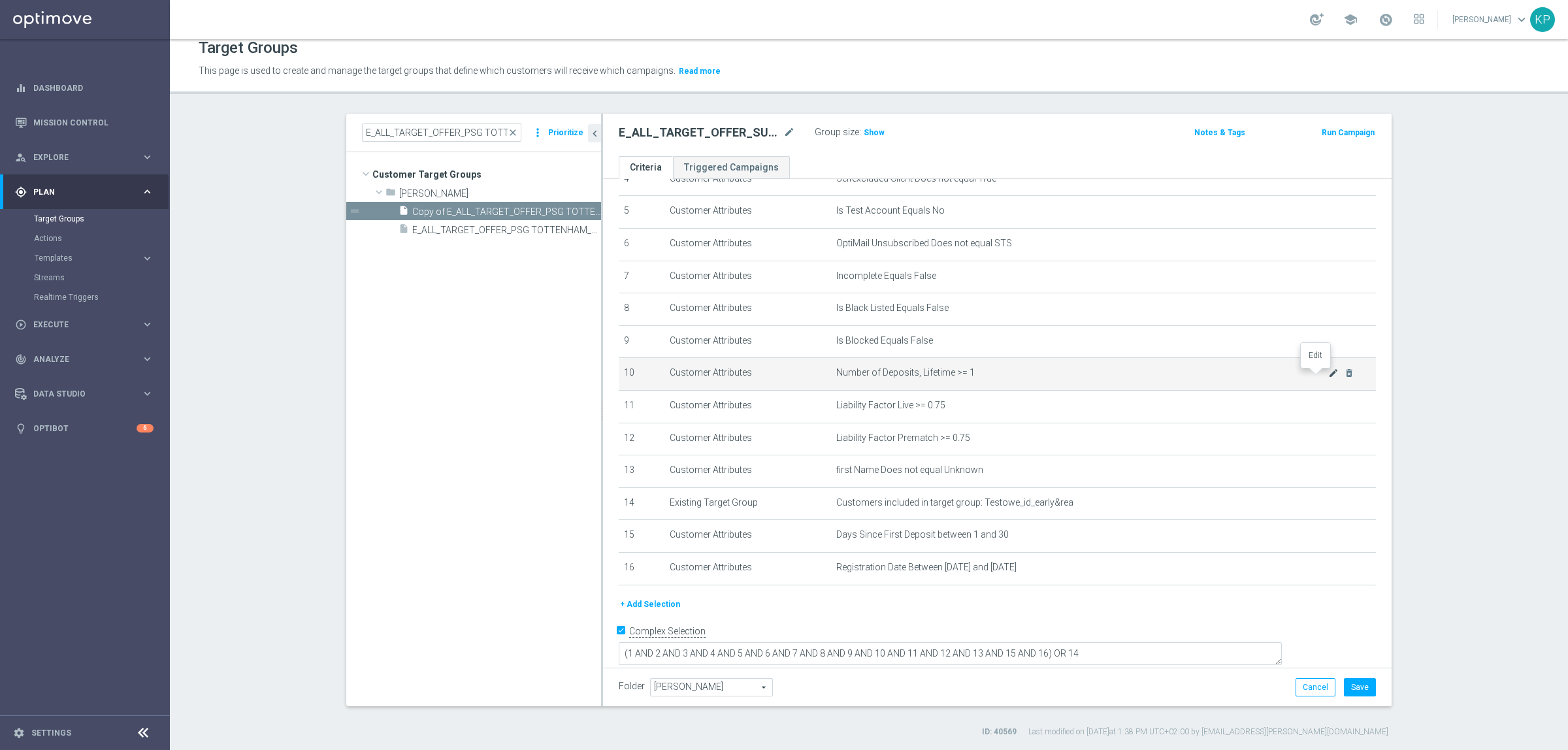
click at [1329, 372] on icon "mode_edit" at bounding box center [1334, 373] width 11 height 11
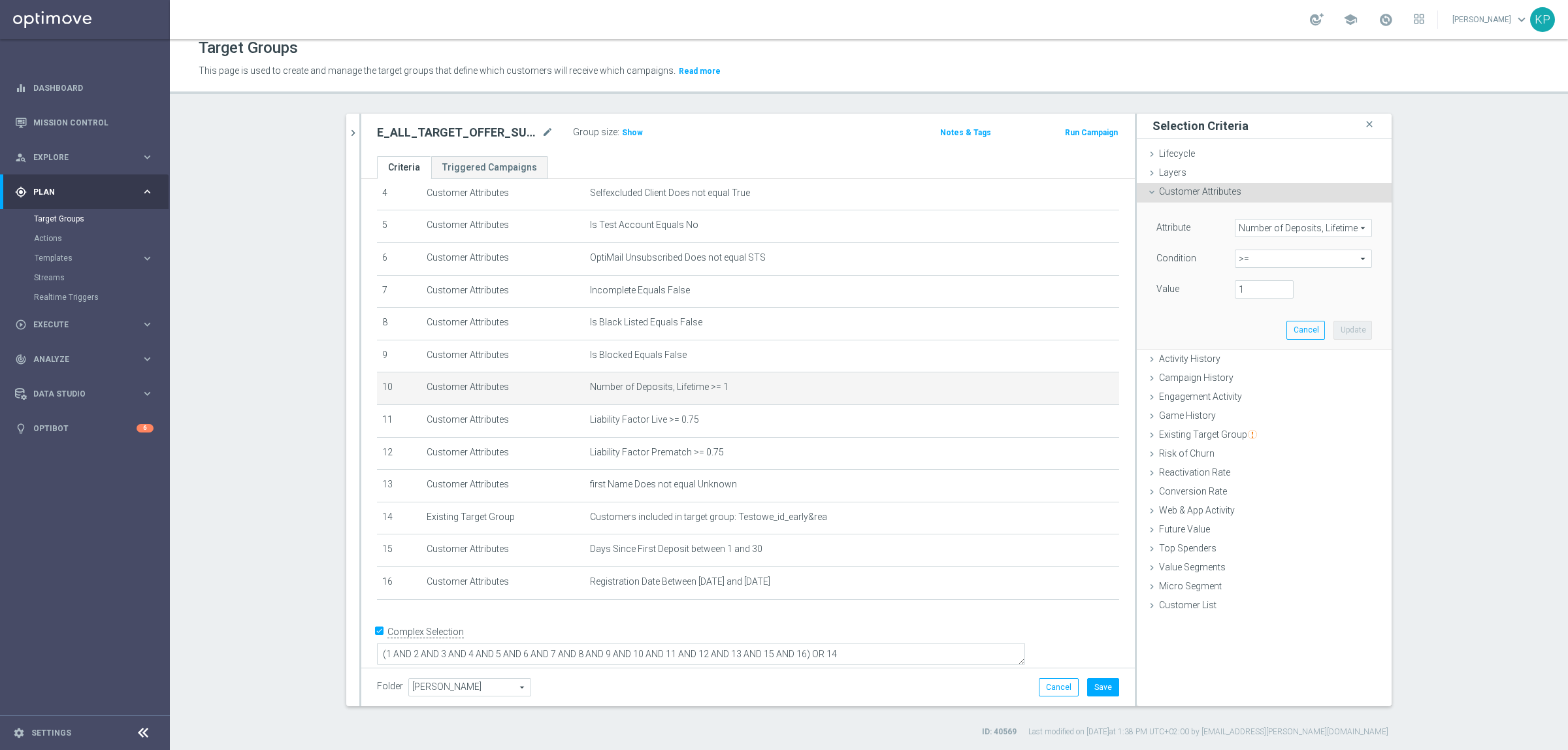
click at [1260, 268] on div ">= >= arrow_drop_down search" at bounding box center [1303, 258] width 137 height 18
click at [1265, 376] on span "between" at bounding box center [1304, 380] width 124 height 11
type input "between"
click at [1244, 286] on input "number" at bounding box center [1264, 290] width 59 height 18
type input "1"
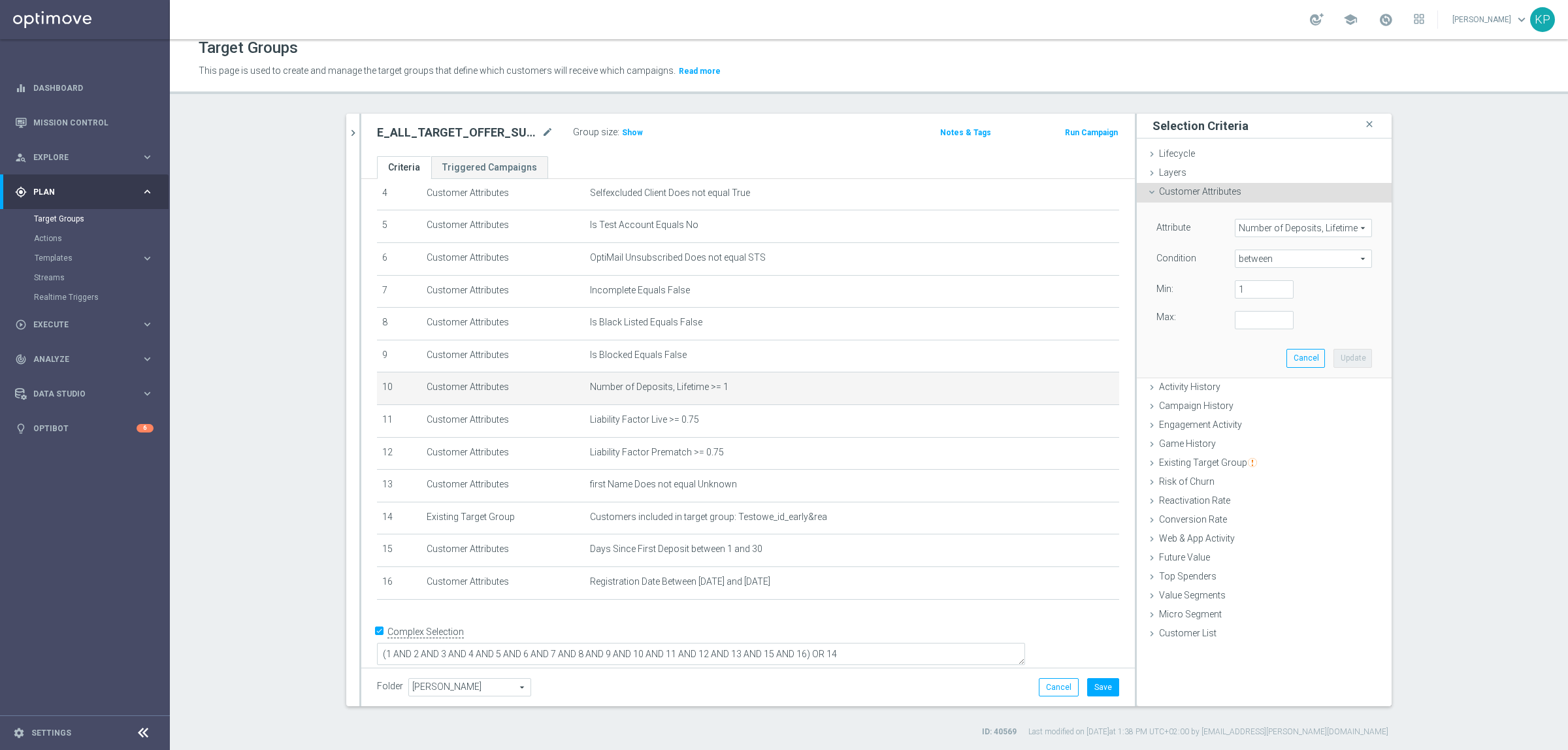
click at [1240, 309] on div "Attribute Number of Deposits, Lifetime Number of Deposits, Lifetime arrow_drop_…" at bounding box center [1264, 274] width 215 height 110
click at [1242, 319] on input "number" at bounding box center [1264, 320] width 59 height 18
type input "2"
click at [1334, 349] on button "Update" at bounding box center [1353, 358] width 39 height 18
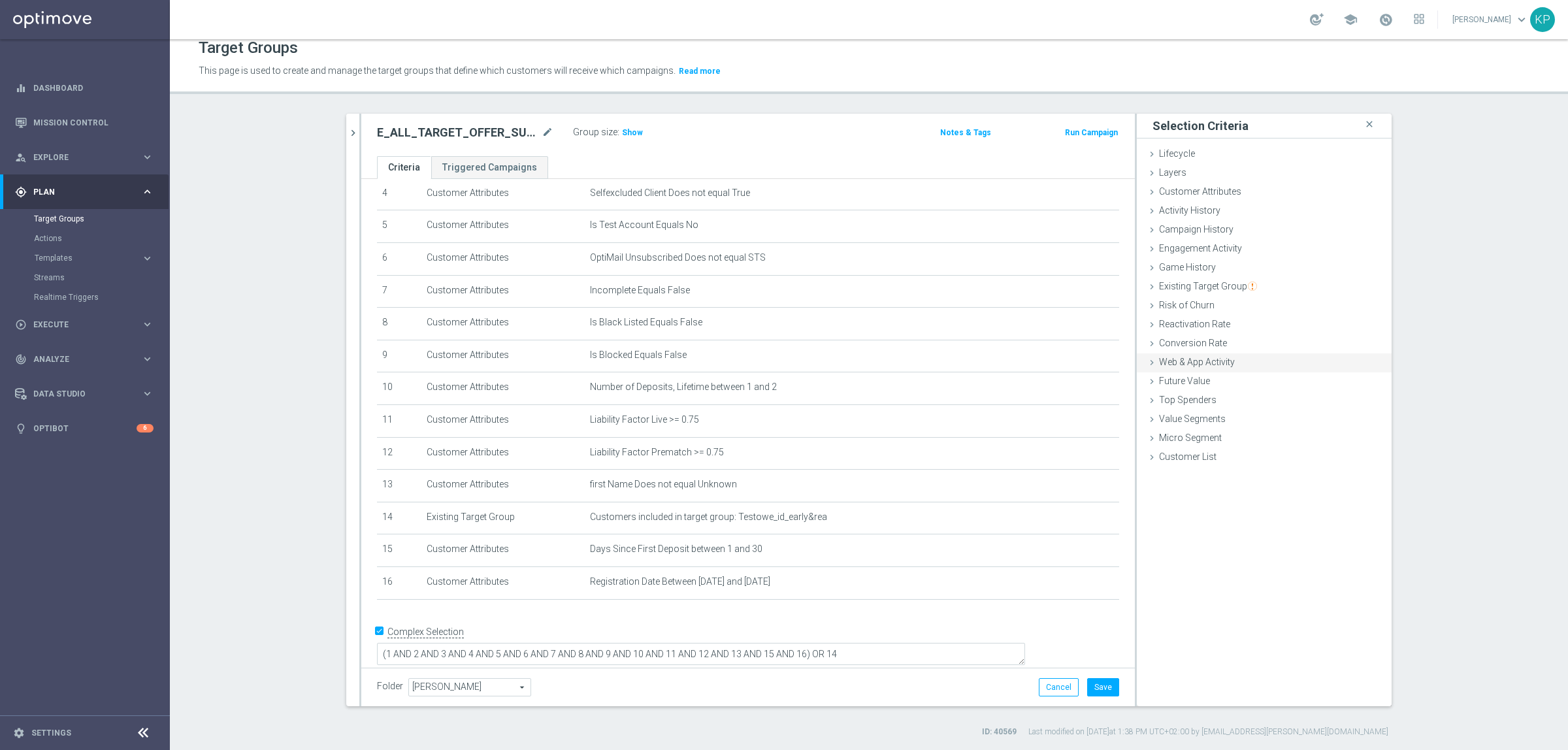
click at [1189, 360] on span "Web & App Activity" at bounding box center [1196, 362] width 76 height 11
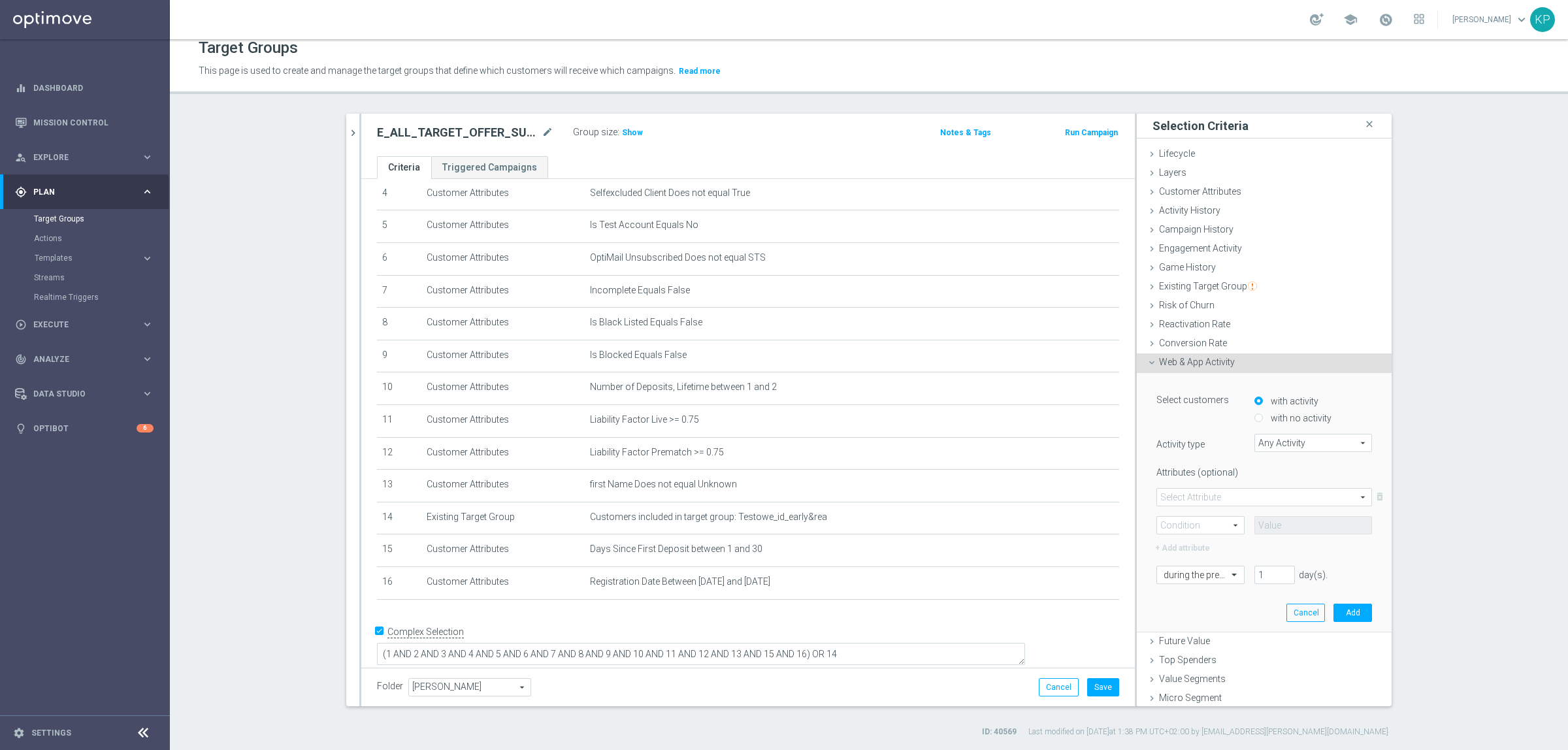
click at [1268, 414] on label "with no activity" at bounding box center [1300, 418] width 64 height 12
click at [1258, 415] on input "with no activity" at bounding box center [1259, 419] width 8 height 8
radio input "true"
click at [1271, 439] on span "Any Activity" at bounding box center [1313, 443] width 117 height 17
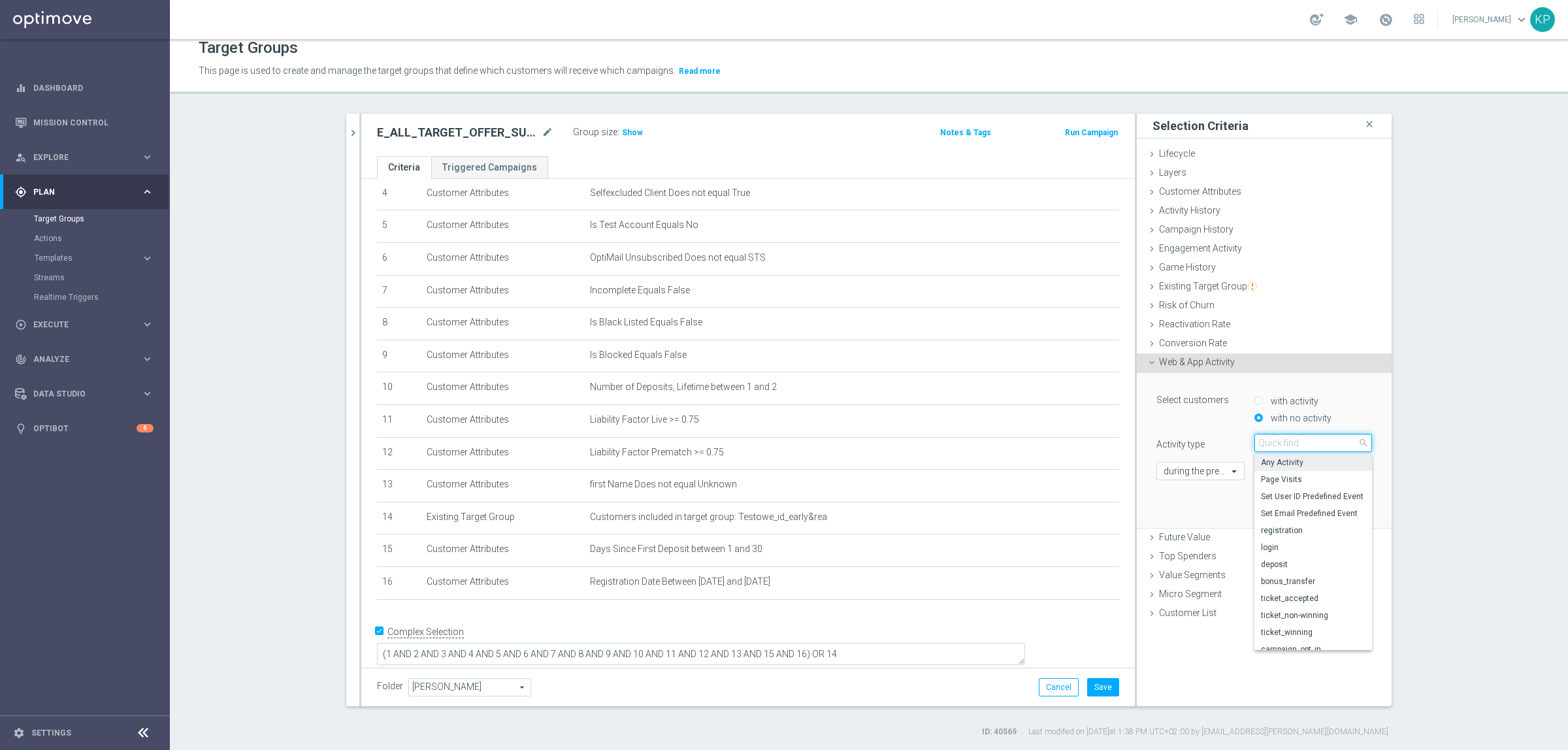
click at [1271, 439] on input "search" at bounding box center [1313, 443] width 118 height 18
type input "depos"
click at [1281, 468] on label "deposit" at bounding box center [1313, 463] width 118 height 17
type input "deposit"
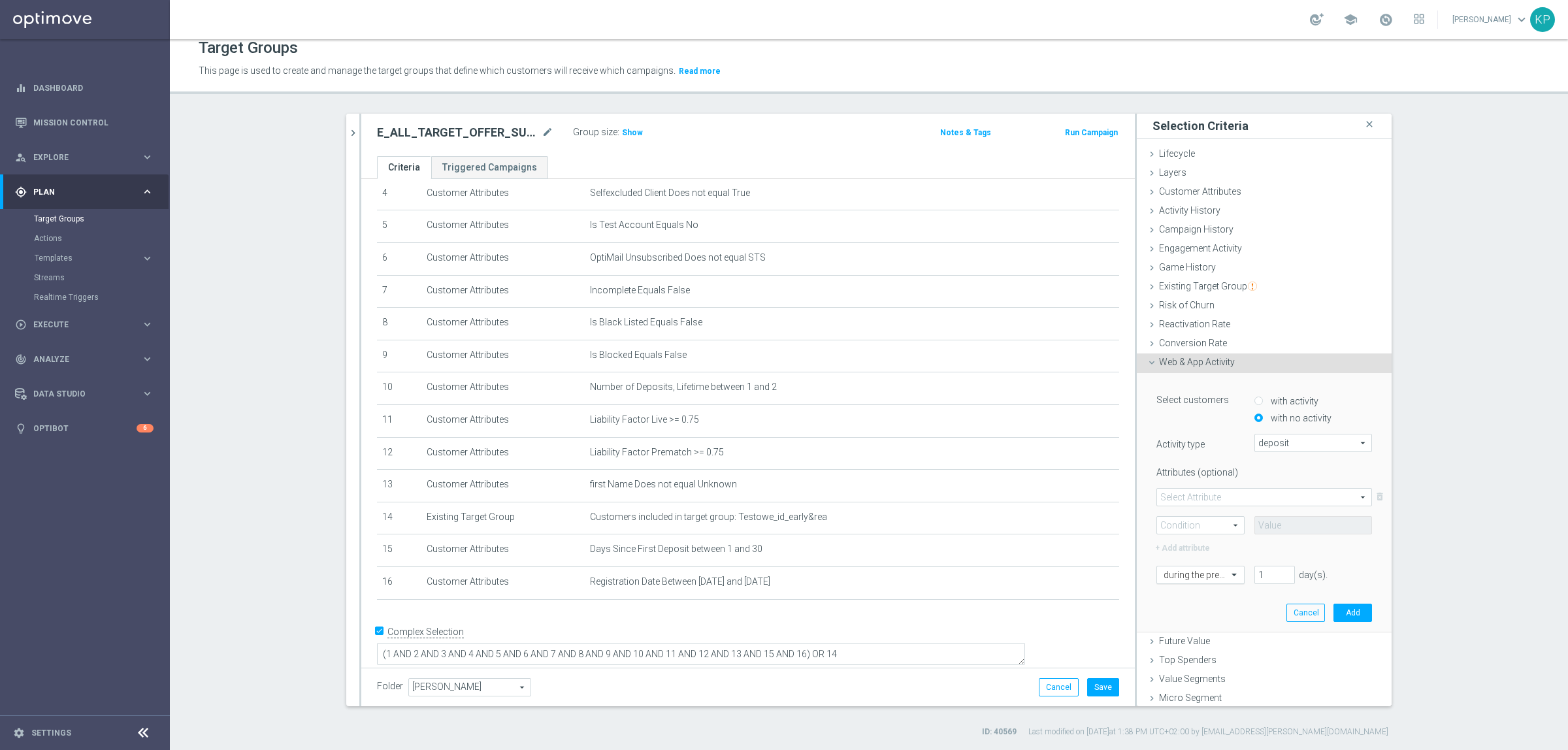
click at [1216, 581] on div "during the previous" at bounding box center [1200, 575] width 88 height 18
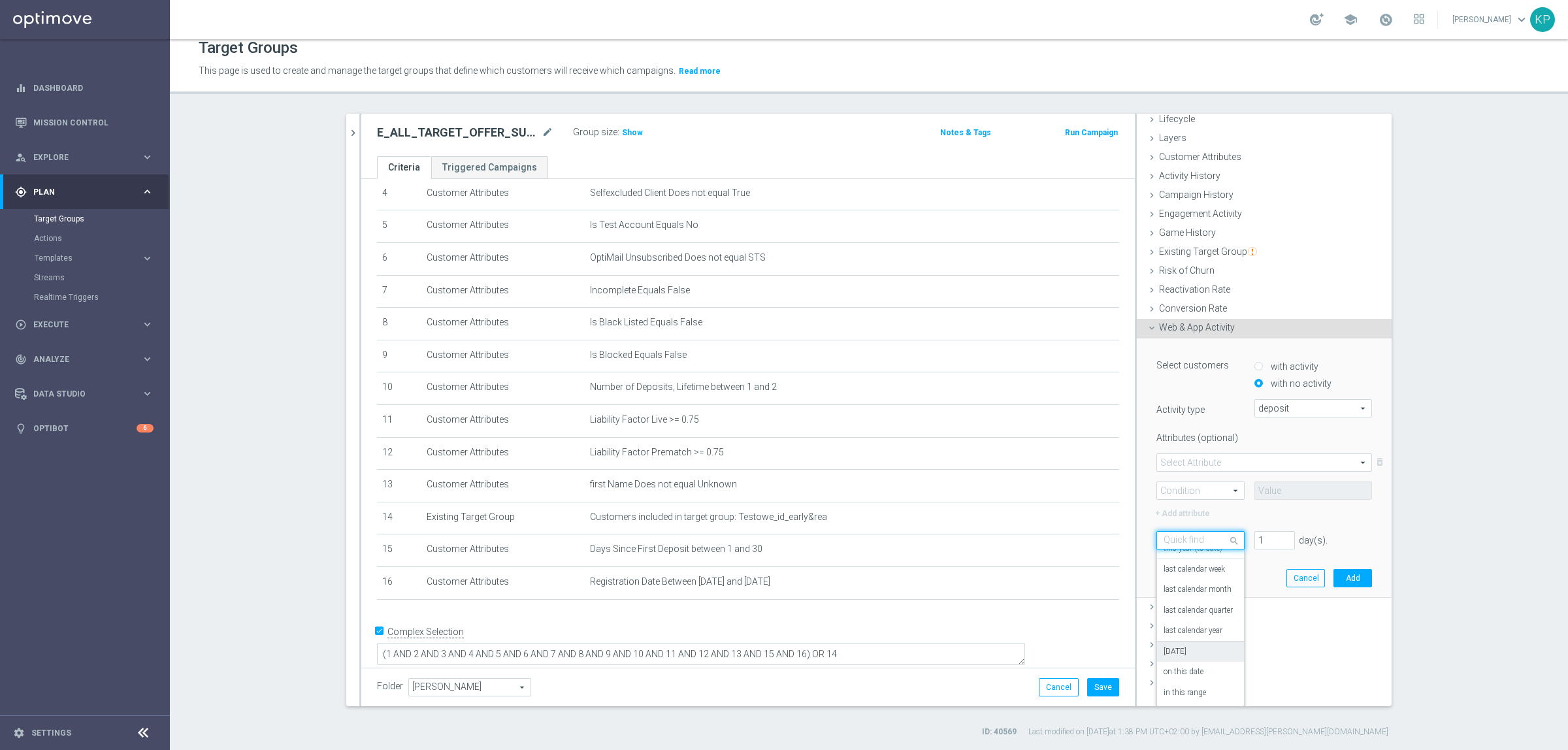
click at [1182, 643] on div "[DATE]" at bounding box center [1201, 652] width 74 height 21
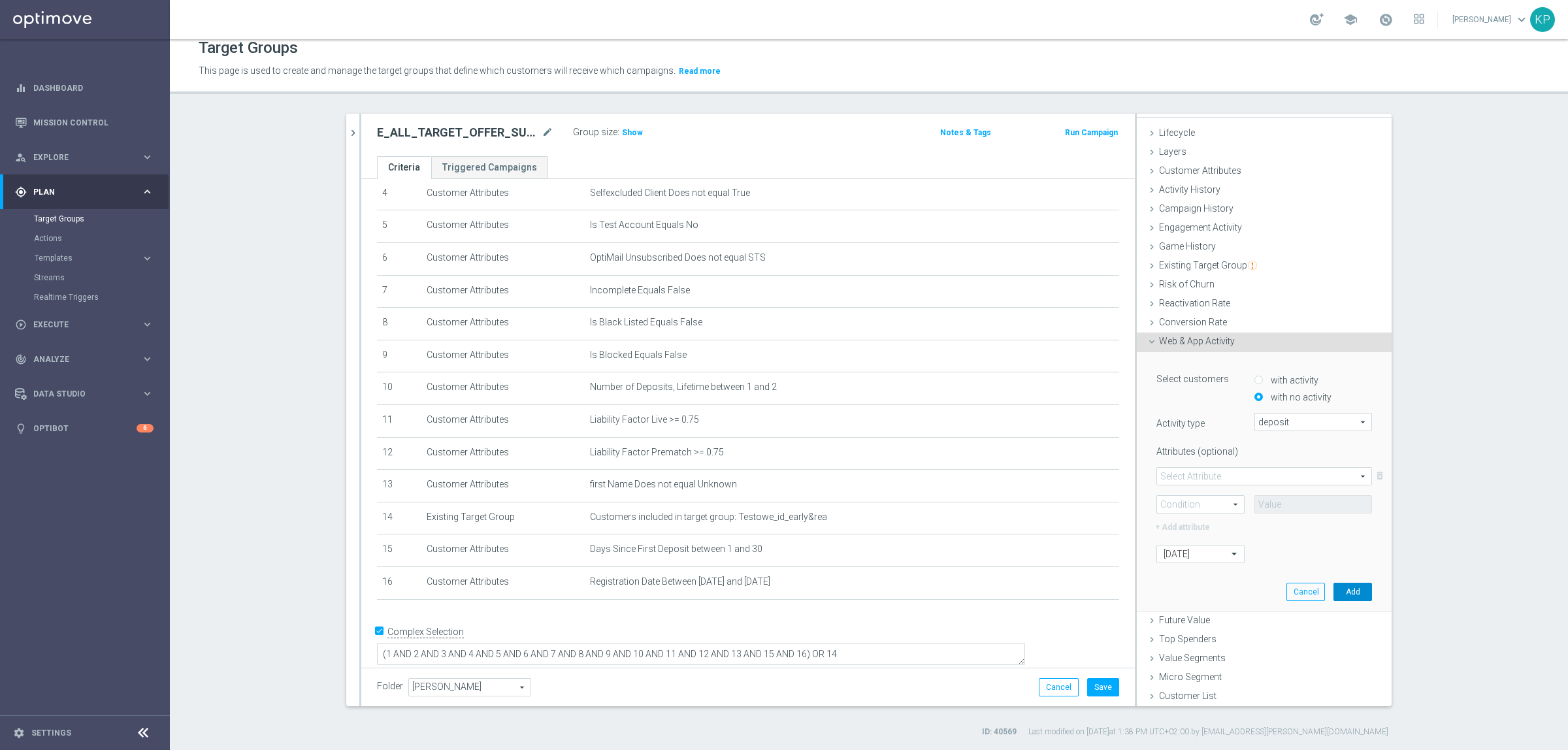
click at [1334, 593] on button "Add" at bounding box center [1353, 592] width 39 height 18
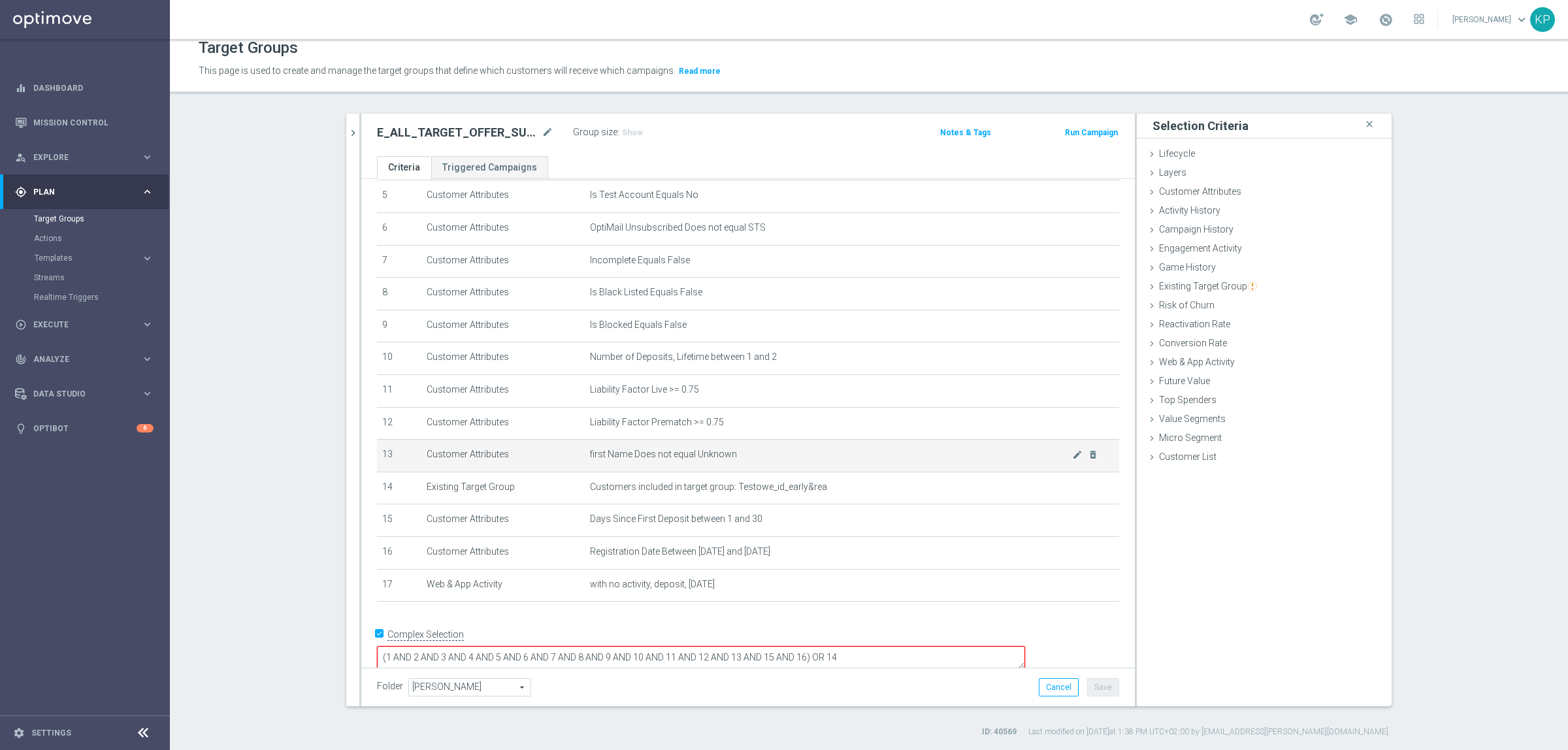
scroll to position [179, 0]
click at [1190, 188] on span "Customer Attributes" at bounding box center [1200, 191] width 83 height 11
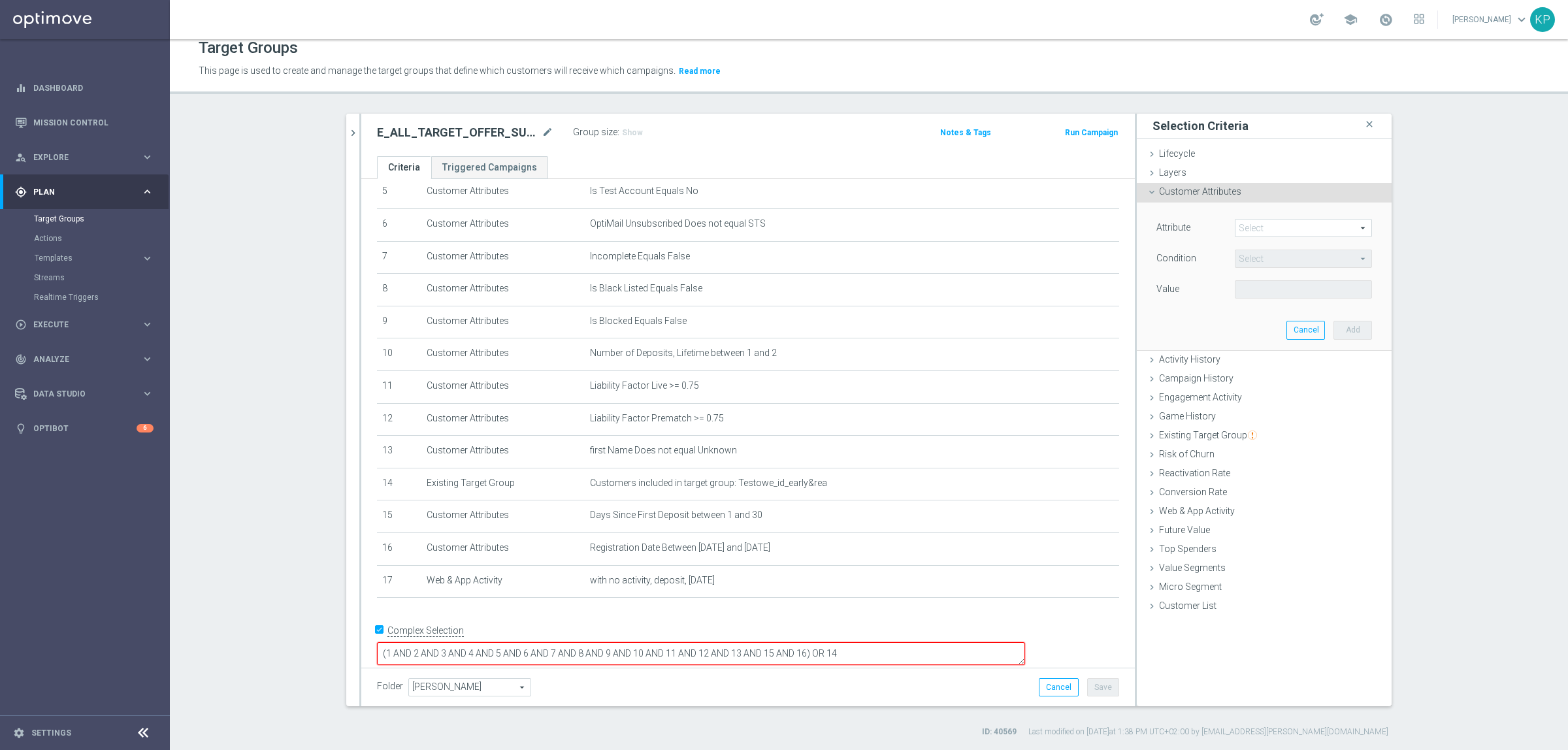
click at [1255, 232] on span at bounding box center [1303, 228] width 136 height 17
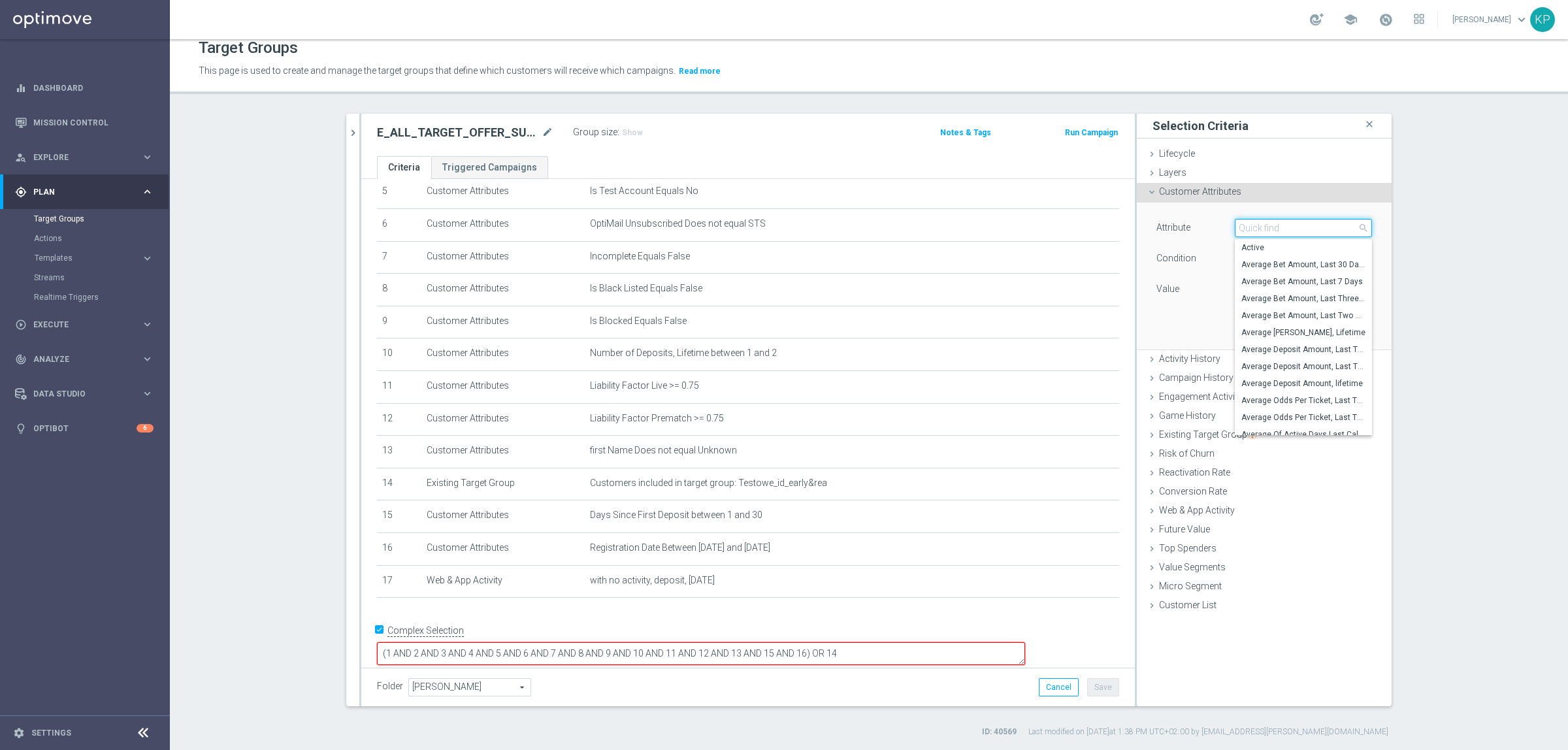
click at [1255, 232] on input "search" at bounding box center [1303, 228] width 137 height 18
type input "bonus"
click at [1281, 257] on label "Bonus Agreement" at bounding box center [1303, 265] width 137 height 17
type input "Bonus Agreement"
type input "Equals"
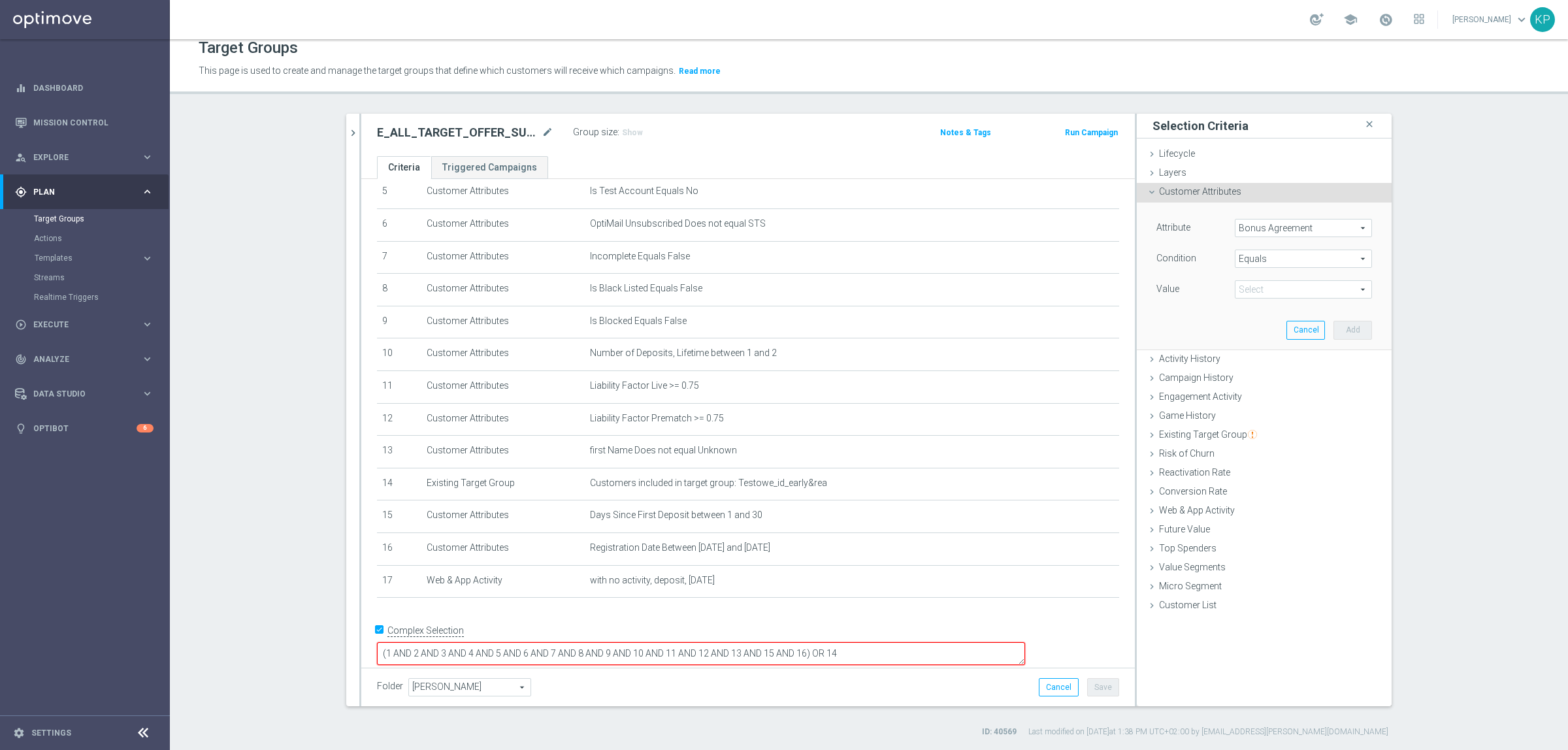
drag, startPoint x: 1268, startPoint y: 282, endPoint x: 1268, endPoint y: 292, distance: 10.0
click at [1268, 283] on span at bounding box center [1303, 290] width 136 height 17
click at [1259, 321] on span "True" at bounding box center [1304, 326] width 124 height 11
type input "True"
click at [1338, 324] on button "Add" at bounding box center [1353, 330] width 39 height 18
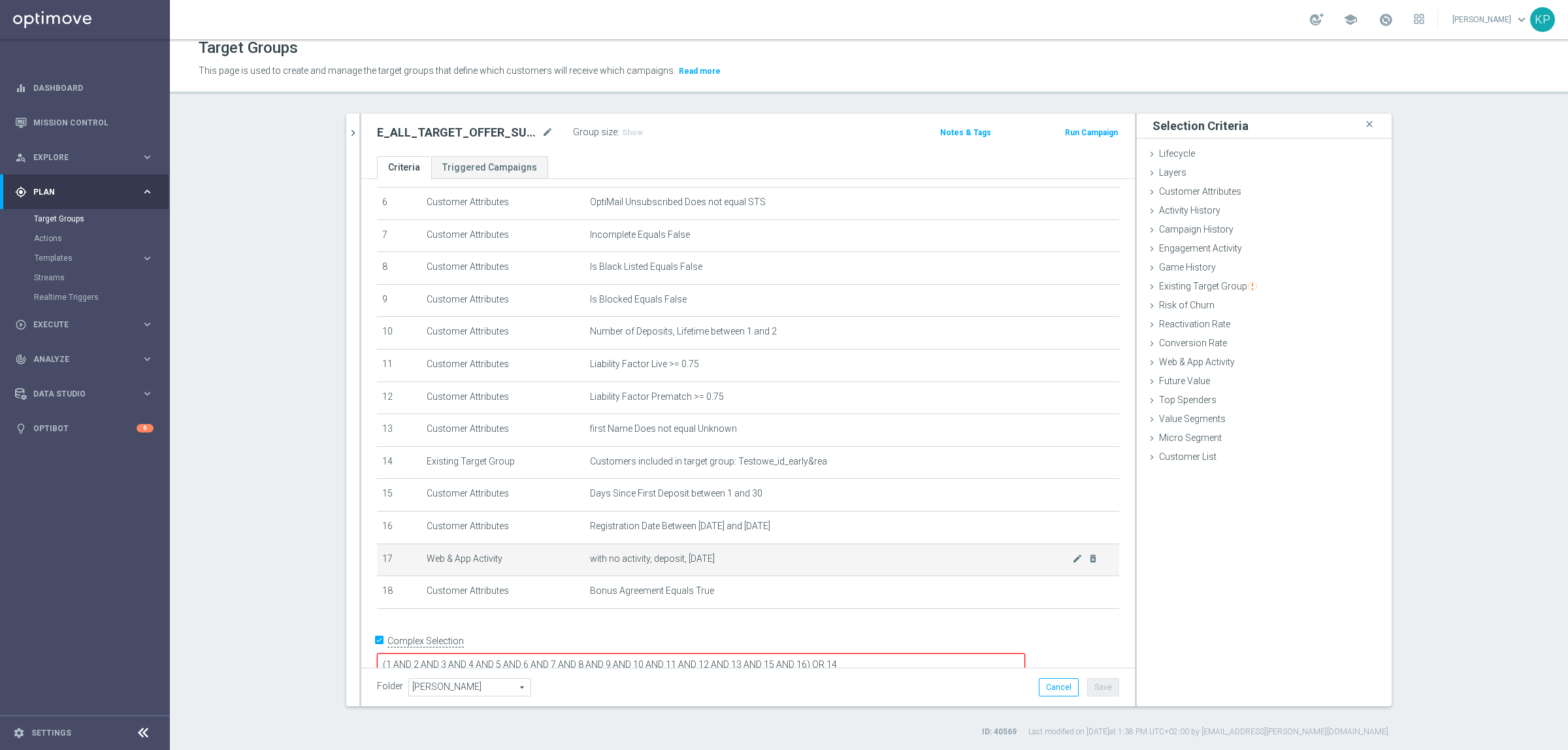
scroll to position [211, 0]
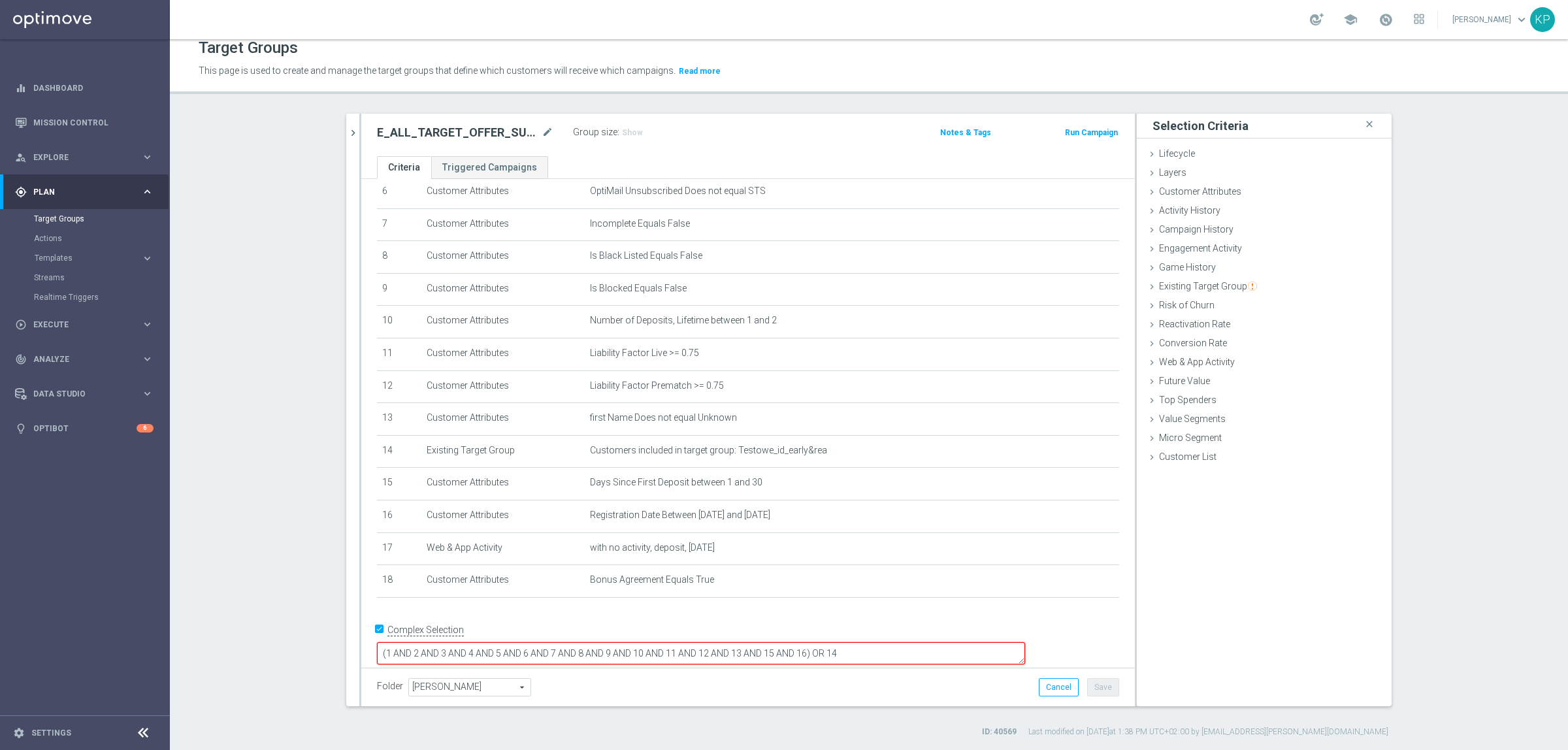
click at [895, 642] on textarea "(1 AND 2 AND 3 AND 4 AND 5 AND 6 AND 7 AND 8 AND 9 AND 10 AND 11 AND 12 AND 13 …" at bounding box center [701, 653] width 648 height 23
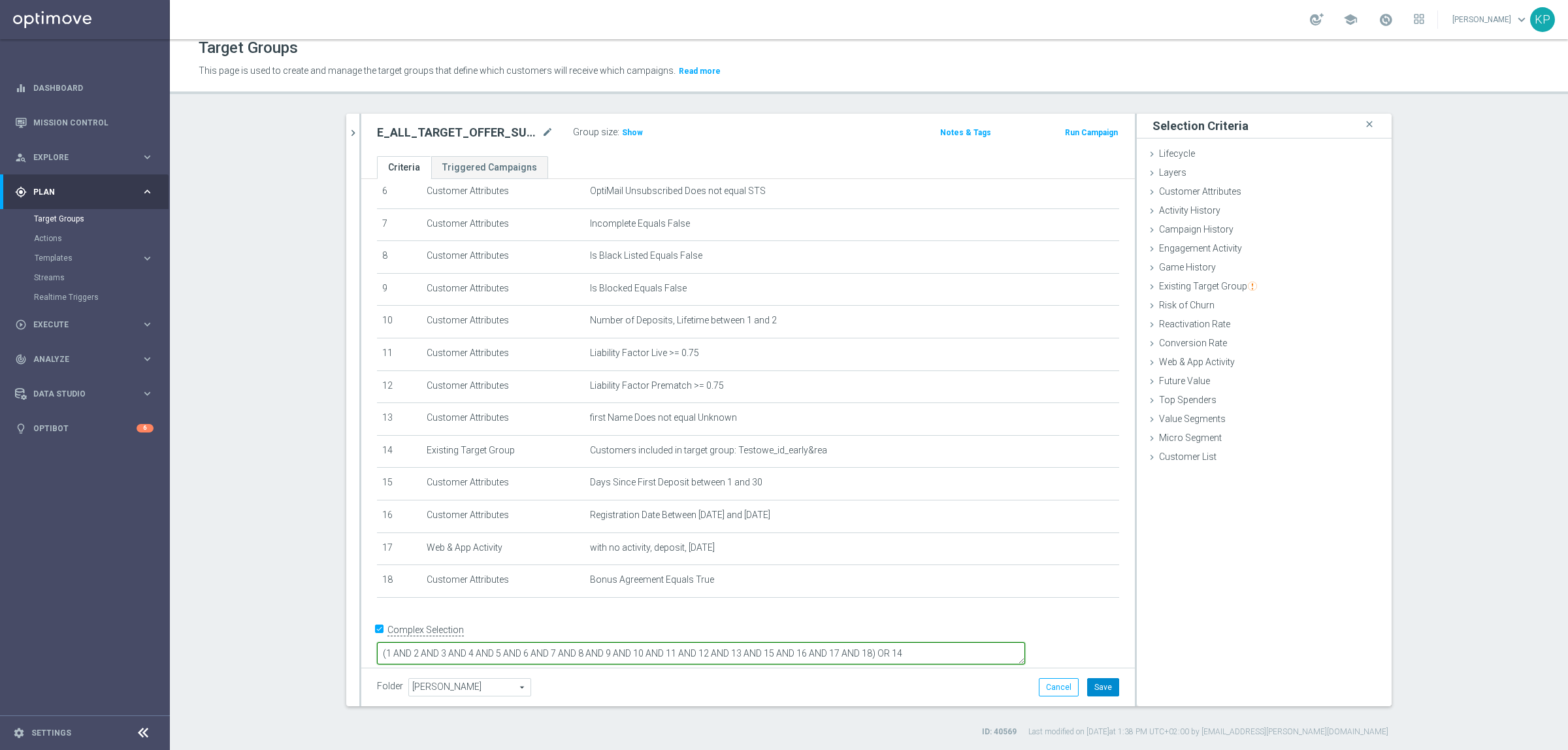
type textarea "(1 AND 2 AND 3 AND 4 AND 5 AND 6 AND 7 AND 8 AND 9 AND 10 AND 11 AND 12 AND 13 …"
click at [1091, 694] on button "Save" at bounding box center [1103, 687] width 32 height 18
click at [478, 134] on h2 "E_ALL_TARGET_OFFER_SUPERPUCHAR [PERSON_NAME] 1-2DEPO WO_160825" at bounding box center [458, 133] width 162 height 16
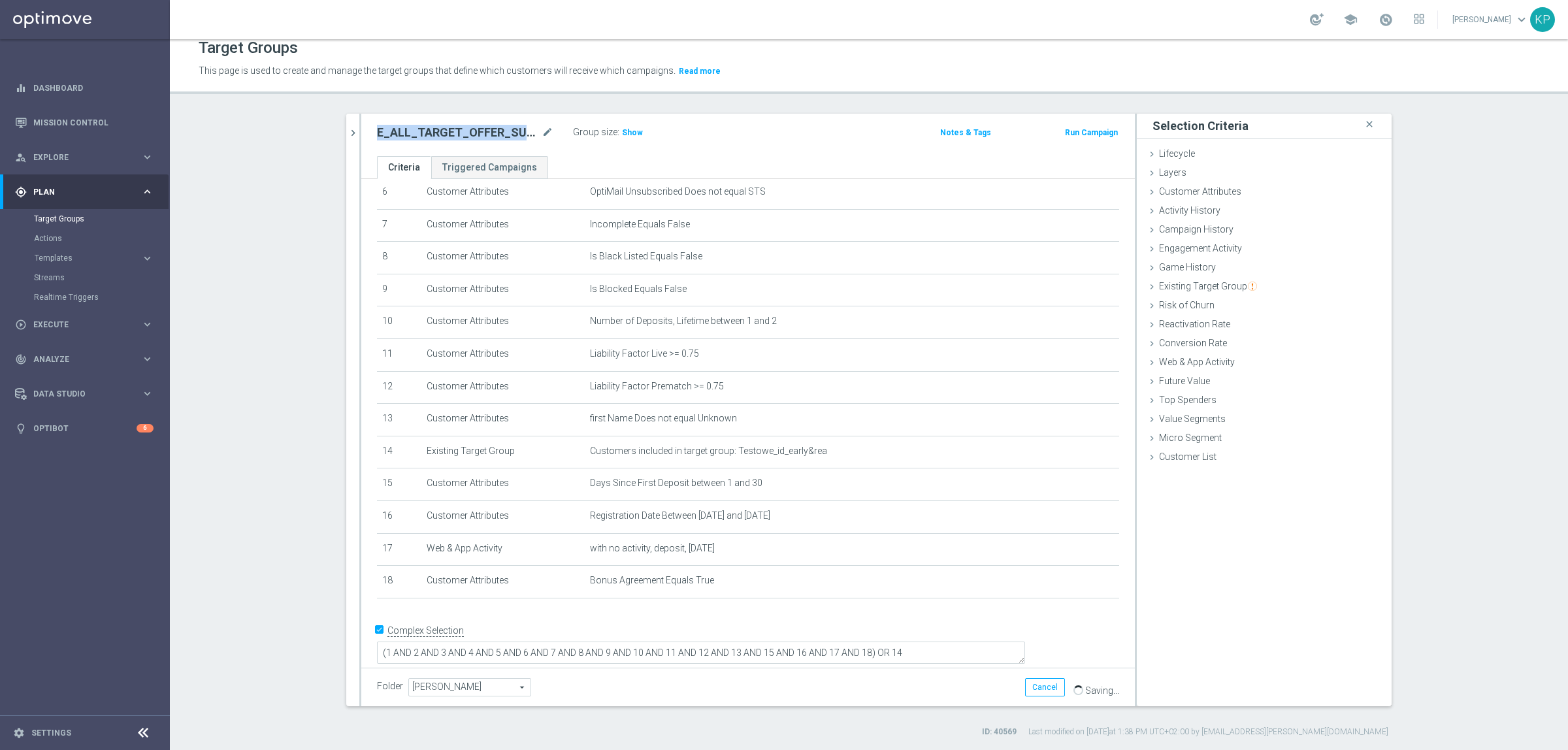
click at [478, 134] on h2 "E_ALL_TARGET_OFFER_SUPERPUCHAR [PERSON_NAME] 1-2DEPO WO_160825" at bounding box center [458, 133] width 162 height 16
copy div "E_ALL_TARGET_OFFER_SUPERPUCHAR [PERSON_NAME] 1-2DEPO WO_160825"
drag, startPoint x: 625, startPoint y: 135, endPoint x: 62, endPoint y: 95, distance: 564.4
click at [624, 135] on span "Show" at bounding box center [633, 132] width 21 height 9
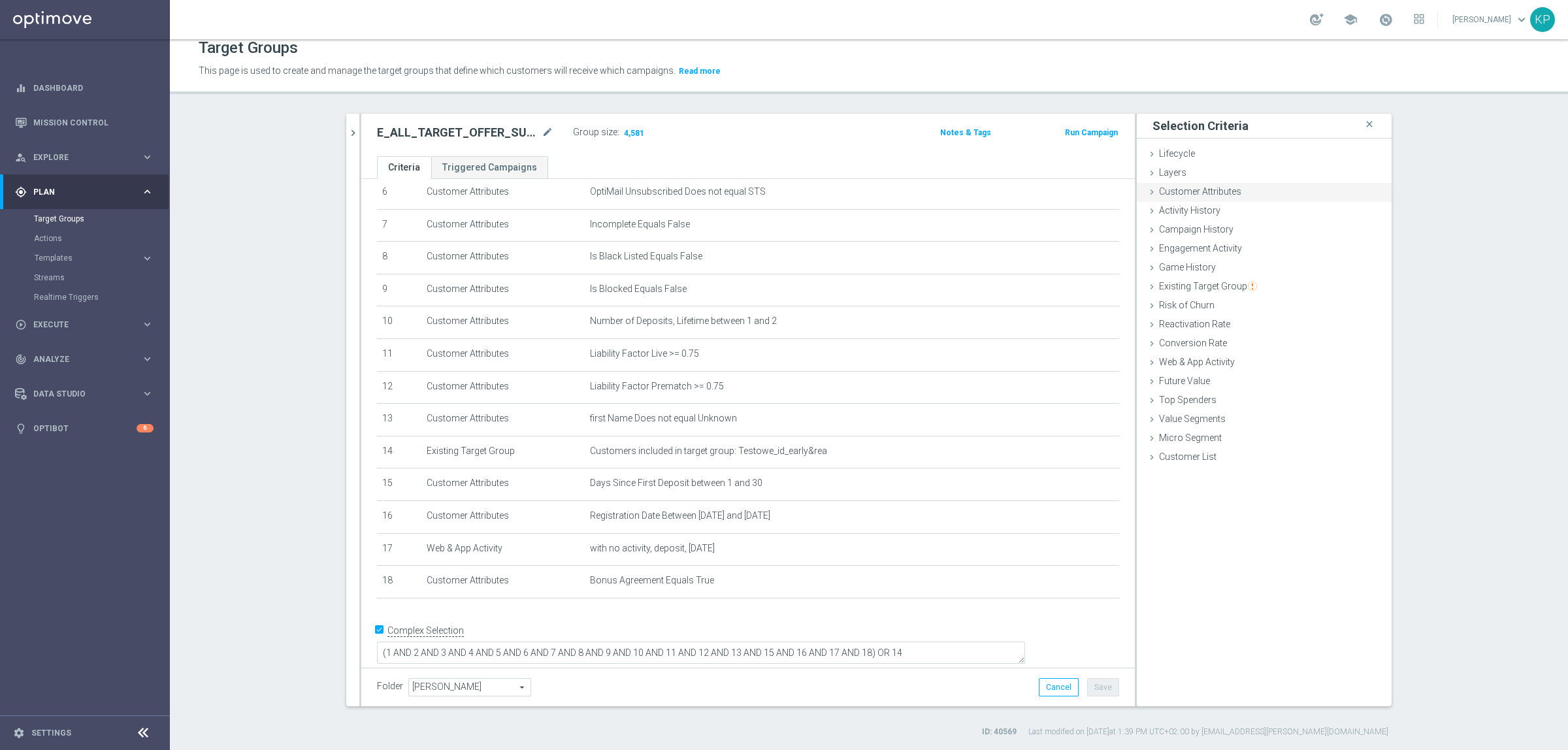
click at [1189, 195] on span "Customer Attributes" at bounding box center [1200, 191] width 83 height 11
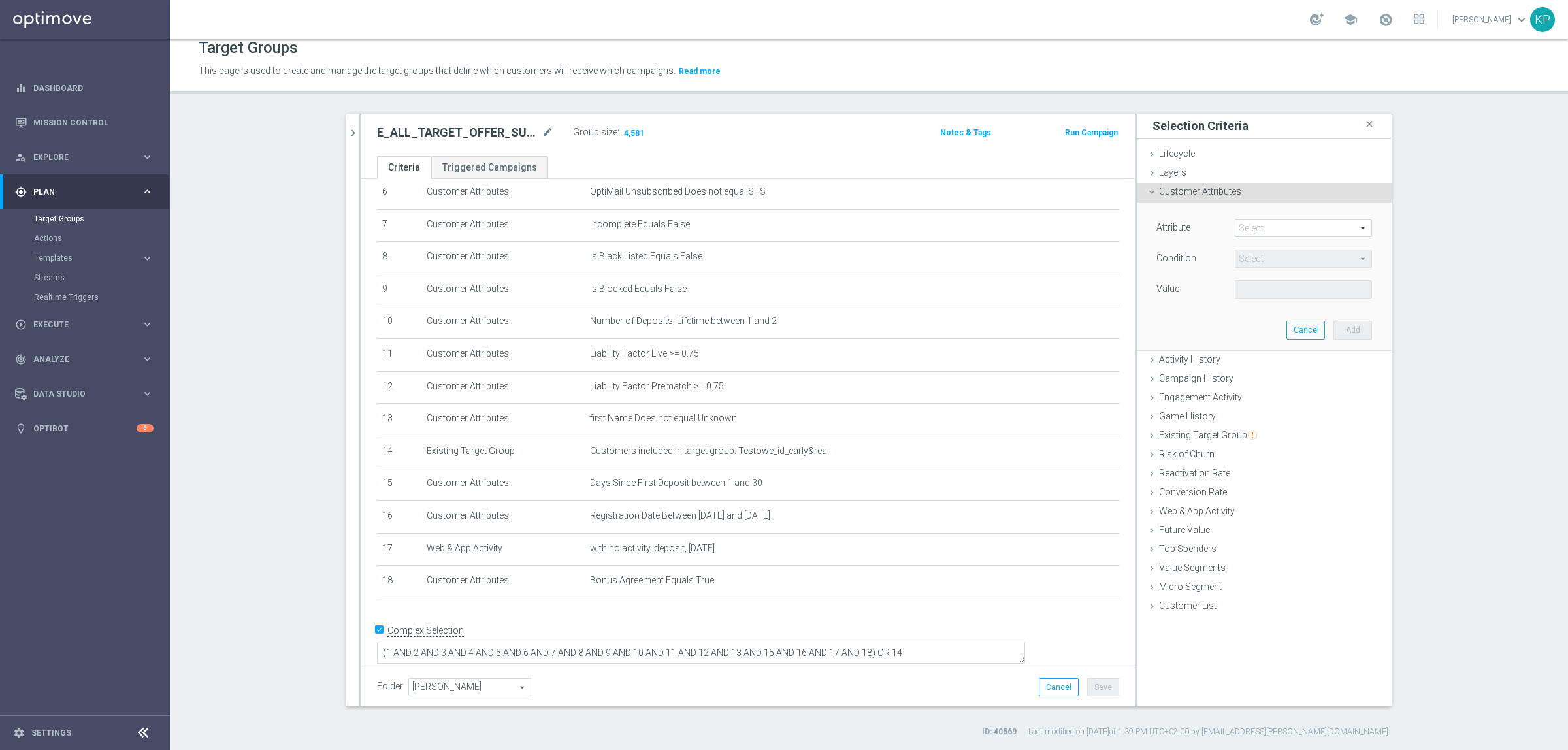
click at [1272, 230] on span at bounding box center [1303, 228] width 136 height 17
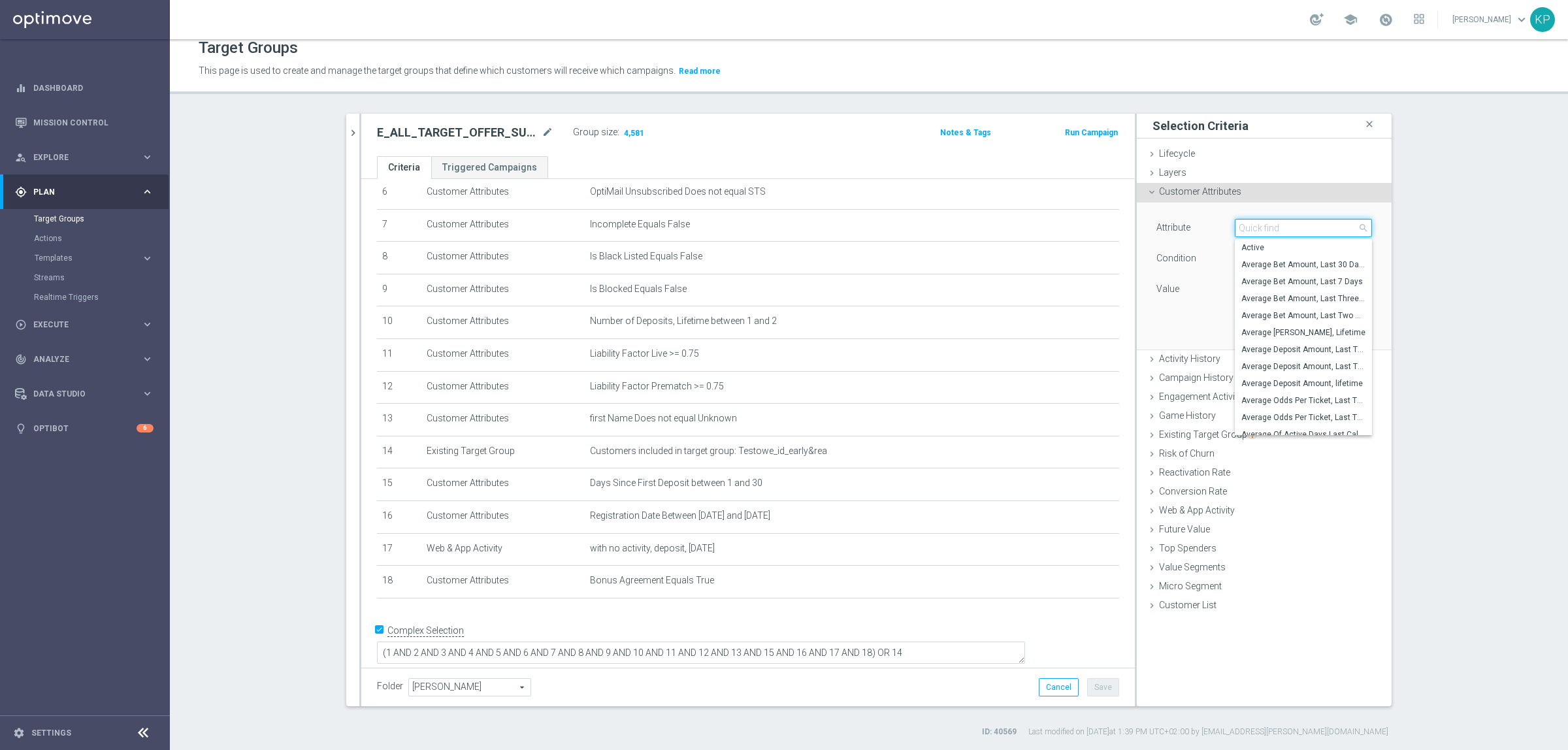
click at [1272, 230] on input "search" at bounding box center [1303, 228] width 137 height 18
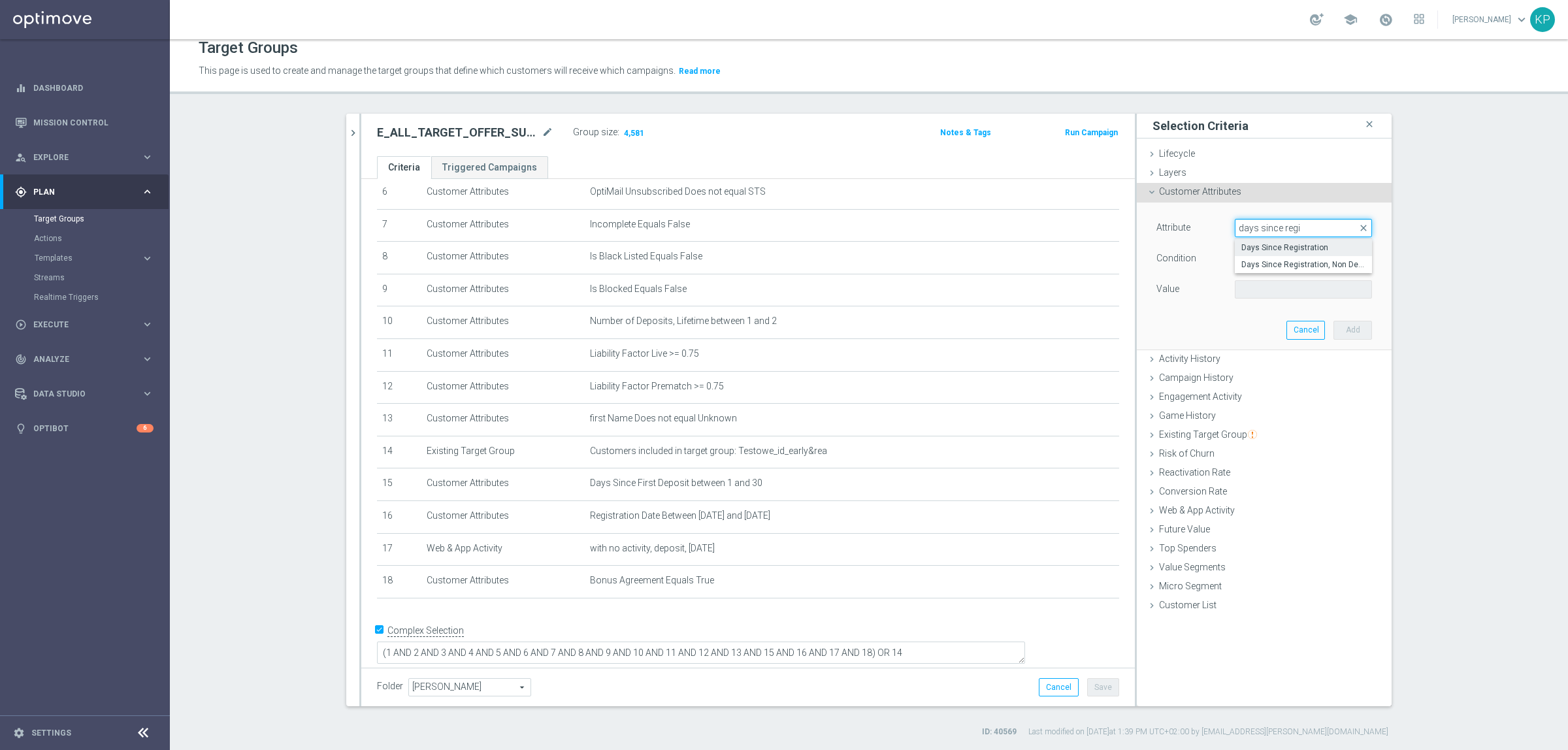
type input "days since regi"
click at [1262, 249] on span "Days Since Registration" at bounding box center [1304, 247] width 124 height 11
type input "Days Since Registration"
click at [1252, 256] on span "=" at bounding box center [1303, 258] width 136 height 17
click at [1266, 376] on span "between" at bounding box center [1304, 380] width 124 height 11
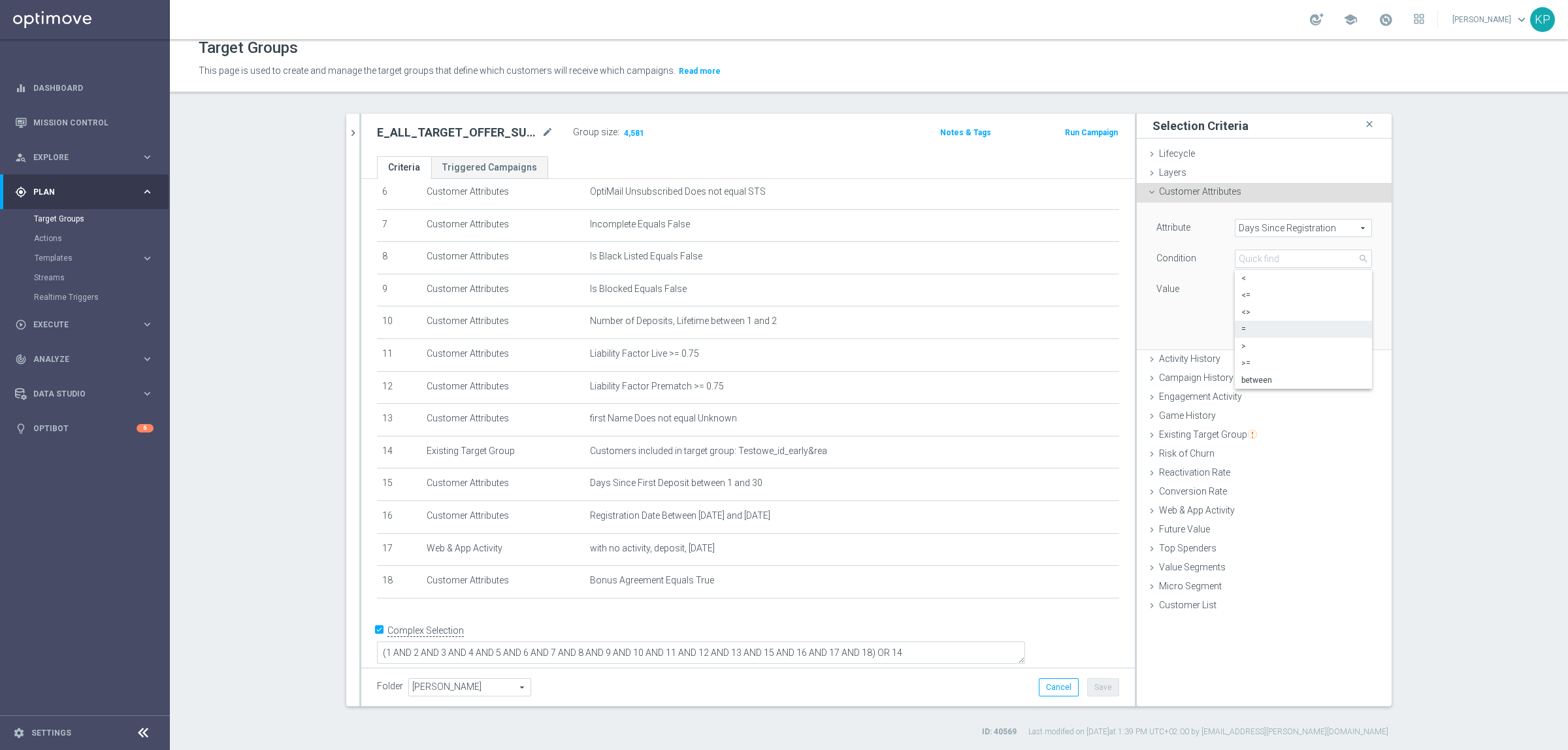
type input "between"
click at [1235, 287] on input "number" at bounding box center [1264, 290] width 59 height 18
type input "1"
click at [1245, 314] on input "number" at bounding box center [1264, 320] width 59 height 18
type input "30"
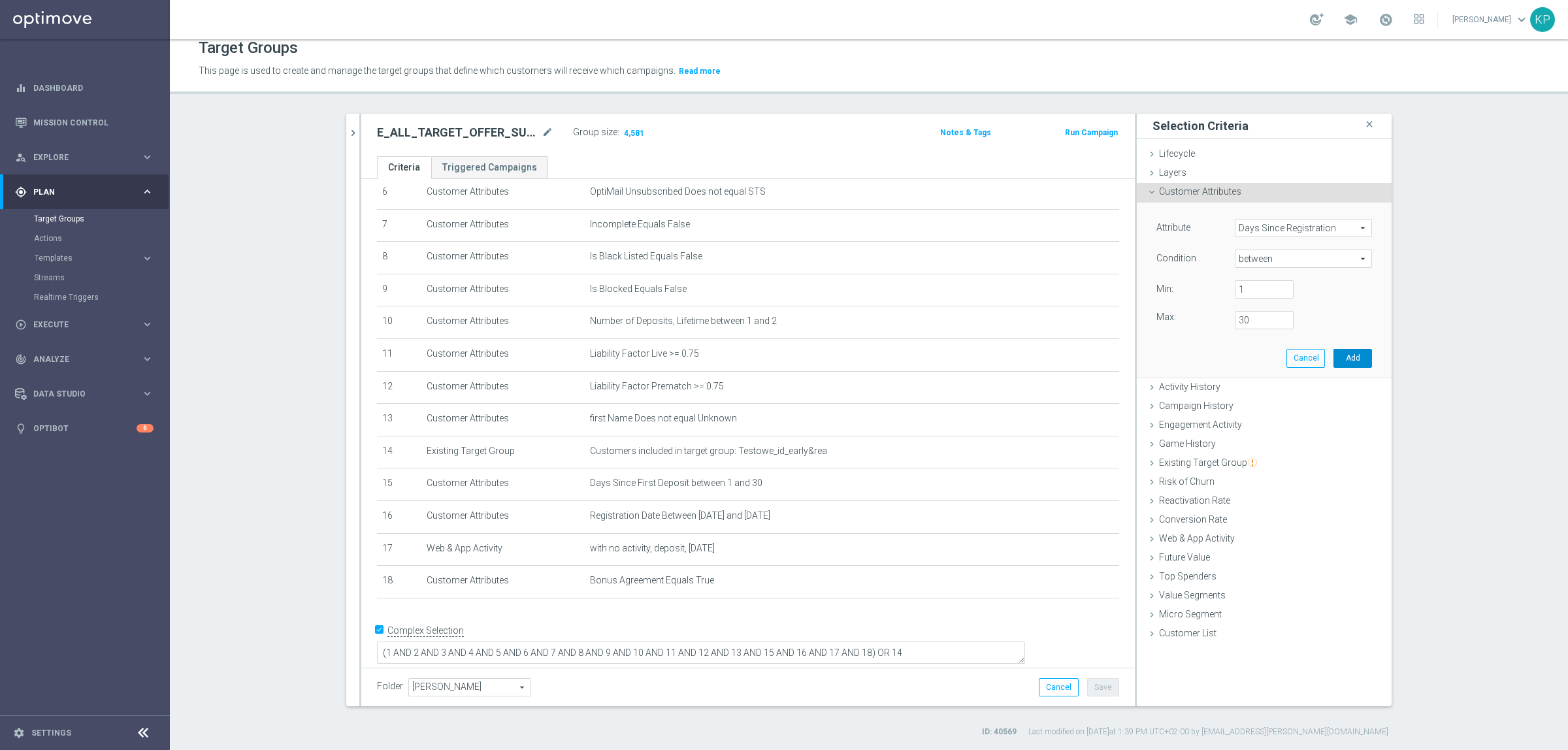
click at [1346, 357] on button "Add" at bounding box center [1353, 358] width 39 height 18
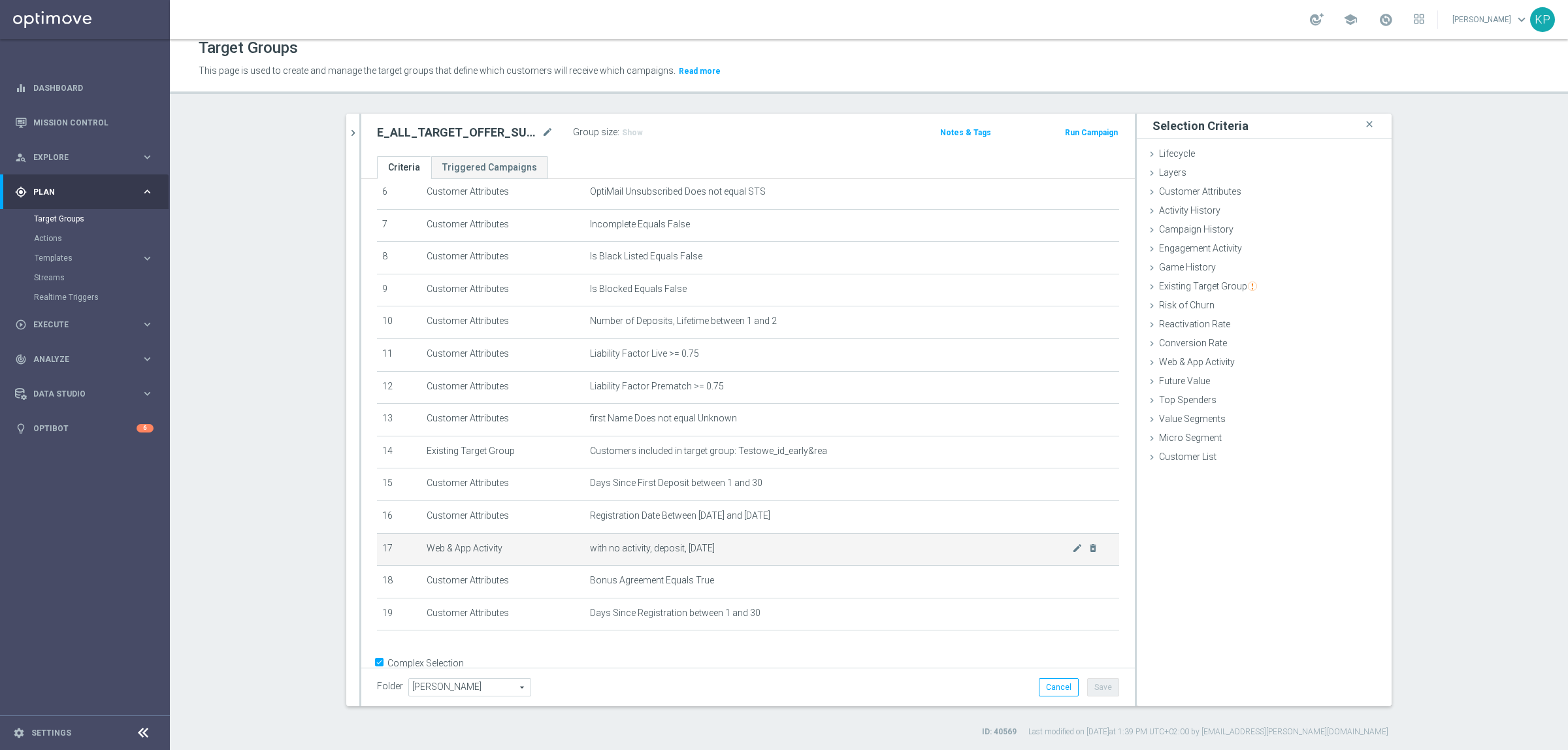
scroll to position [245, 0]
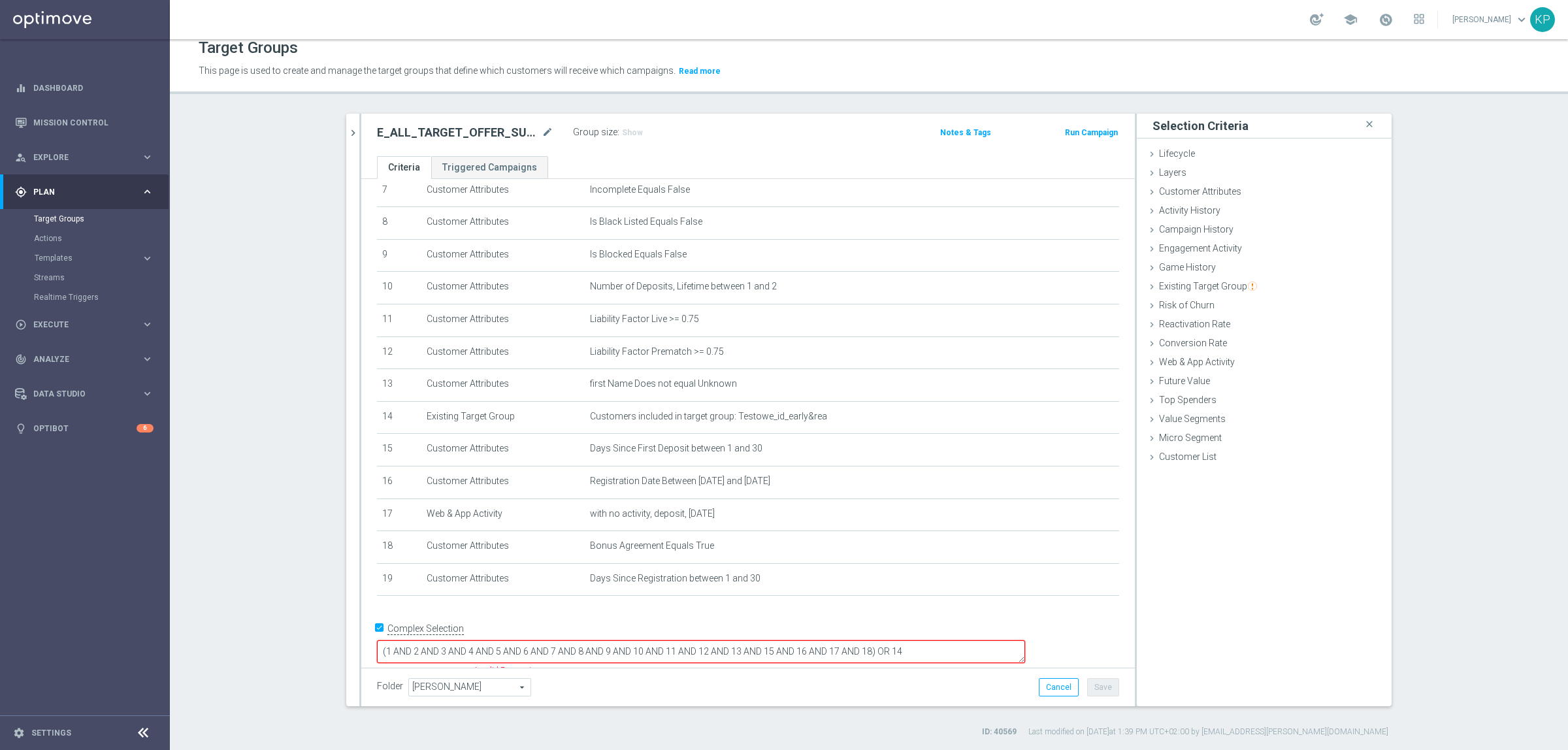
click at [963, 641] on textarea "(1 AND 2 AND 3 AND 4 AND 5 AND 6 AND 7 AND 8 AND 9 AND 10 AND 11 AND 12 AND 13 …" at bounding box center [701, 652] width 648 height 23
click at [1105, 678] on button "Save" at bounding box center [1103, 687] width 32 height 18
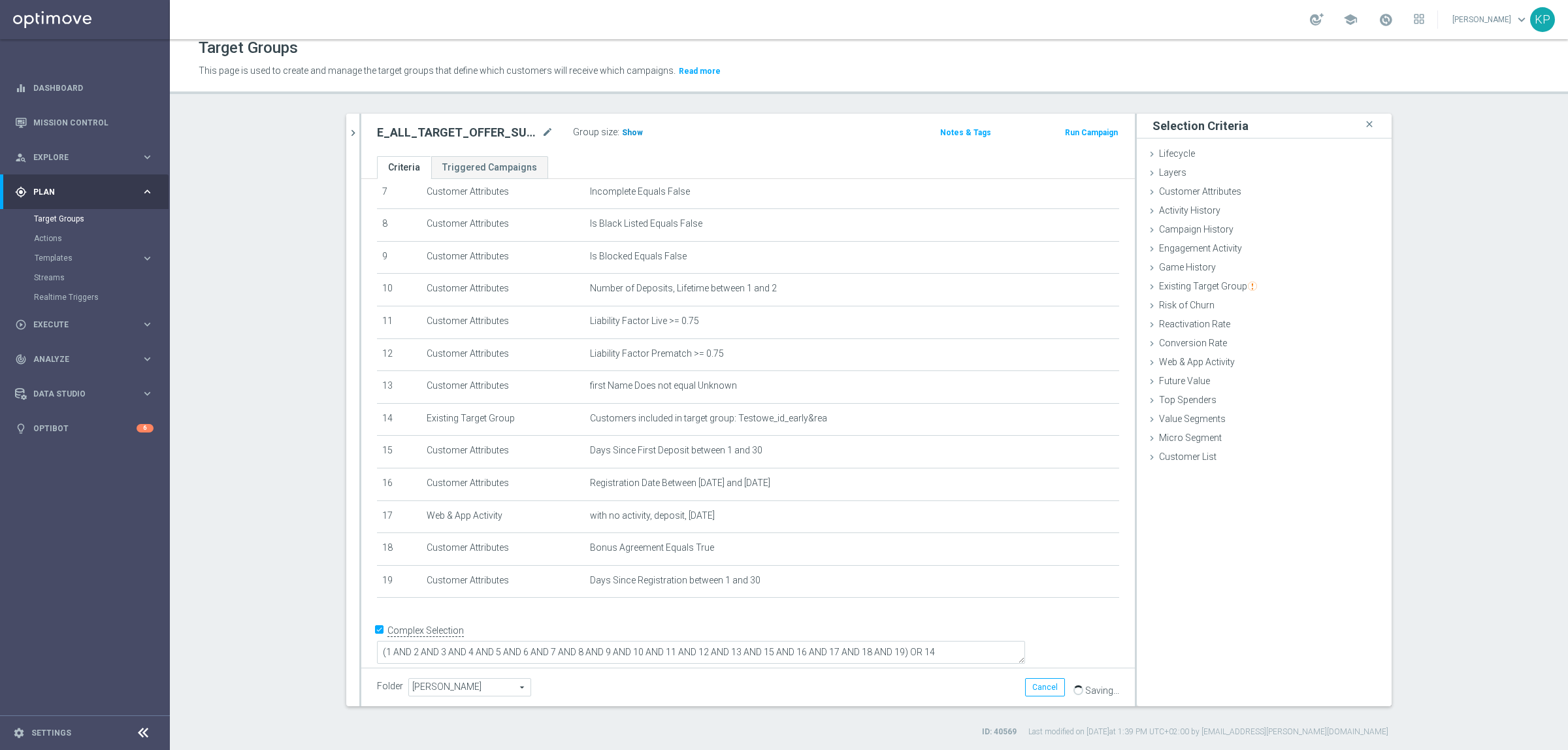
click at [626, 134] on span "Show" at bounding box center [633, 132] width 21 height 9
drag, startPoint x: 618, startPoint y: 147, endPoint x: 623, endPoint y: 153, distance: 7.8
click at [623, 153] on div "E_ALL_TARGET_OFFER_SUPERPUCHAR NIEMIEC 1-2DEPO WO_160825 mode_edit Group size :…" at bounding box center [748, 135] width 773 height 42
click at [489, 135] on h2 "E_ALL_TARGET_OFFER_SUPERPUCHAR [PERSON_NAME] 1-2DEPO WO_160825" at bounding box center [458, 133] width 162 height 16
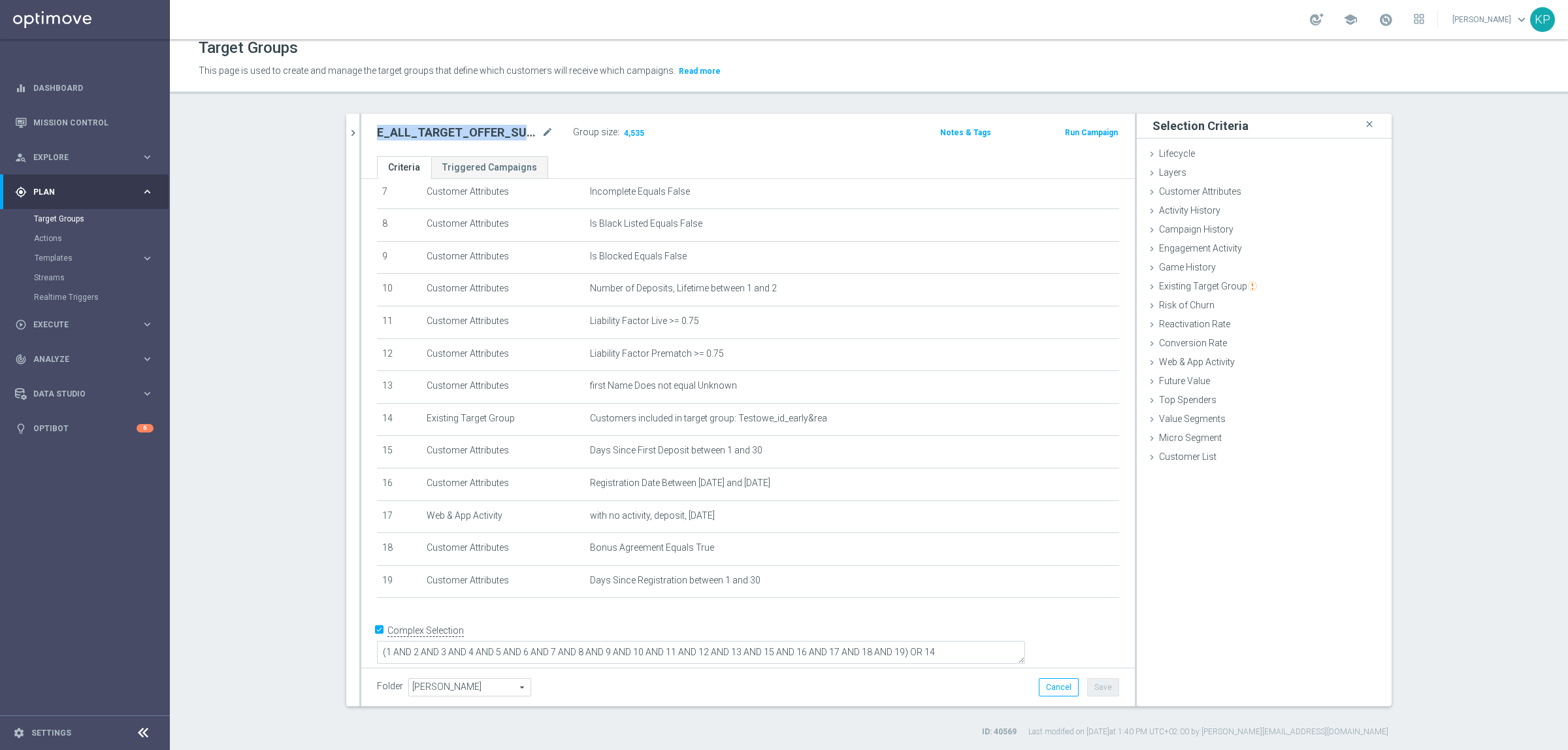
click at [489, 135] on h2 "E_ALL_TARGET_OFFER_SUPERPUCHAR [PERSON_NAME] 1-2DEPO WO_160825" at bounding box center [458, 133] width 162 height 16
copy div "E_ALL_TARGET_OFFER_SUPERPUCHAR [PERSON_NAME] 1-2DEPO WO_160825"
click at [346, 141] on button "chevron_right" at bounding box center [352, 133] width 13 height 39
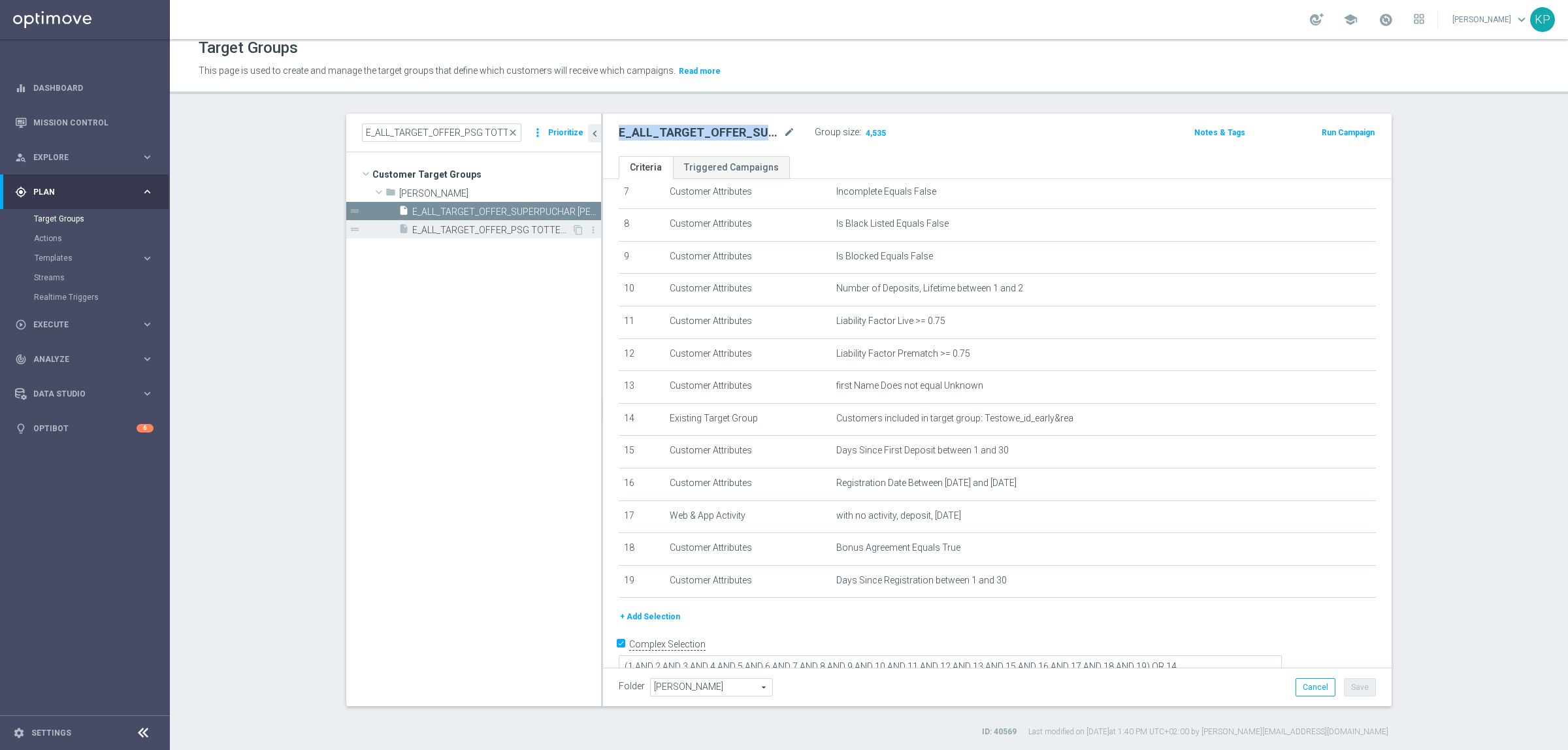
click at [449, 232] on span "E_ALL_TARGET_OFFER_PSG TOTTENHAM_130825" at bounding box center [492, 230] width 160 height 11
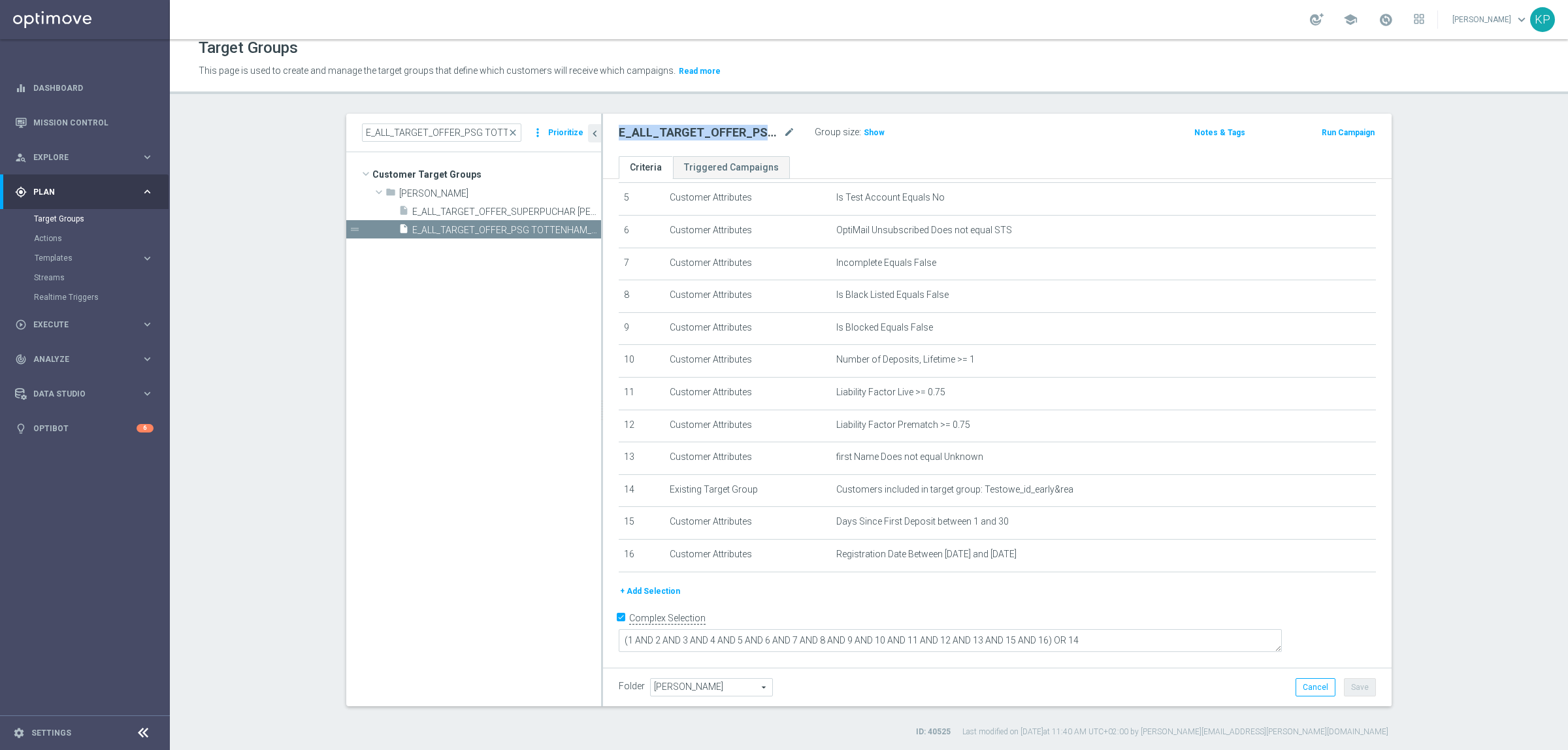
scroll to position [159, 0]
click at [644, 129] on h2 "E_ALL_TARGET_OFFER_PSG TOTTENHAM_130825" at bounding box center [699, 133] width 162 height 16
click at [467, 210] on span "E_ALL_TARGET_OFFER_SUPERPUCHAR [PERSON_NAME] 1-2DEPO WO_160825" at bounding box center [492, 212] width 160 height 11
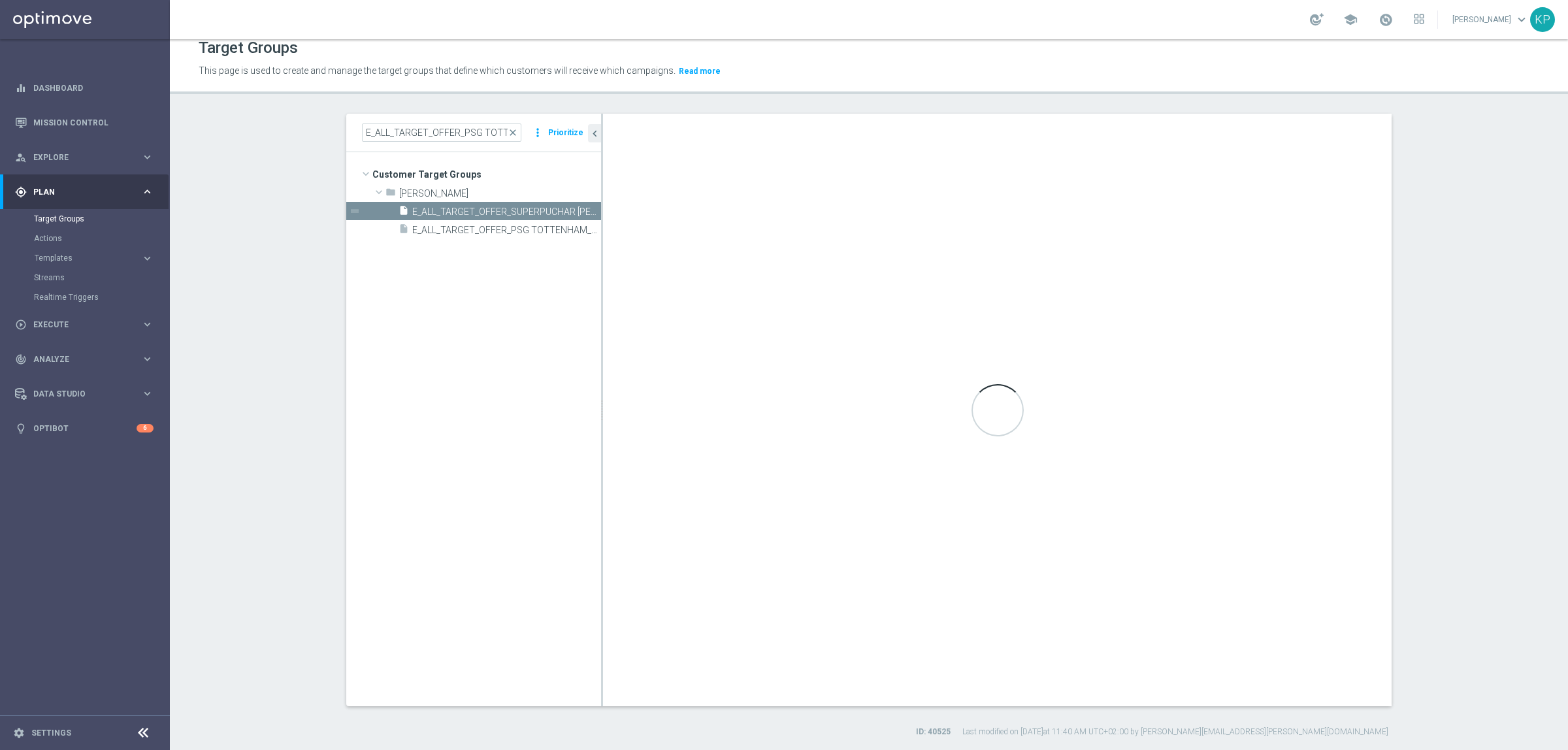
type textarea "(1 AND 2 AND 3 AND 4 AND 5 AND 6 AND 7 AND 8 AND 9 AND 10 AND 11 AND 12 AND 13 …"
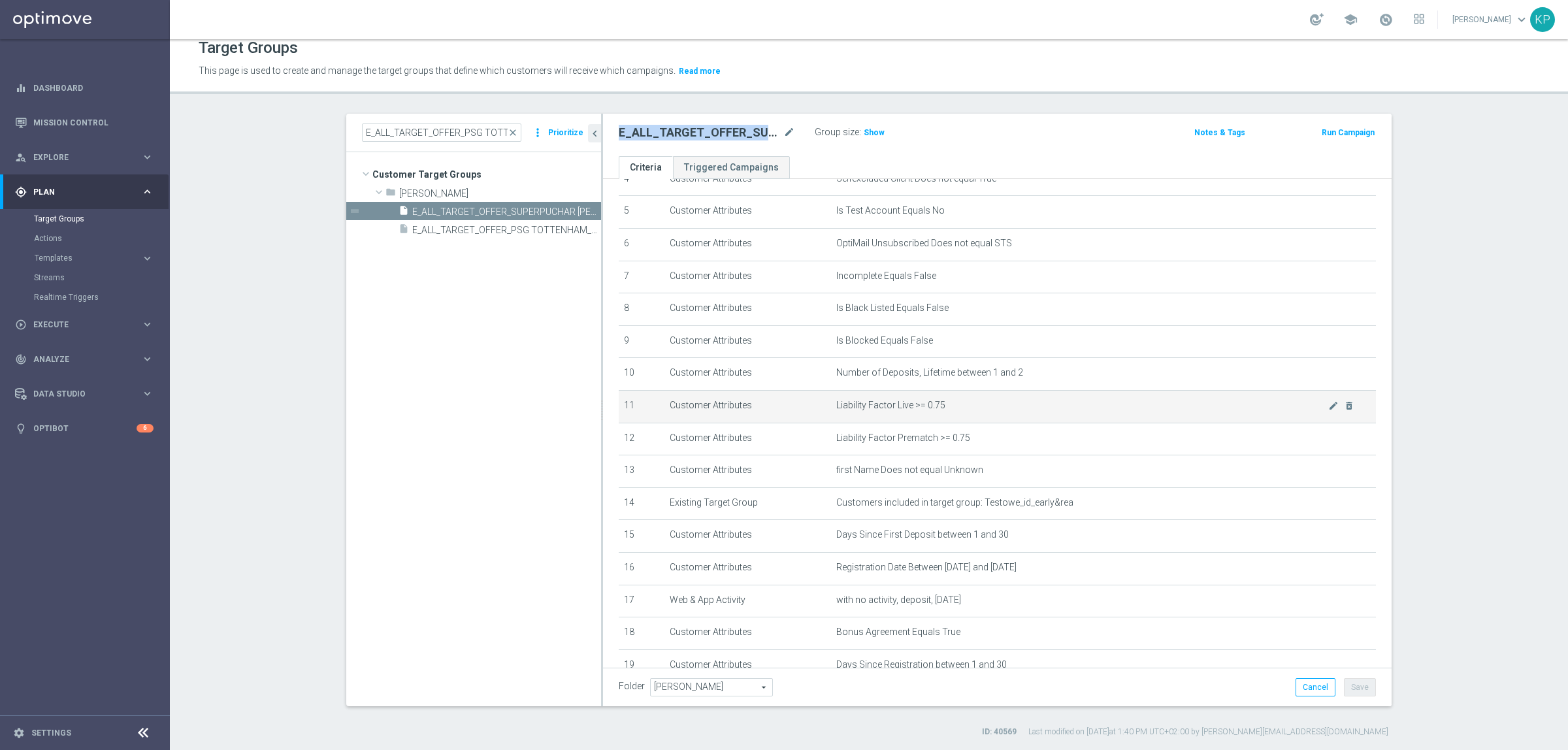
scroll to position [243, 0]
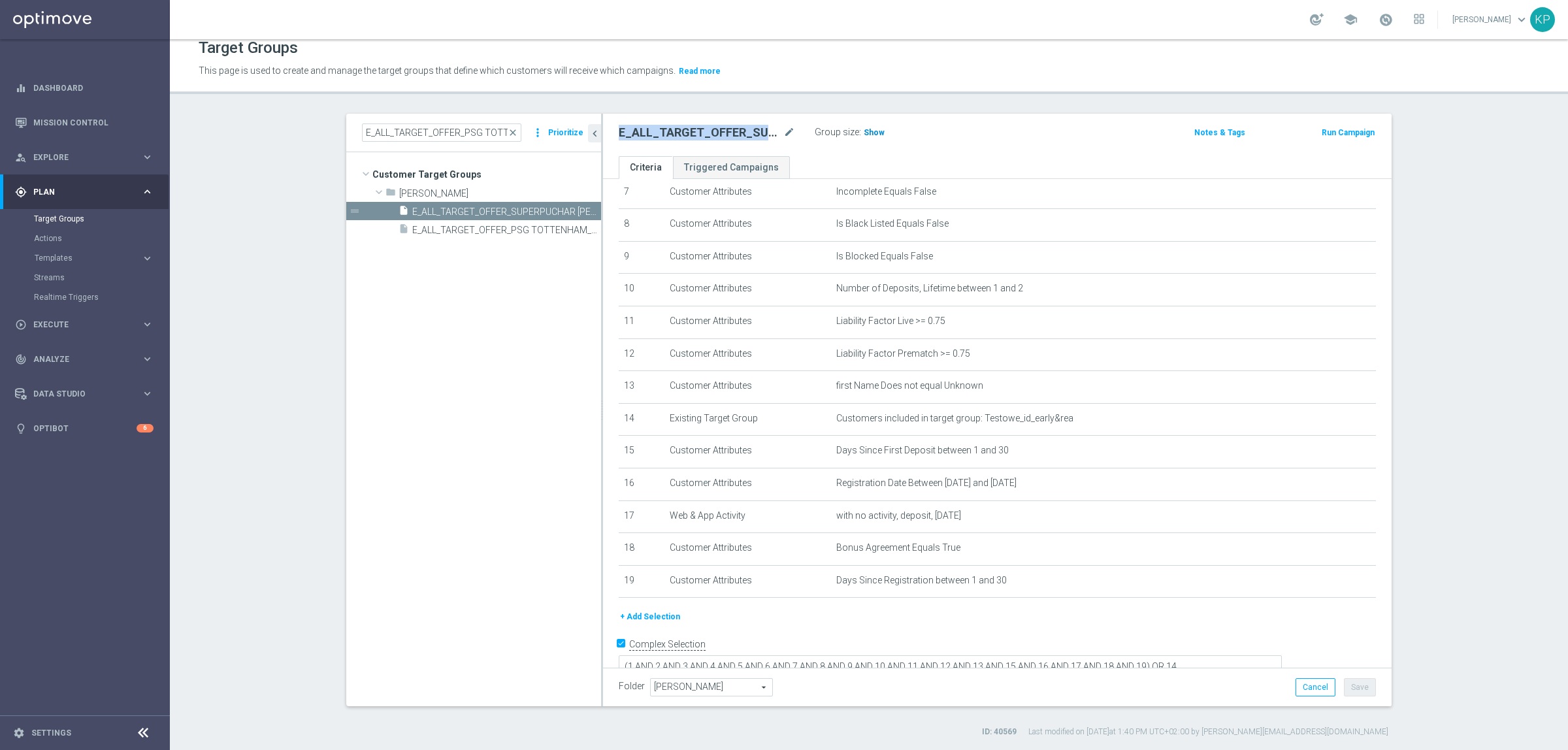
click at [862, 138] on h3 "Show" at bounding box center [874, 133] width 23 height 14
click at [851, 152] on div "E_ALL_TARGET_OFFER_SUPERPUCHAR NIEMIEC 1-2DEPO WO_160825 mode_edit Group size :…" at bounding box center [997, 135] width 789 height 42
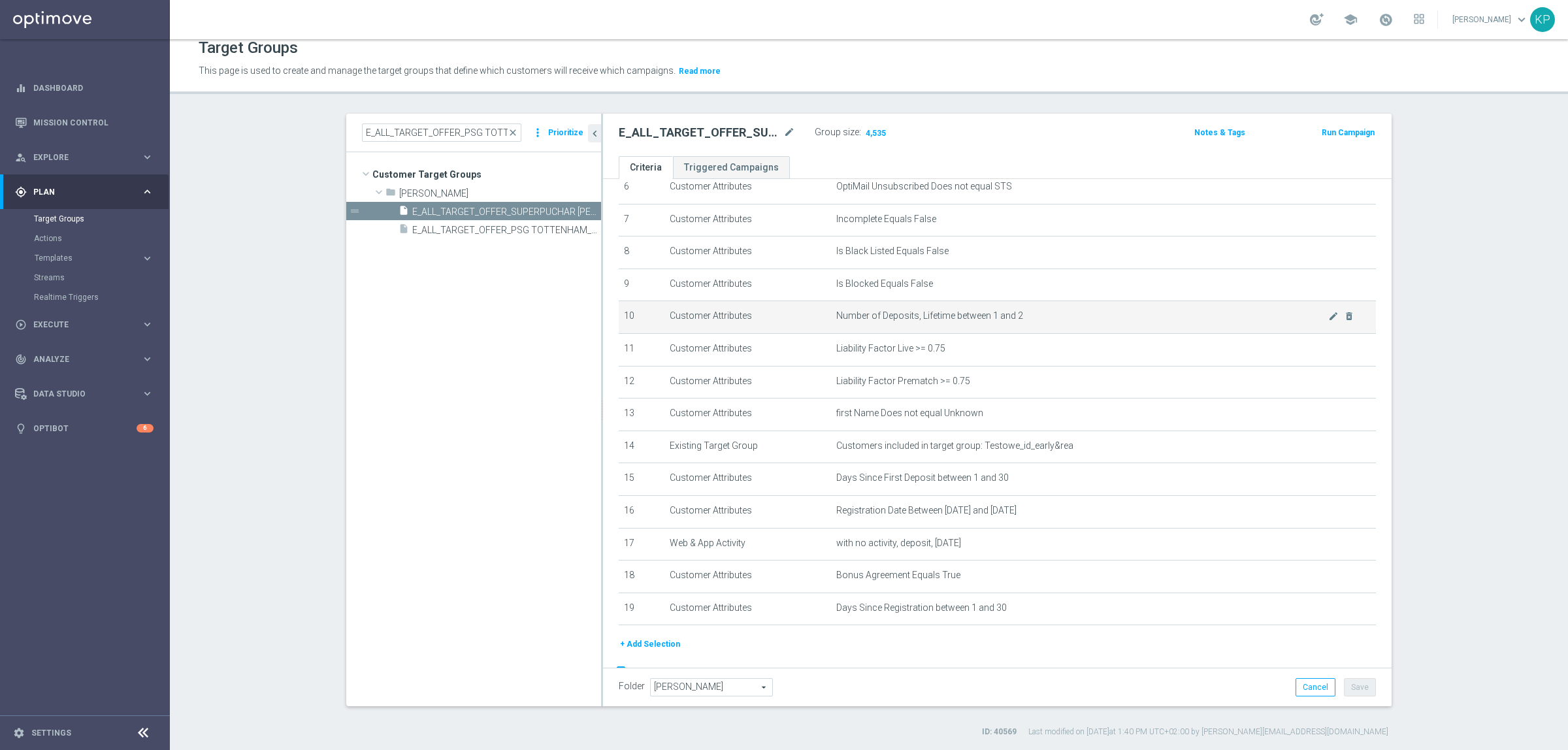
scroll to position [257, 0]
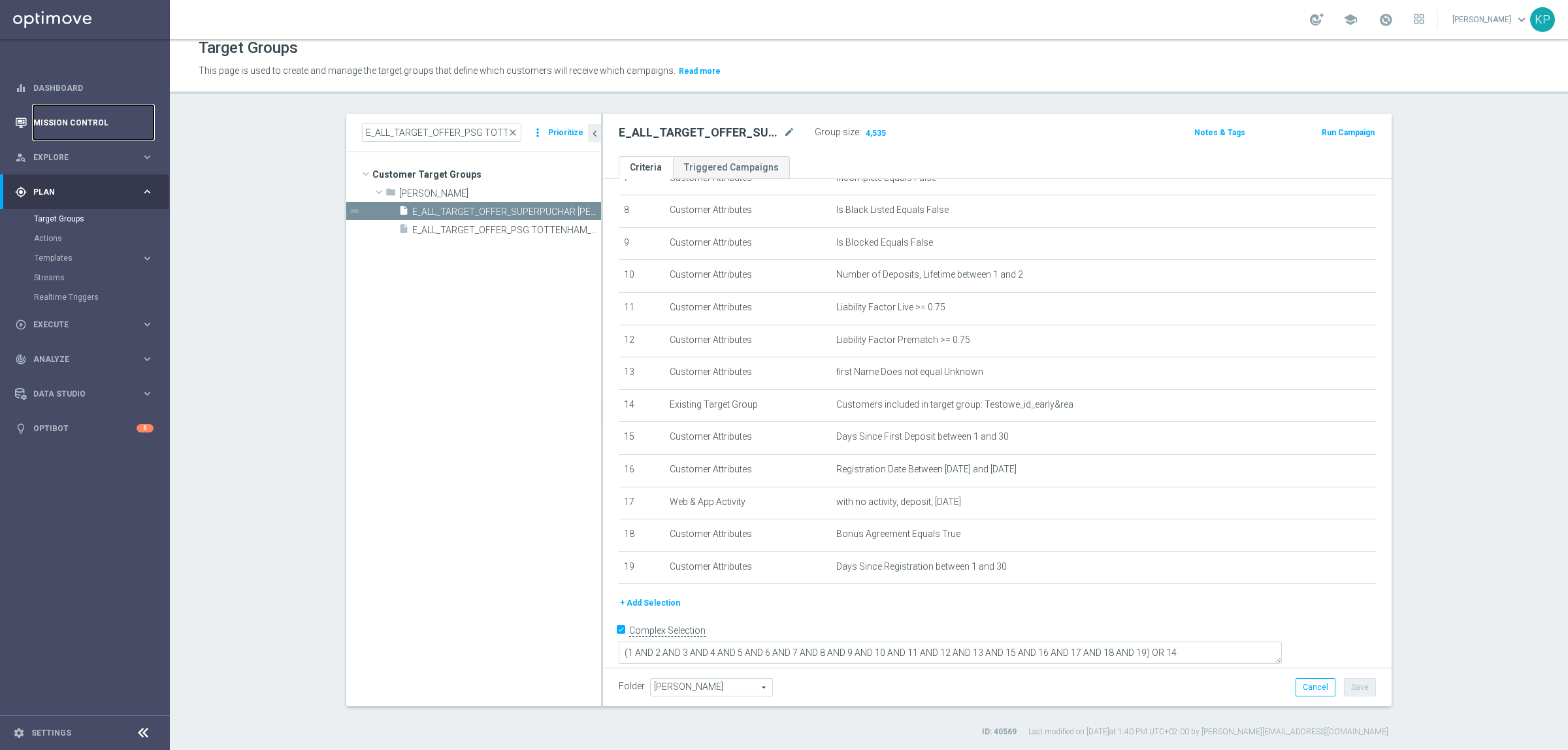
click at [100, 112] on link "Mission Control" at bounding box center [93, 122] width 120 height 35
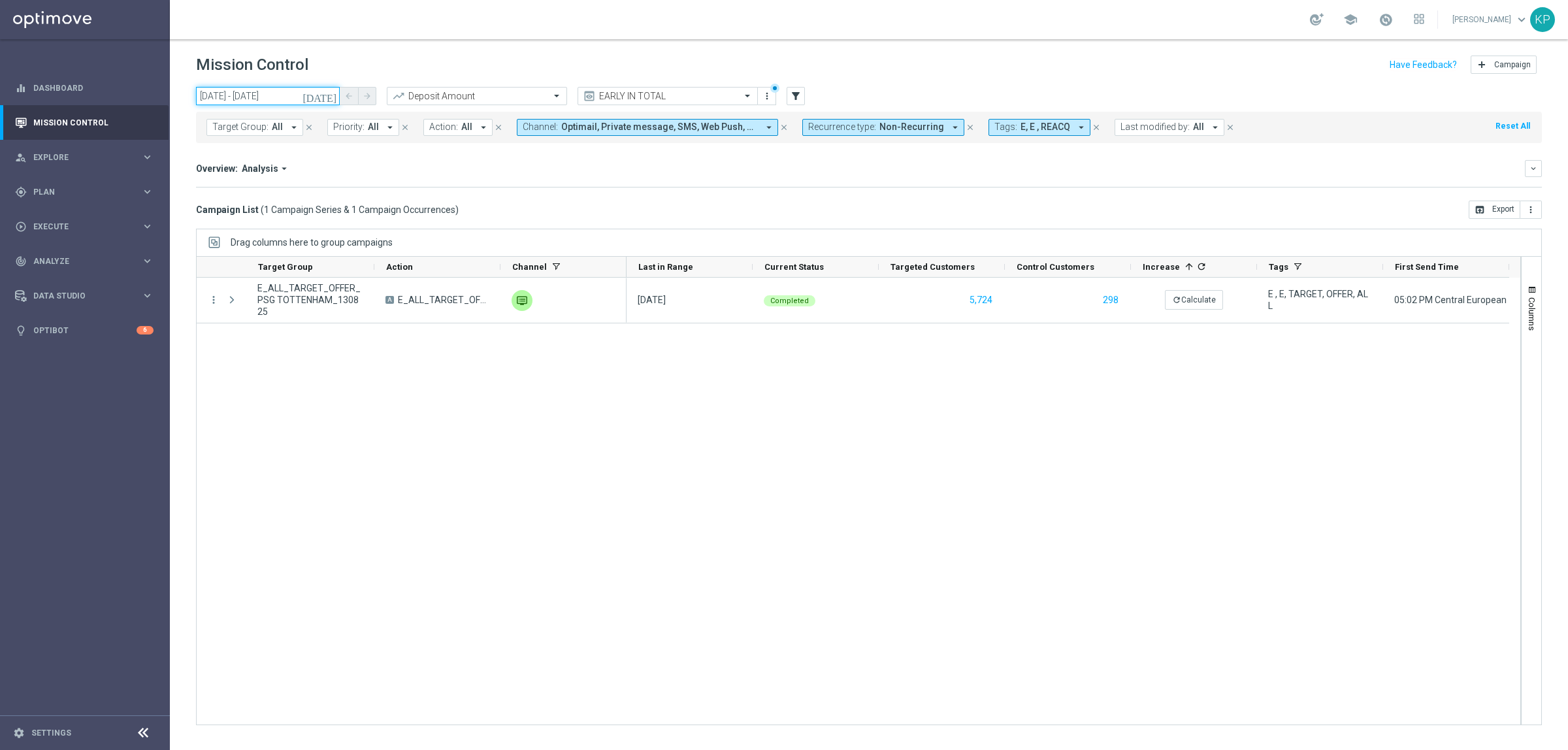
click at [322, 98] on input "13 Aug 2025 - 13 Aug 2025" at bounding box center [268, 96] width 144 height 18
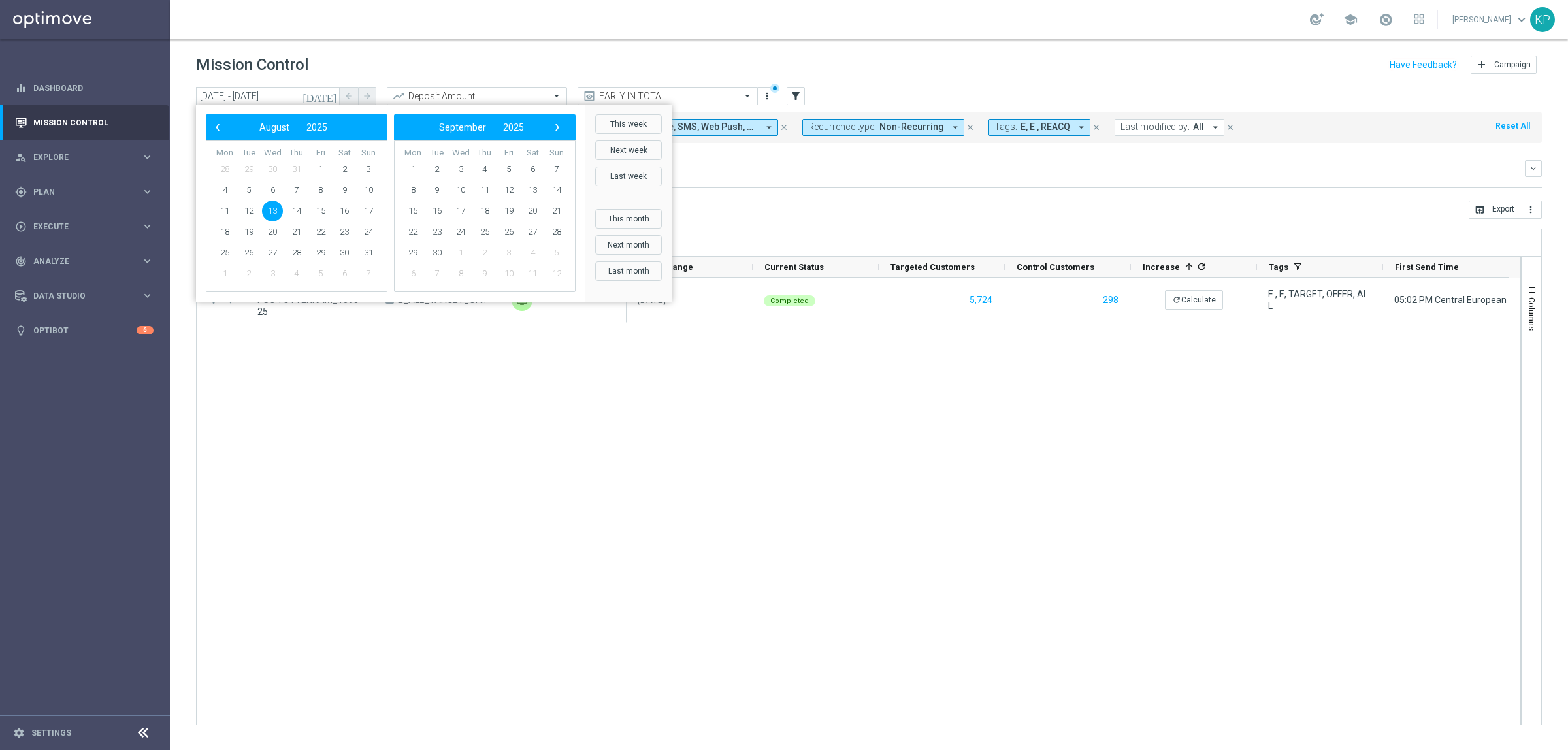
click at [326, 98] on icon "[DATE]" at bounding box center [320, 96] width 35 height 12
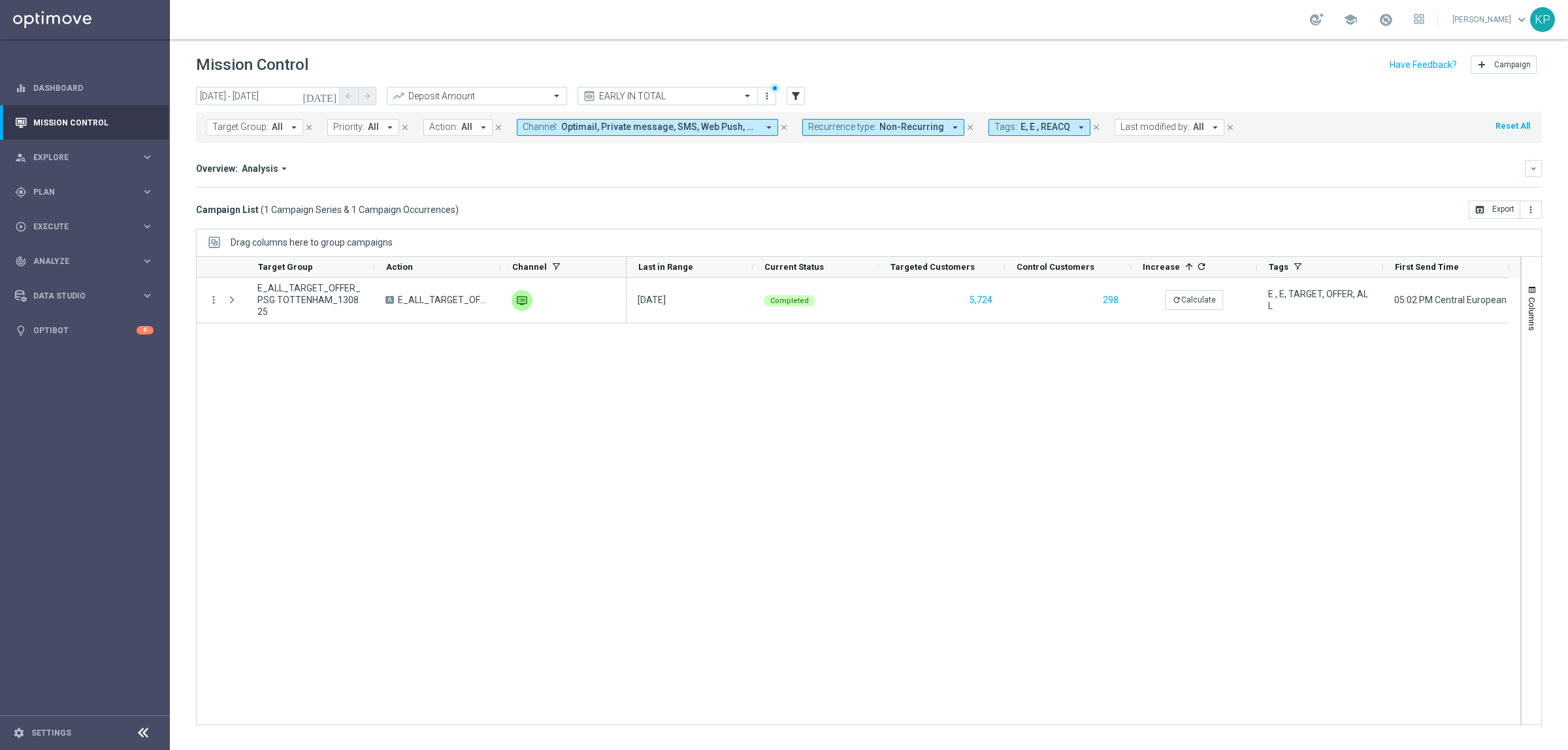
click at [326, 98] on icon "[DATE]" at bounding box center [320, 96] width 35 height 12
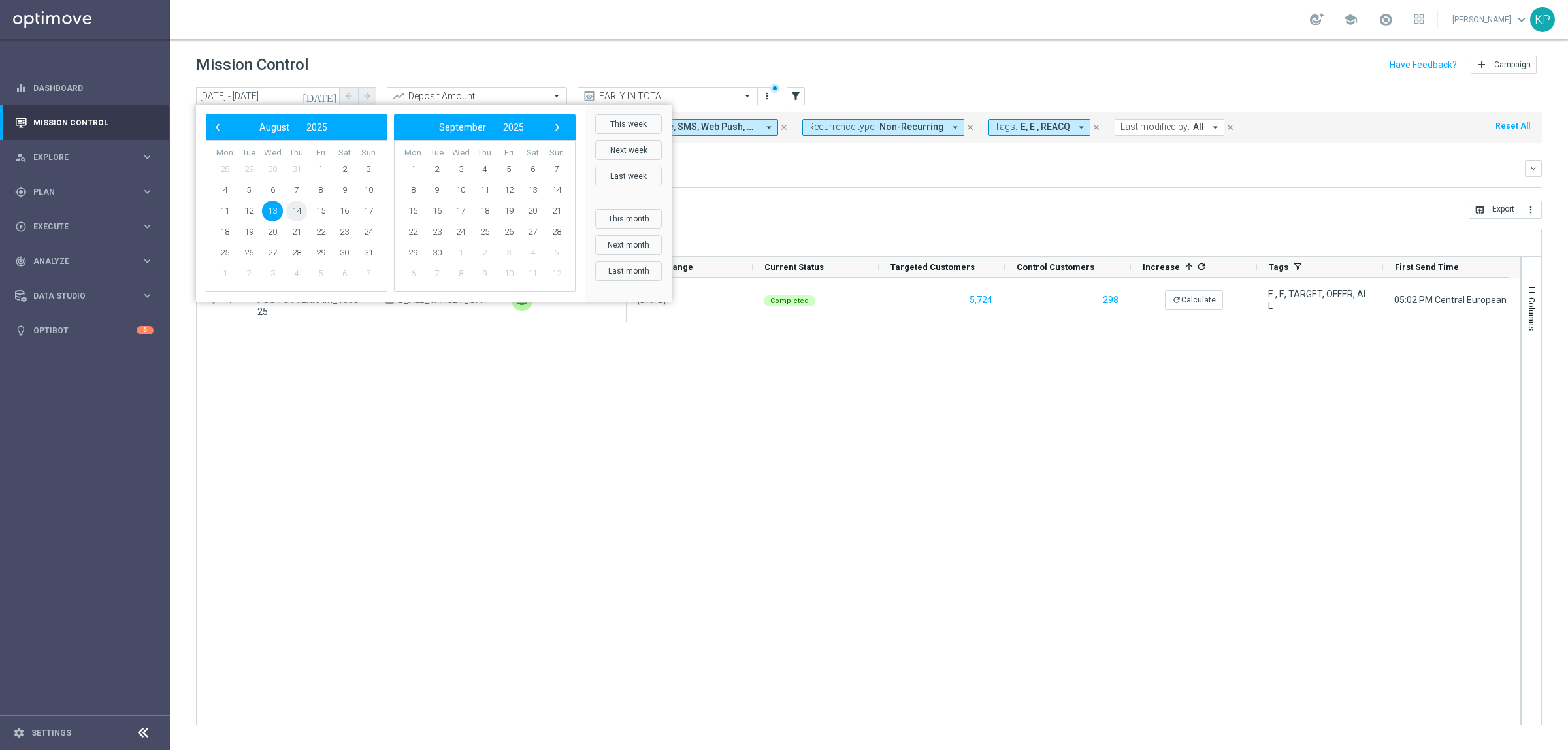
click at [302, 210] on span "14" at bounding box center [297, 211] width 21 height 21
type input "14 Aug 2025 - 17 Aug 2025"
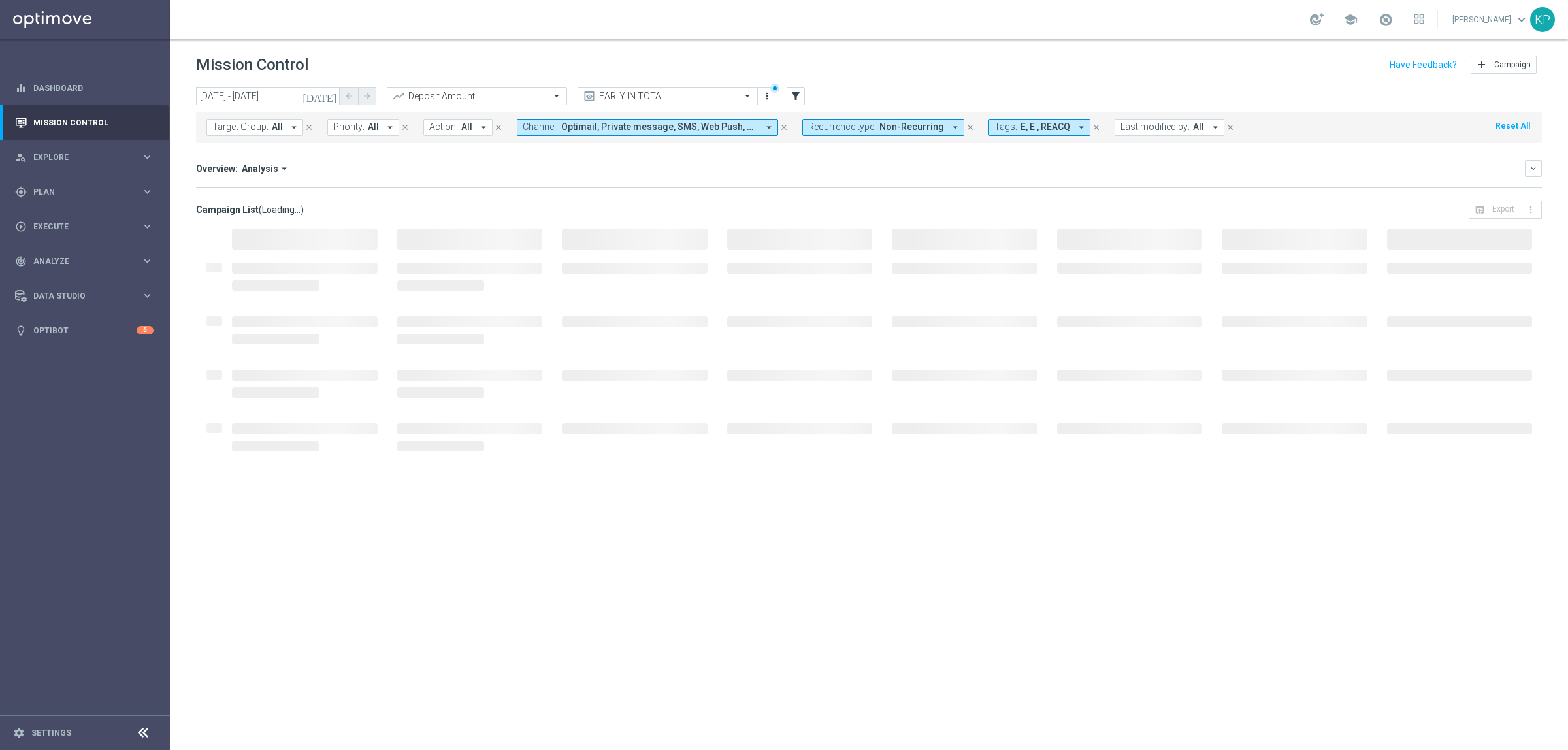
click at [603, 183] on div "Overview: Analysis arrow_drop_down keyboard_arrow_down Increase In Deposit Amou…" at bounding box center [869, 174] width 1346 height 28
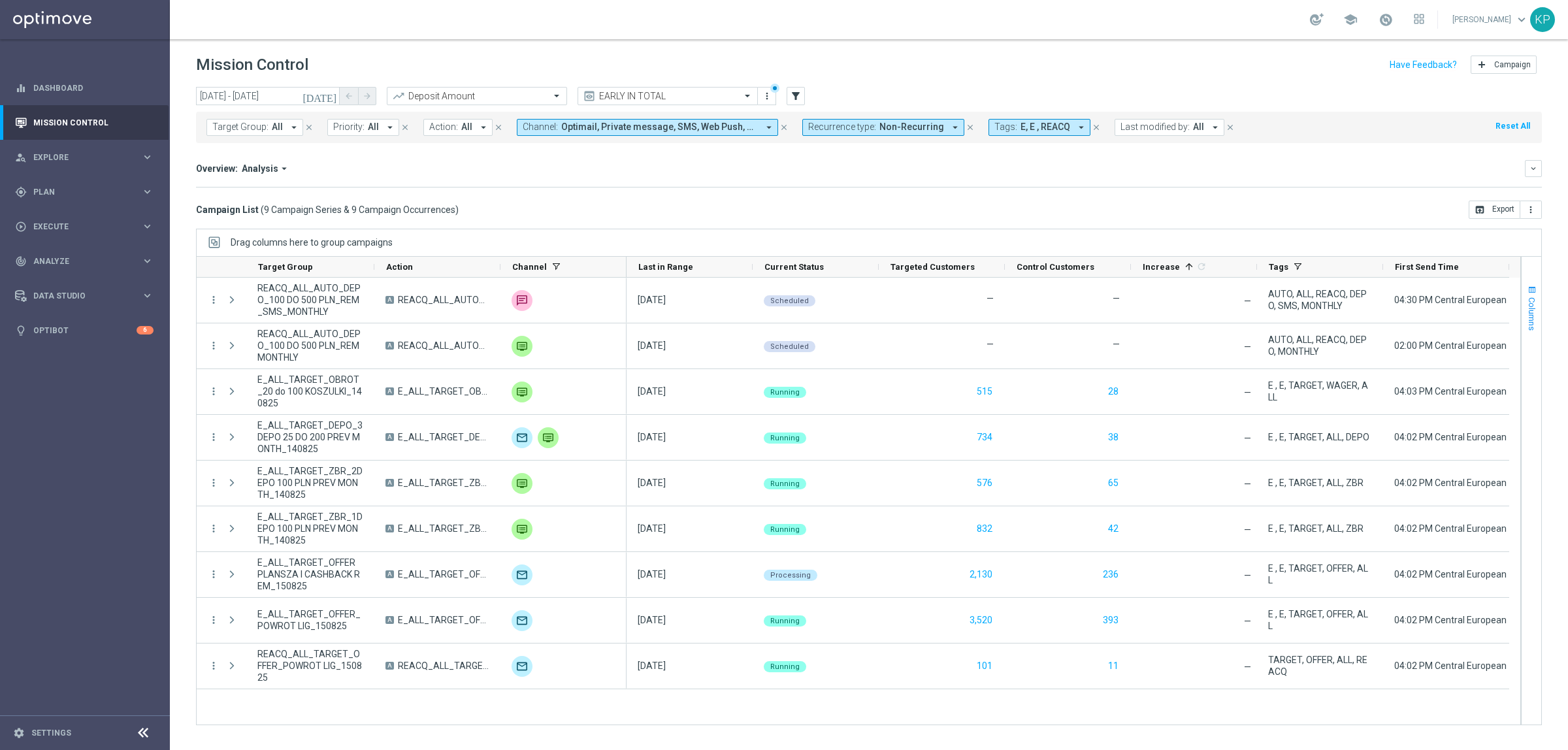
click at [1528, 306] on span "Columns" at bounding box center [1532, 314] width 11 height 33
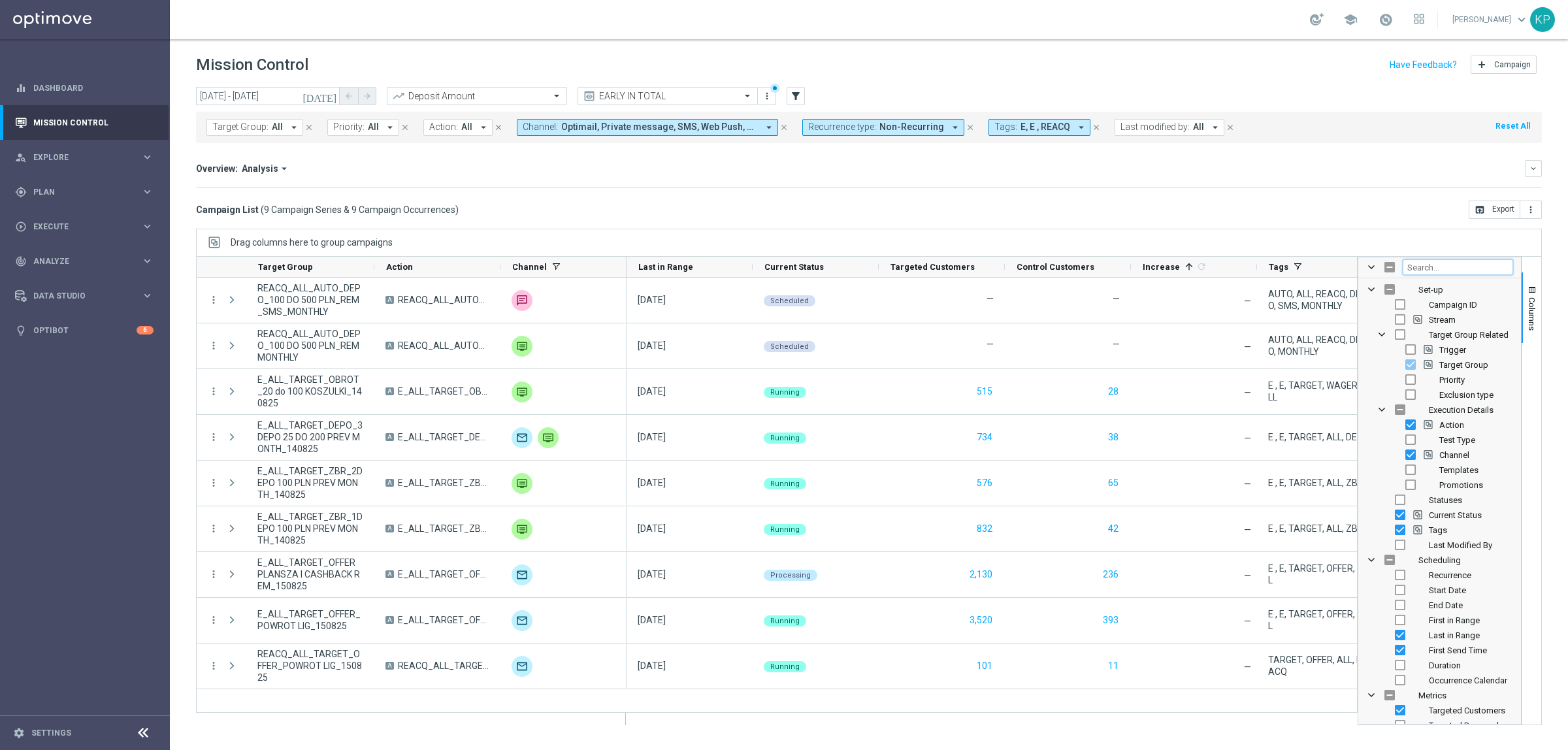
click at [1418, 269] on input "Filter Columns Input" at bounding box center [1458, 267] width 110 height 16
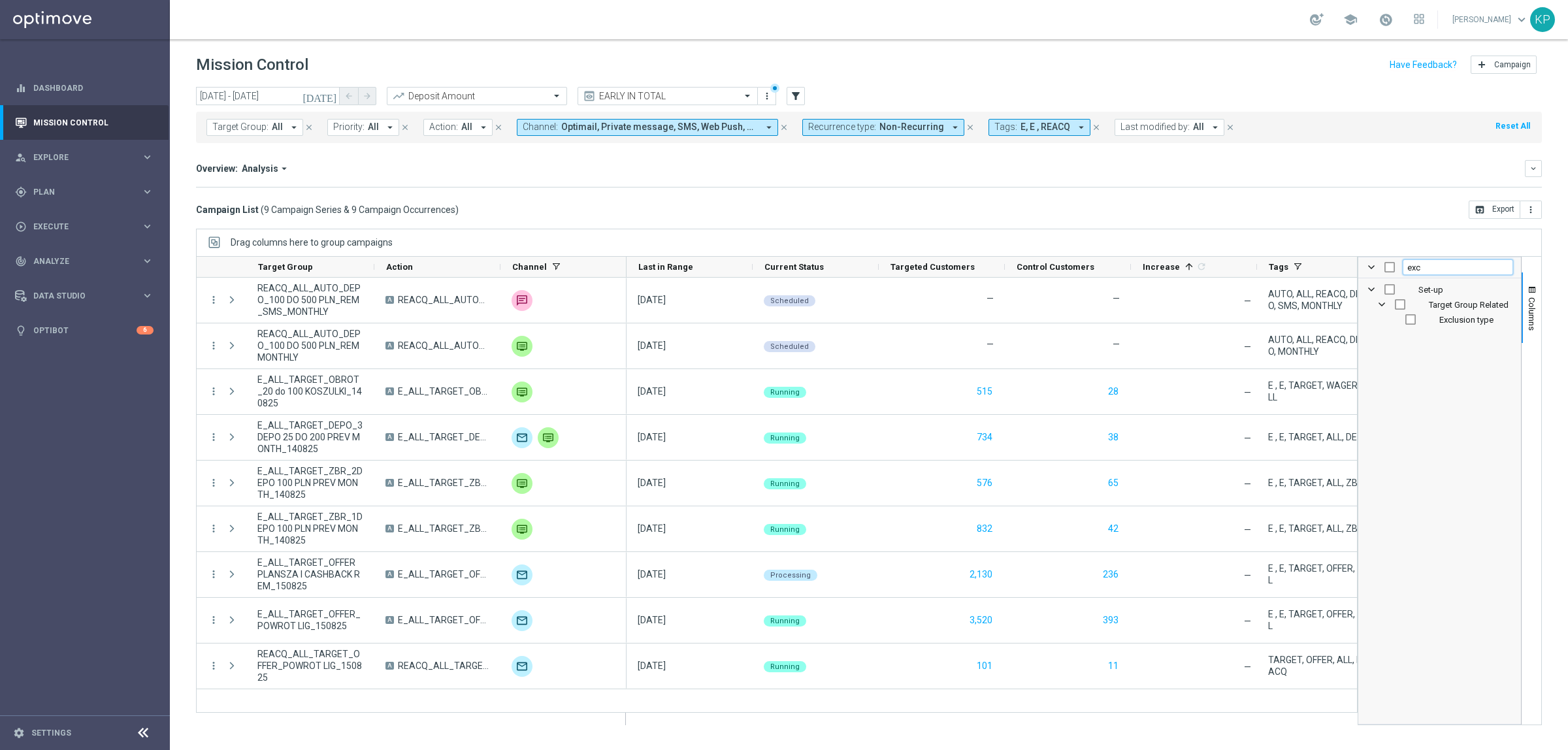
type input "exc"
click at [1406, 319] on input "Press SPACE to toggle visibility (hidden)" at bounding box center [1410, 319] width 11 height 11
checkbox input "true"
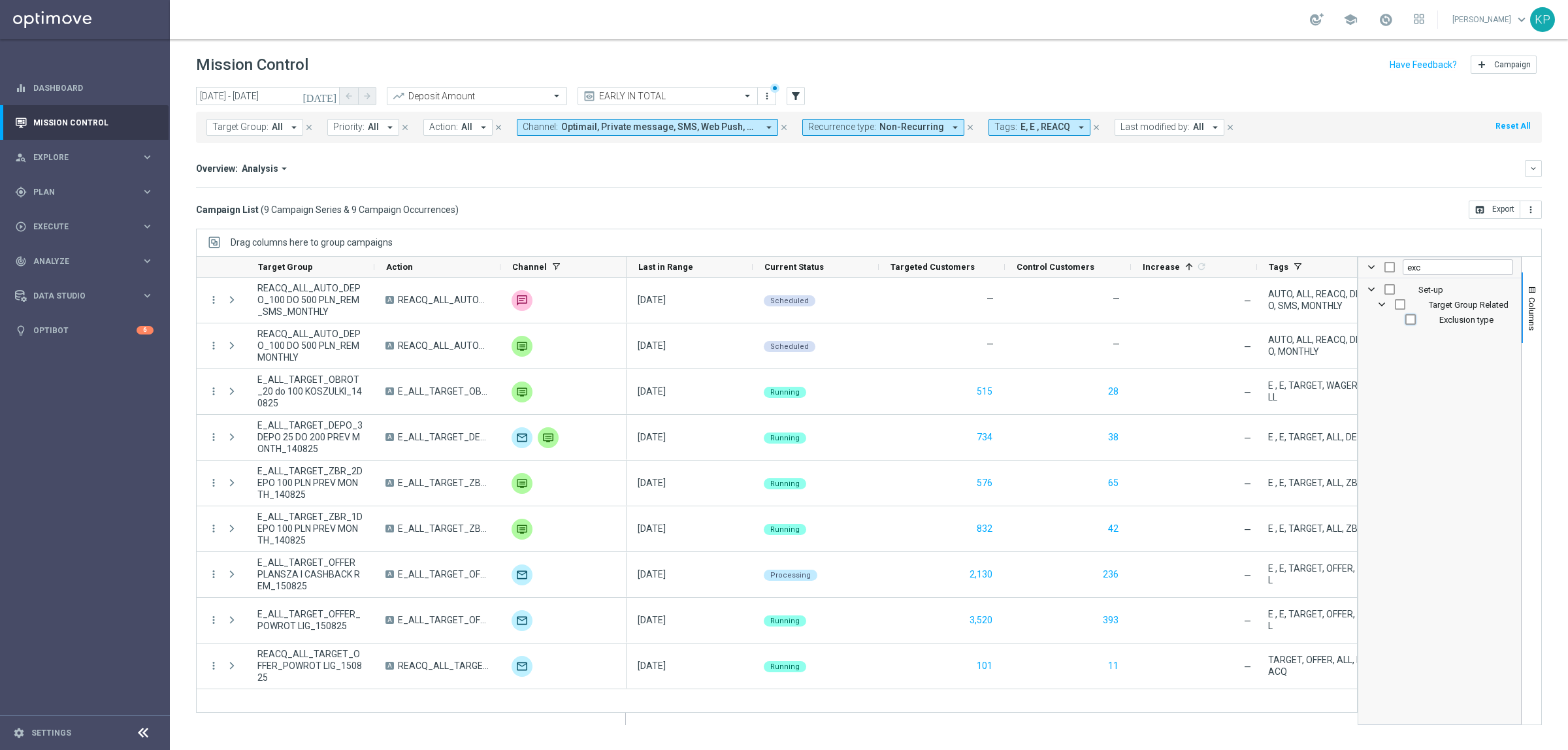
checkbox input "true"
click at [1537, 304] on span "Columns" at bounding box center [1532, 314] width 11 height 33
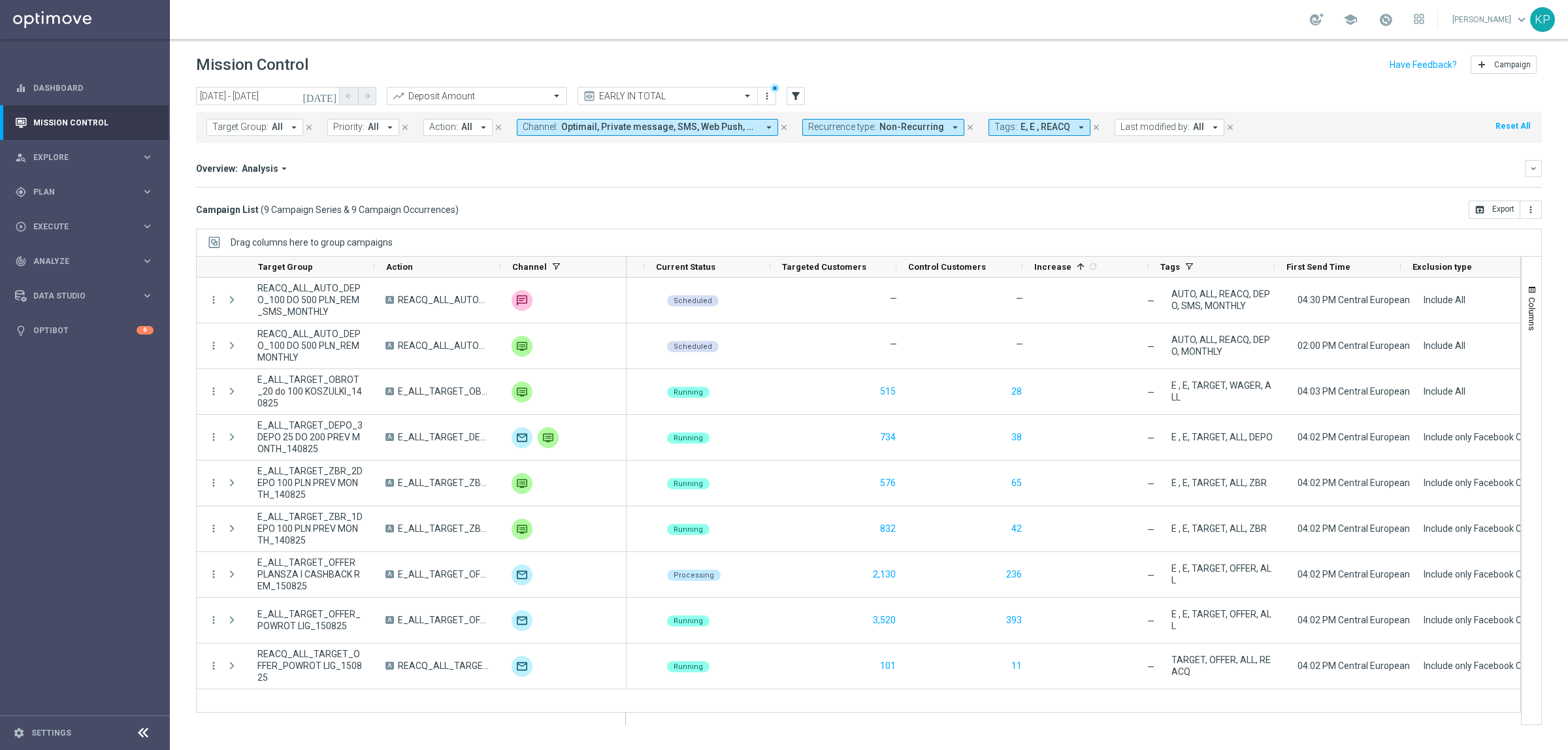
scroll to position [0, 118]
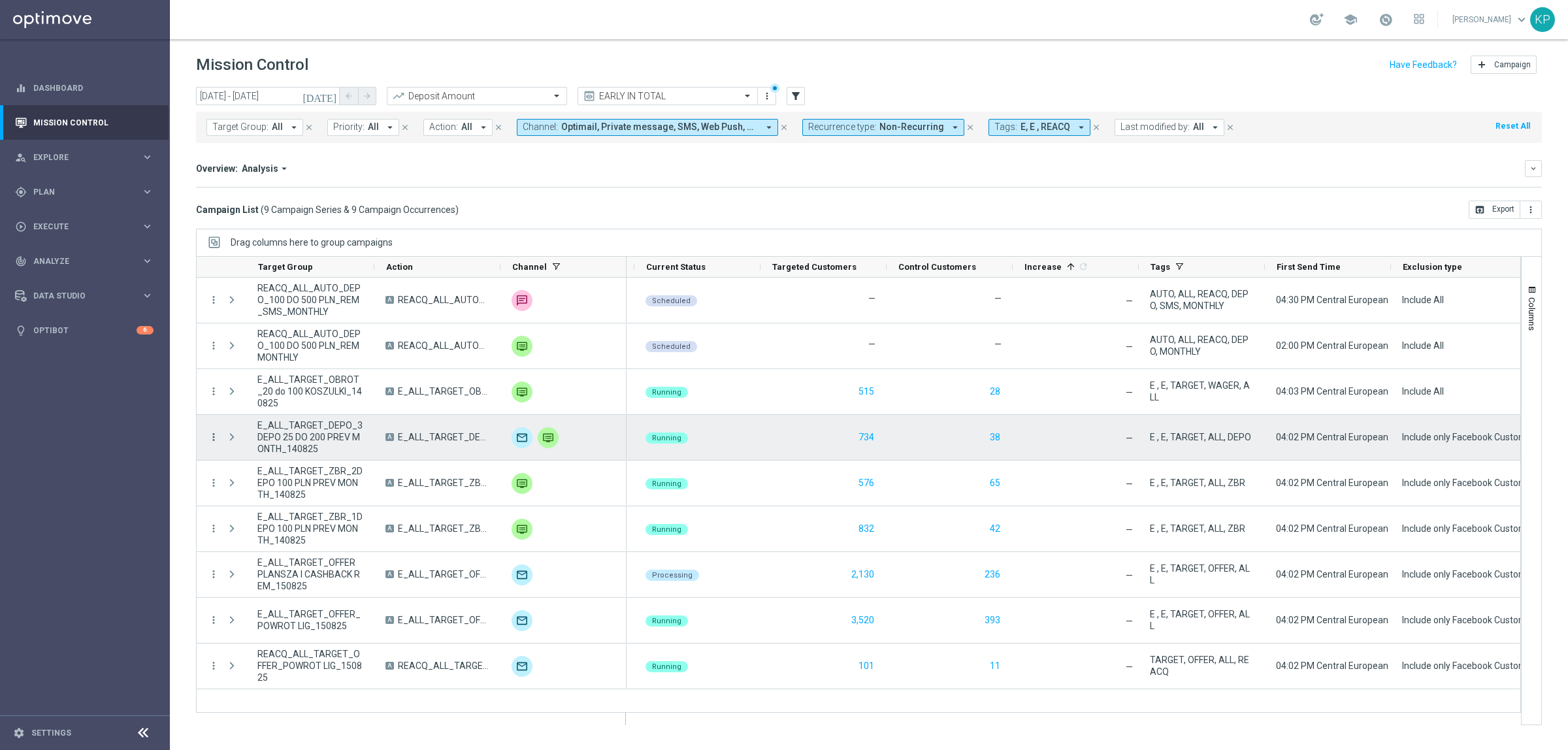
click at [211, 439] on icon "more_vert" at bounding box center [213, 437] width 12 height 12
click at [285, 505] on div "Eligibility & Exclusion" at bounding box center [300, 501] width 121 height 9
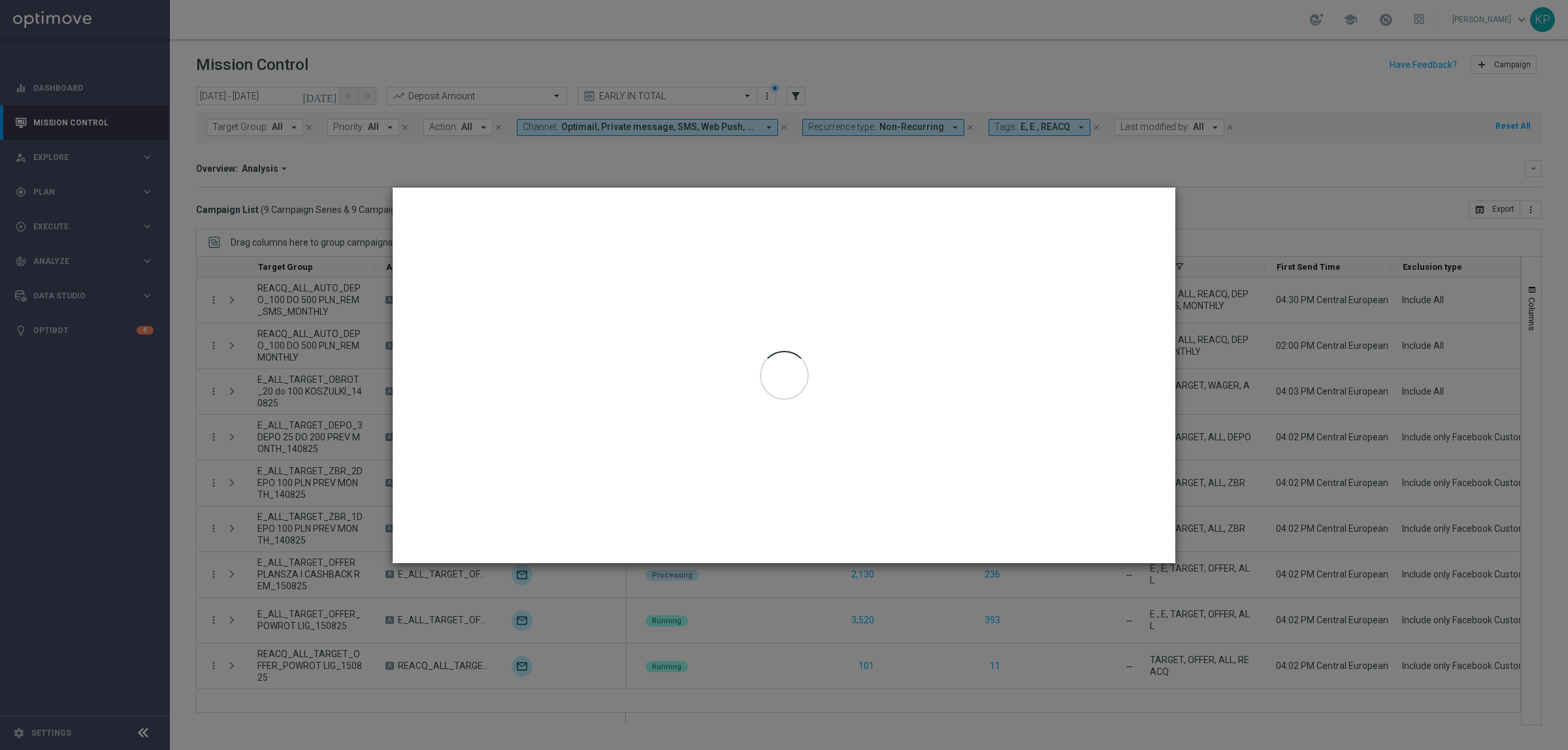
type input "14 Aug 2025 - 14 Aug 2025"
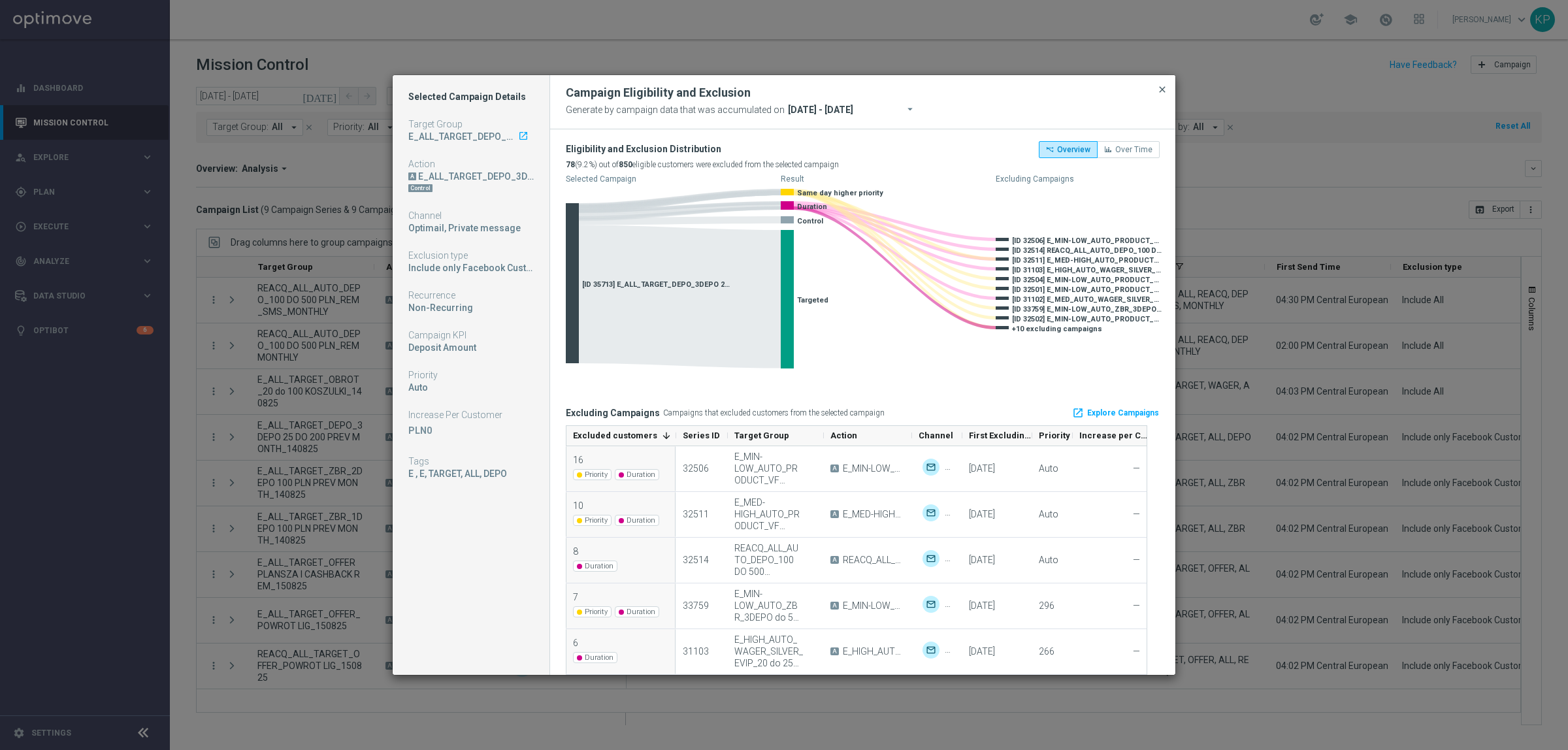
click at [1162, 90] on span "close" at bounding box center [1162, 89] width 11 height 11
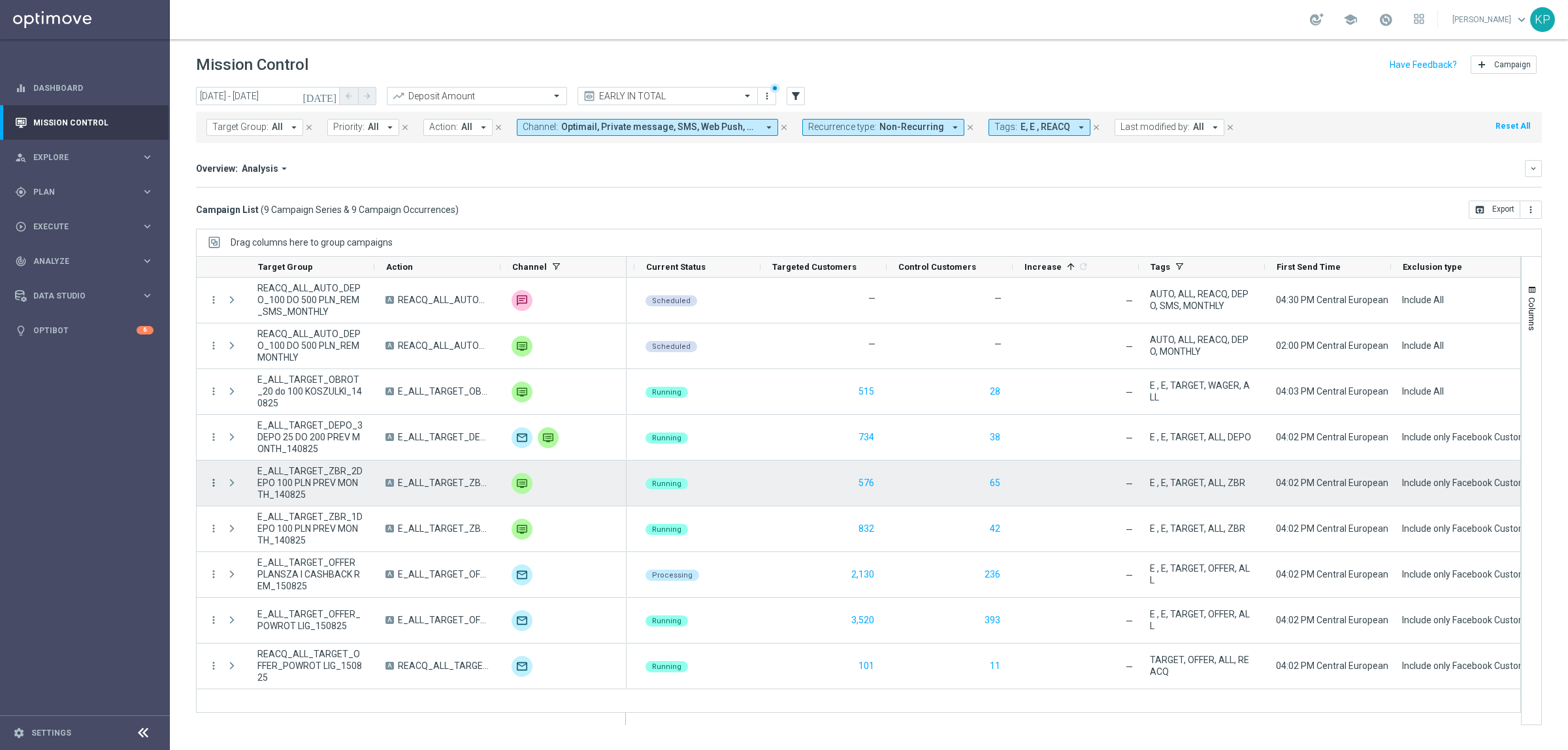
click at [210, 480] on icon "more_vert" at bounding box center [213, 482] width 12 height 12
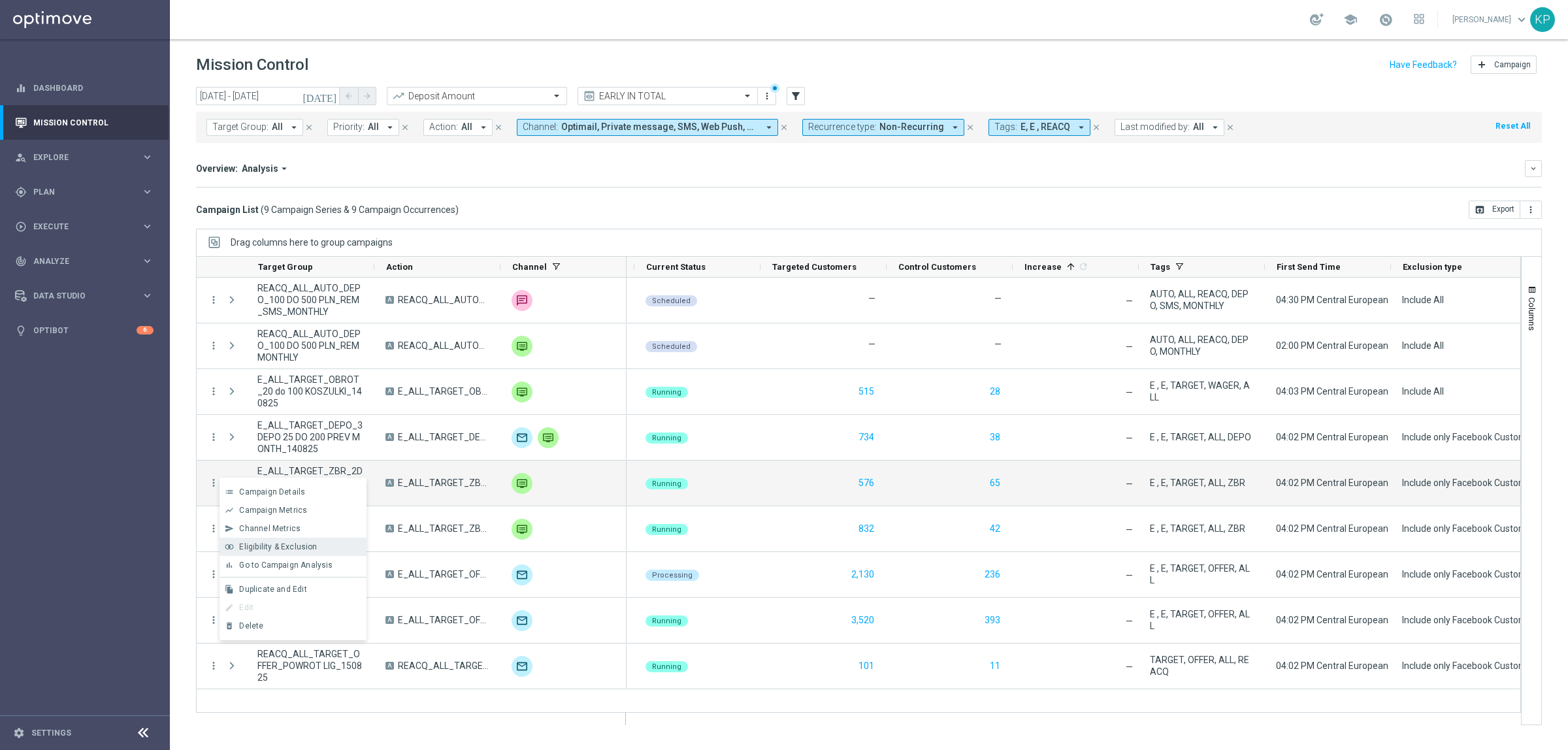
click at [286, 547] on span "Eligibility & Exclusion" at bounding box center [278, 547] width 78 height 9
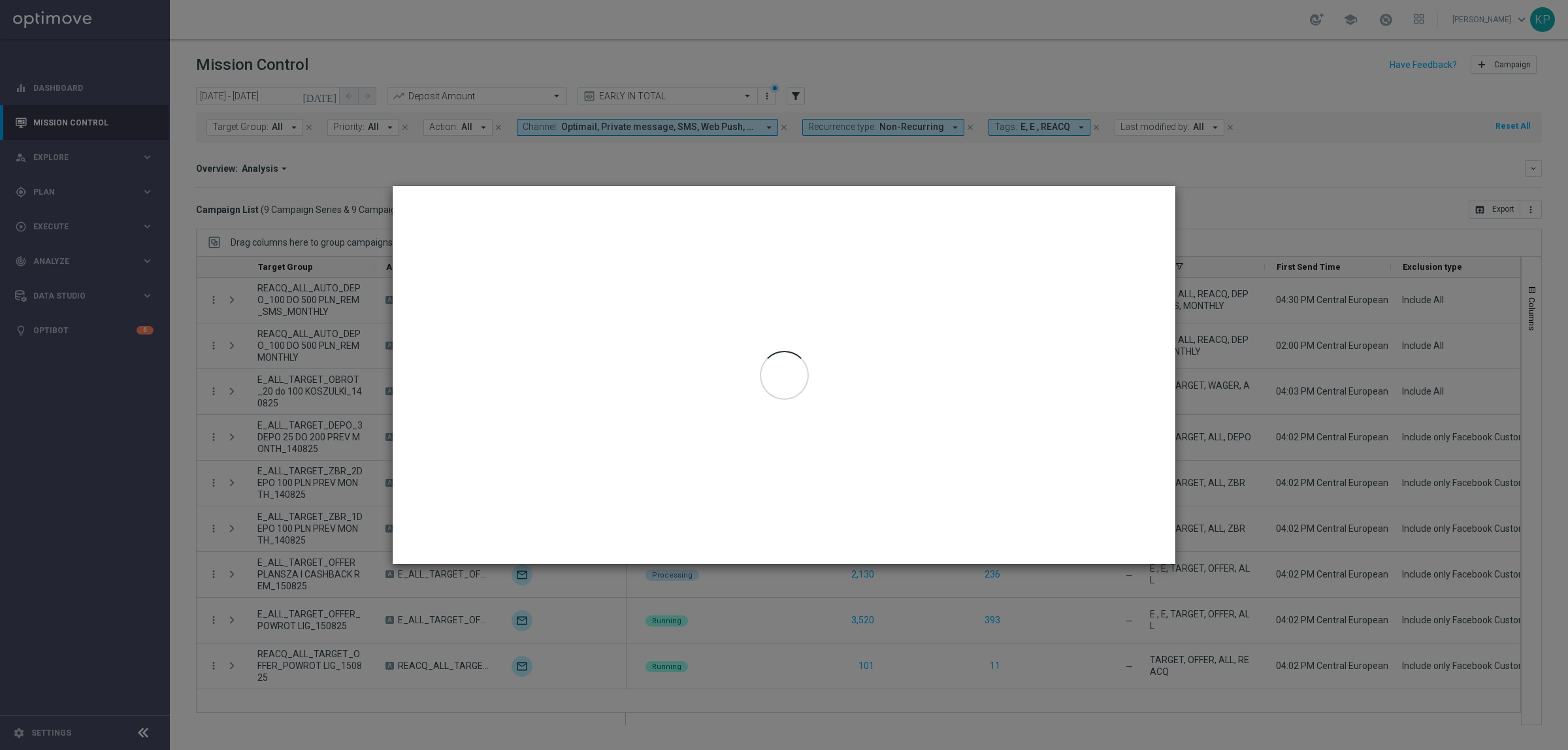
type input "14 Aug 2025 - 14 Aug 2025"
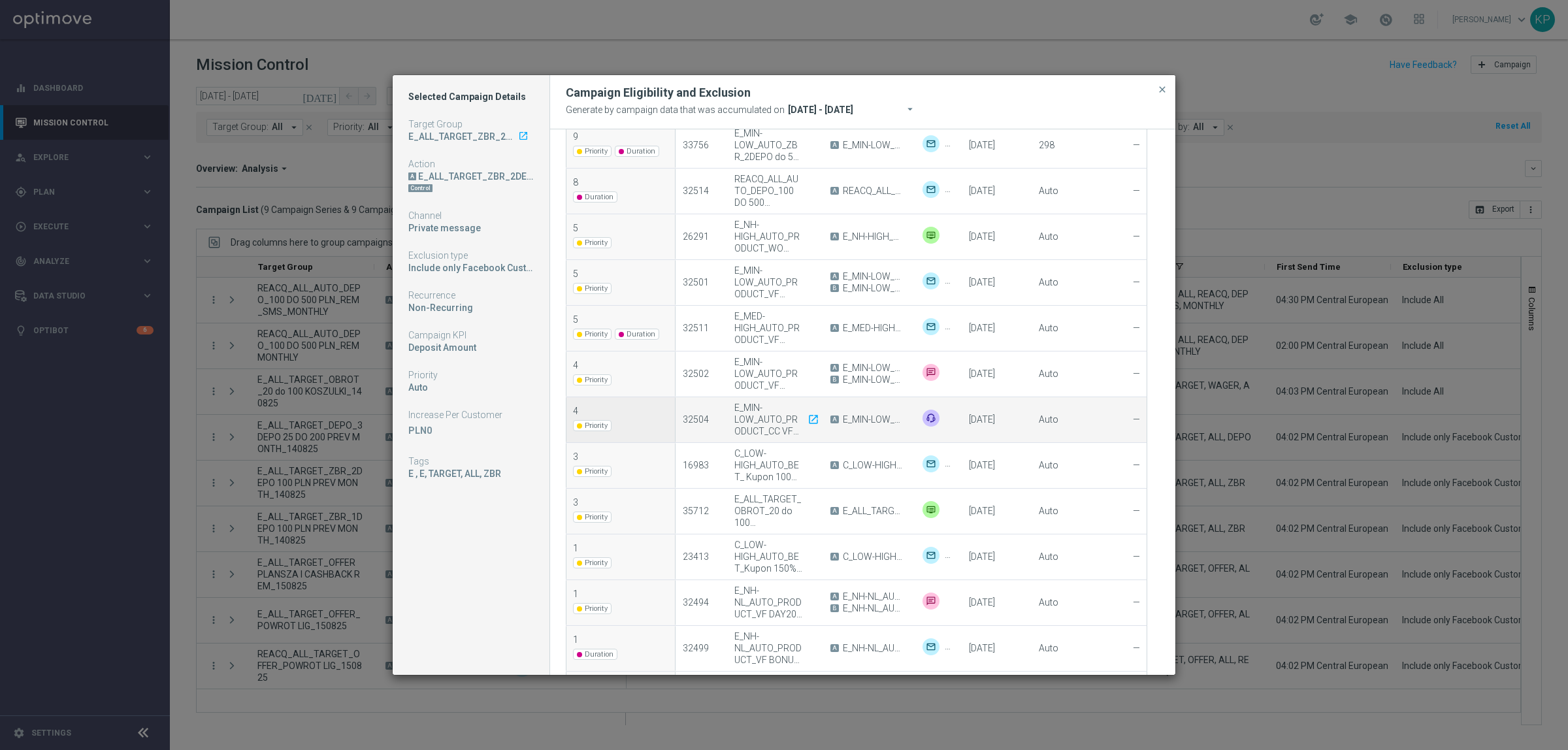
scroll to position [472, 0]
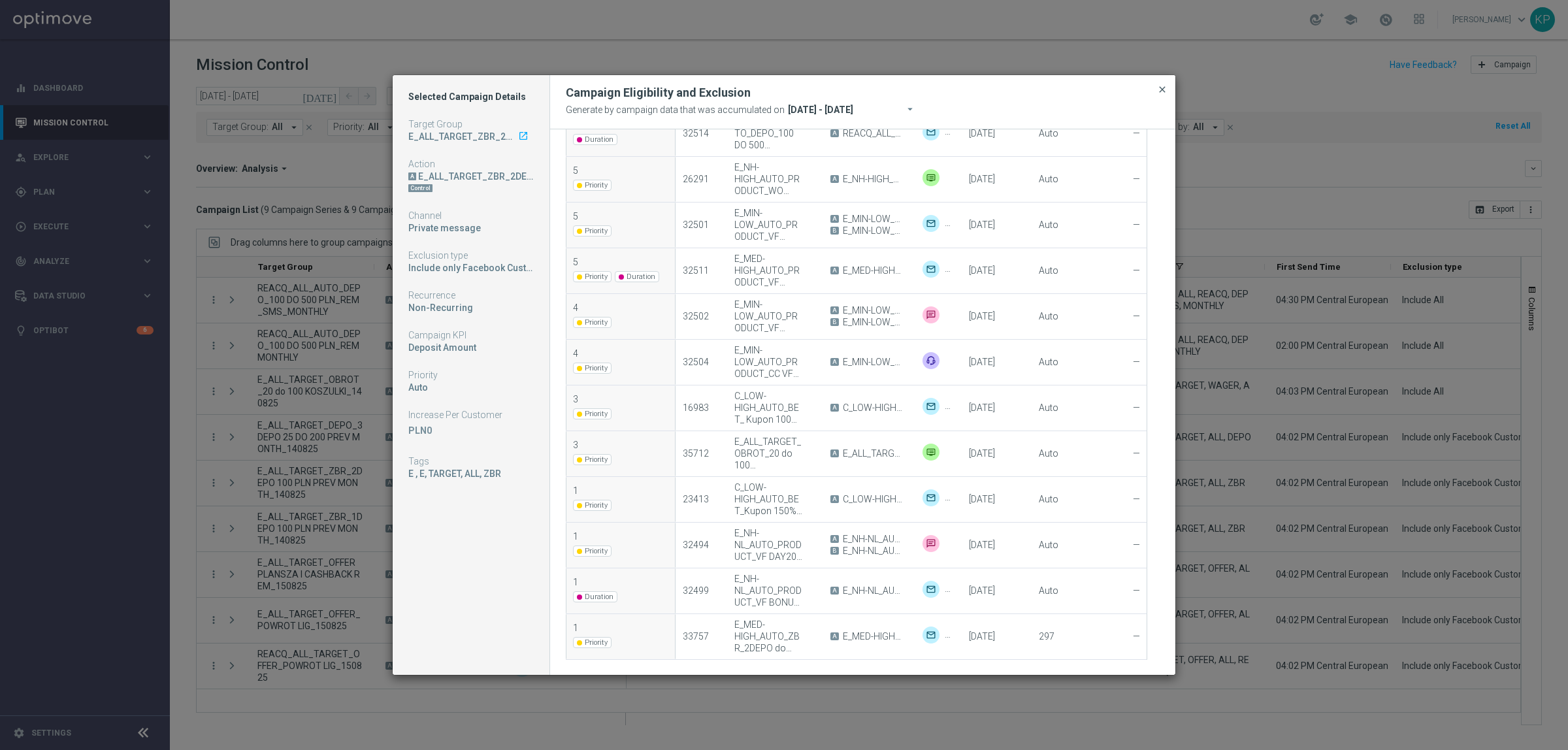
click at [1158, 93] on span "close" at bounding box center [1162, 89] width 11 height 11
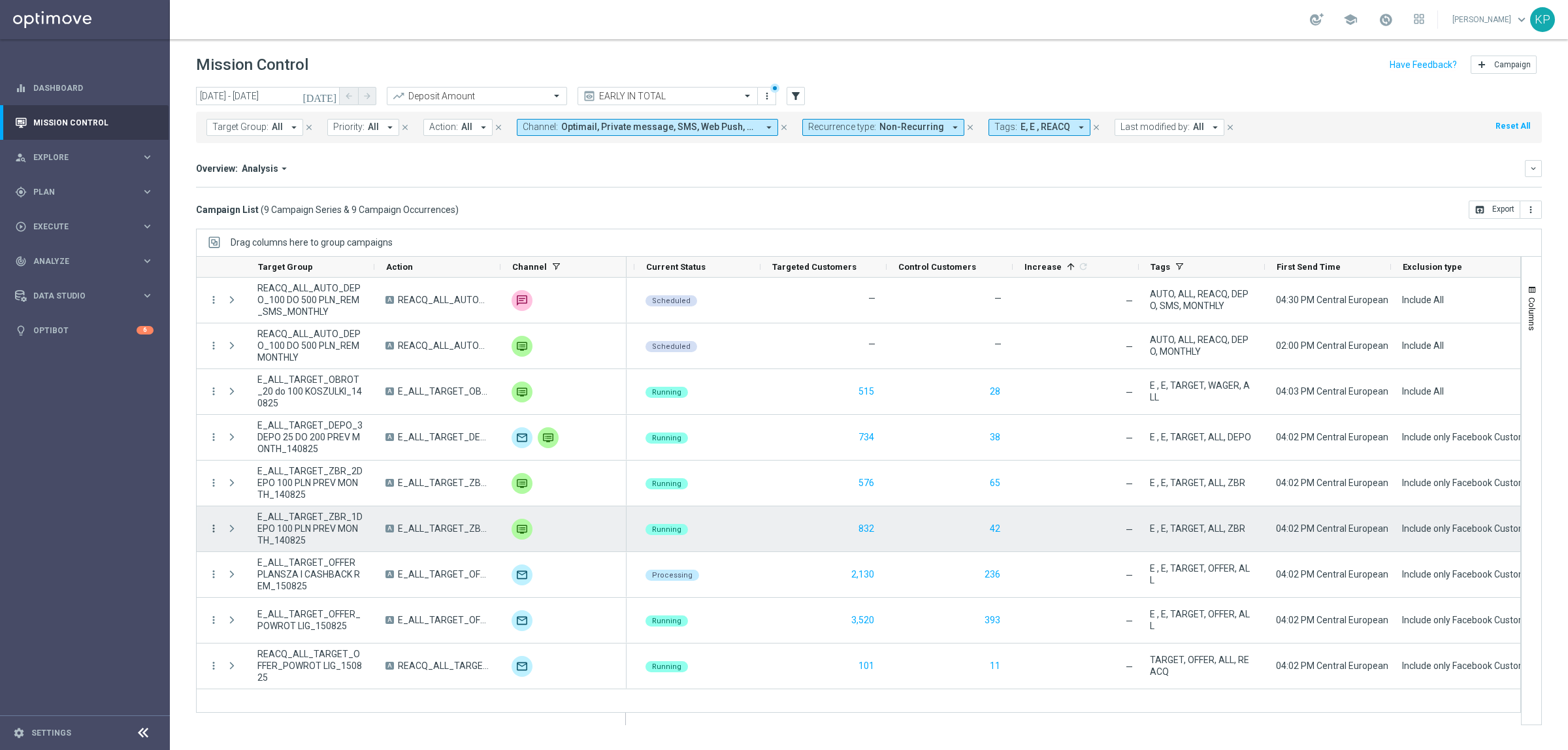
click at [214, 528] on icon "more_vert" at bounding box center [213, 528] width 12 height 12
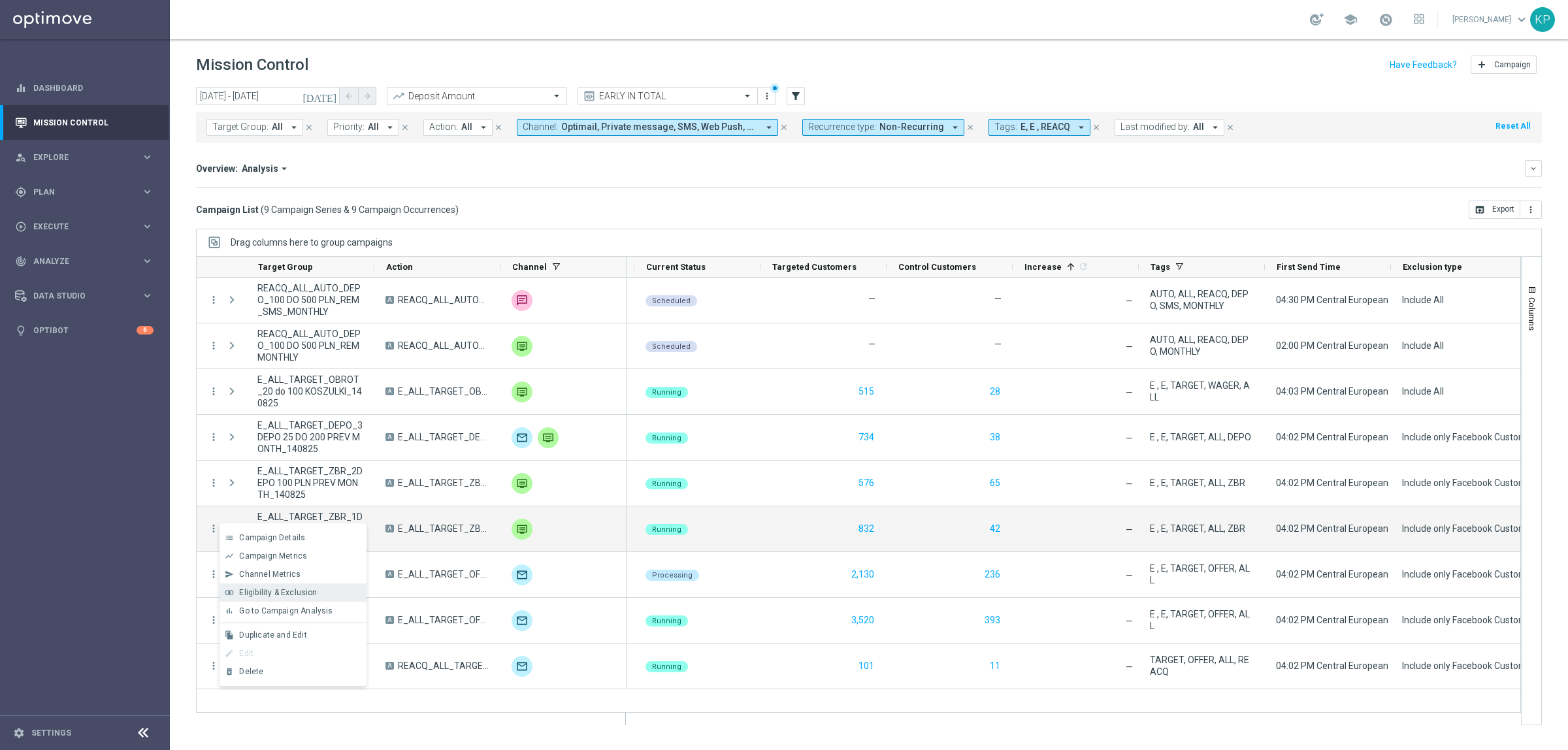
click at [282, 595] on span "Eligibility & Exclusion" at bounding box center [278, 593] width 78 height 9
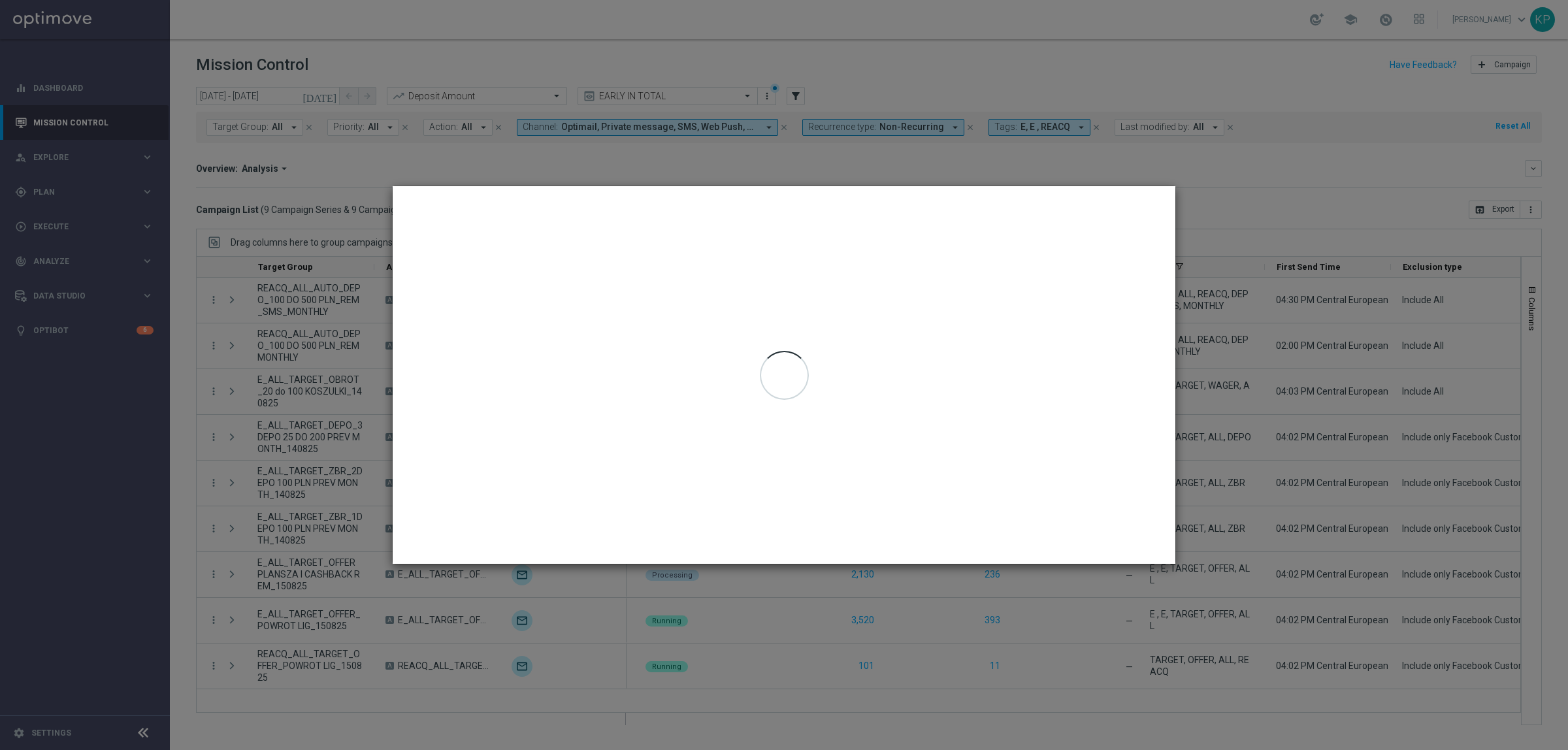
type input "14 Aug 2025 - 14 Aug 2025"
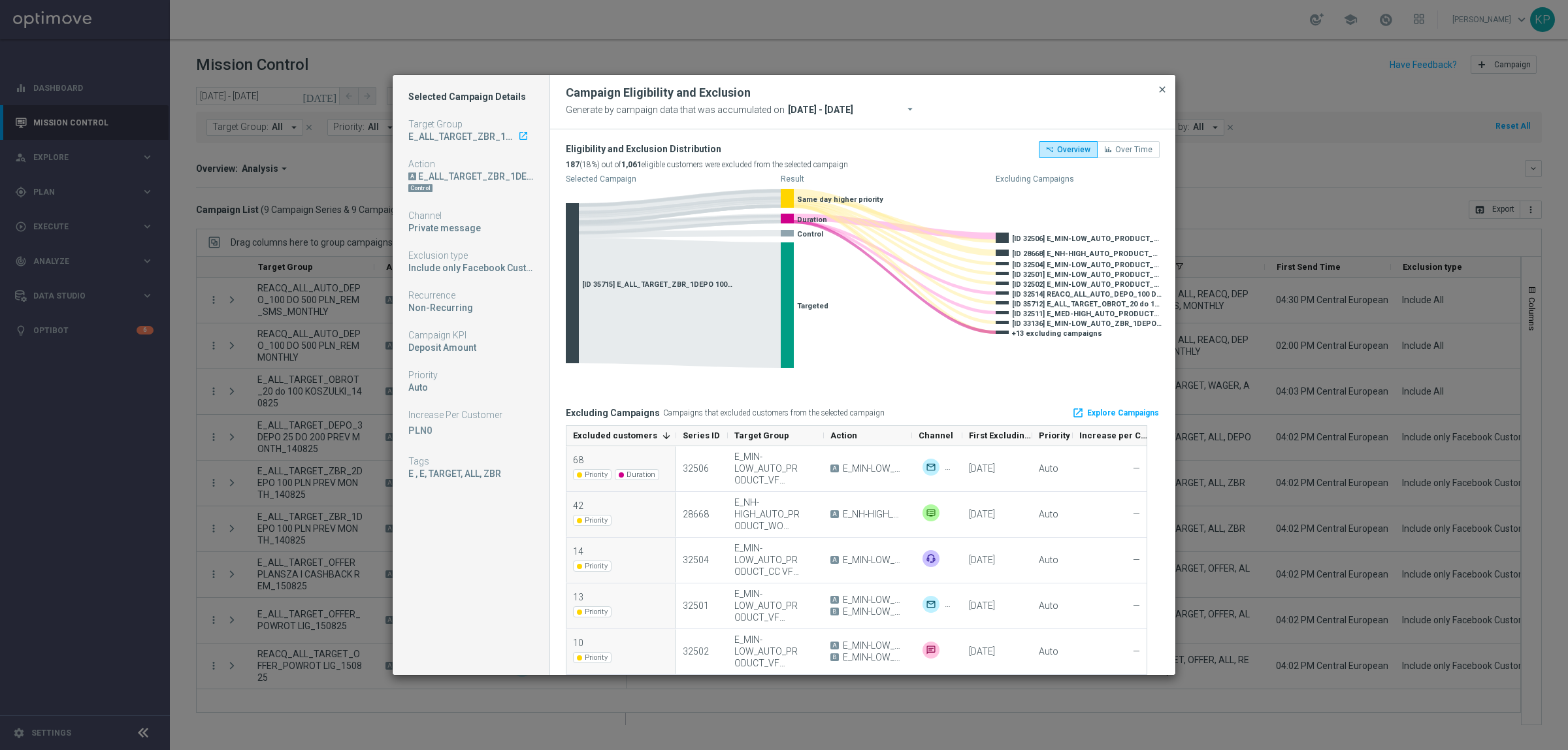
click at [1157, 90] on span "close" at bounding box center [1162, 89] width 11 height 11
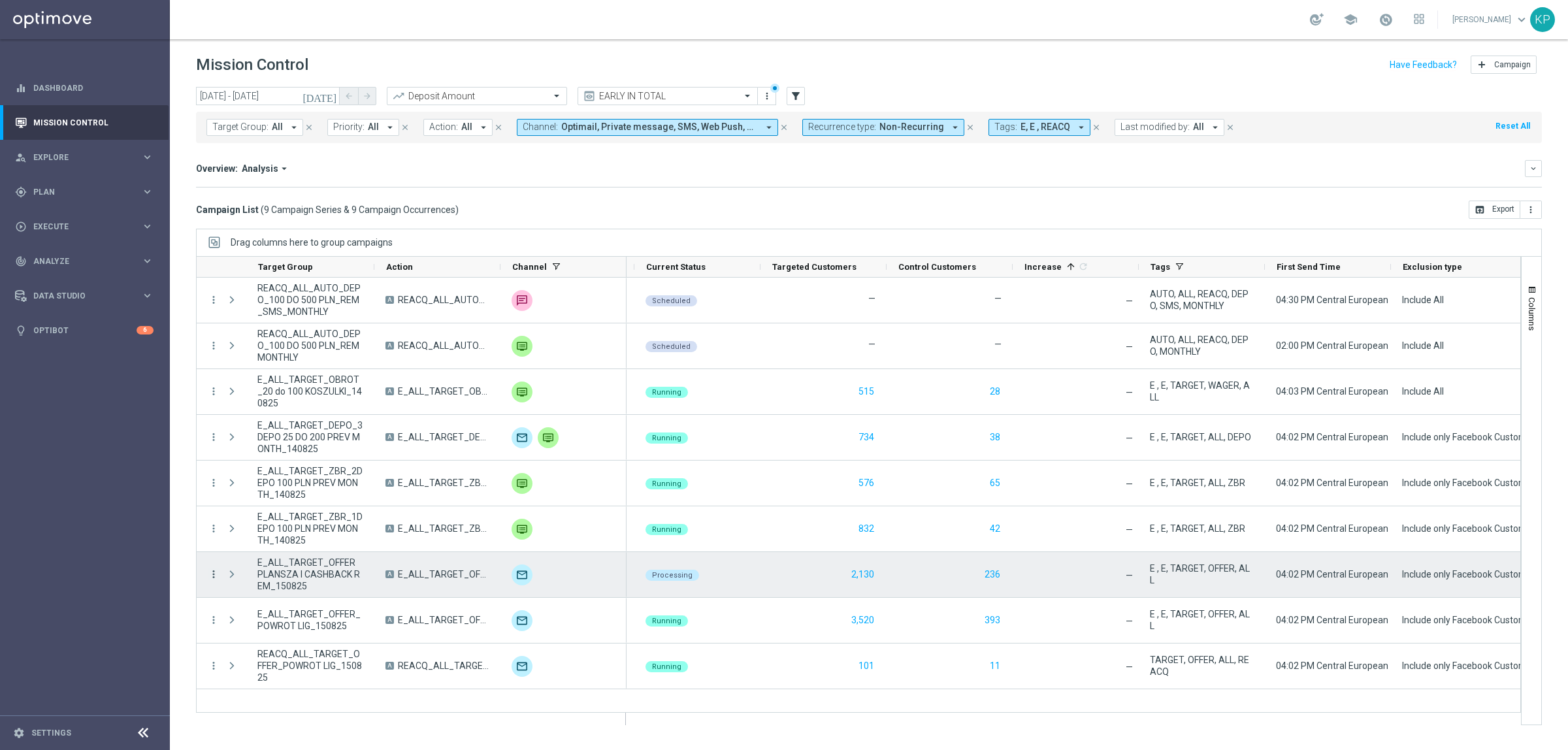
click at [210, 576] on icon "more_vert" at bounding box center [213, 574] width 12 height 12
click at [282, 638] on span "Eligibility & Exclusion" at bounding box center [278, 638] width 78 height 9
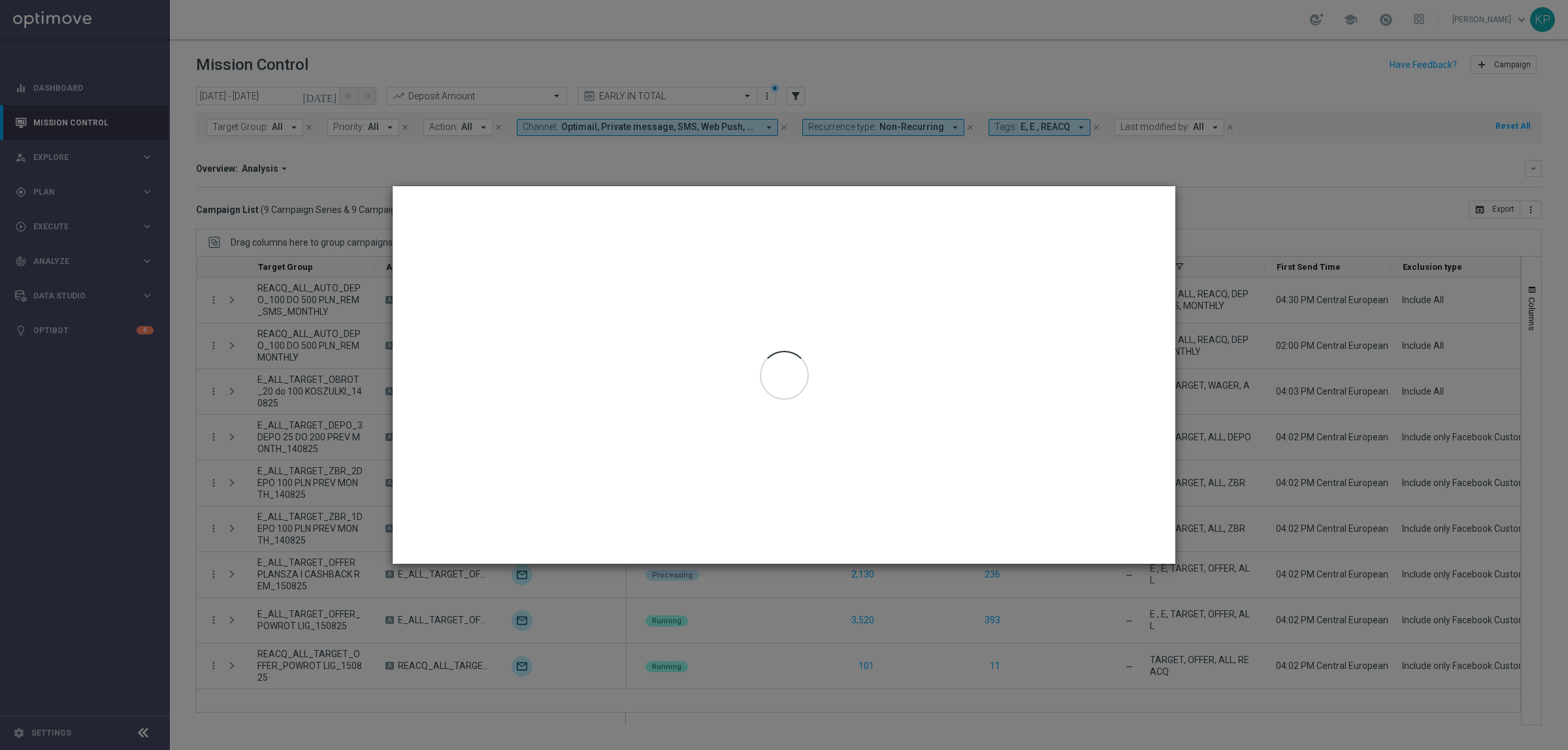
type input "14 Aug 2025 - 14 Aug 2025"
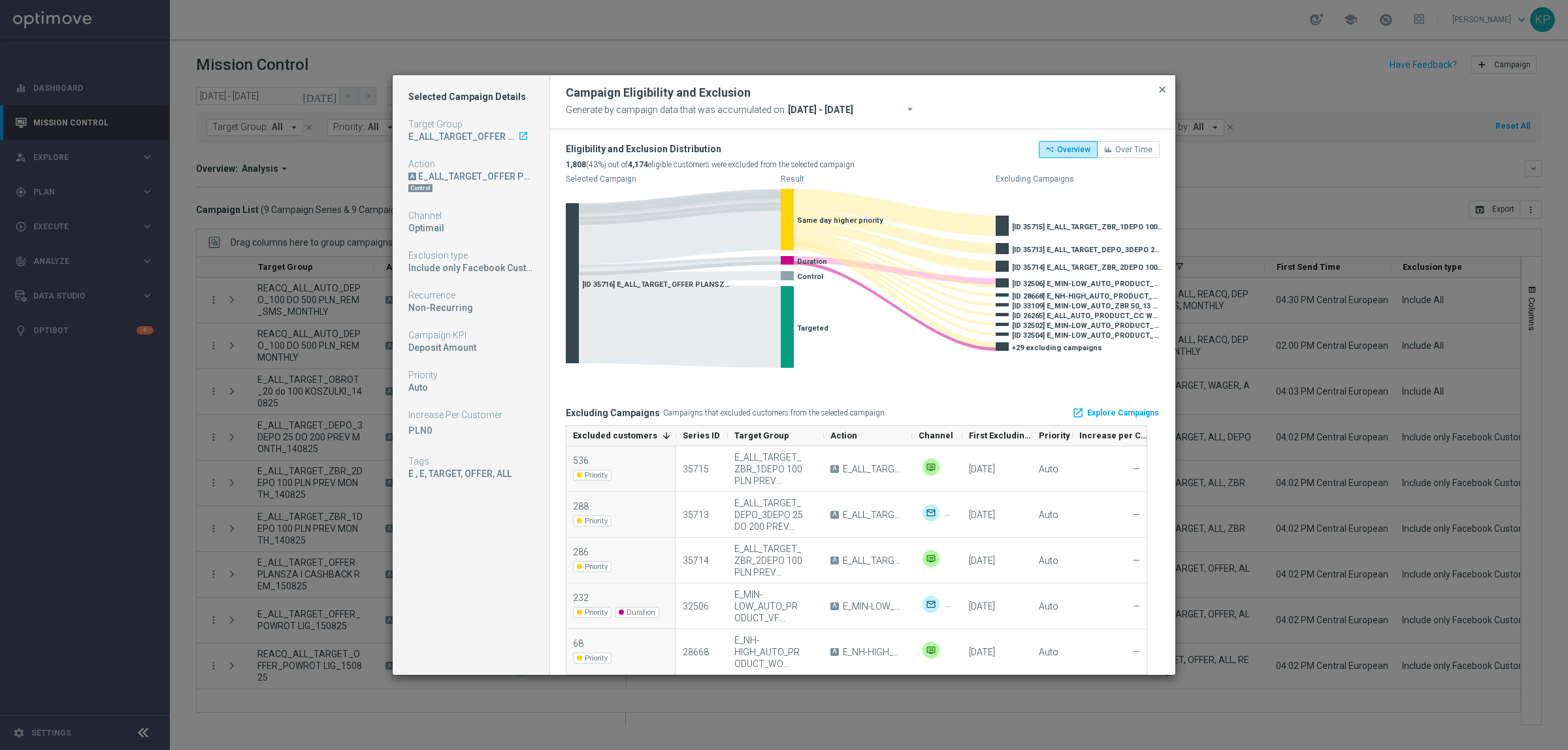
click at [1167, 89] on span "close" at bounding box center [1162, 89] width 11 height 11
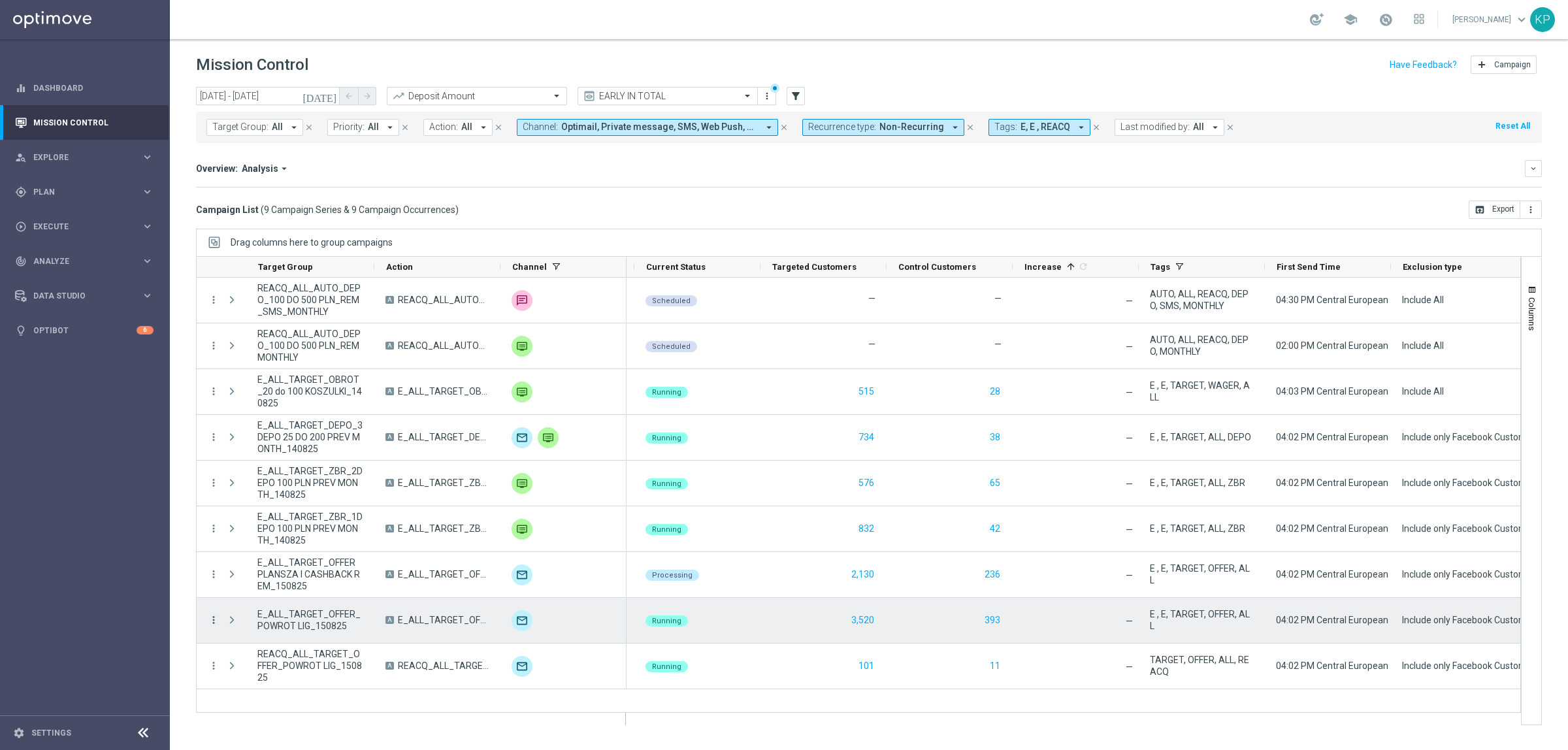
click at [210, 617] on icon "more_vert" at bounding box center [213, 620] width 12 height 12
click at [310, 526] on div "Eligibility & Exclusion" at bounding box center [300, 521] width 121 height 9
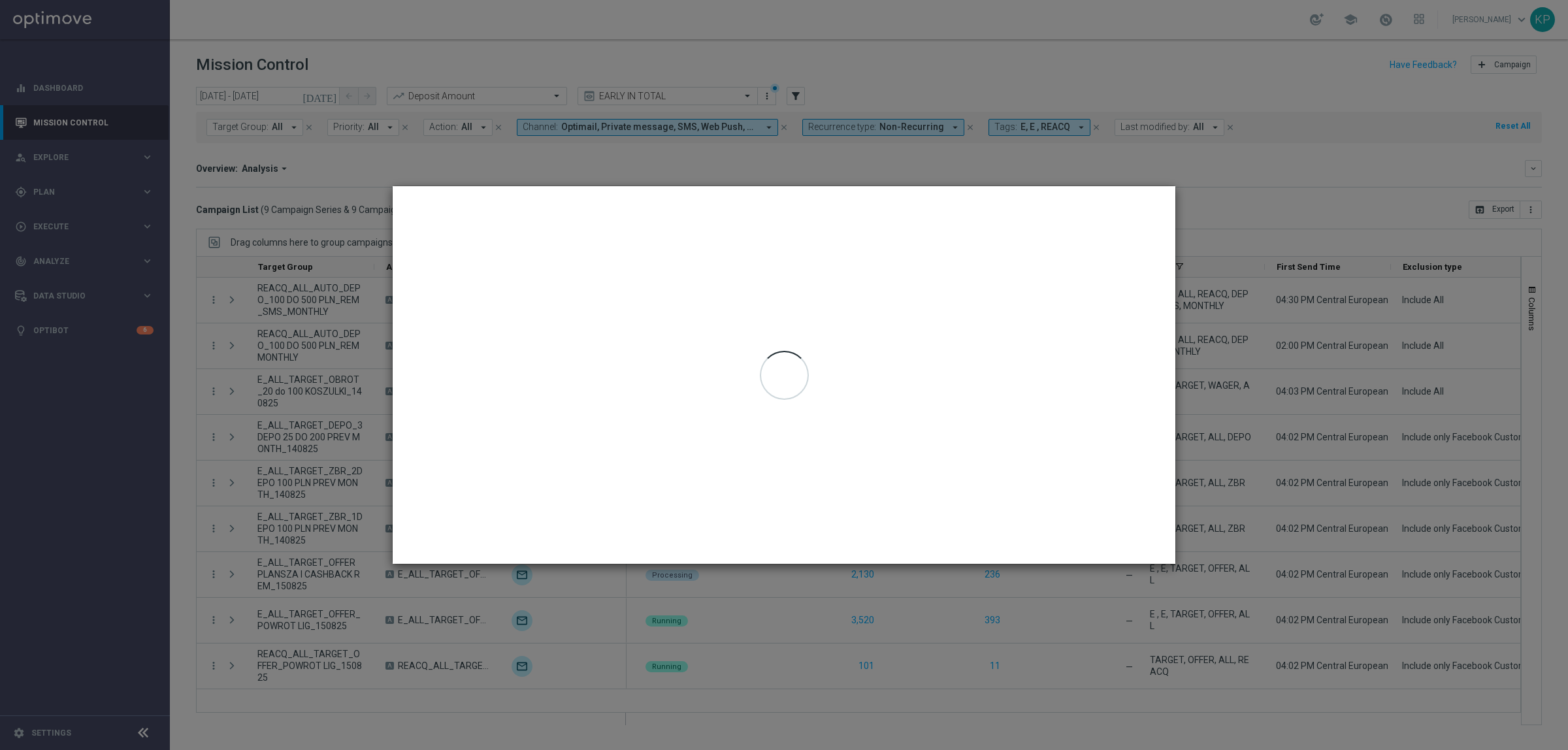
type input "14 Aug 2025 - 14 Aug 2025"
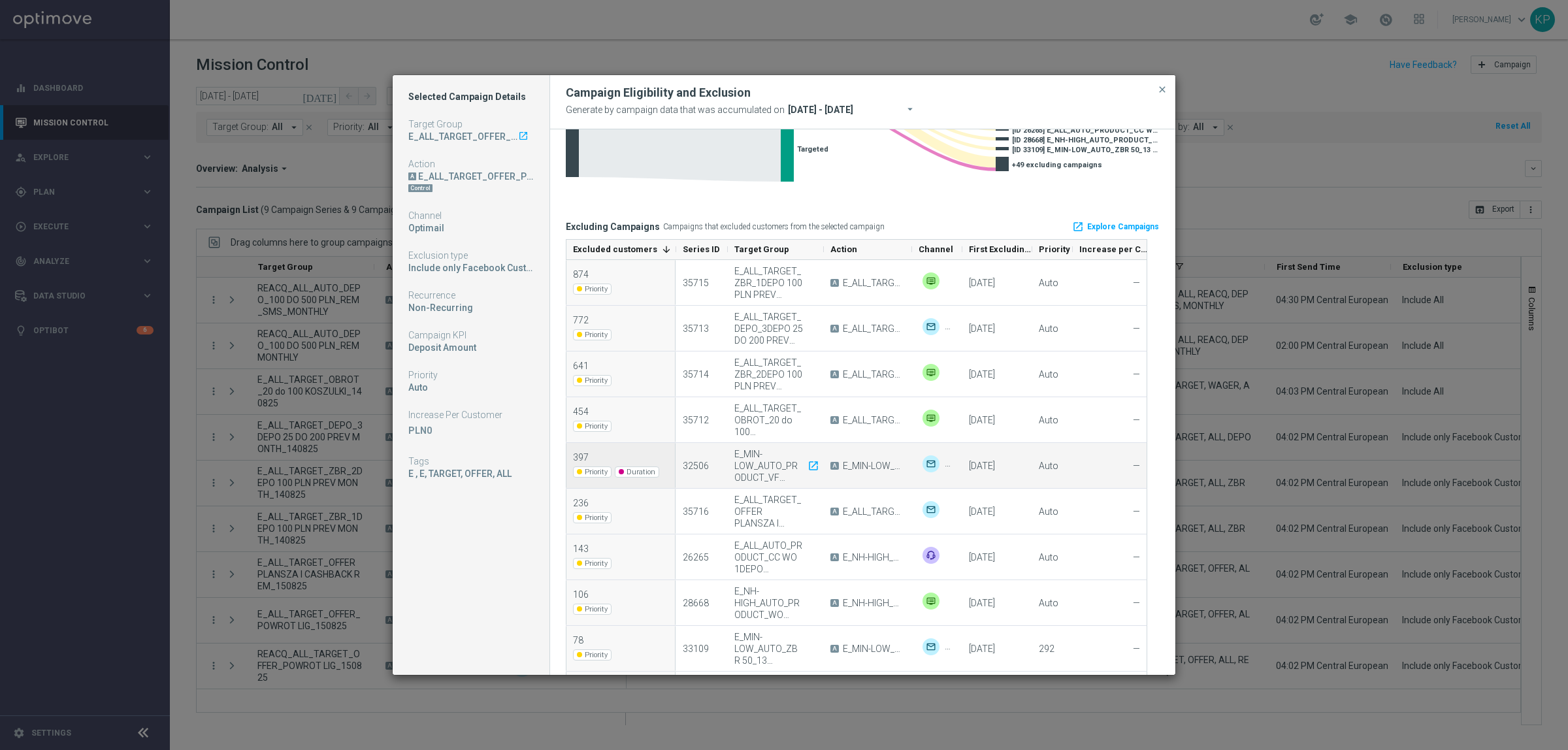
scroll to position [327, 0]
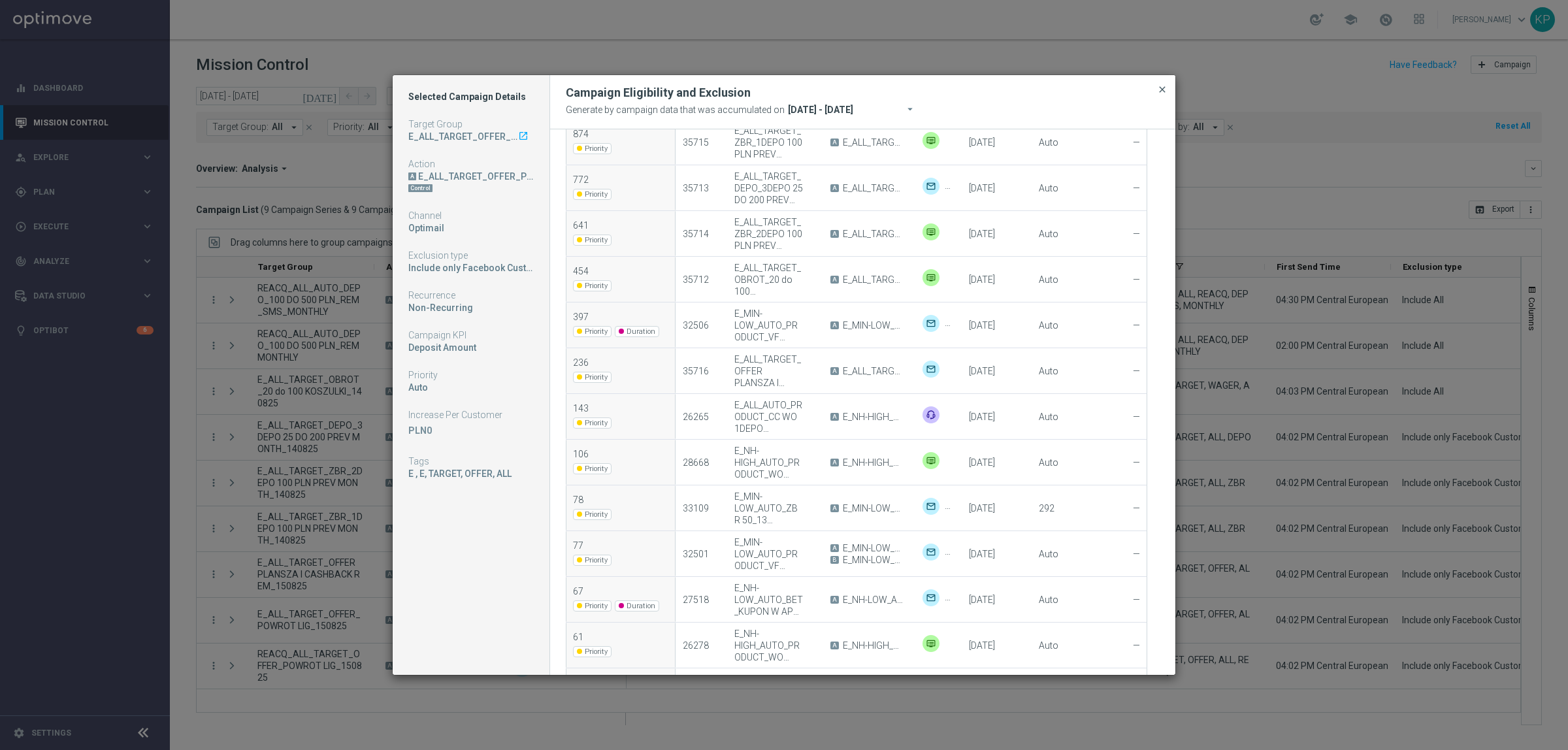
click at [1160, 88] on span "close" at bounding box center [1162, 89] width 11 height 11
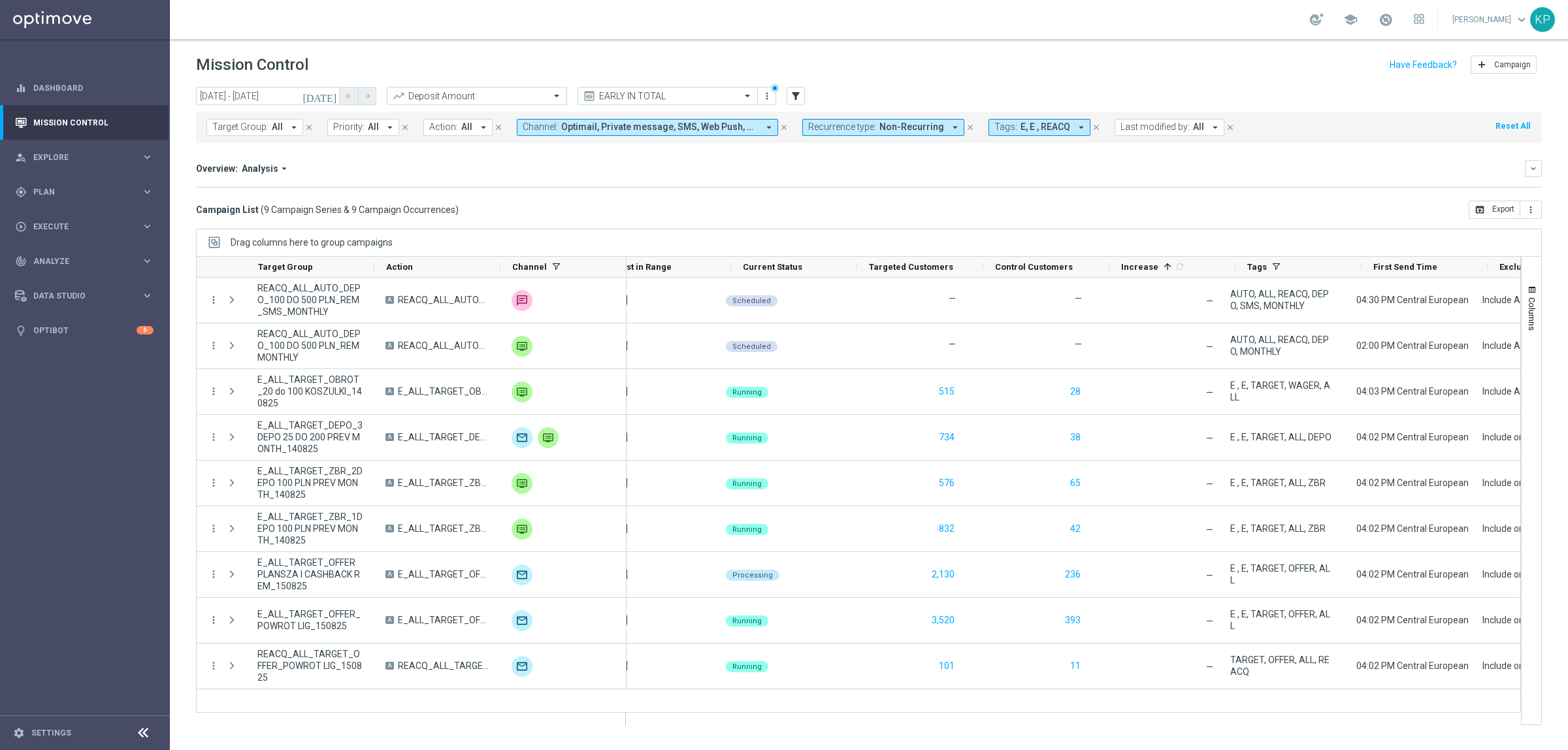
scroll to position [0, 0]
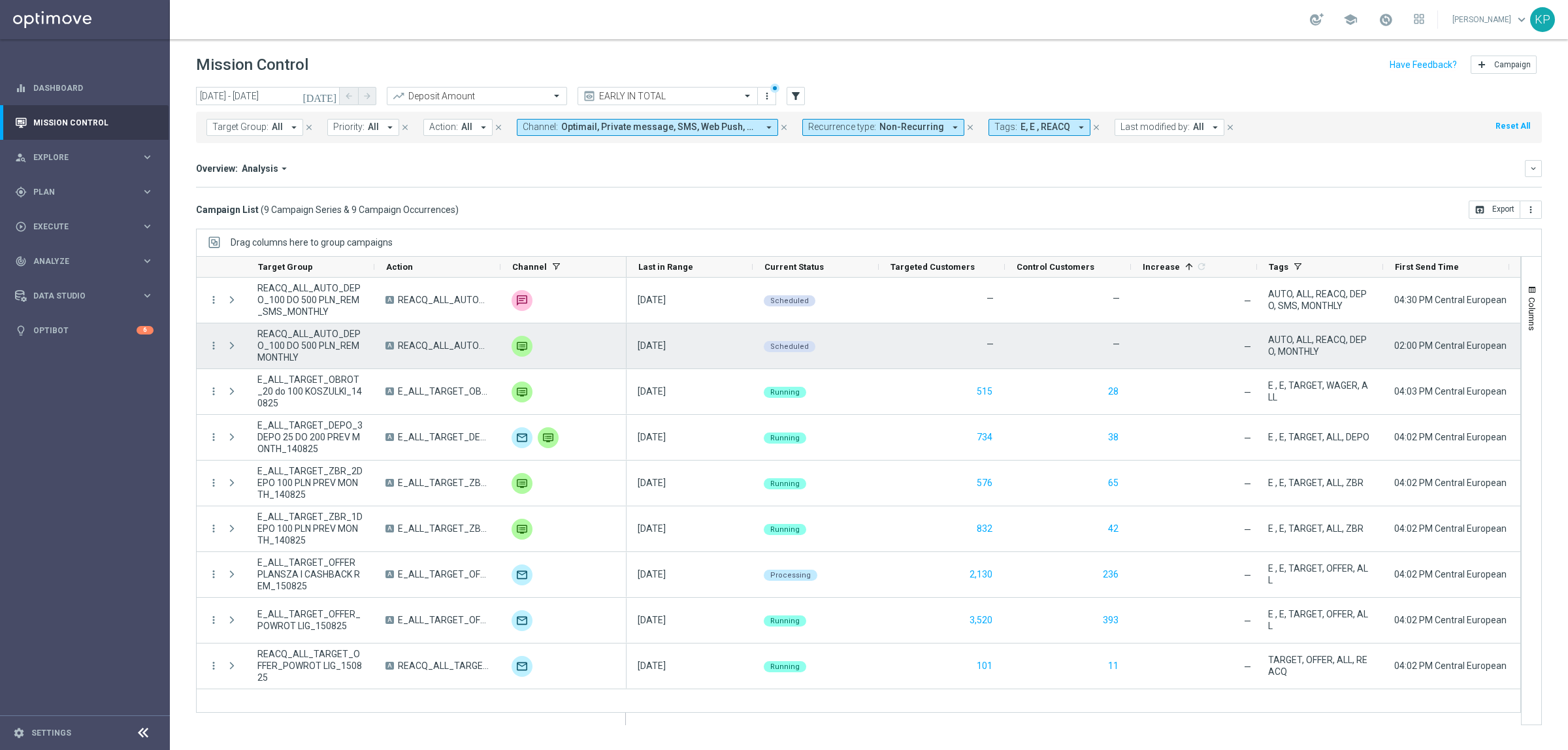
click at [1095, 345] on div "—" at bounding box center [1068, 346] width 126 height 45
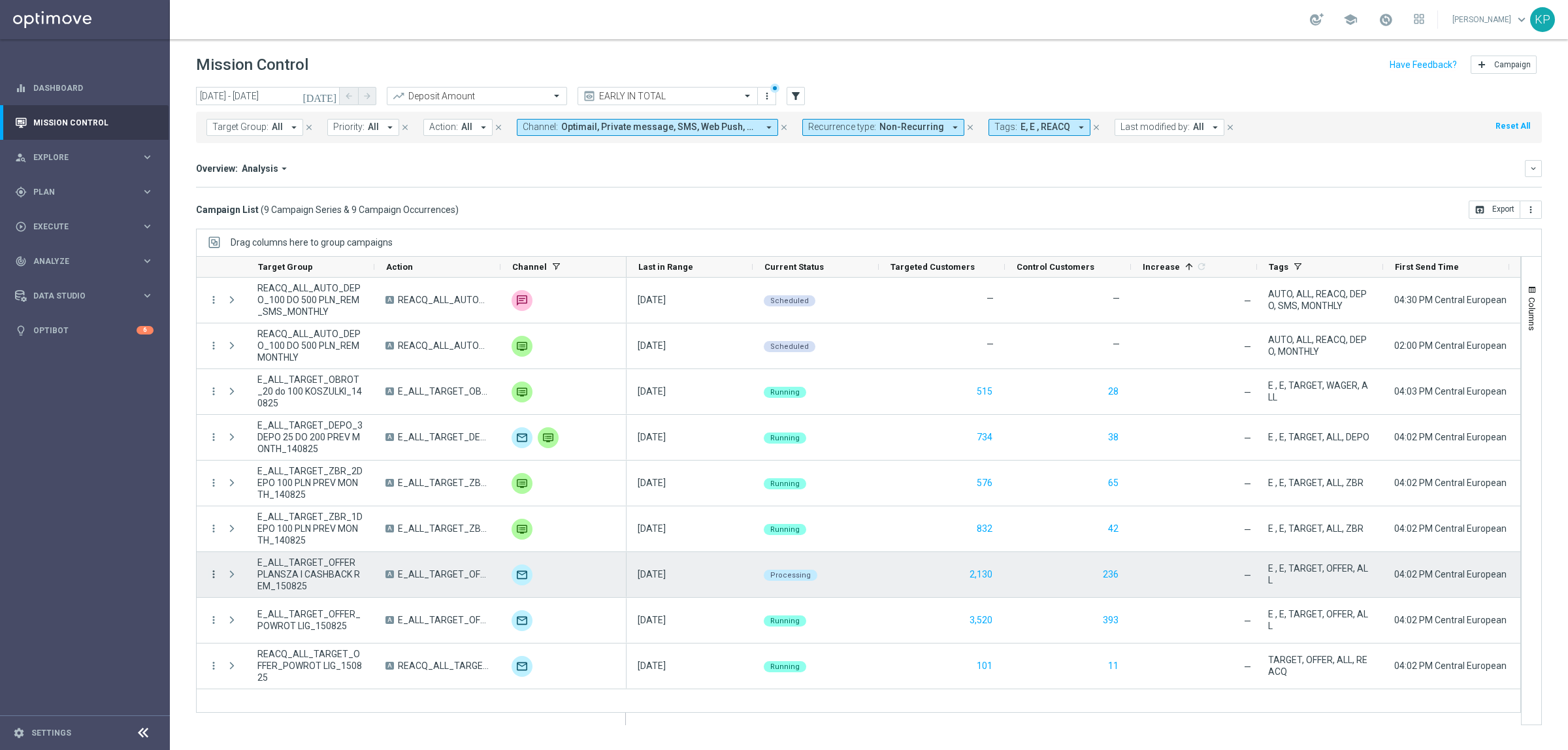
click at [210, 573] on icon "more_vert" at bounding box center [213, 574] width 12 height 12
click at [275, 641] on span "Eligibility & Exclusion" at bounding box center [278, 638] width 78 height 9
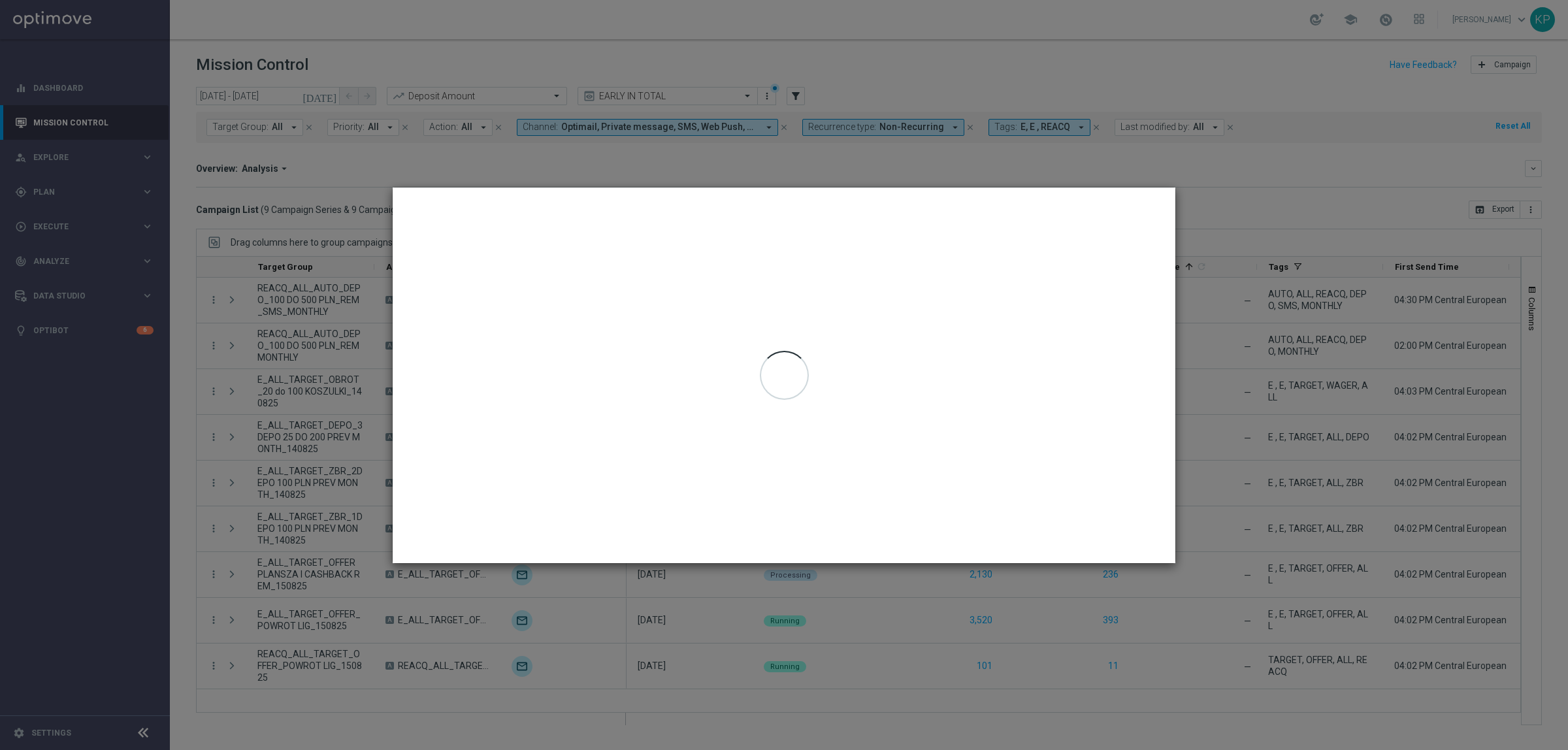
type input "14 Aug 2025 - 14 Aug 2025"
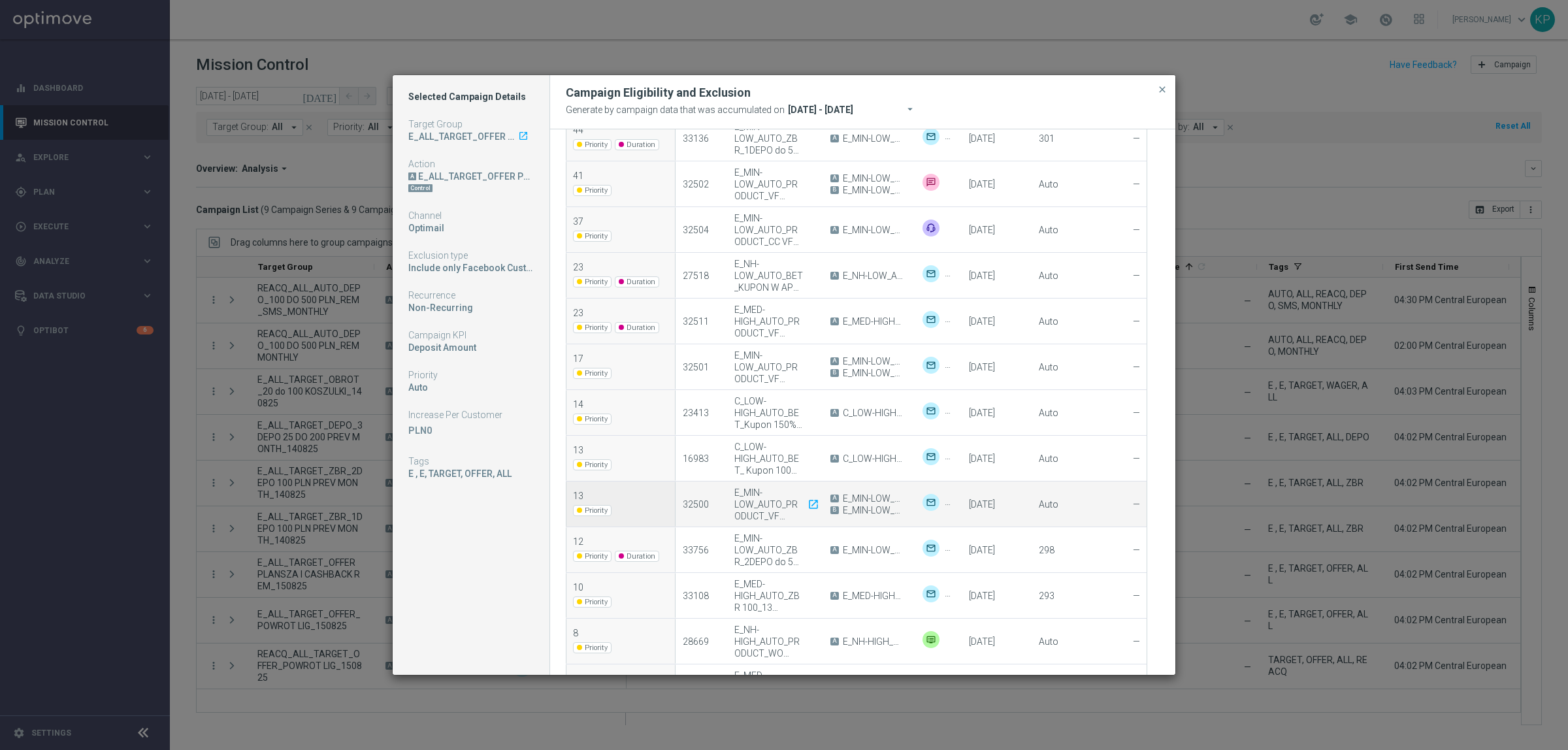
scroll to position [735, 0]
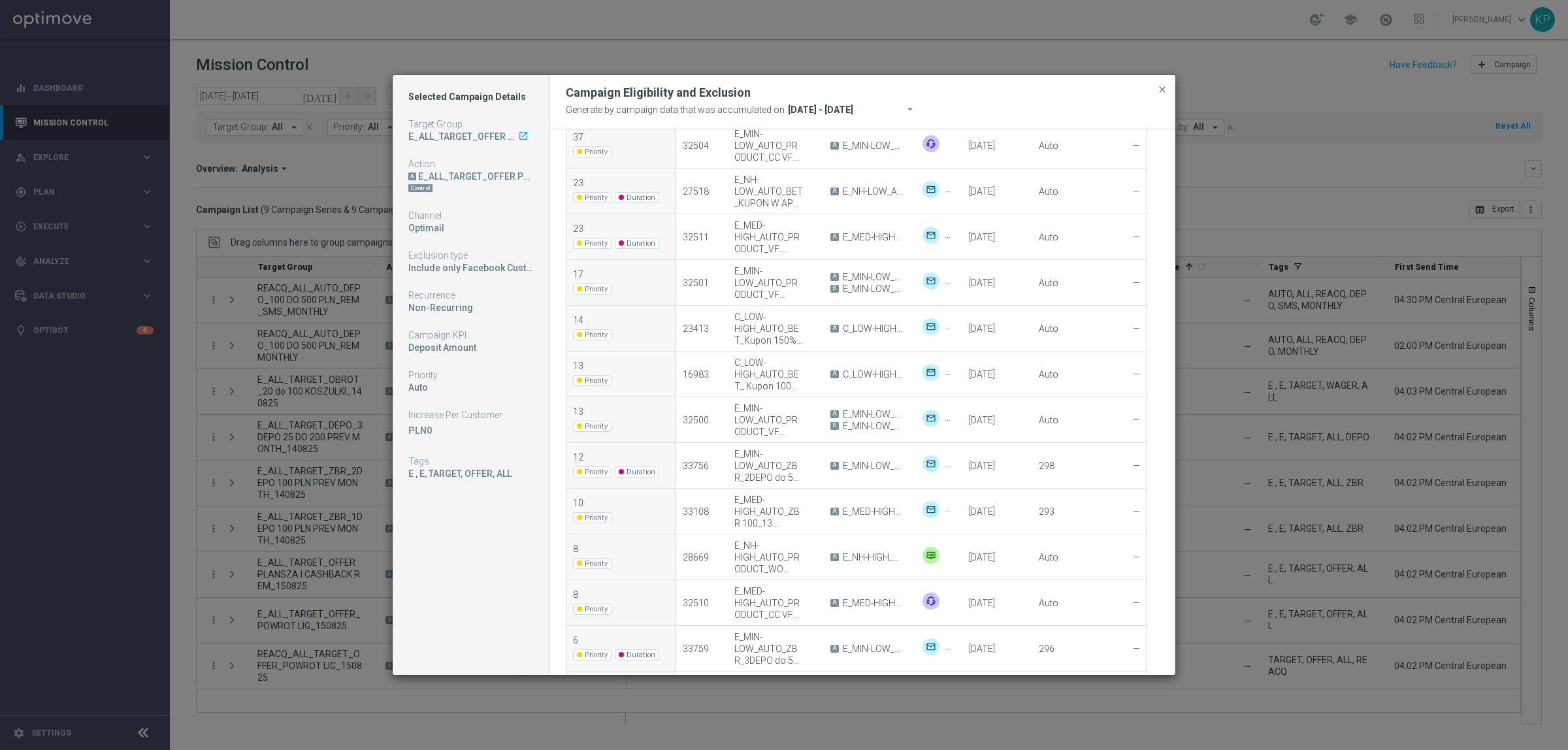
click at [1226, 510] on modal-container "Selected Campaign Details Target Group E_ALL_TARGET_OFFER PLANSZA I CASHBACK RE…" at bounding box center [784, 375] width 1568 height 750
click at [327, 593] on modal-container "Selected Campaign Details Target Group E_ALL_TARGET_OFFER PLANSZA I CASHBACK RE…" at bounding box center [784, 375] width 1568 height 750
click at [1158, 87] on span "close" at bounding box center [1162, 89] width 11 height 11
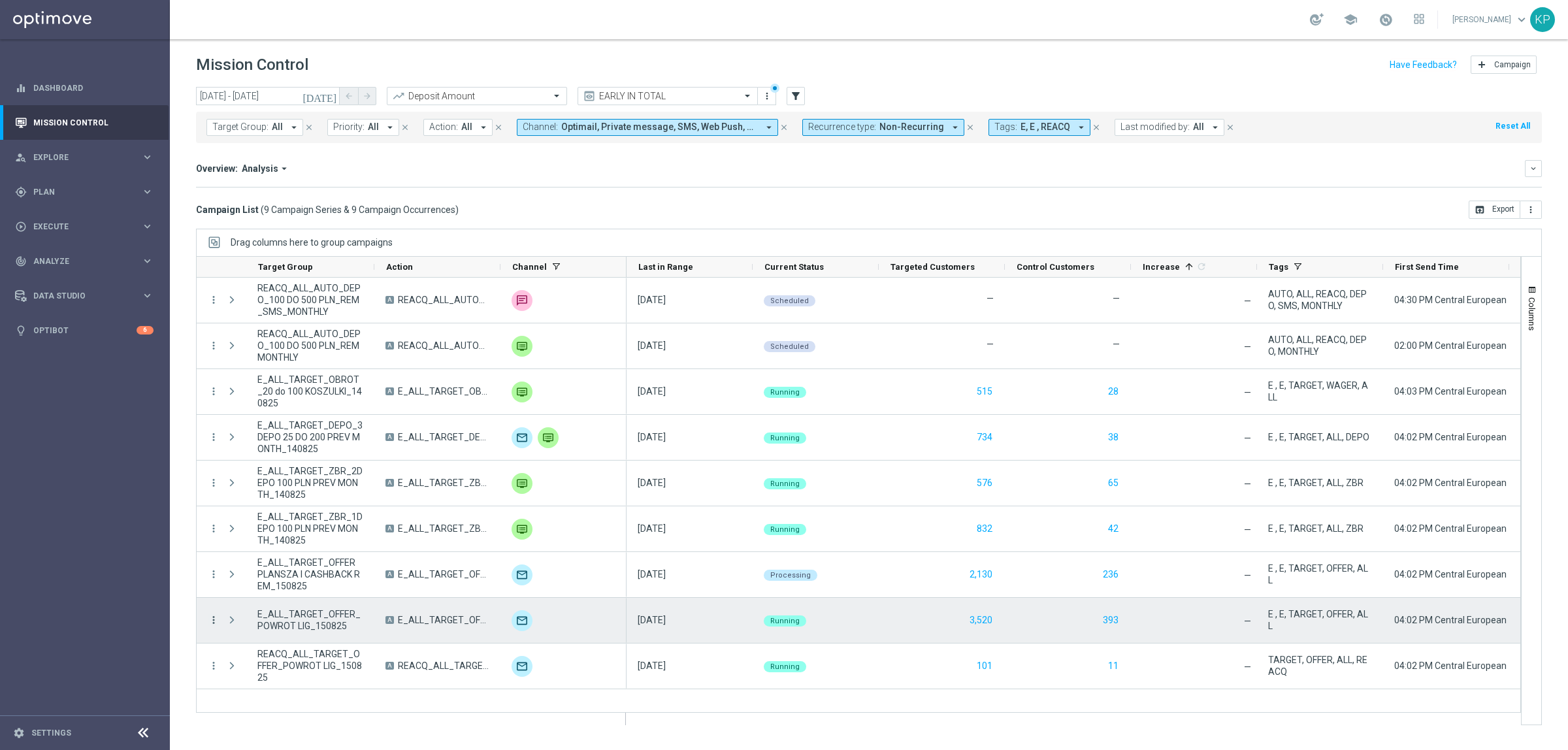
click at [213, 622] on icon "more_vert" at bounding box center [213, 620] width 12 height 12
click at [308, 520] on span "Eligibility & Exclusion" at bounding box center [278, 521] width 78 height 9
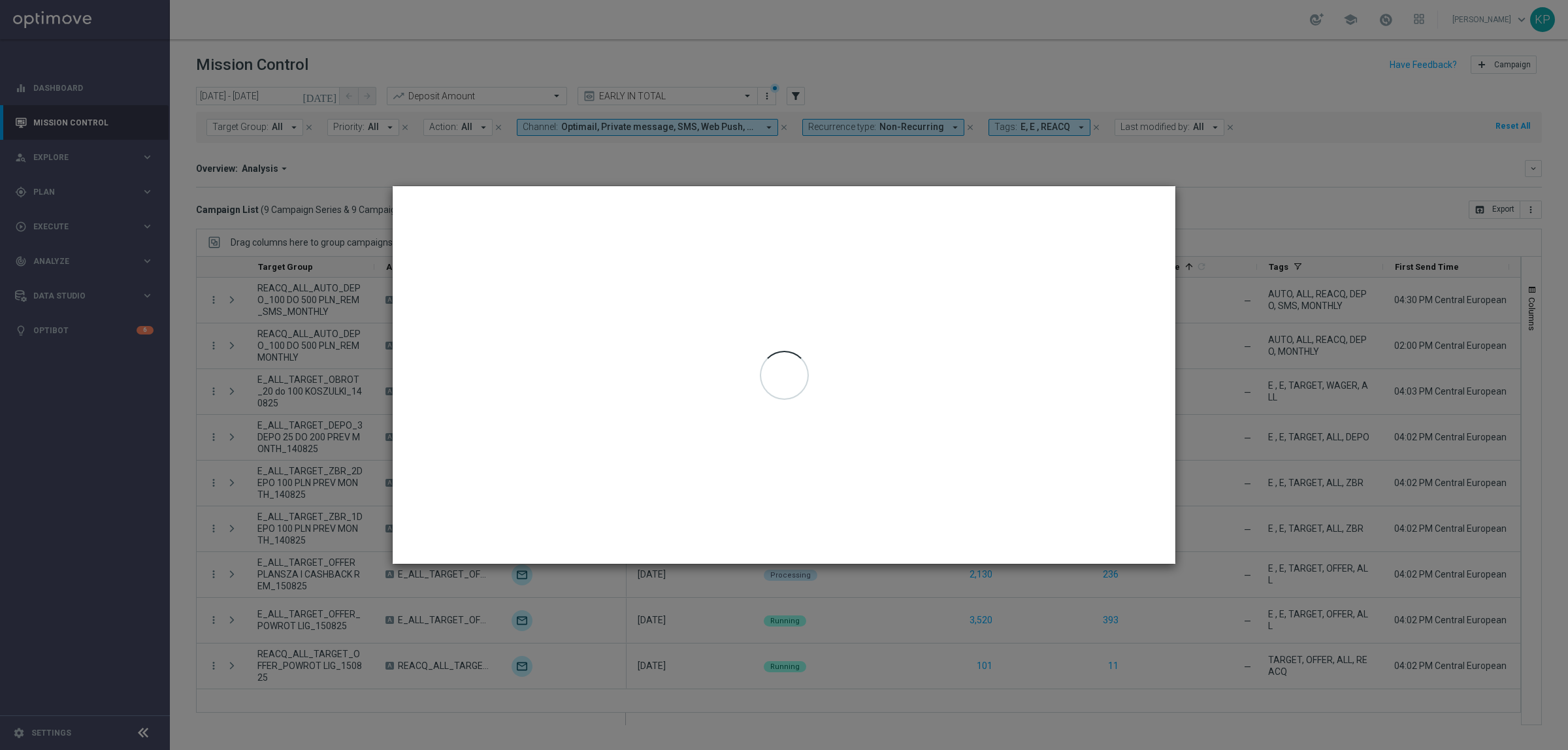
type input "14 Aug 2025 - 14 Aug 2025"
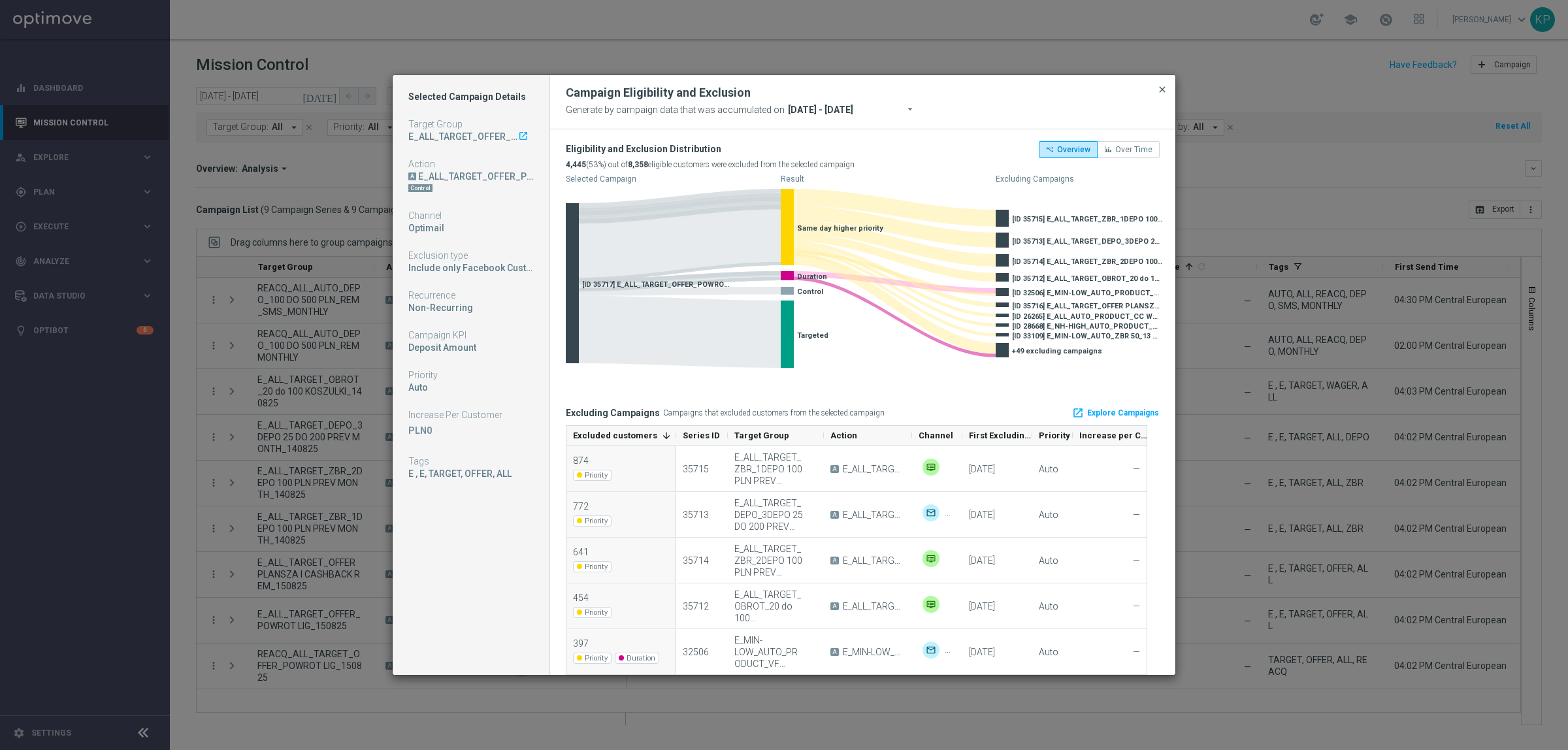
click at [1157, 87] on span "close" at bounding box center [1162, 89] width 11 height 11
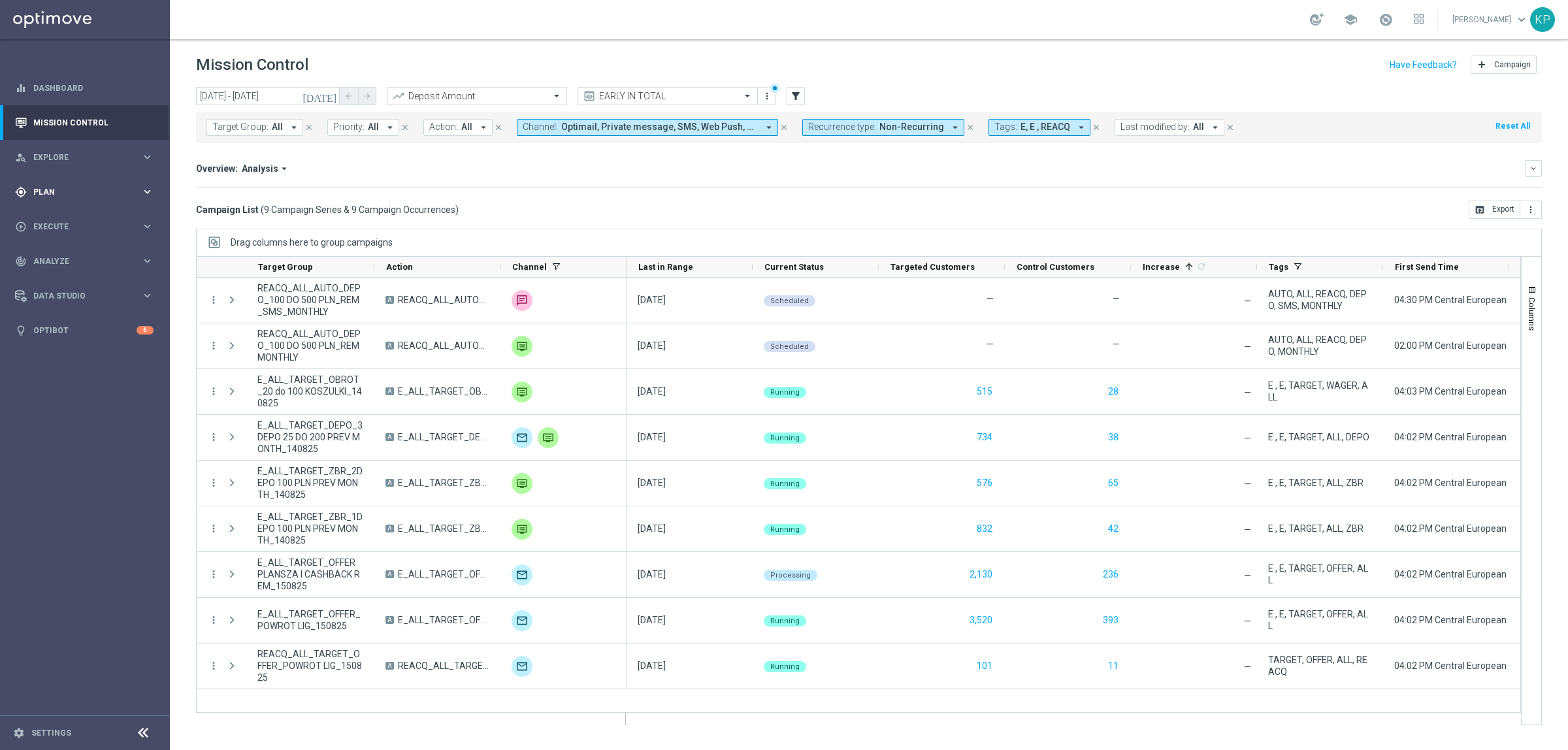
click at [69, 194] on span "Plan" at bounding box center [87, 191] width 108 height 8
click at [61, 213] on div "Target Groups" at bounding box center [101, 219] width 135 height 20
click at [87, 220] on link "Target Groups" at bounding box center [85, 219] width 102 height 11
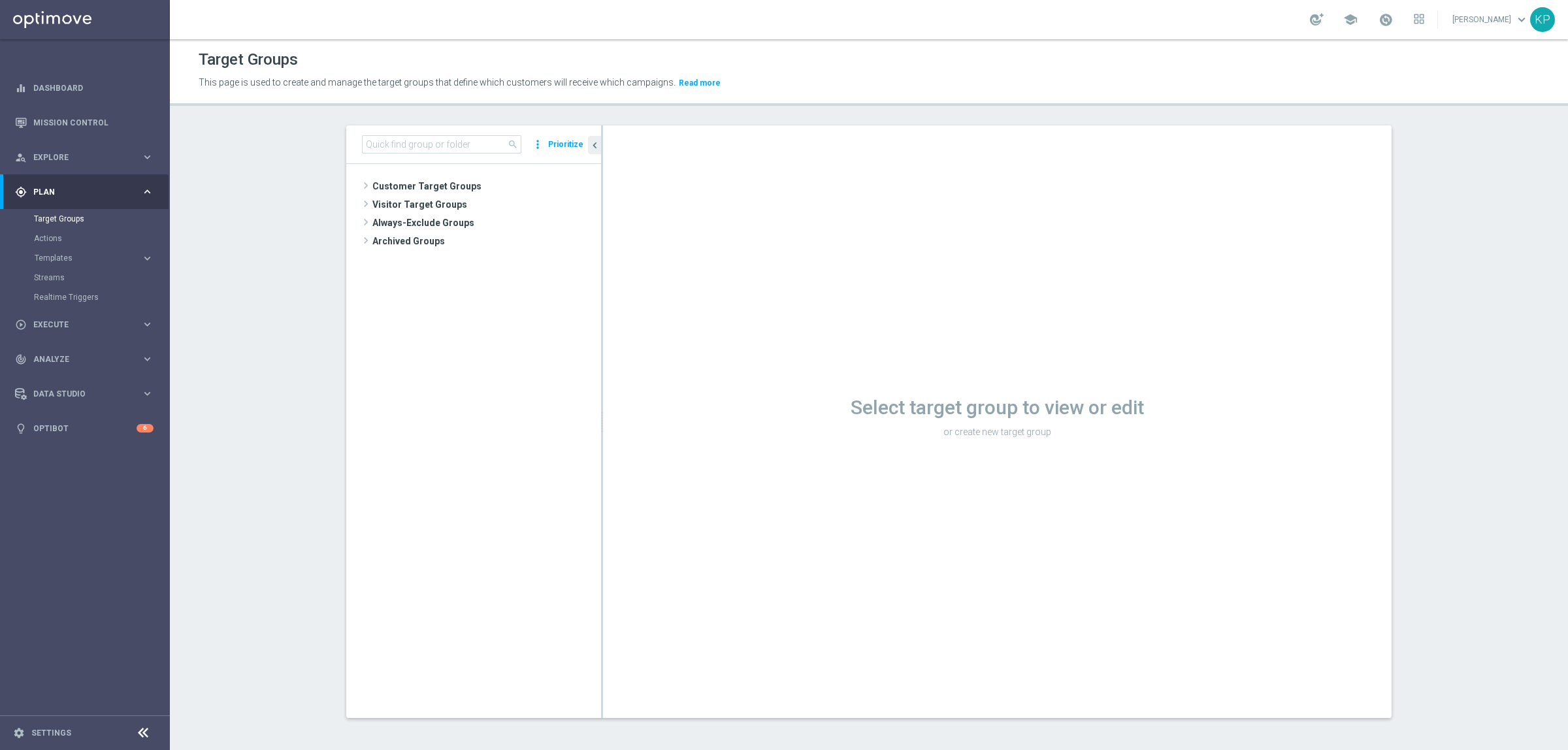
click at [448, 157] on div "search more_vert Prioritize" at bounding box center [473, 145] width 255 height 39
click at [444, 151] on input at bounding box center [442, 144] width 160 height 18
paste input "E_ALL_TARGET_OFFER_SUPERPUCHAR [PERSON_NAME] 1-2DEPO WO_160825"
type input "E_ALL_TARGET_OFFER_SUPERPUCHAR [PERSON_NAME] 1-2DEPO WO_160825"
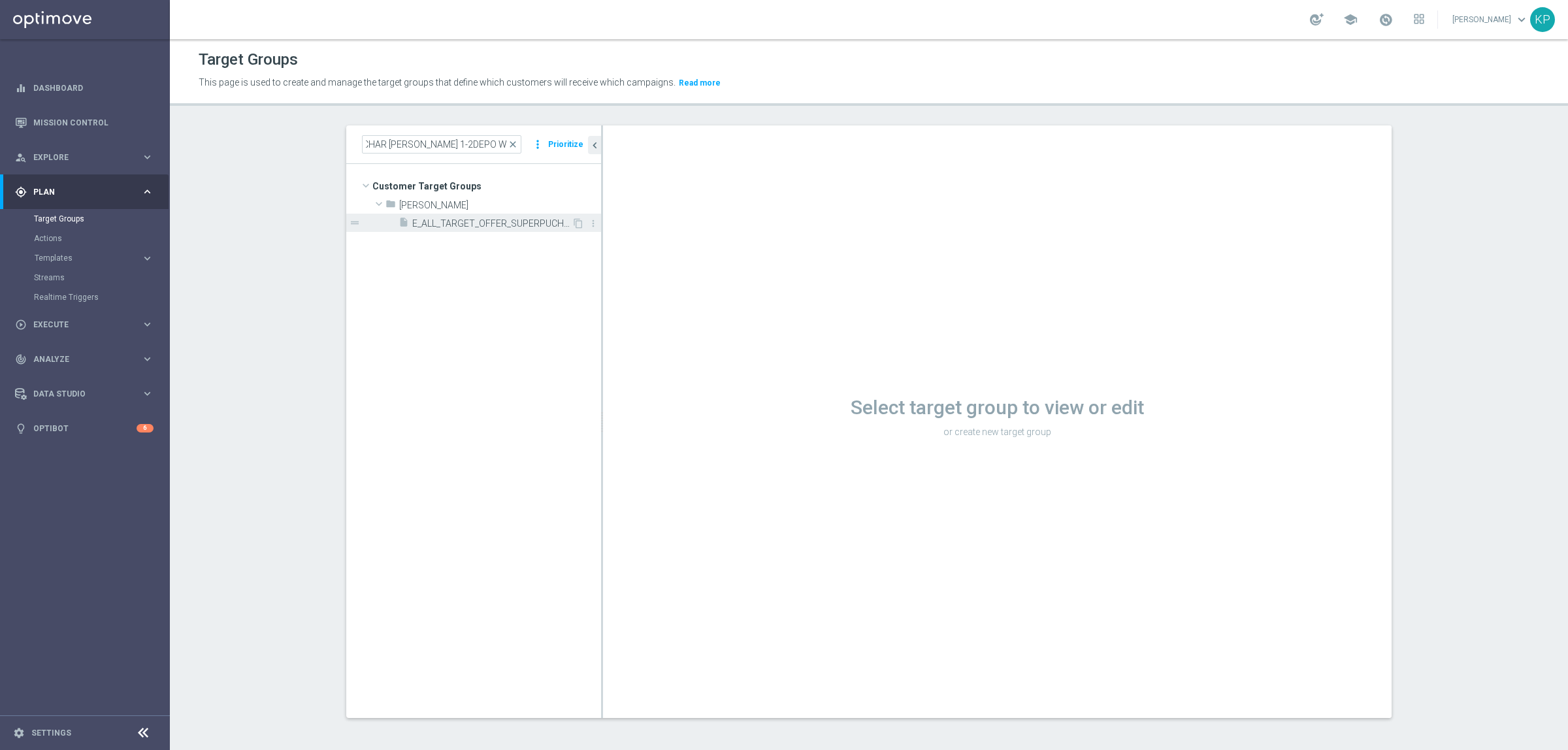
click at [456, 227] on span "E_ALL_TARGET_OFFER_SUPERPUCHAR [PERSON_NAME] 1-2DEPO WO_160825" at bounding box center [492, 224] width 160 height 11
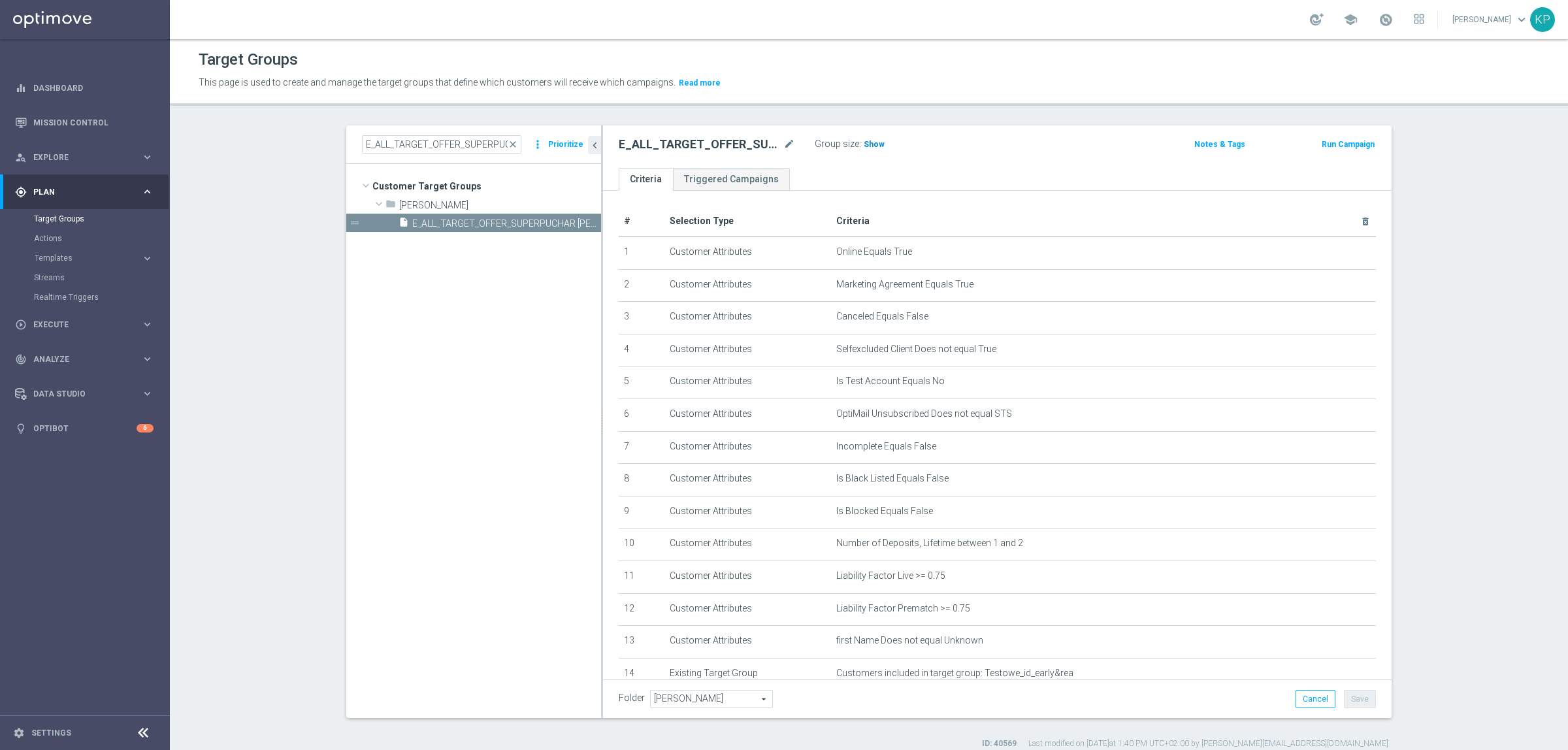
click at [867, 145] on span "Show" at bounding box center [874, 144] width 21 height 9
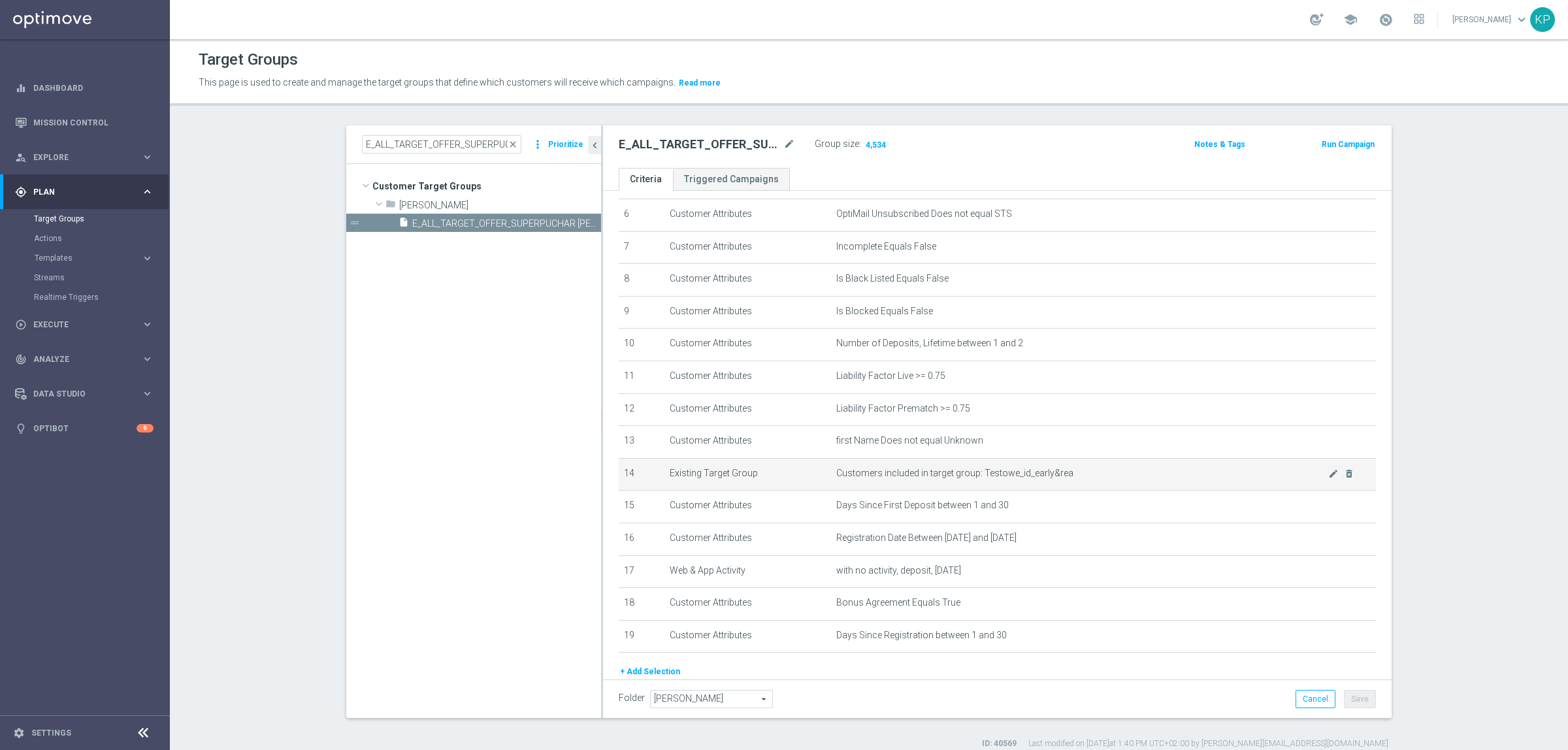
scroll to position [257, 0]
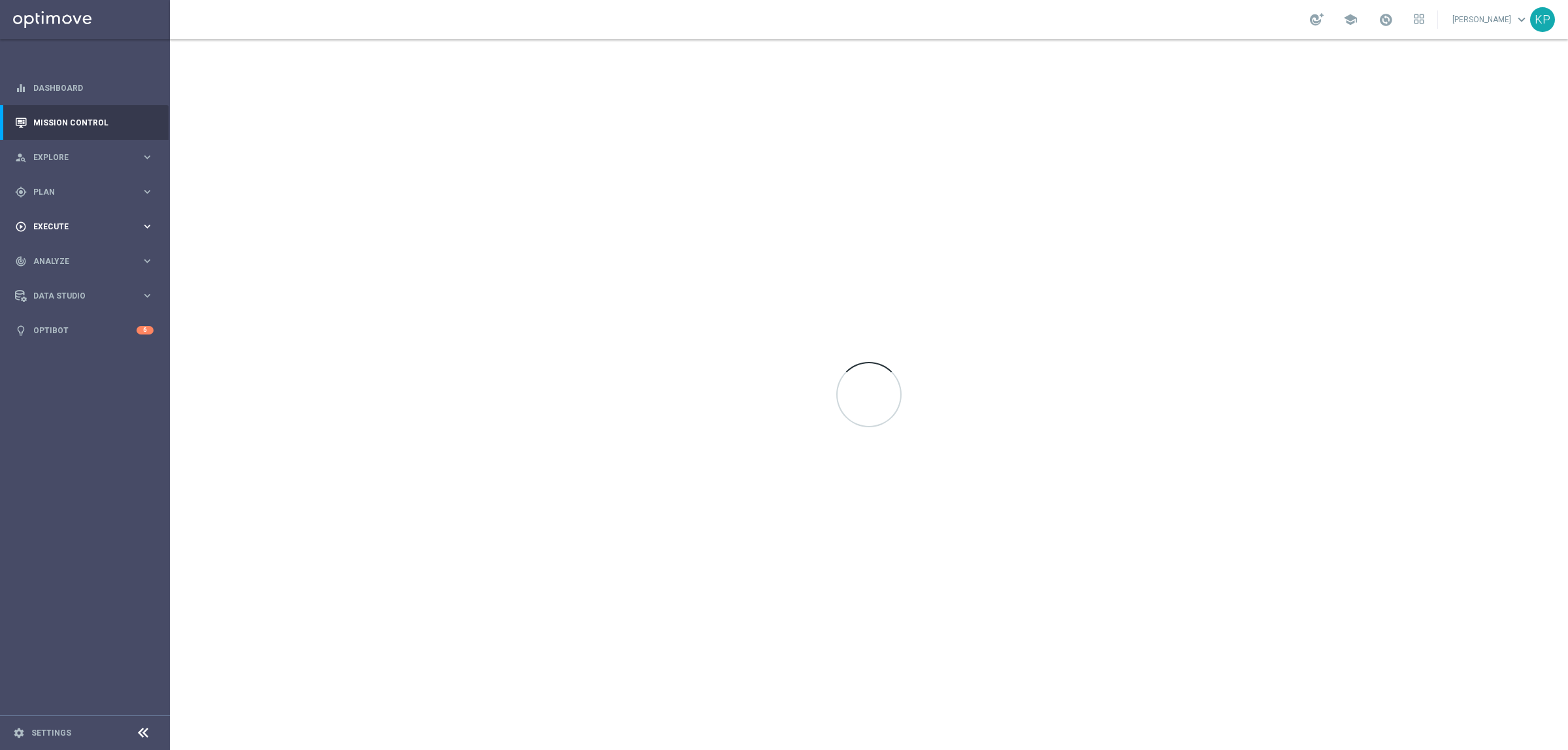
click at [93, 225] on span "Execute" at bounding box center [87, 226] width 108 height 8
click at [75, 254] on link "Campaign Builder" at bounding box center [85, 254] width 102 height 11
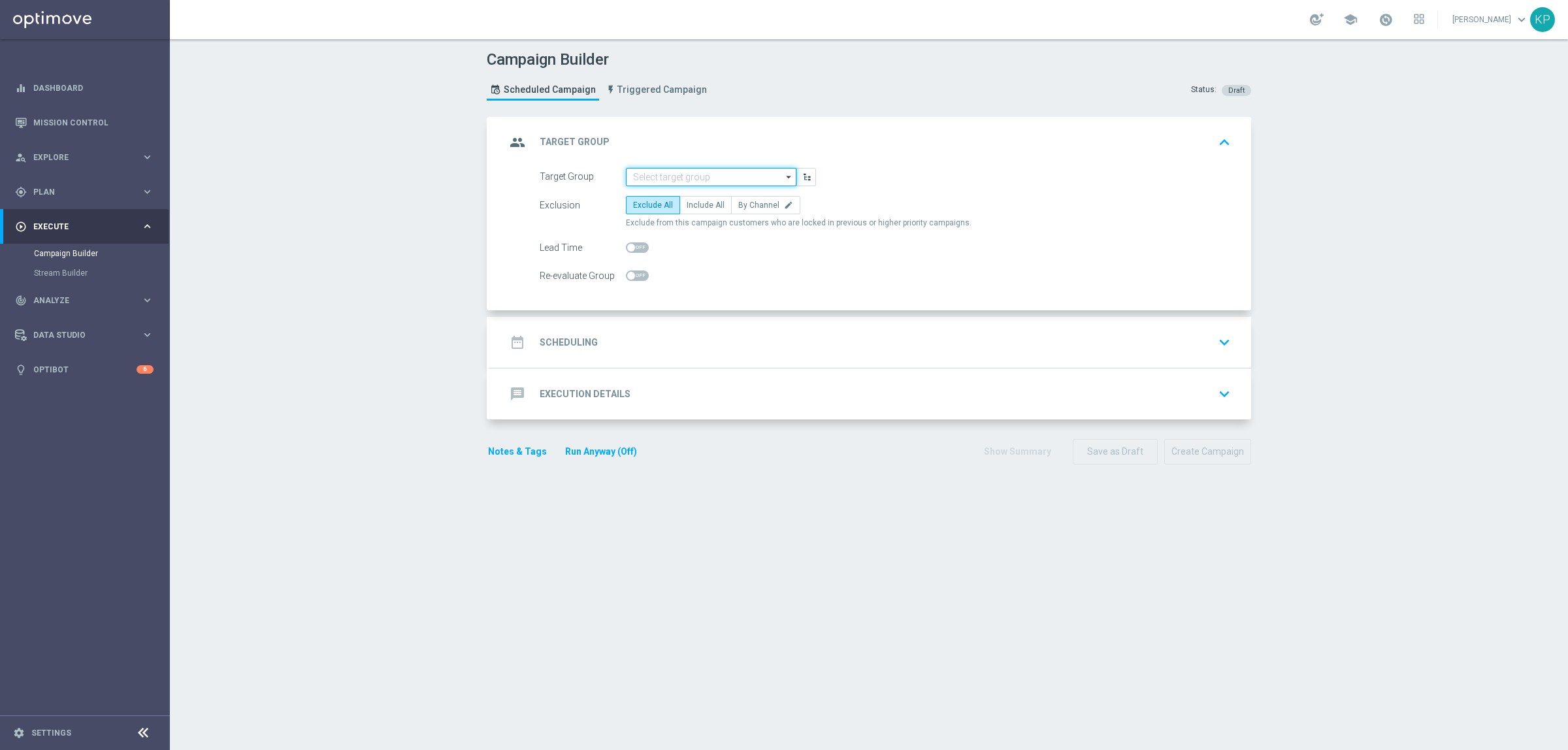
click at [680, 169] on input at bounding box center [711, 177] width 170 height 18
paste input "E_ALL_TARGET_OFFER_SUPERPUCHAR [PERSON_NAME] 1-2DEPO WO_160825"
drag, startPoint x: 691, startPoint y: 193, endPoint x: 691, endPoint y: 206, distance: 13.0
click at [691, 194] on div "E_ALL_TARGET_OFFER_SUPERPUCHAR [PERSON_NAME] 1-2DEPO WO_160825" at bounding box center [721, 201] width 158 height 23
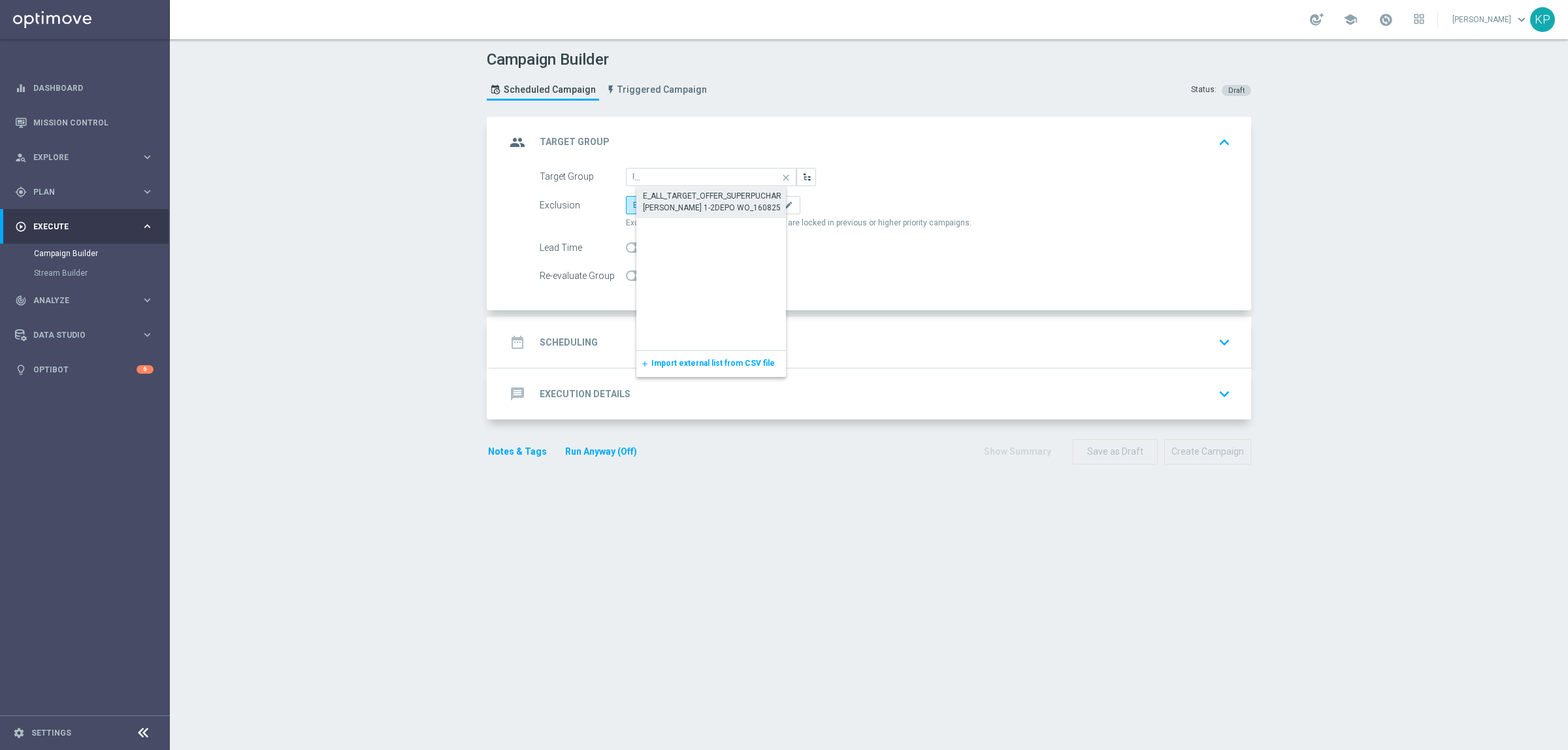
type input "E_ALL_TARGET_OFFER_SUPERPUCHAR [PERSON_NAME] 1-2DEPO WO_160825"
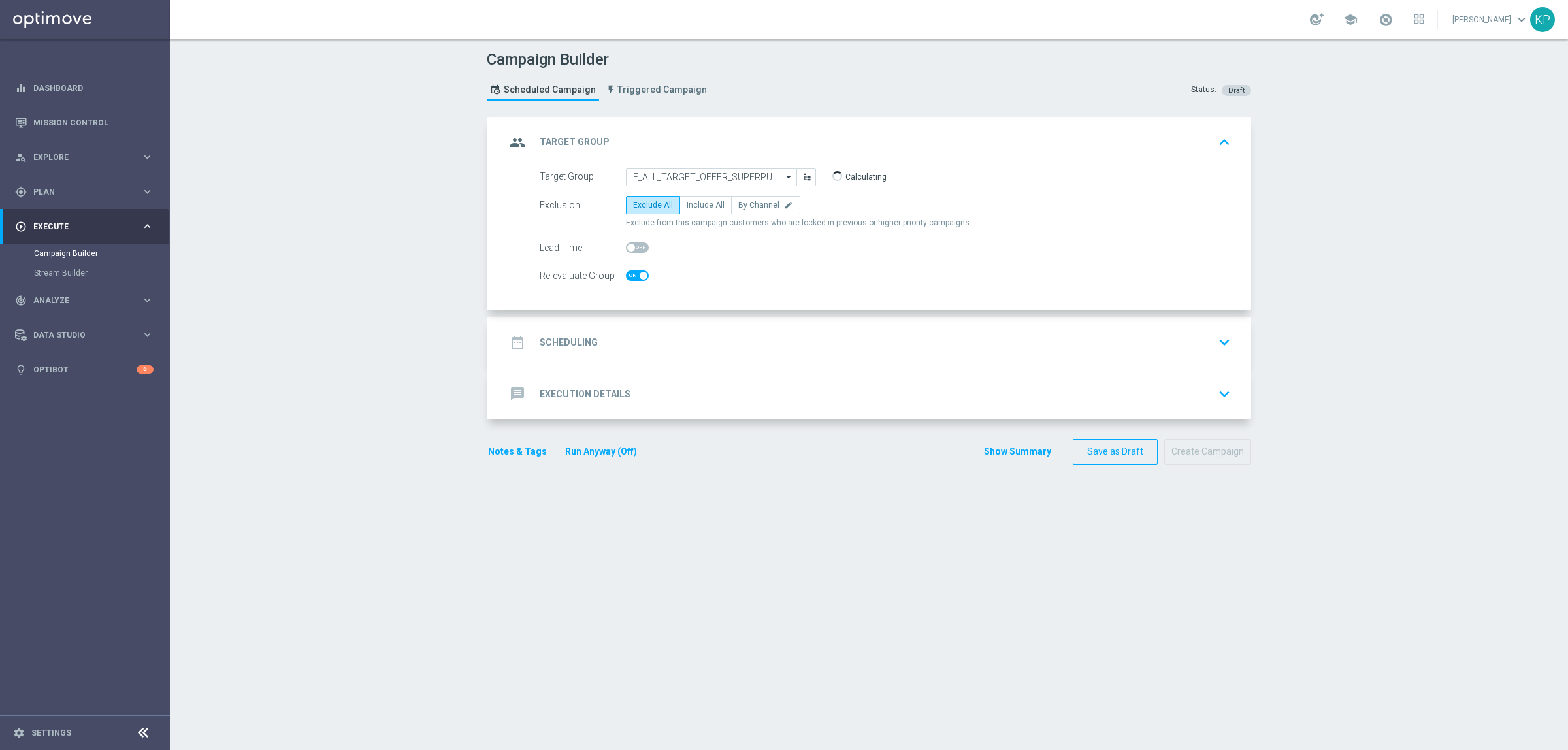
checkbox input "true"
click at [703, 206] on span "Include All" at bounding box center [706, 205] width 38 height 9
click at [695, 206] on input "Include All" at bounding box center [691, 208] width 8 height 8
radio input "true"
click at [632, 332] on div "date_range Scheduling keyboard_arrow_down" at bounding box center [870, 342] width 730 height 25
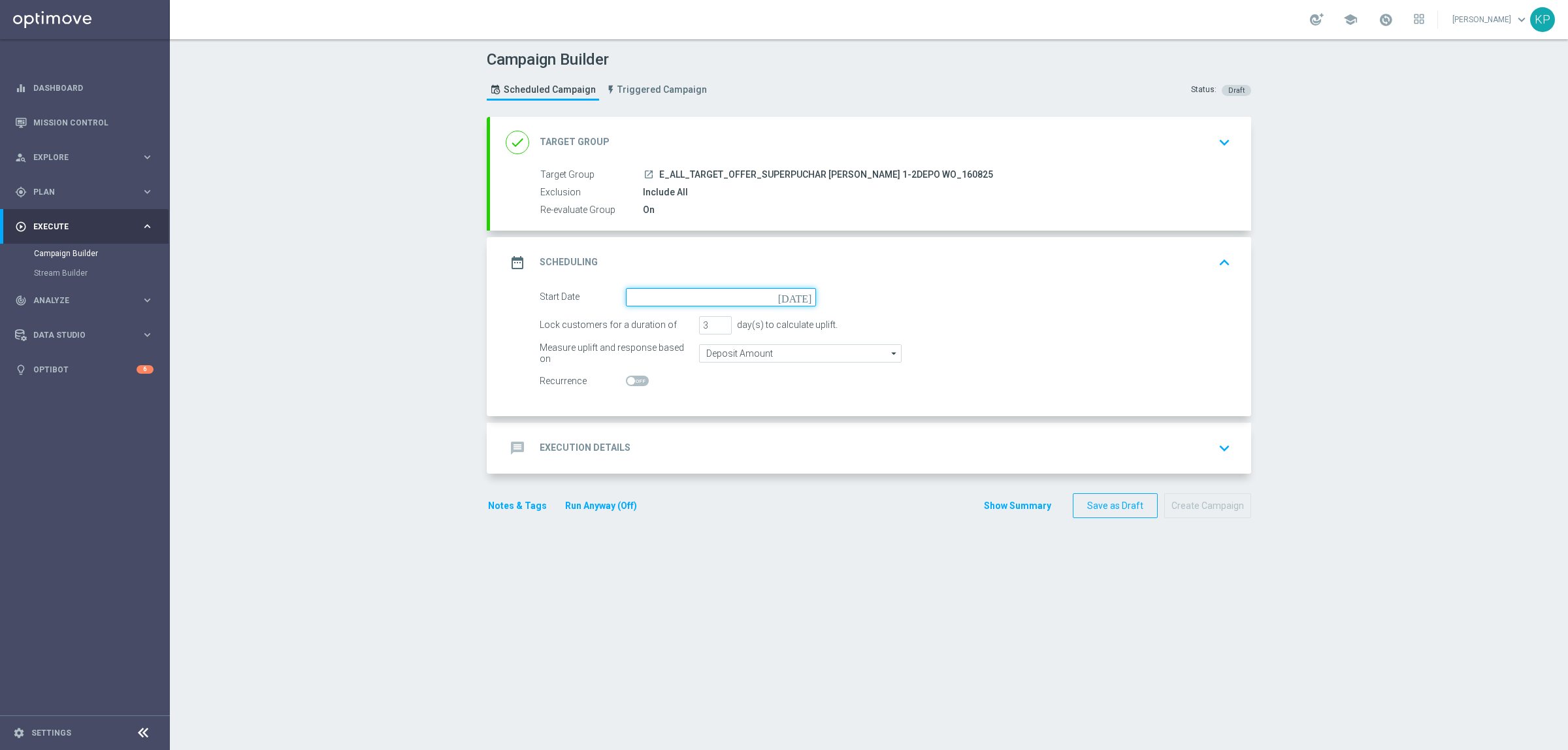
click at [671, 294] on input at bounding box center [720, 297] width 190 height 18
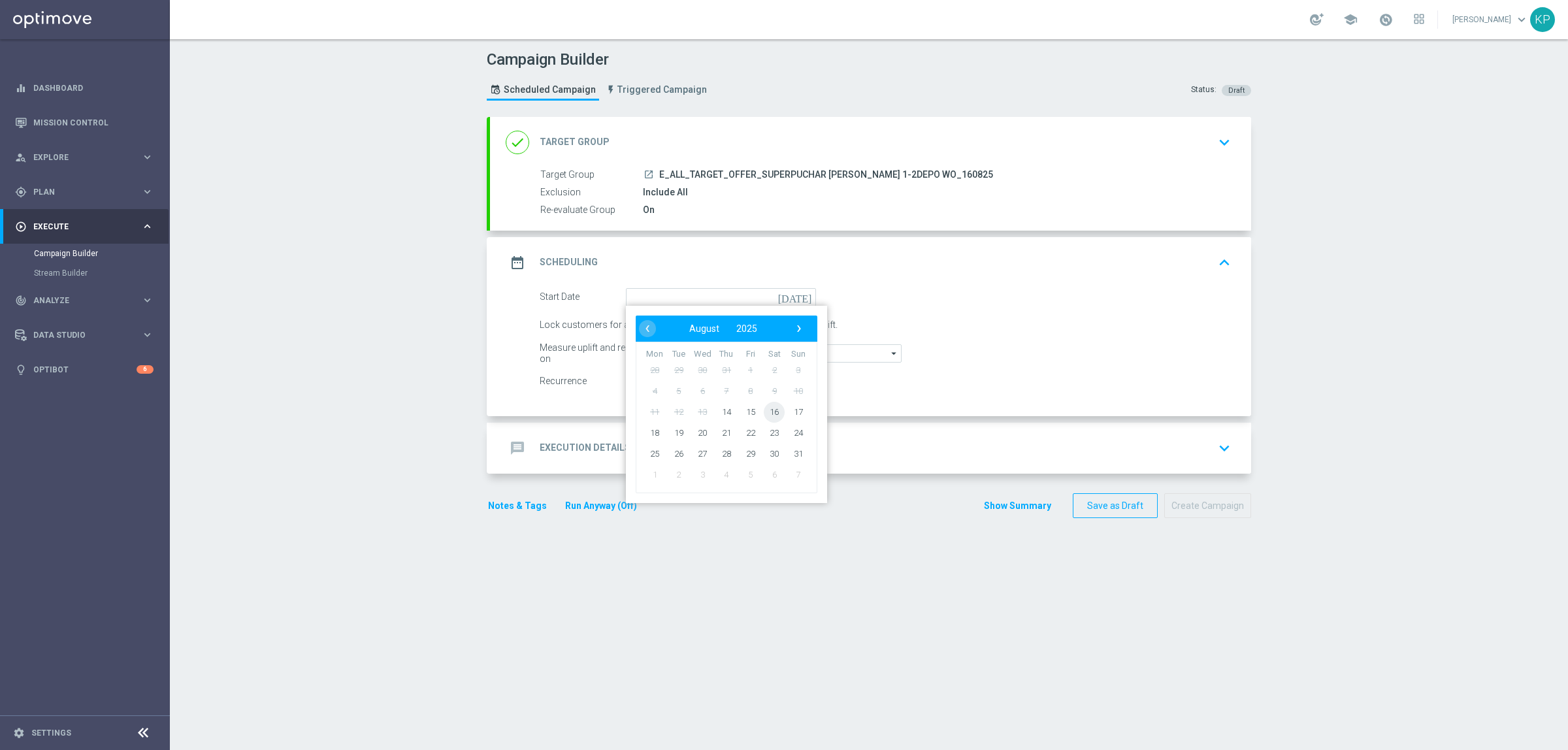
click at [768, 413] on span "16" at bounding box center [774, 412] width 21 height 21
type input "[DATE]"
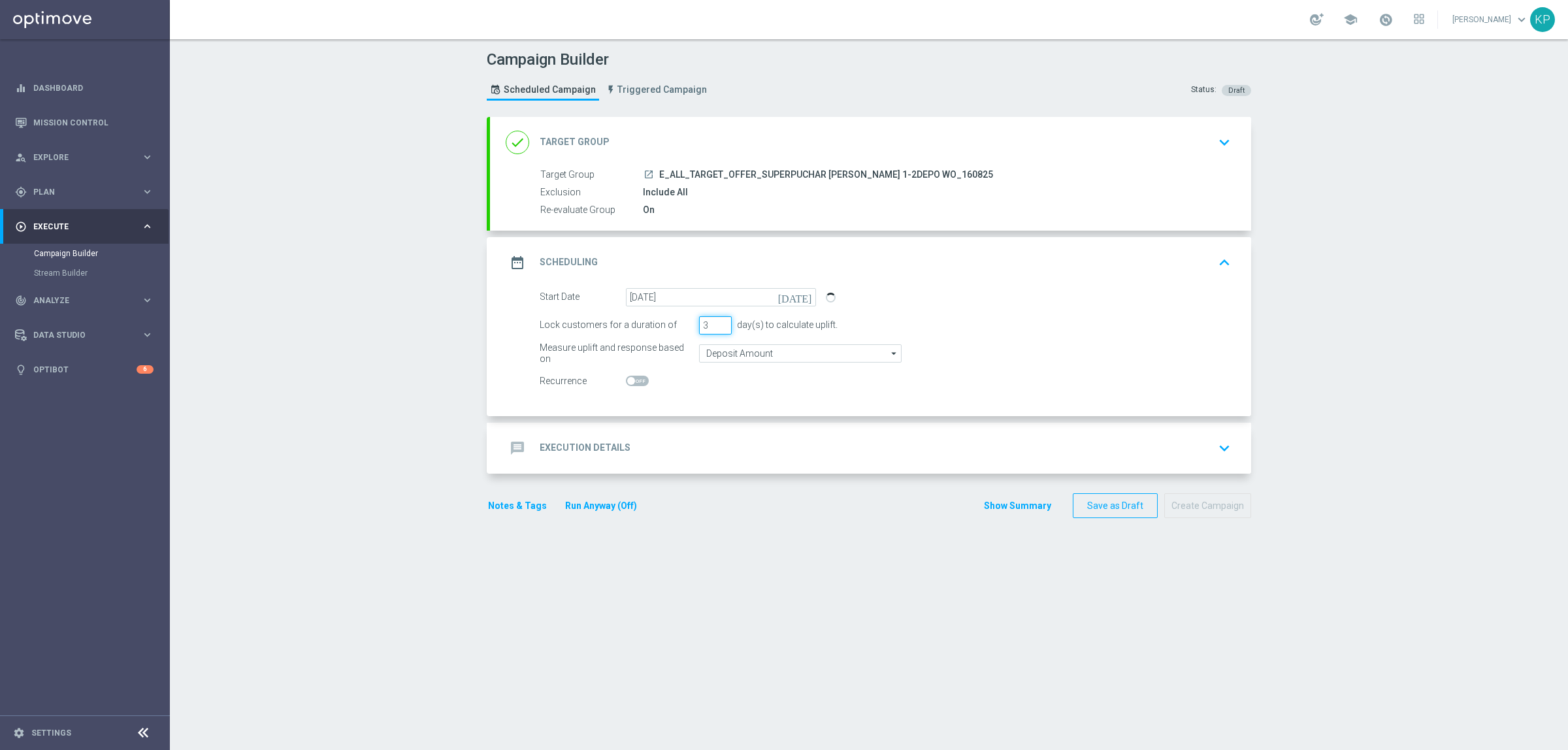
click at [720, 331] on input "3" at bounding box center [715, 326] width 32 height 18
click at [718, 328] on input "2" at bounding box center [715, 326] width 32 height 18
type input "1"
click at [716, 328] on input "1" at bounding box center [715, 326] width 32 height 18
click at [617, 436] on div "message Execution Details" at bounding box center [568, 448] width 125 height 23
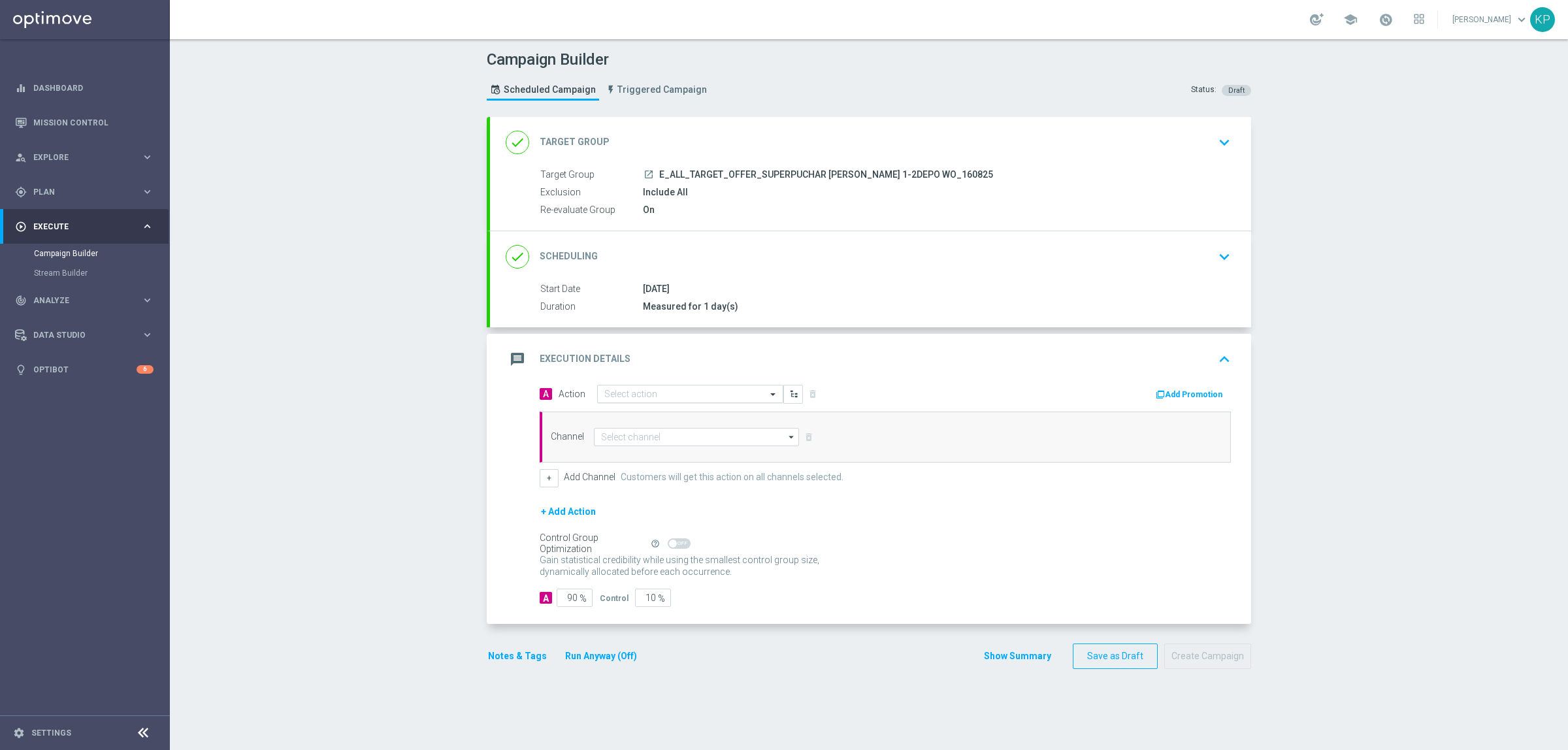
click at [637, 396] on input "text" at bounding box center [677, 394] width 145 height 11
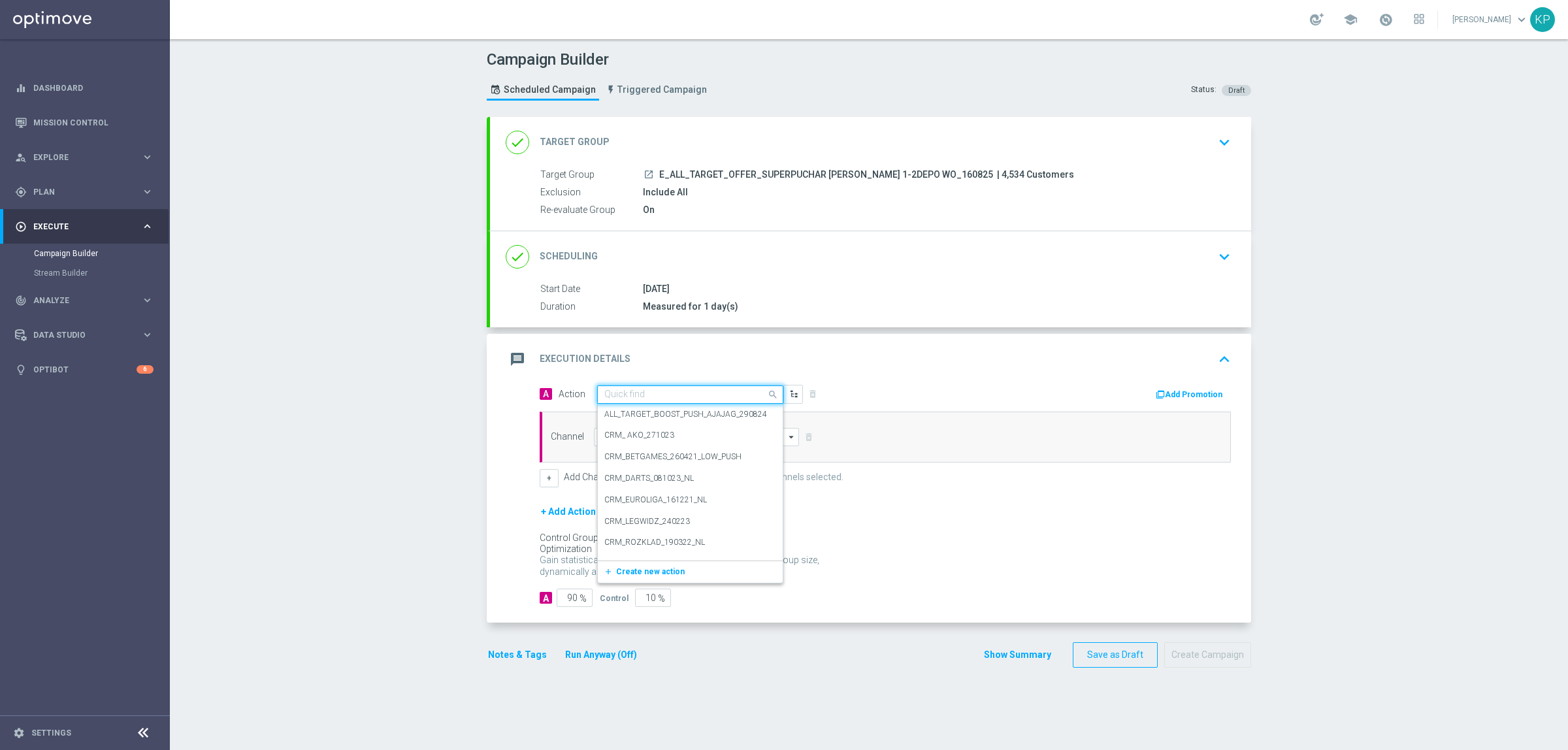
paste input "E_ALL_TARGET_OFFER_SUPERPUCHAR [PERSON_NAME] 1-2DEPO WO_160825"
type input "E_ALL_TARGET_OFFER_SUPERPUCHAR [PERSON_NAME] 1-2DEPO WO_160825"
click at [639, 433] on span "Create new action" at bounding box center [650, 435] width 69 height 9
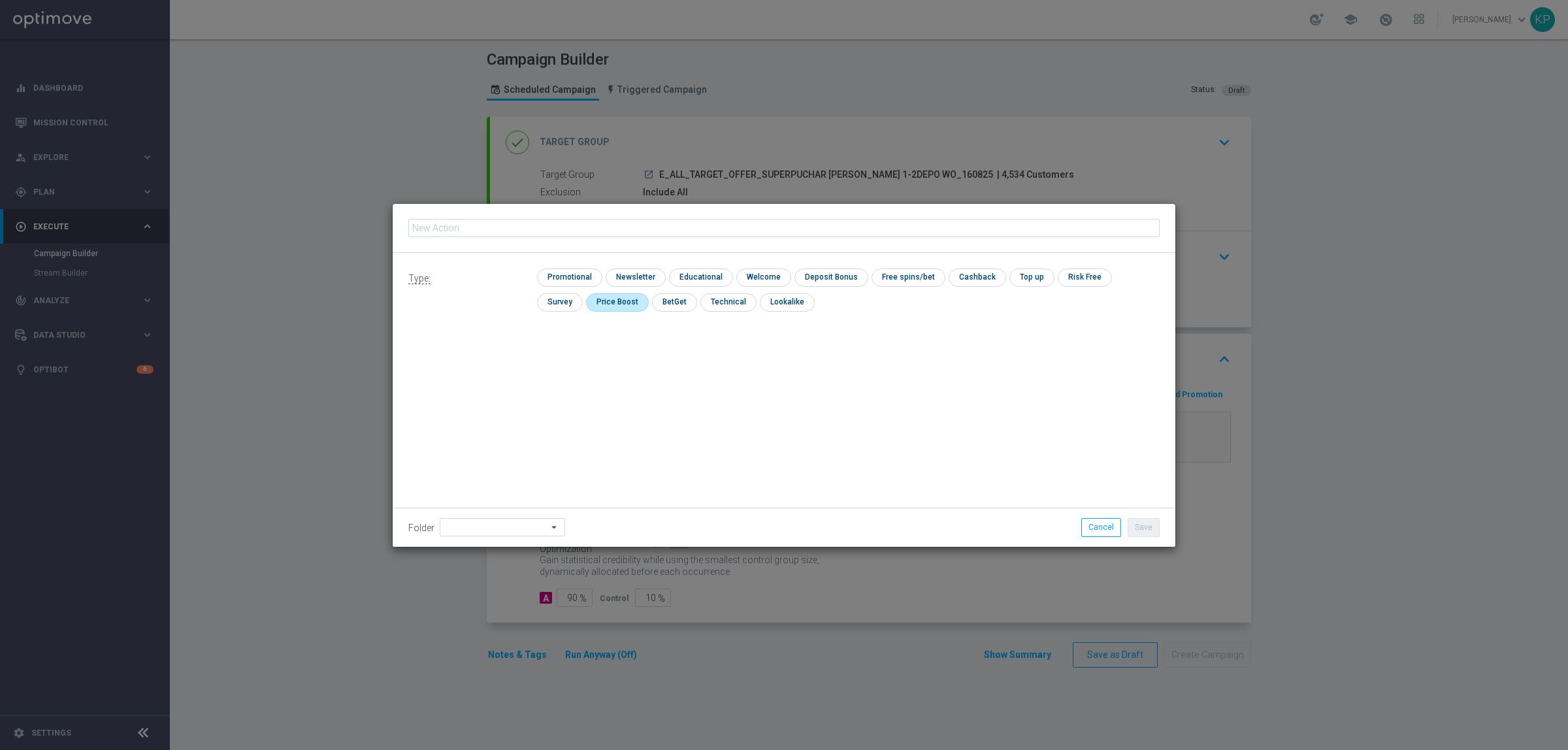
type input "E_ALL_TARGET_OFFER_SUPERPUCHAR [PERSON_NAME] 1-2DEPO WO_160825"
click at [619, 281] on input "checkbox" at bounding box center [634, 277] width 57 height 18
checkbox input "true"
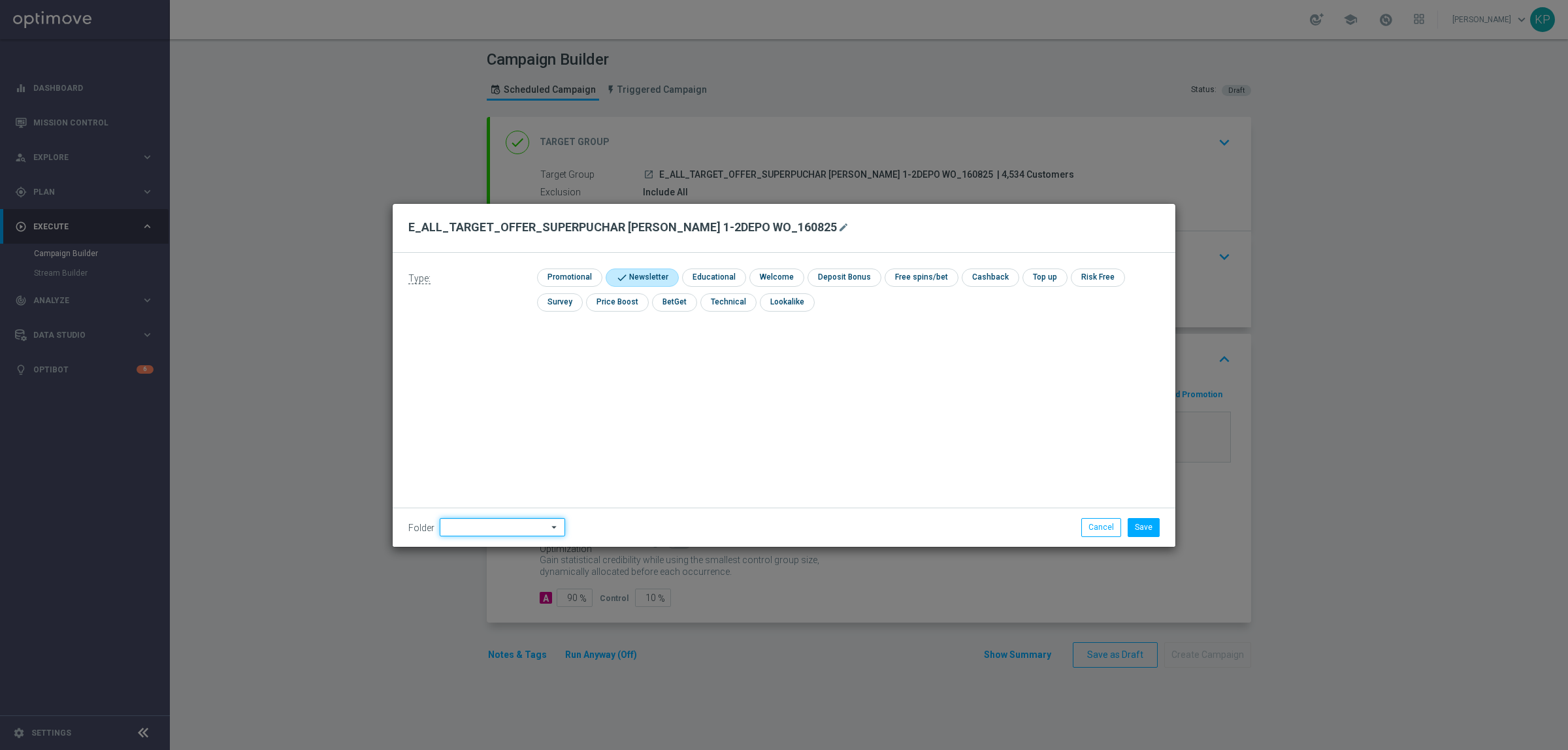
click at [536, 527] on input at bounding box center [503, 528] width 126 height 18
click at [514, 419] on div "kp_1-2depo_24" at bounding box center [504, 422] width 109 height 18
type input "kp_1-2depo_24"
click at [1134, 521] on button "Save" at bounding box center [1144, 528] width 32 height 18
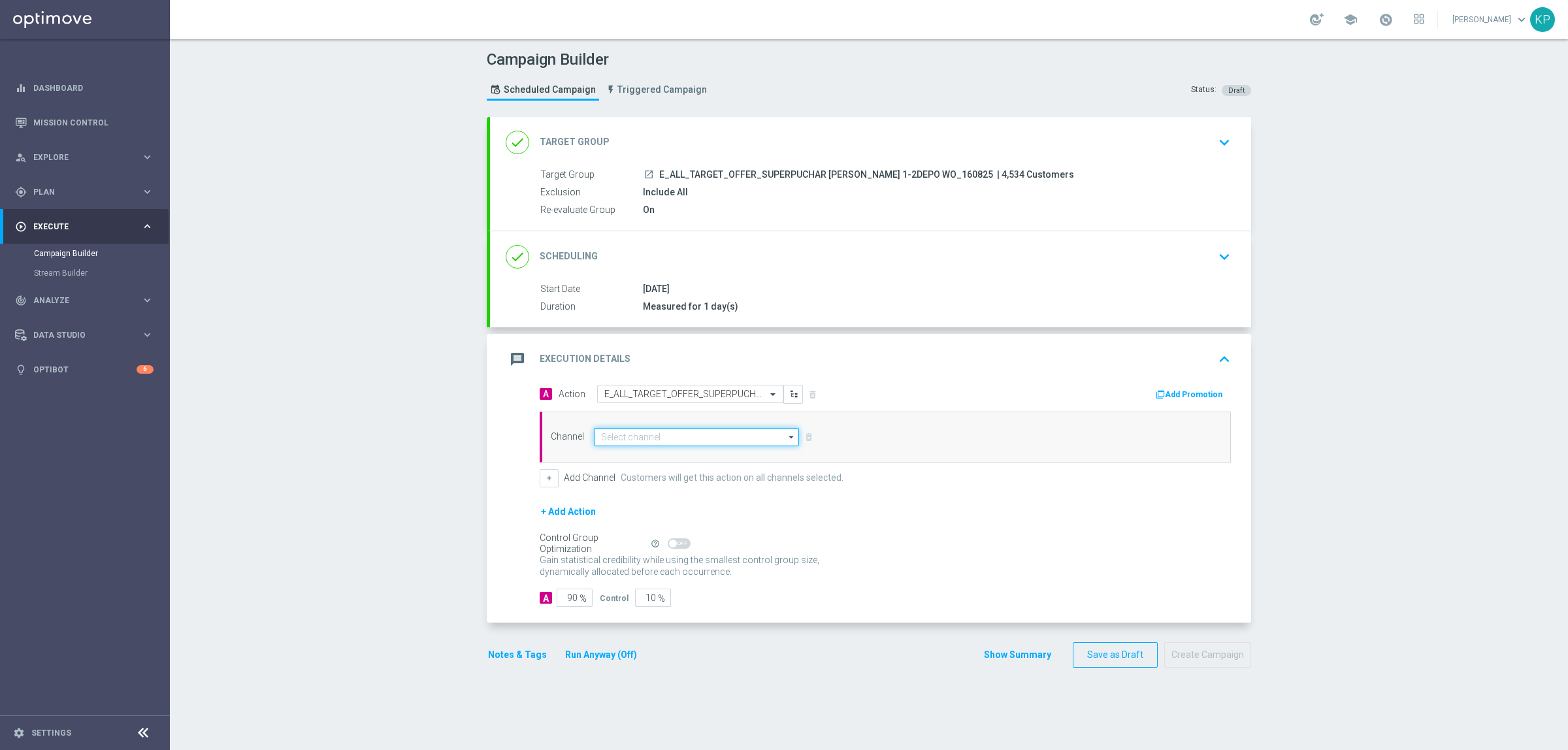
click at [723, 438] on input at bounding box center [696, 437] width 205 height 18
click at [709, 456] on div "Private message" at bounding box center [707, 456] width 205 height 18
type input "Private message"
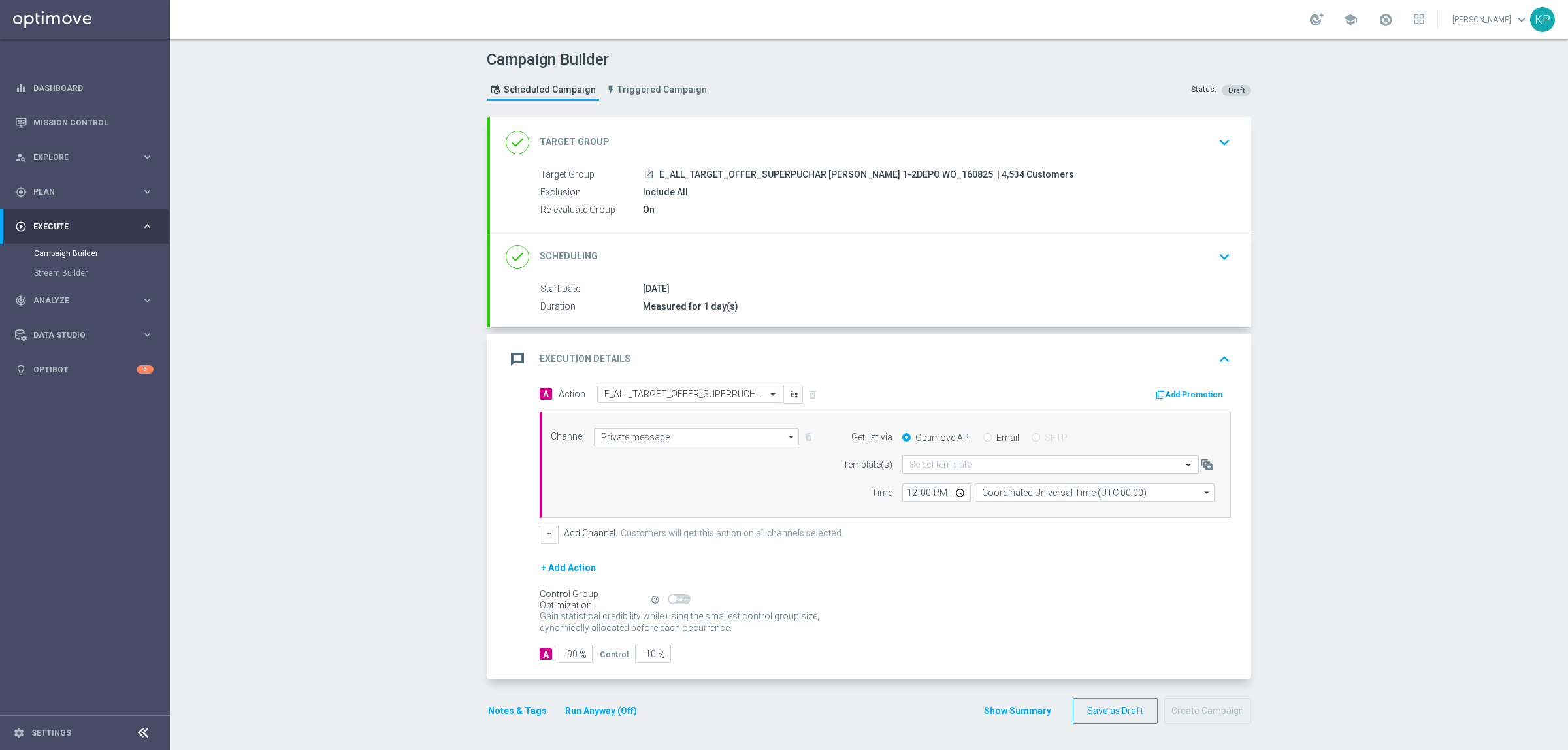
click at [978, 463] on input "text" at bounding box center [1038, 465] width 256 height 11
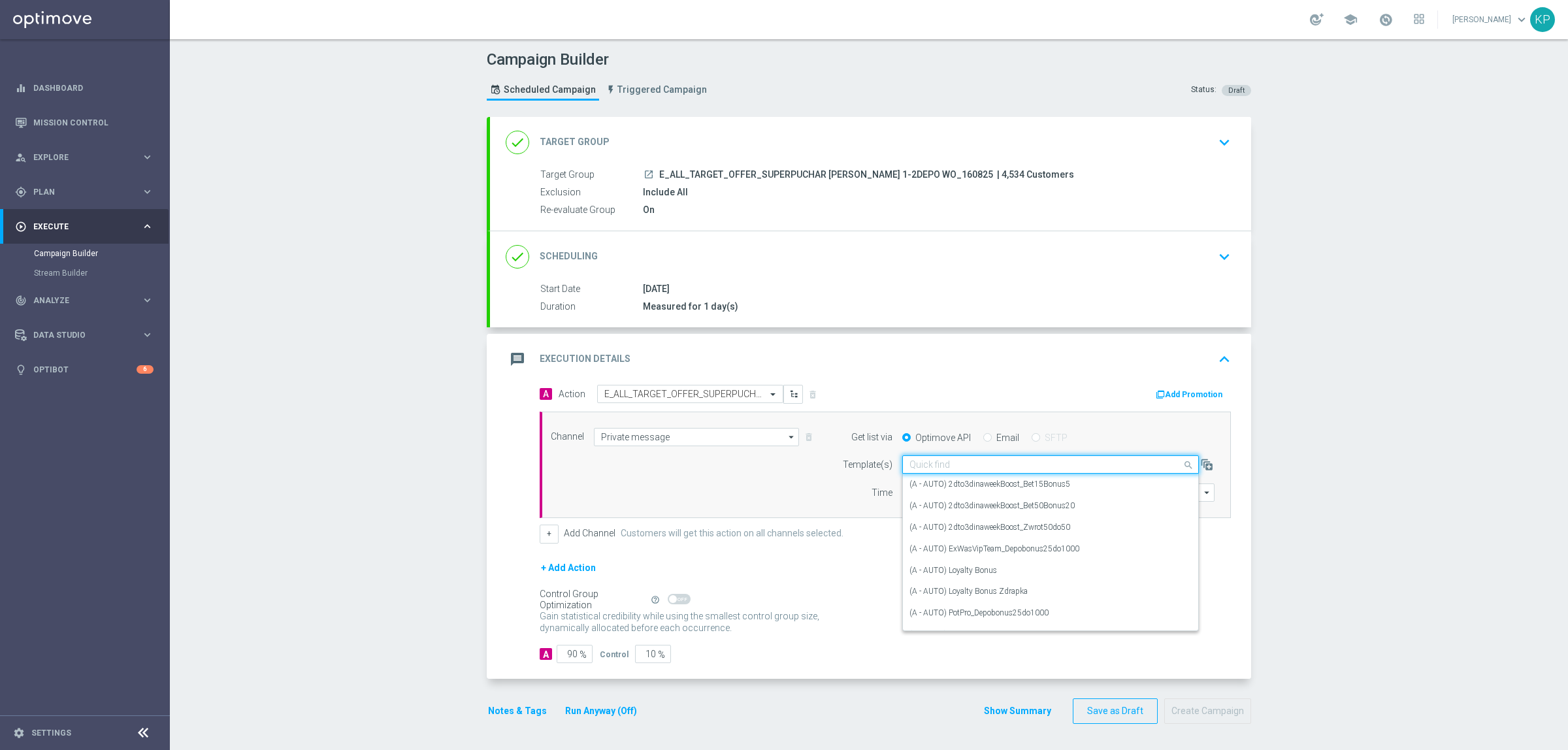
paste input "E_ALL_TARGET_OFFER_SUPERPUCHAR [PERSON_NAME] 1-2DEPO WO_160825"
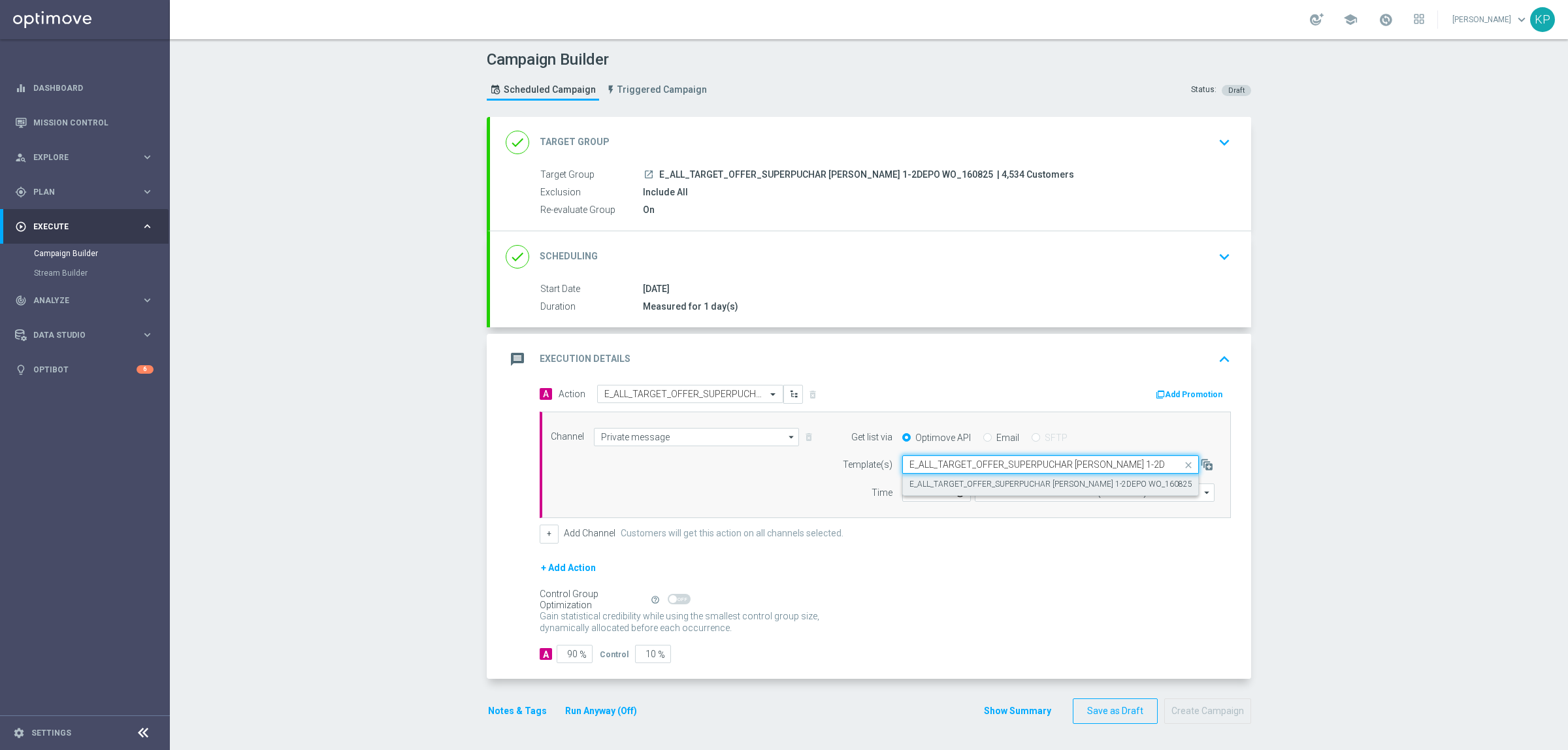
scroll to position [0, 31]
click at [988, 482] on label "E_ALL_TARGET_OFFER_SUPERPUCHAR [PERSON_NAME] 1-2DEPO WO_160825" at bounding box center [1051, 484] width 283 height 11
type input "E_ALL_TARGET_OFFER_SUPERPUCHAR [PERSON_NAME] 1-2DEPO WO_160825"
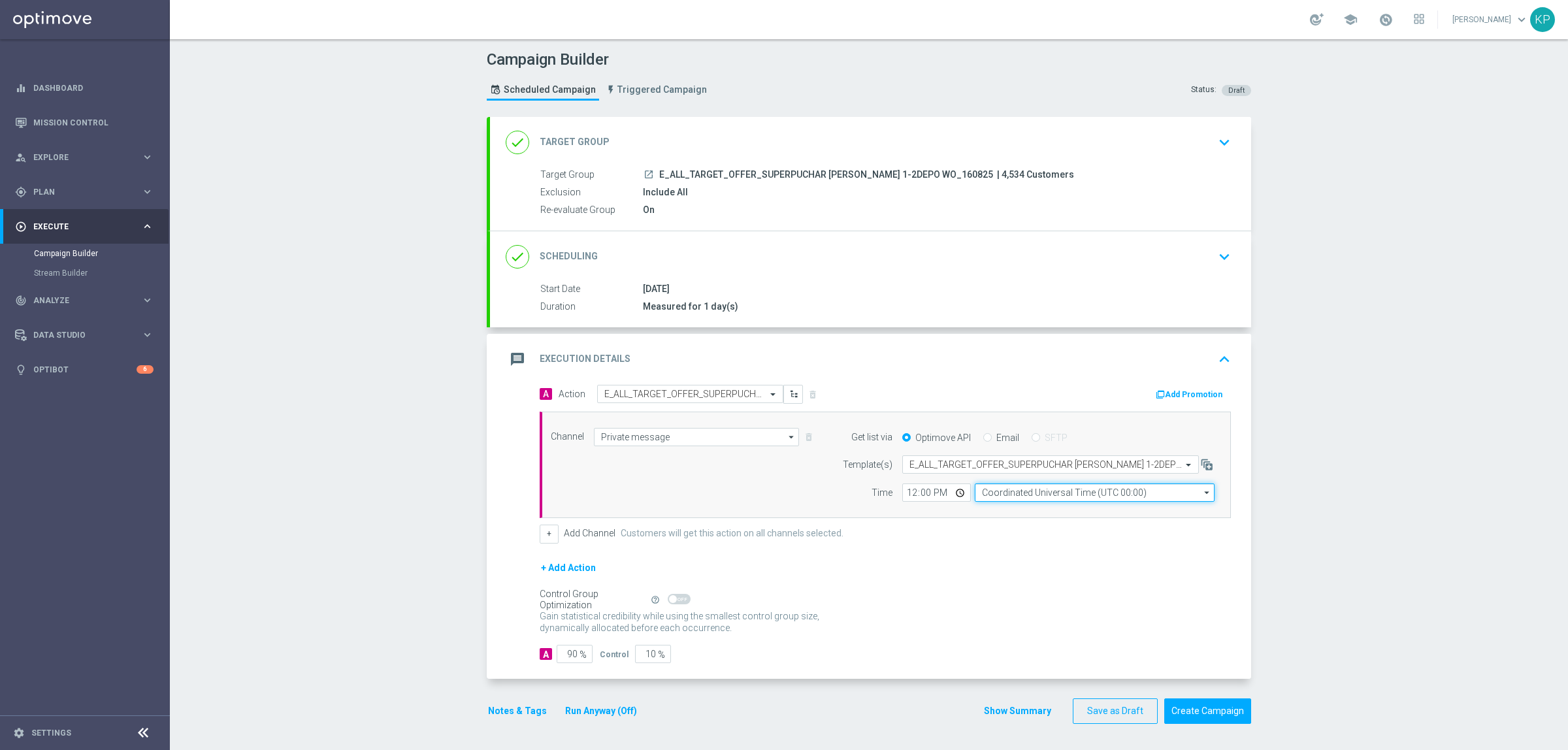
click at [1037, 496] on input "Coordinated Universal Time (UTC 00:00)" at bounding box center [1095, 493] width 240 height 18
click at [1034, 508] on div "Central European Time ([GEOGRAPHIC_DATA]) (UTC +02:00)" at bounding box center [1098, 511] width 214 height 12
type input "Central European Time ([GEOGRAPHIC_DATA]) (UTC +02:00)"
click at [957, 493] on input "12:00" at bounding box center [937, 493] width 69 height 18
type input "14:10"
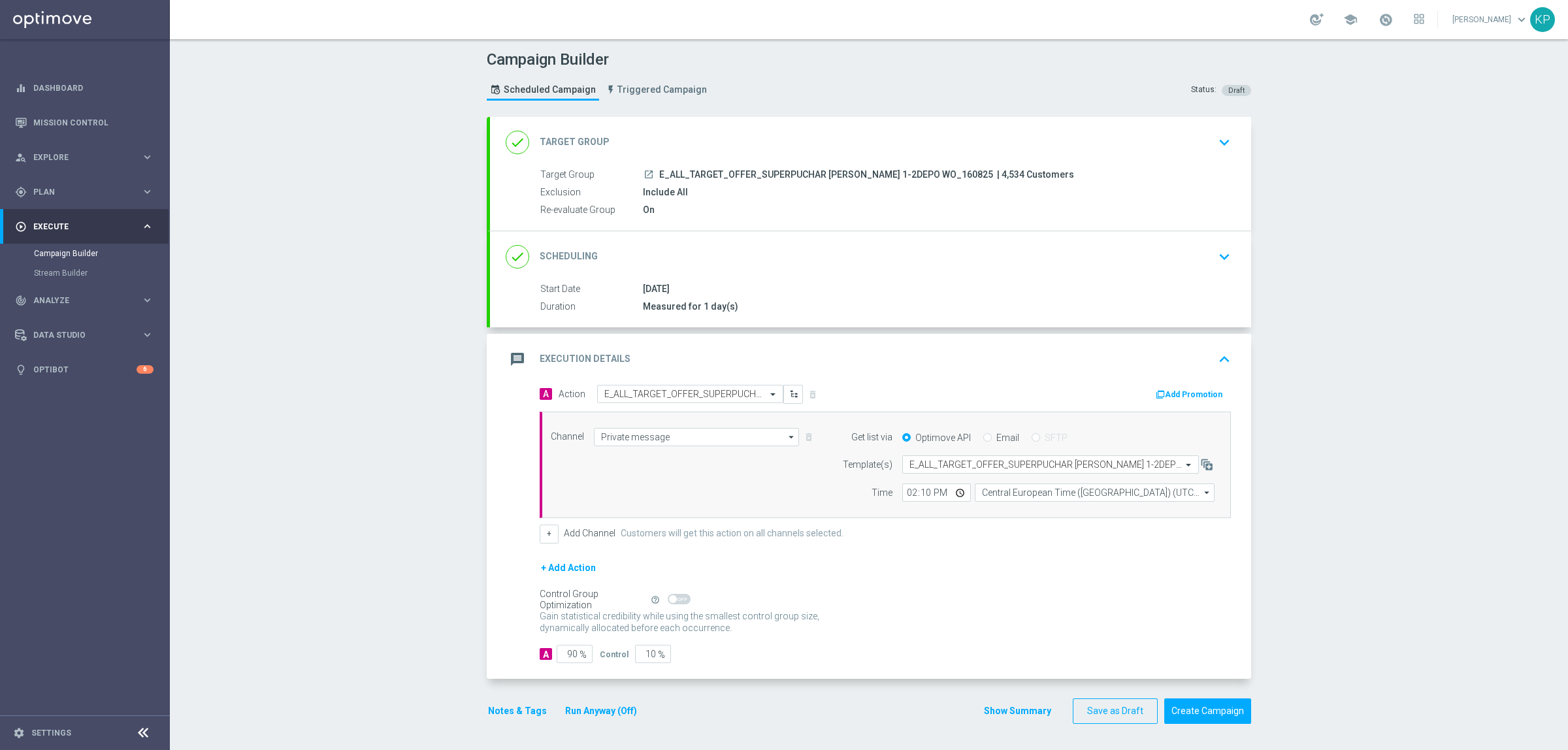
click at [1038, 551] on form "A Action Select action E_ALL_TARGET_OFFER_SUPERPUCHAR [PERSON_NAME] 1-2DEPO WO_…" at bounding box center [885, 524] width 691 height 278
click at [524, 600] on button "Notes & Tags" at bounding box center [517, 710] width 61 height 16
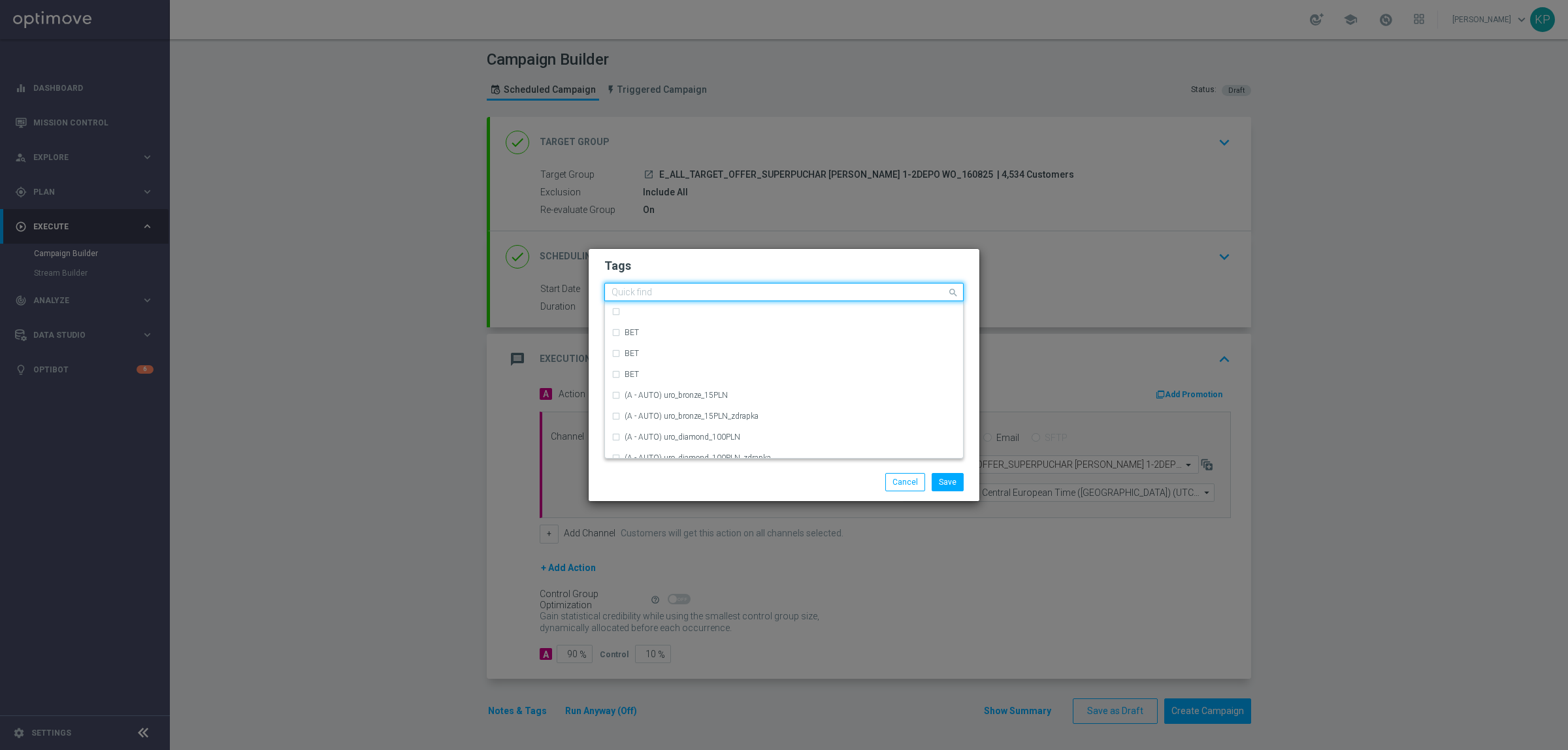
click at [649, 301] on div "Quick find" at bounding box center [784, 292] width 360 height 18
click at [641, 390] on div "E" at bounding box center [784, 397] width 345 height 21
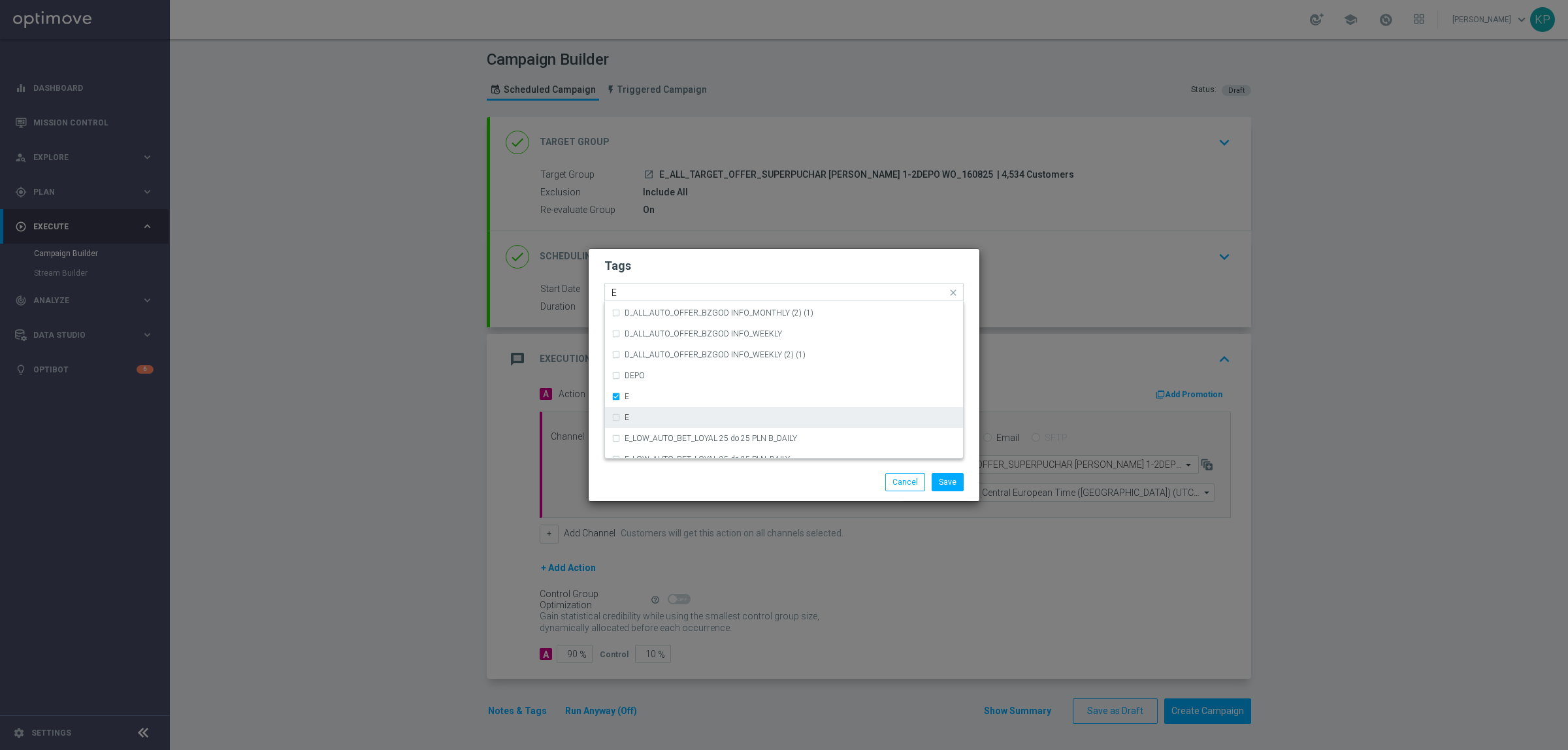
click at [641, 408] on div "E" at bounding box center [784, 417] width 345 height 21
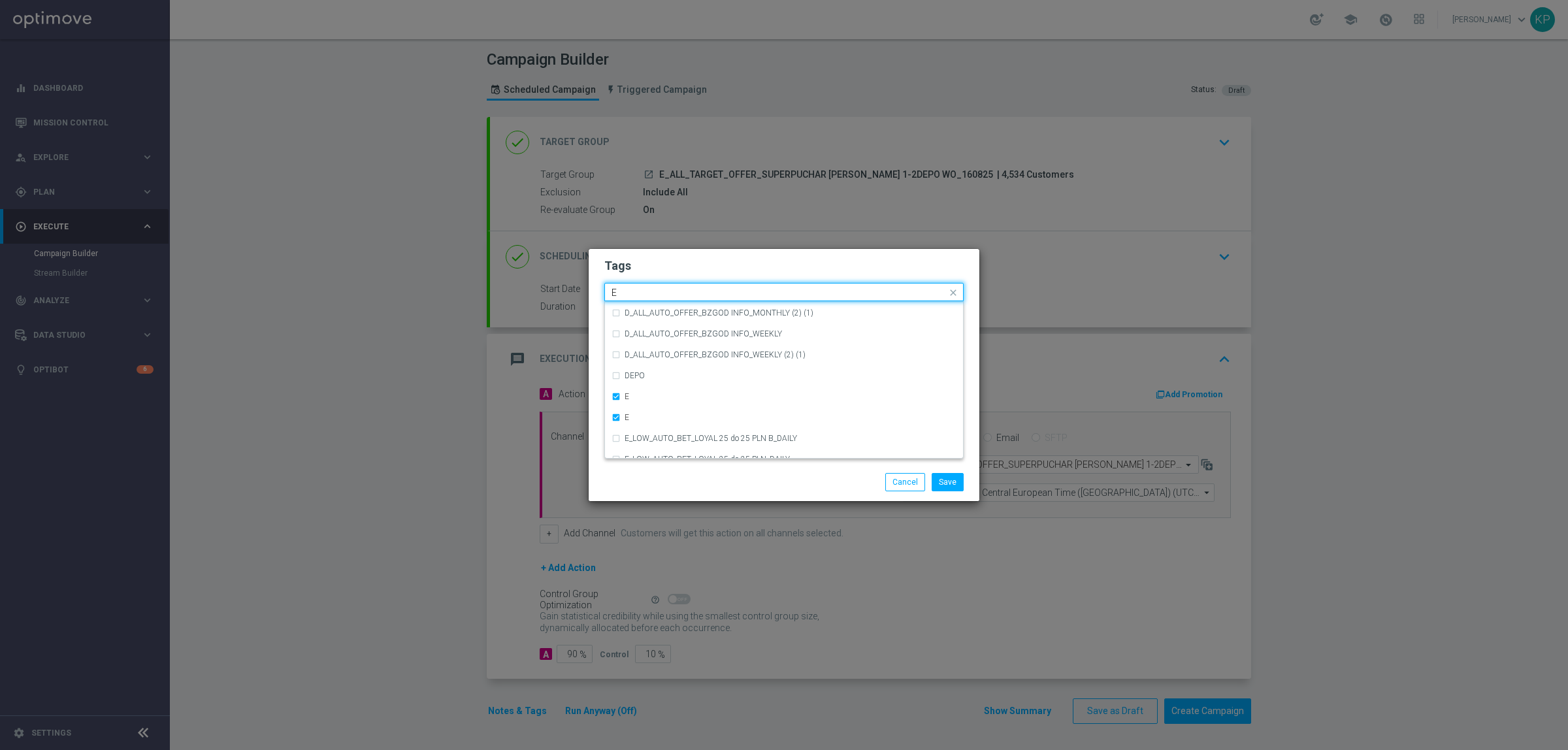
drag, startPoint x: 629, startPoint y: 291, endPoint x: 593, endPoint y: 291, distance: 36.0
click at [593, 291] on div "Tags Quick find × E × E E CRM_VIP_STREAM_TEST_260922 CRM_VIP_STREAM_TEST_260922…" at bounding box center [784, 355] width 391 height 214
click at [650, 316] on div "ALL" at bounding box center [784, 311] width 345 height 21
click at [650, 292] on input "ALL" at bounding box center [779, 293] width 335 height 11
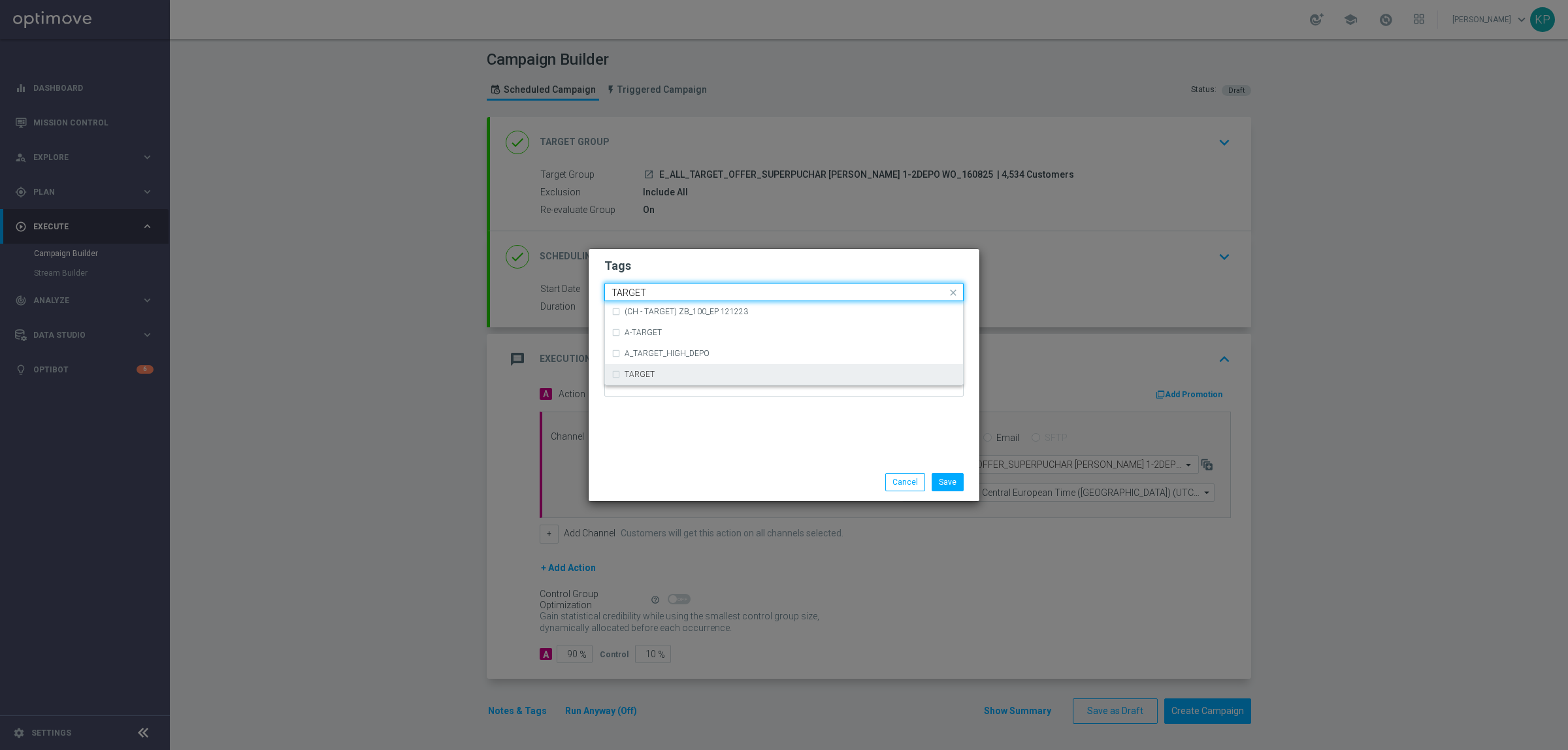
click at [653, 367] on div "TARGET" at bounding box center [784, 374] width 345 height 21
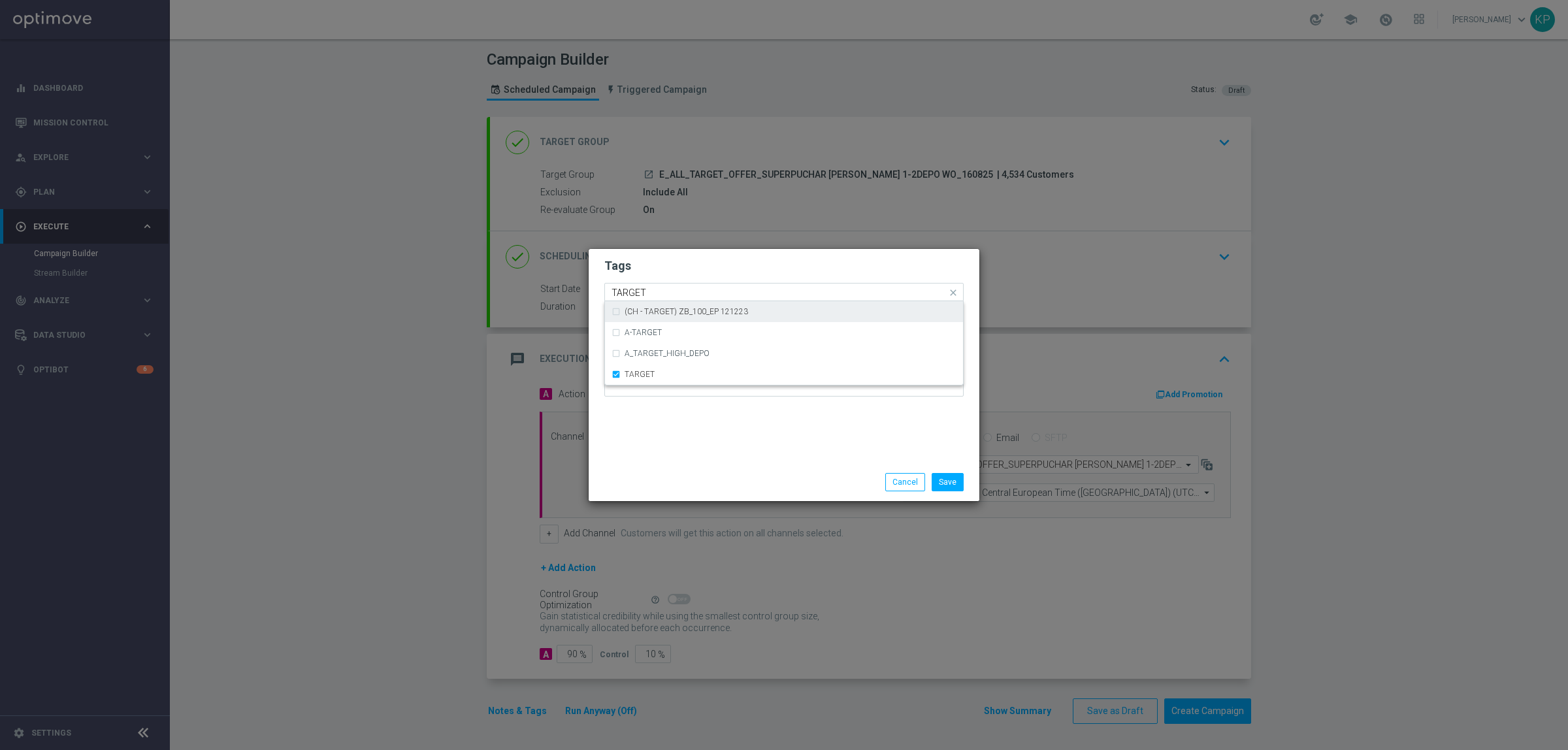
click at [642, 287] on input "TARGET" at bounding box center [779, 293] width 335 height 11
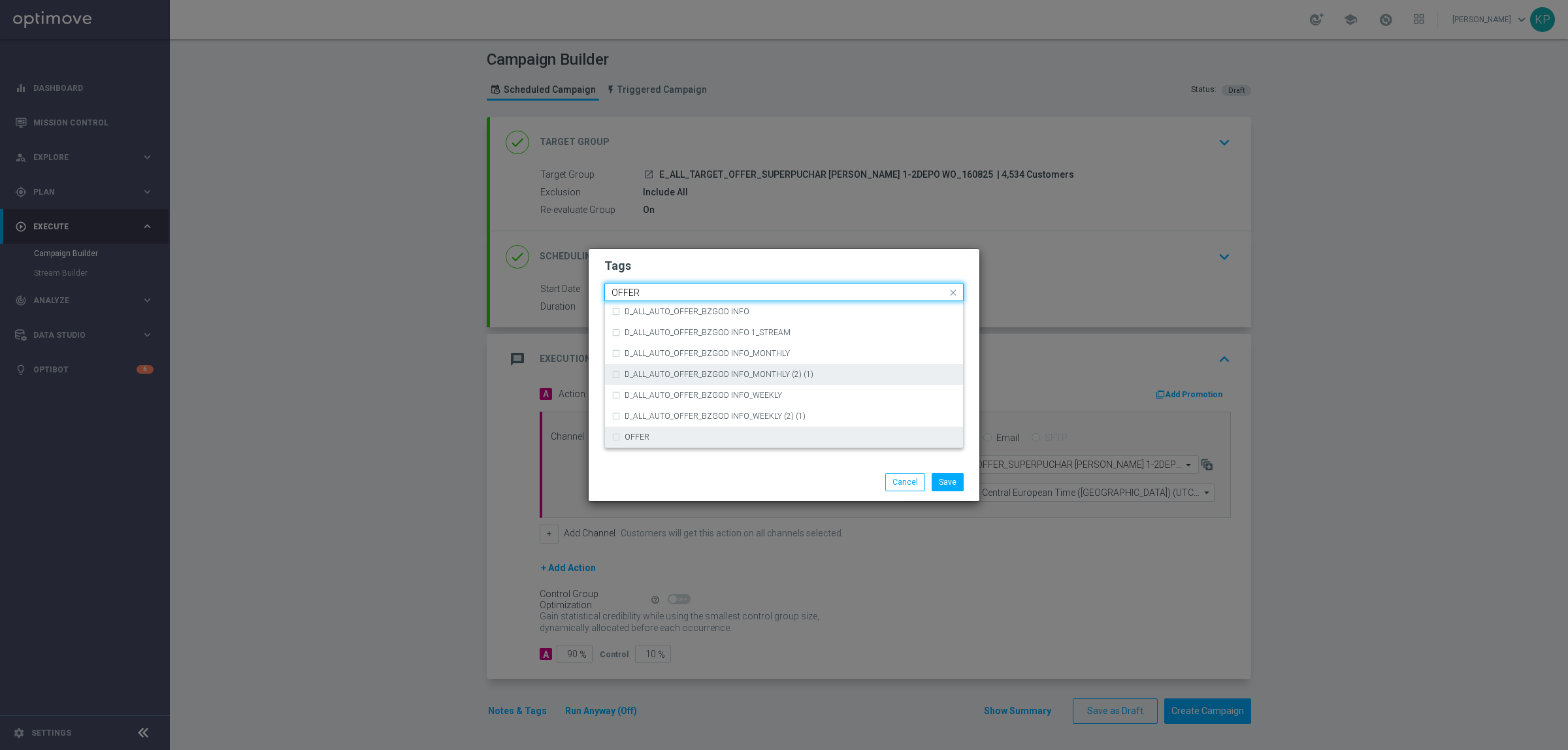
drag, startPoint x: 655, startPoint y: 438, endPoint x: 653, endPoint y: 374, distance: 64.0
click at [655, 439] on div "OFFER" at bounding box center [790, 436] width 332 height 8
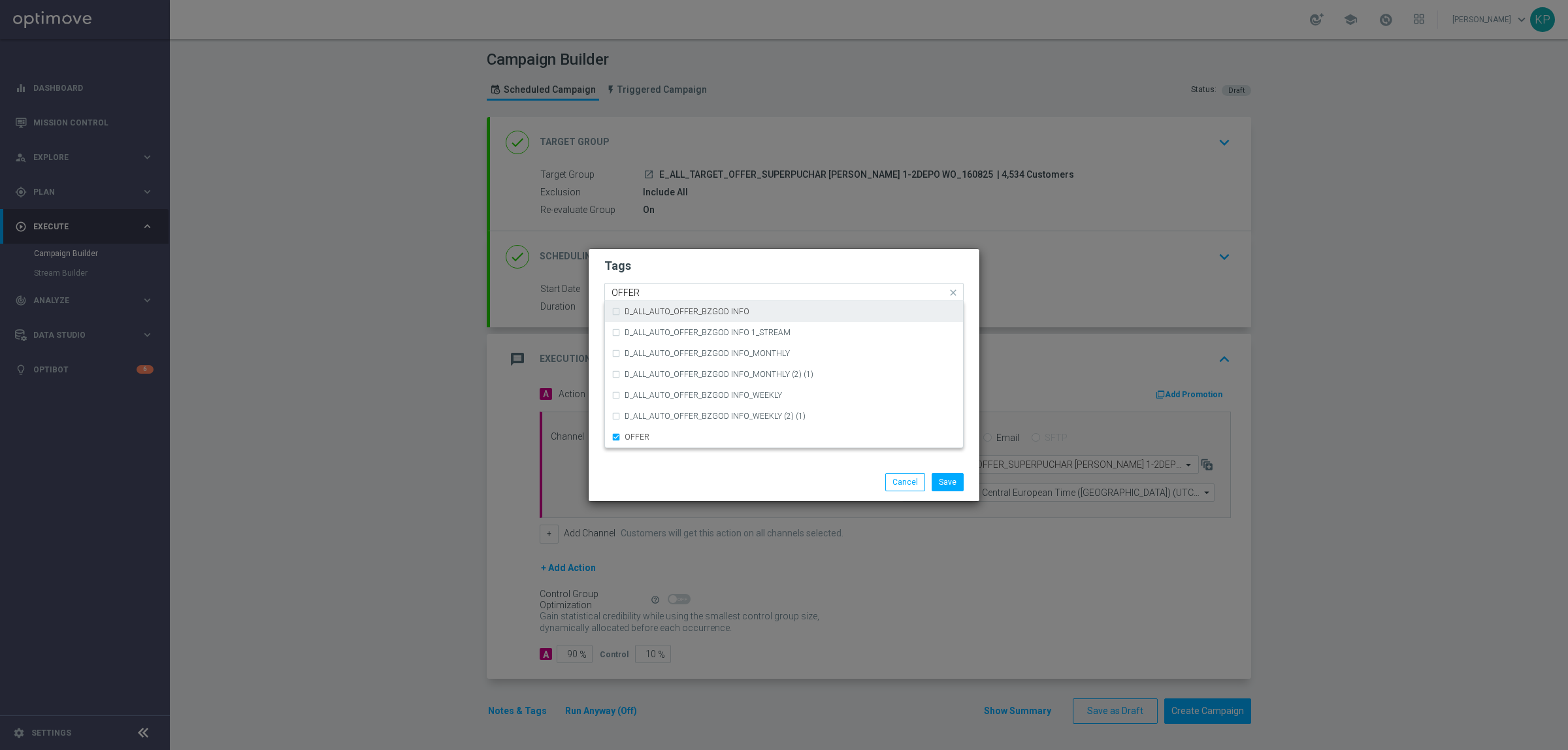
click at [639, 299] on div "OFFER" at bounding box center [778, 294] width 337 height 13
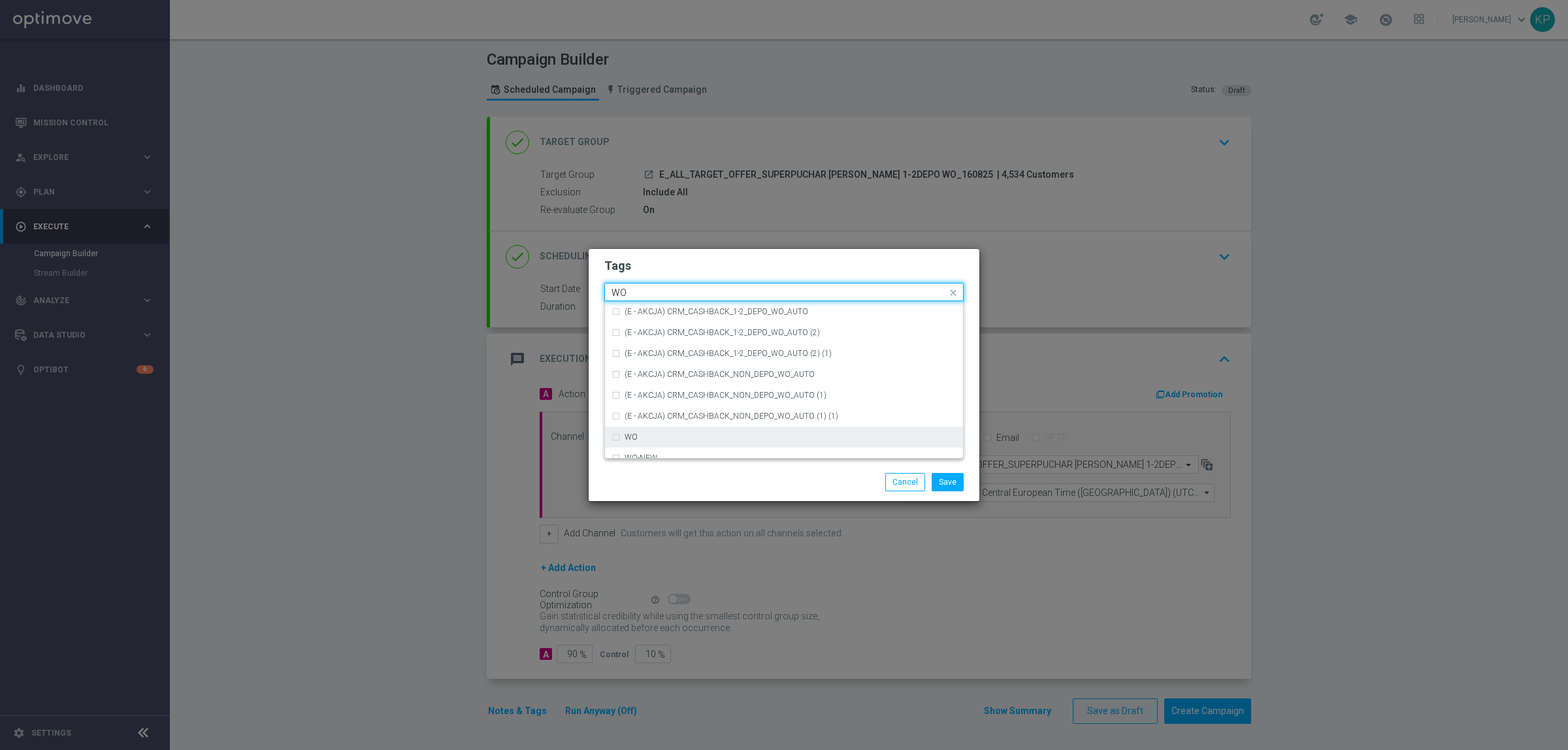
click at [631, 431] on div "WO" at bounding box center [784, 437] width 345 height 21
type input "WO"
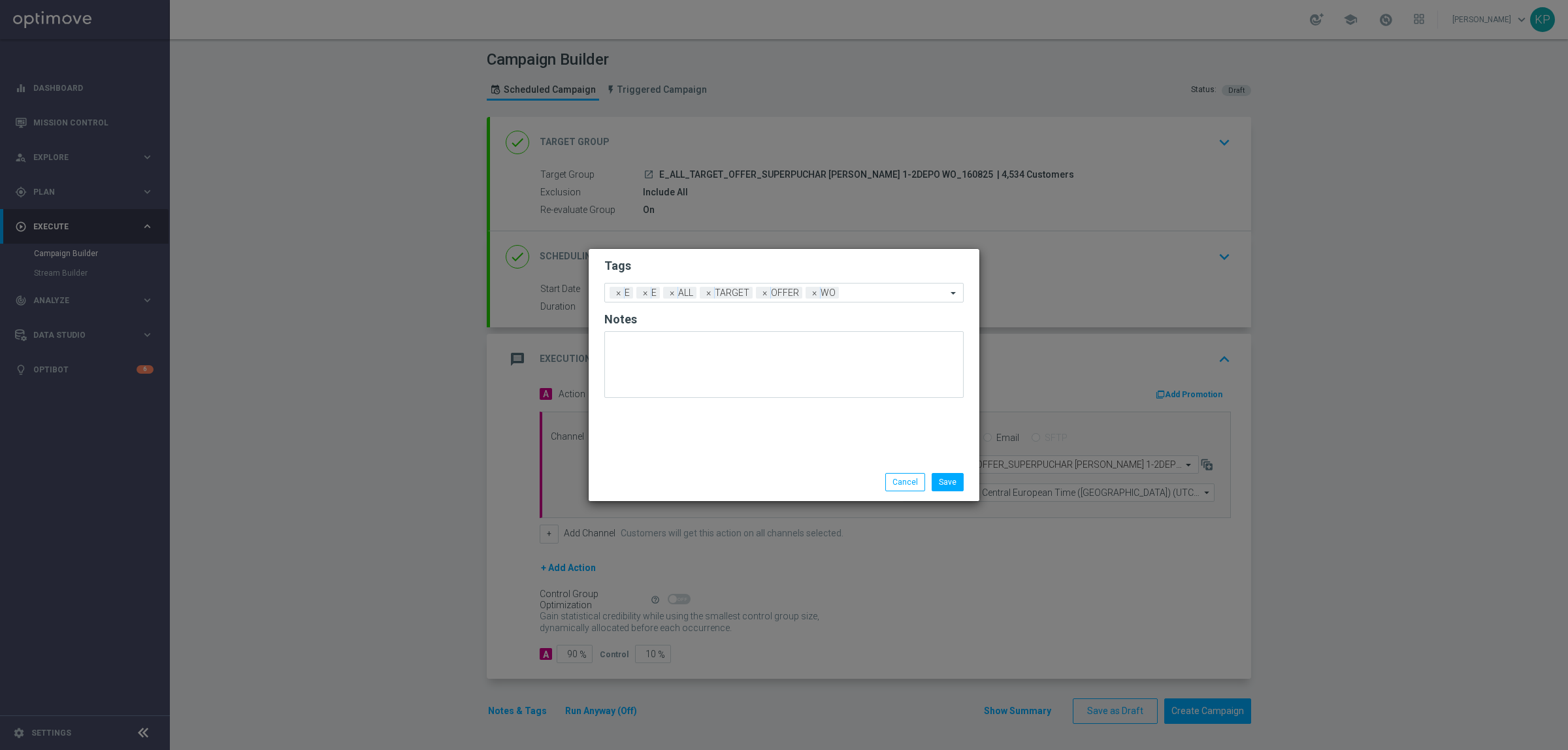
click at [694, 491] on div "Save Cancel" at bounding box center [784, 482] width 379 height 18
click at [951, 482] on button "Save" at bounding box center [947, 482] width 32 height 18
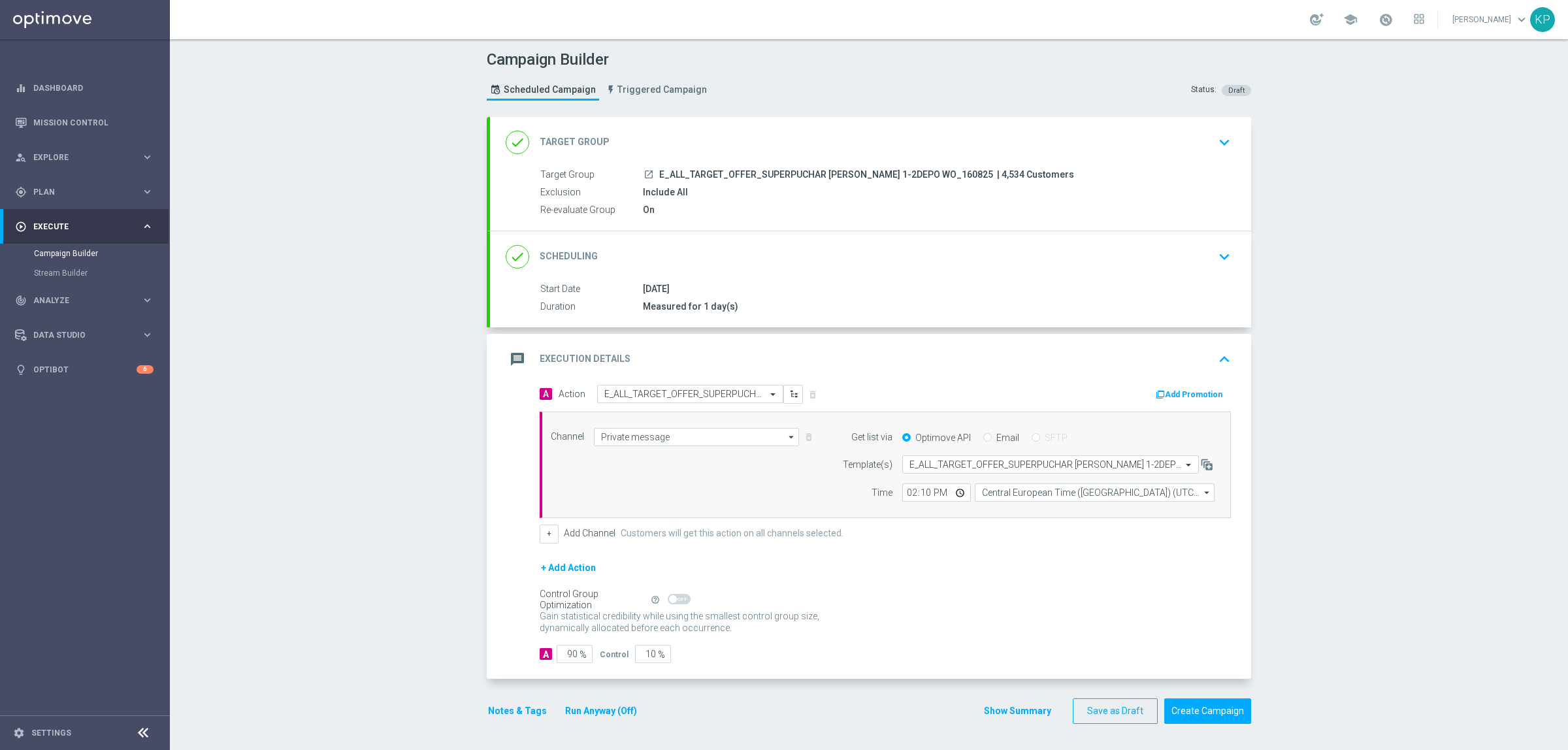
click at [1254, 373] on div "Campaign Builder Scheduled Campaign Triggered Campaign Status: Draft done Targe…" at bounding box center [869, 395] width 1398 height 711
click at [337, 324] on div "Campaign Builder Scheduled Campaign Triggered Campaign Status: Draft done Targe…" at bounding box center [869, 395] width 1398 height 711
click at [752, 170] on span "E_ALL_TARGET_OFFER_SUPERPUCHAR [PERSON_NAME] 1-2DEPO WO_160825" at bounding box center [826, 175] width 334 height 12
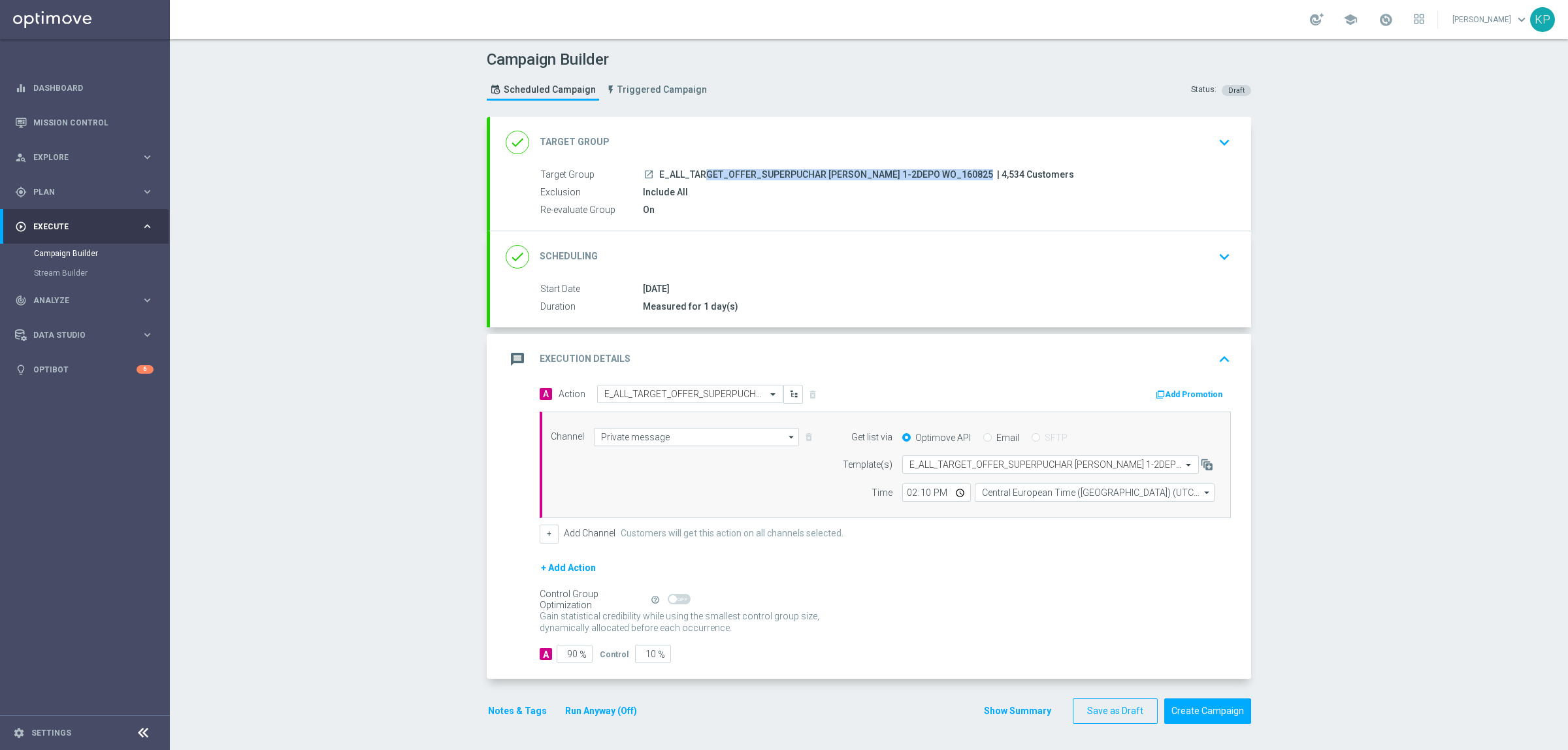
click at [752, 170] on span "E_ALL_TARGET_OFFER_SUPERPUCHAR [PERSON_NAME] 1-2DEPO WO_160825" at bounding box center [826, 175] width 334 height 12
copy div "E_ALL_TARGET_OFFER_SUPERPUCHAR [PERSON_NAME] 1-2DEPO WO_160825"
click at [1175, 600] on button "Create Campaign" at bounding box center [1208, 711] width 87 height 25
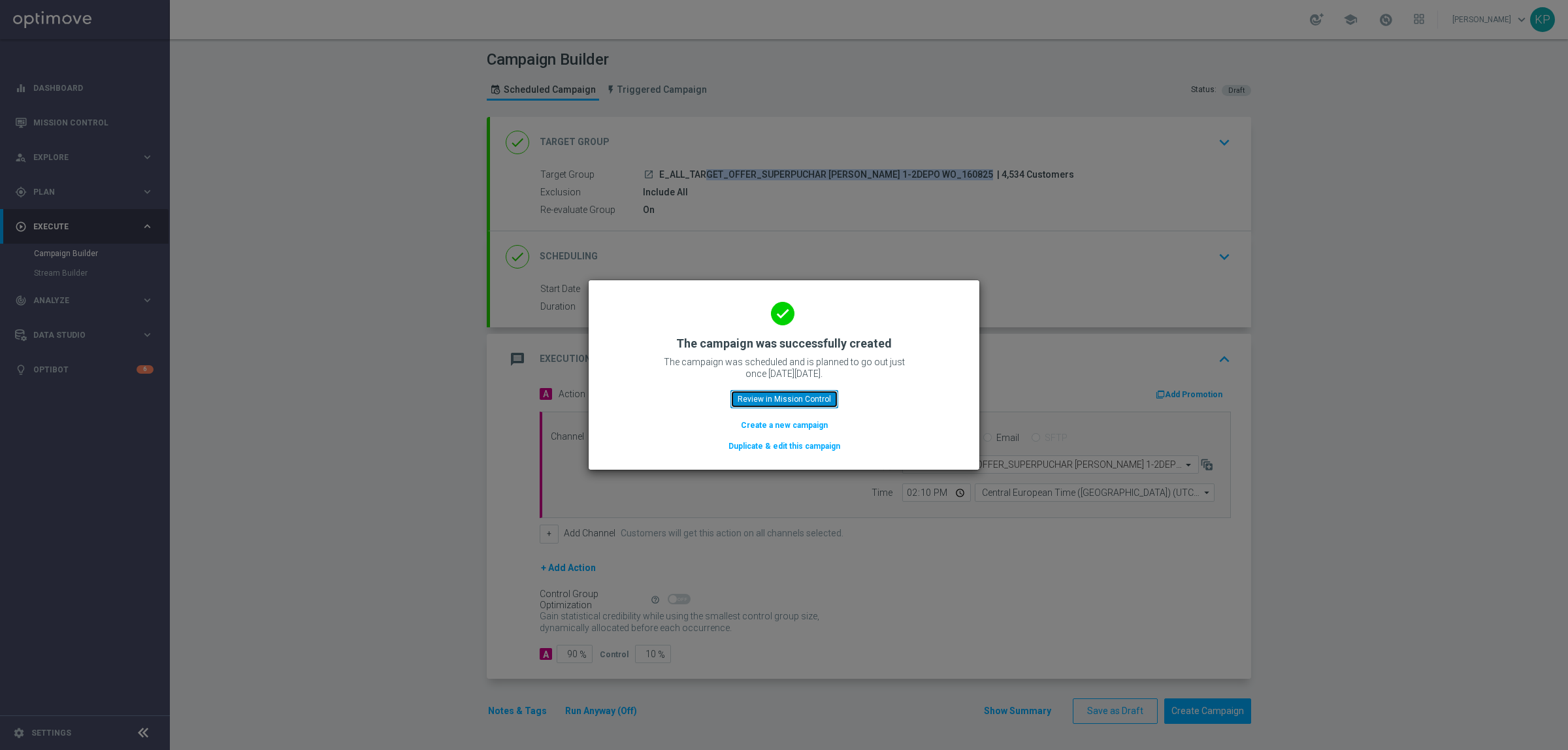
drag, startPoint x: 804, startPoint y: 403, endPoint x: 761, endPoint y: 393, distance: 44.1
click at [802, 403] on button "Review in Mission Control" at bounding box center [784, 399] width 108 height 18
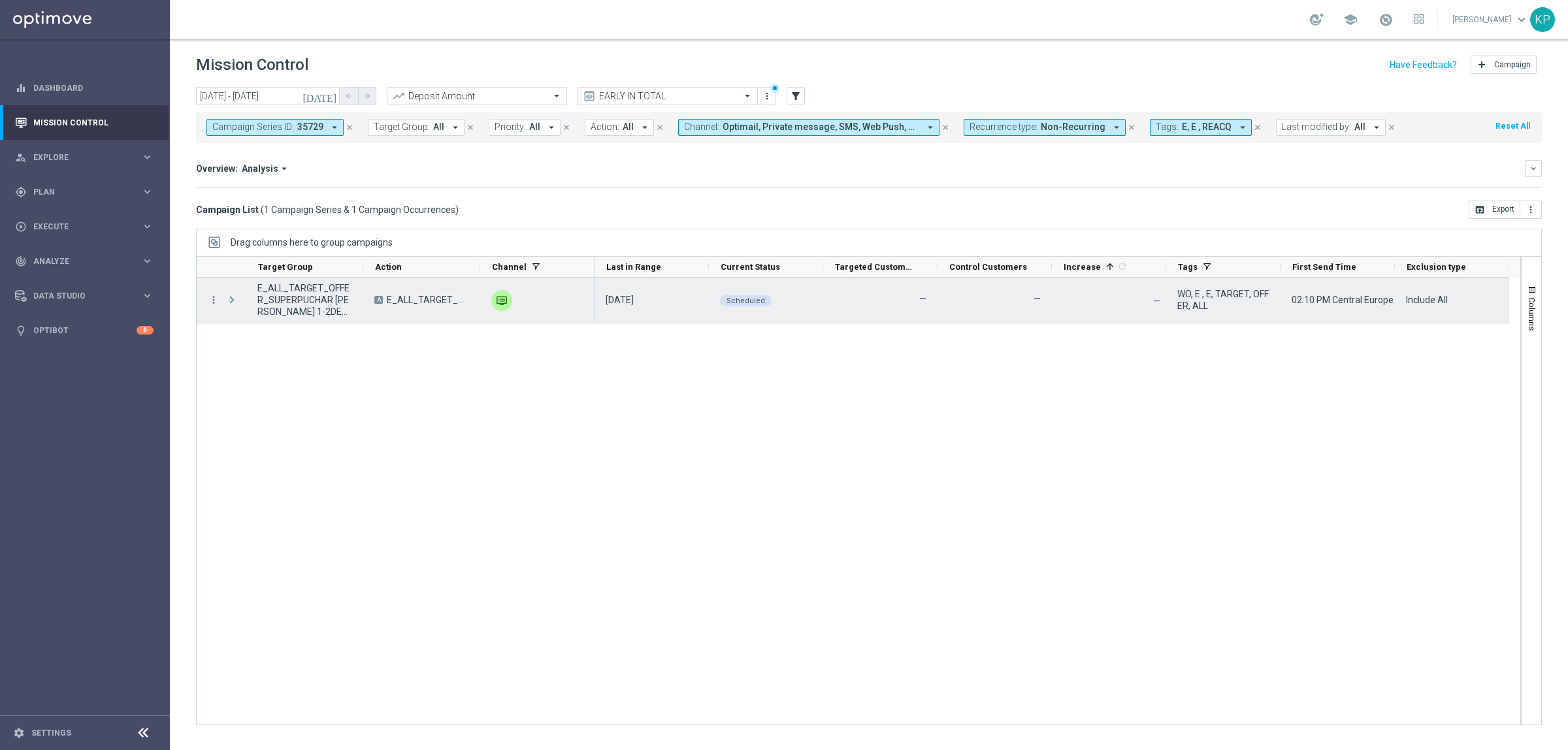
click at [210, 307] on div "more_vert" at bounding box center [208, 300] width 23 height 45
click at [220, 304] on div at bounding box center [233, 300] width 26 height 45
click at [215, 302] on icon "more_vert" at bounding box center [213, 299] width 12 height 12
click at [234, 312] on div "list" at bounding box center [230, 309] width 20 height 9
